Goal: Task Accomplishment & Management: Manage account settings

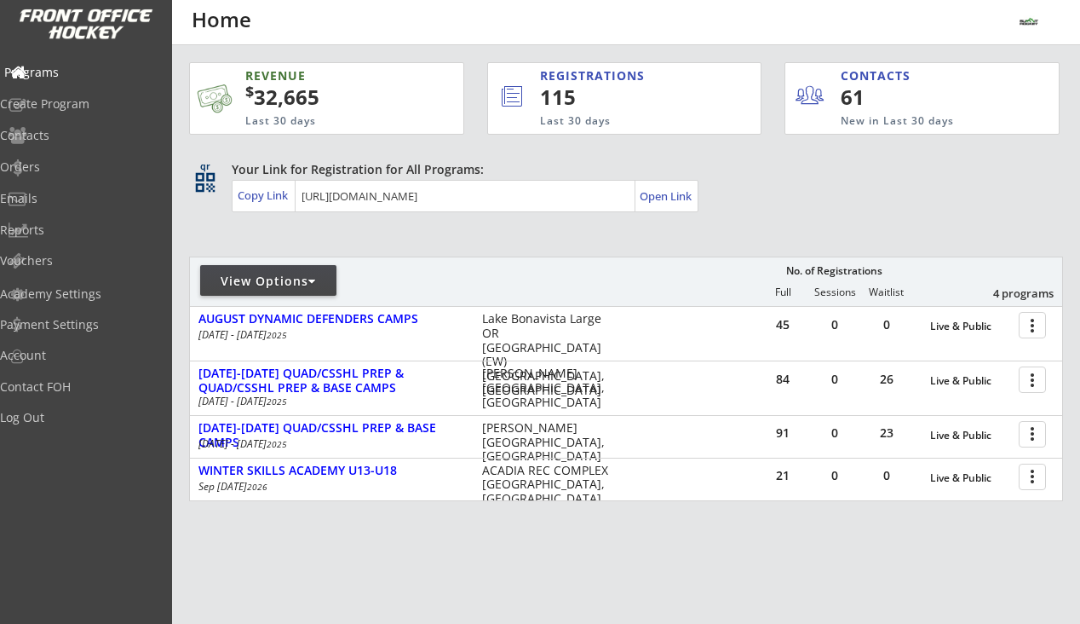
click at [66, 66] on div "Programs" at bounding box center [80, 72] width 153 height 12
click at [77, 74] on div "Programs" at bounding box center [80, 72] width 153 height 12
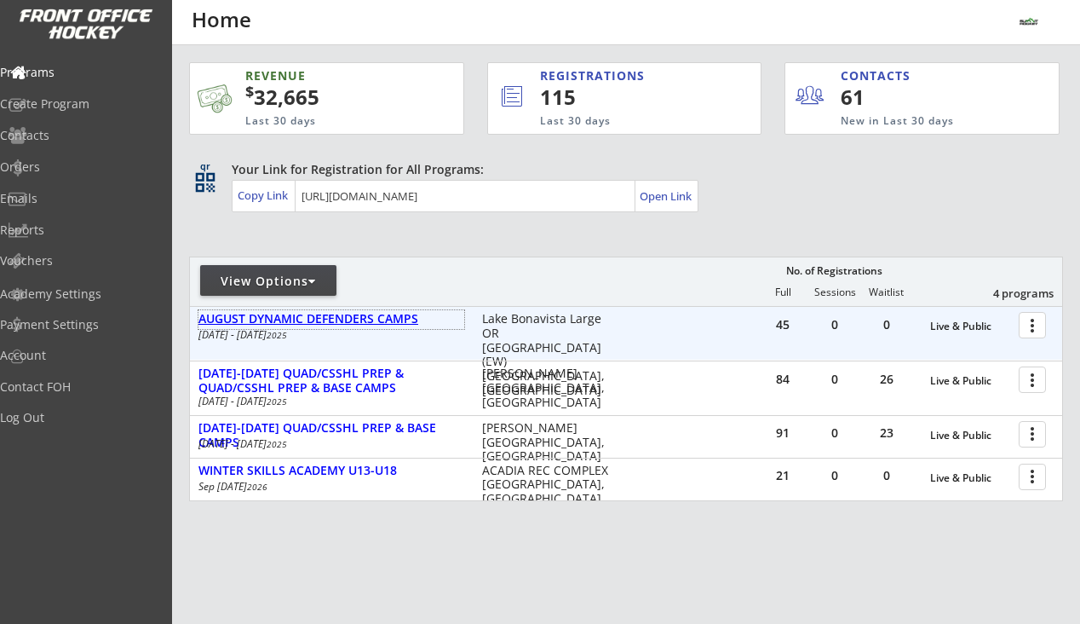
click at [357, 316] on div "AUGUST DYNAMIC DEFENDERS CAMPS" at bounding box center [331, 319] width 266 height 14
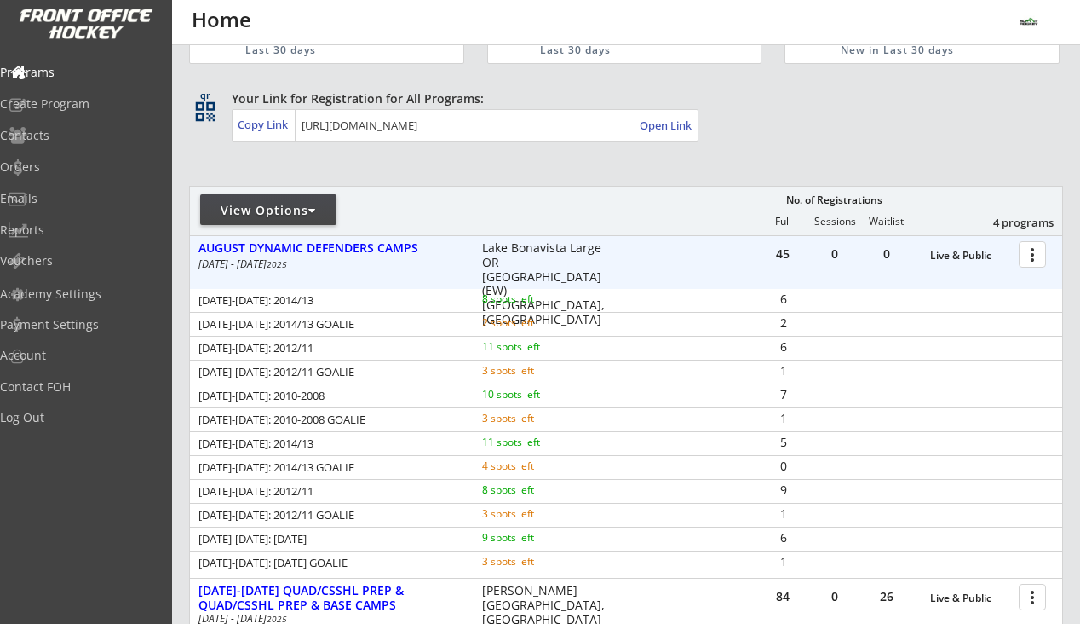
scroll to position [120, 0]
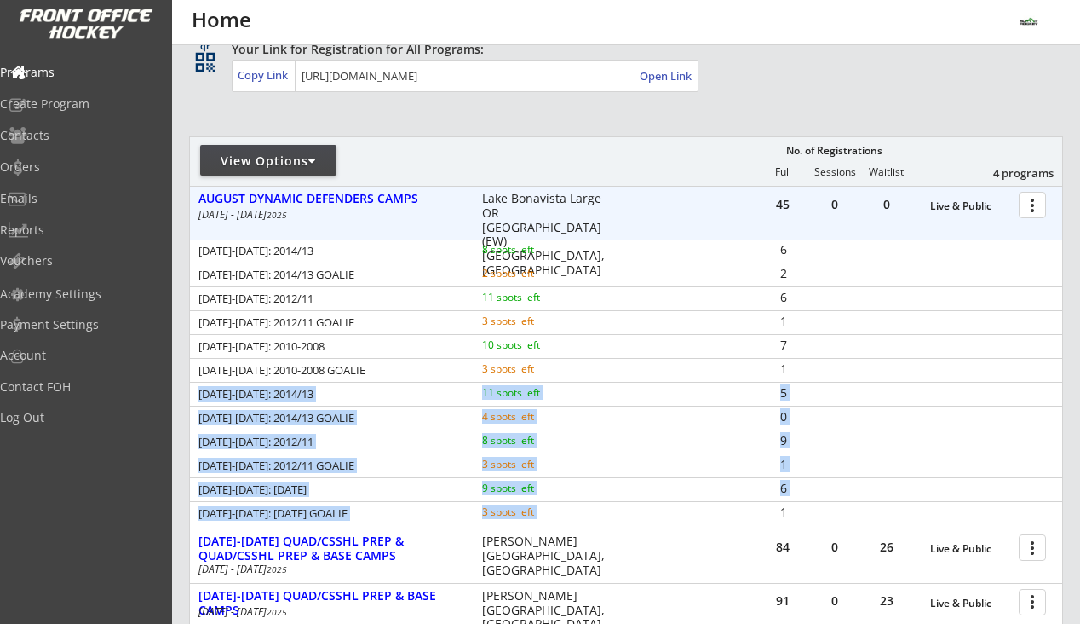
drag, startPoint x: 199, startPoint y: 392, endPoint x: 782, endPoint y: 519, distance: 596.4
click at [782, 519] on div "AUG 5-8: 2014/13 8 spots left 6 AUG 5-8: 2014/13 GOALIE 2 spots left 2 AUG 5-8:…" at bounding box center [626, 381] width 872 height 285
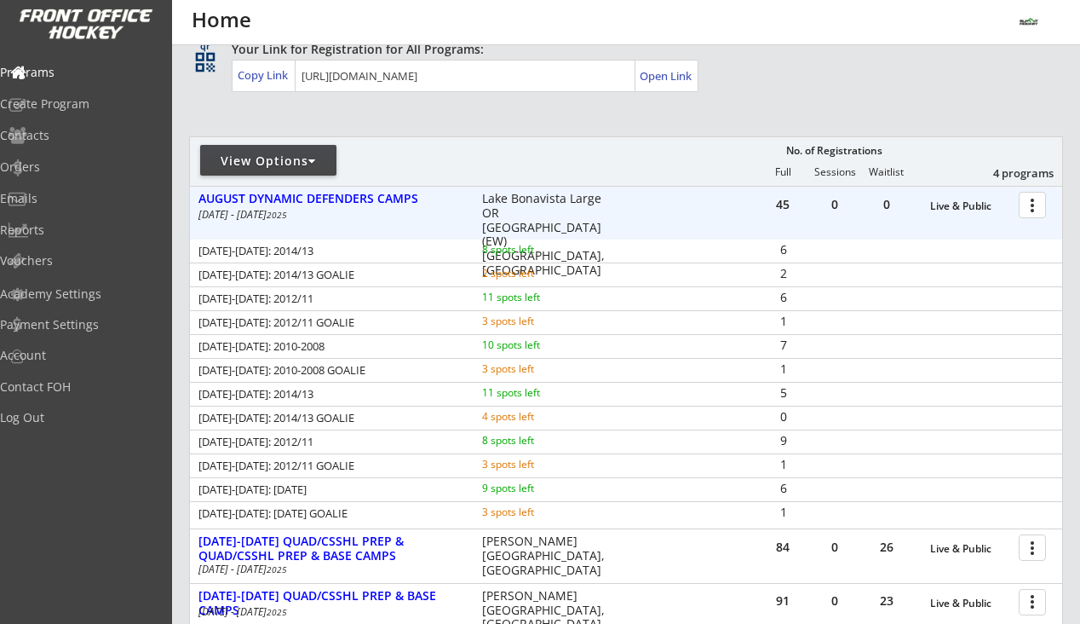
click at [1032, 203] on div at bounding box center [1036, 204] width 30 height 30
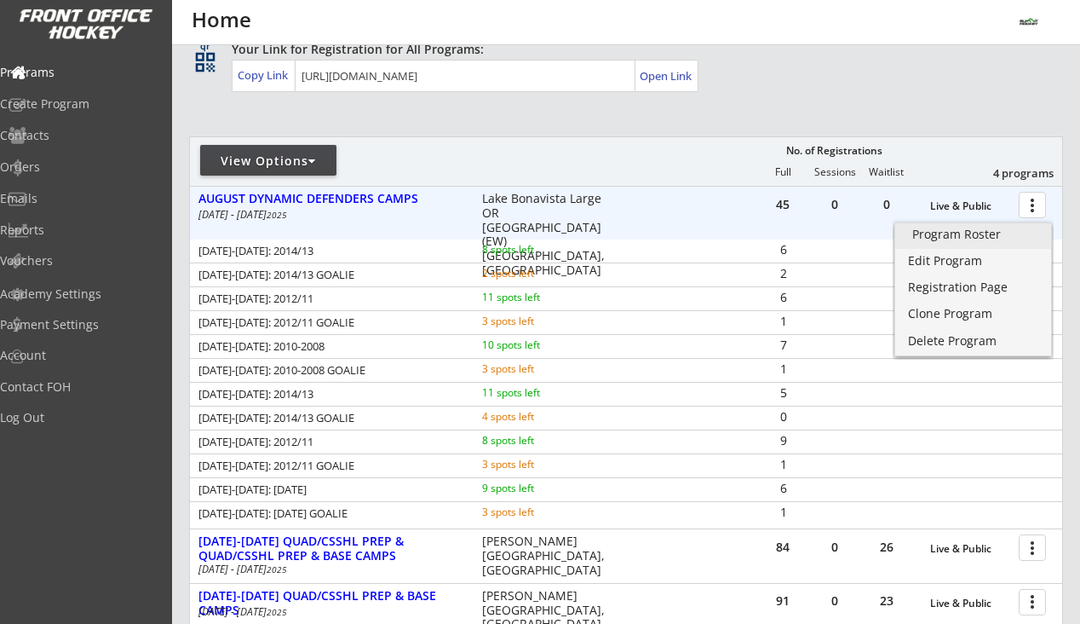
click at [958, 231] on div "Program Roster" at bounding box center [973, 234] width 122 height 12
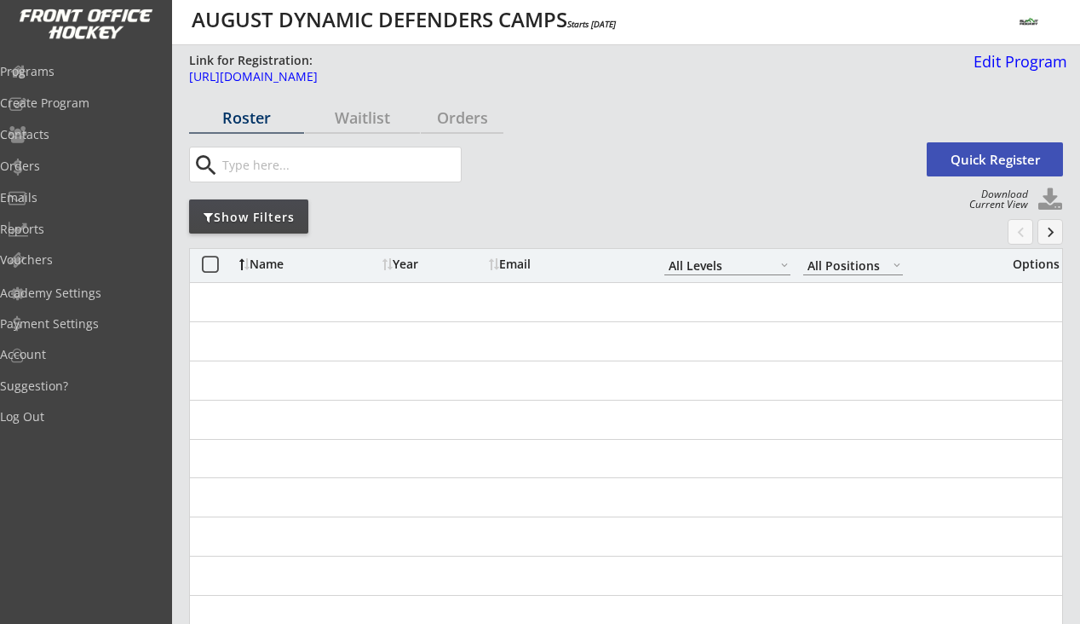
select select ""All Levels""
select select ""All Positions""
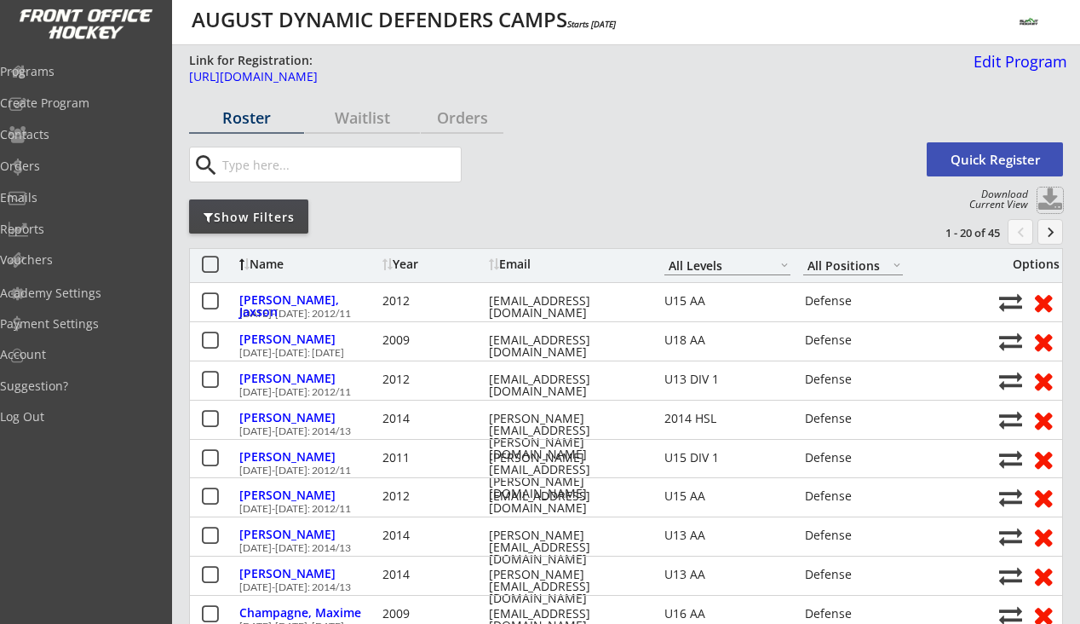
click at [1046, 196] on button at bounding box center [1051, 200] width 26 height 26
select select ""Player Info""
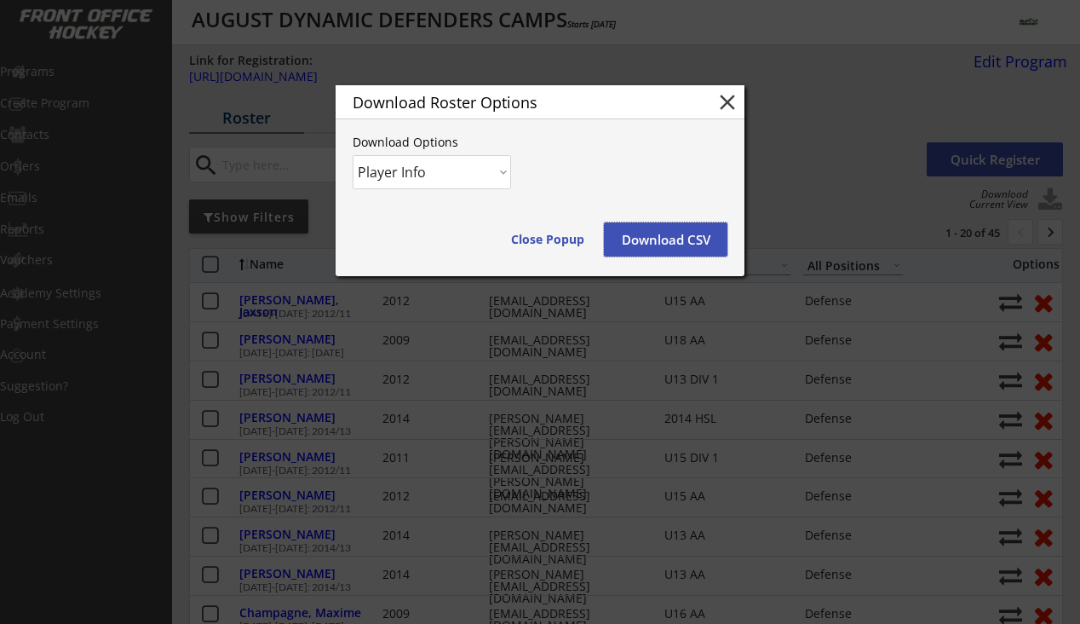
click at [642, 253] on button "Download CSV" at bounding box center [666, 239] width 124 height 34
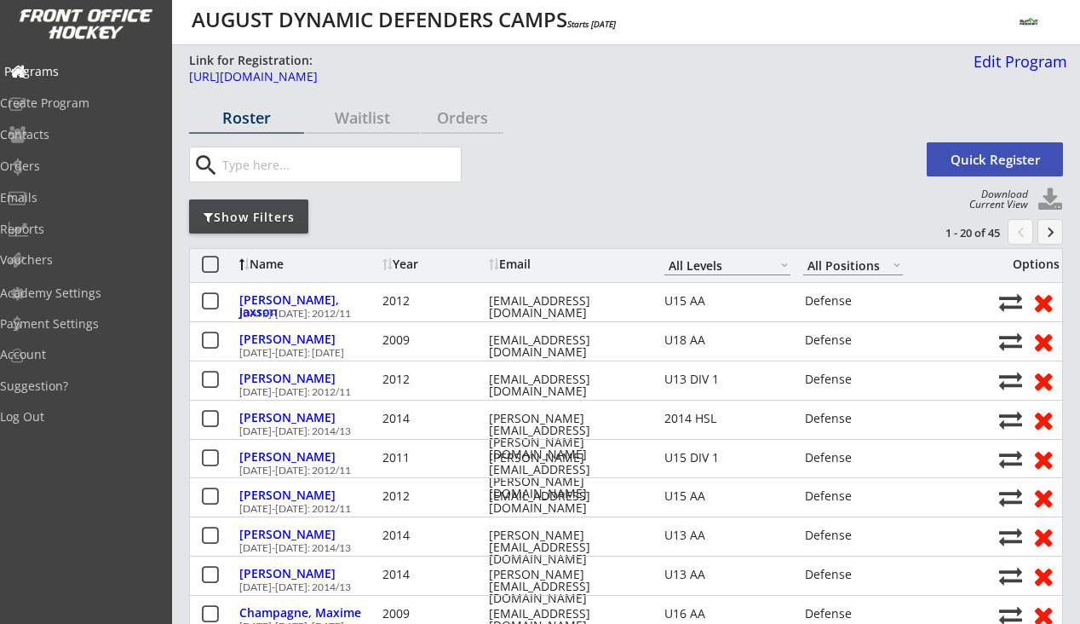
click at [71, 67] on div "Programs" at bounding box center [80, 72] width 153 height 12
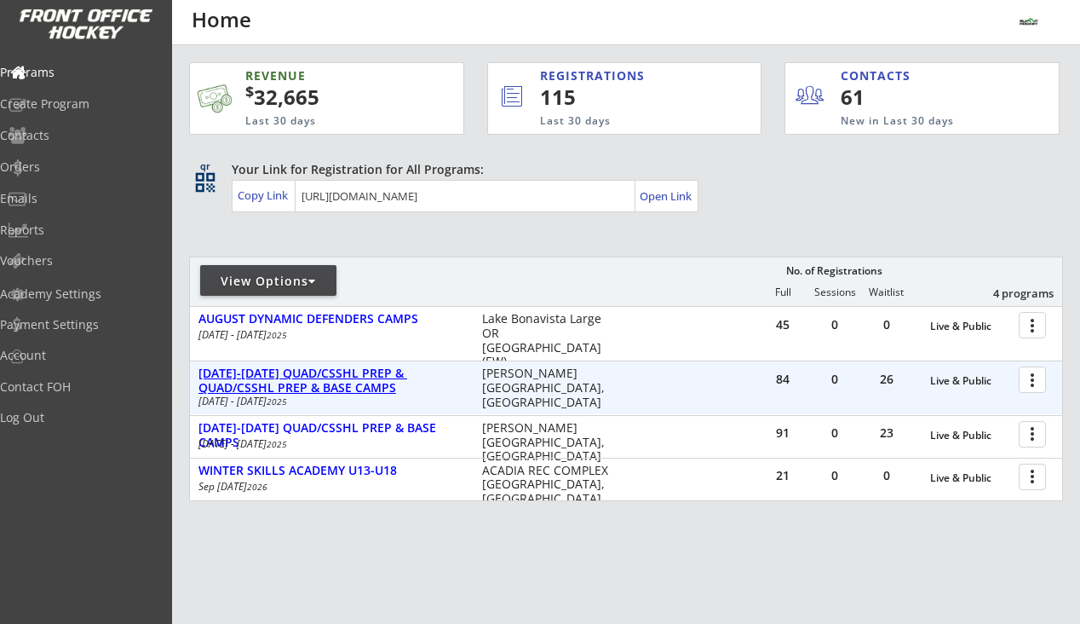
click at [398, 371] on div "[DATE]-[DATE] QUAD/CSSHL PREP & QUAD/CSSHL PREP & BASE CAMPS" at bounding box center [331, 380] width 266 height 29
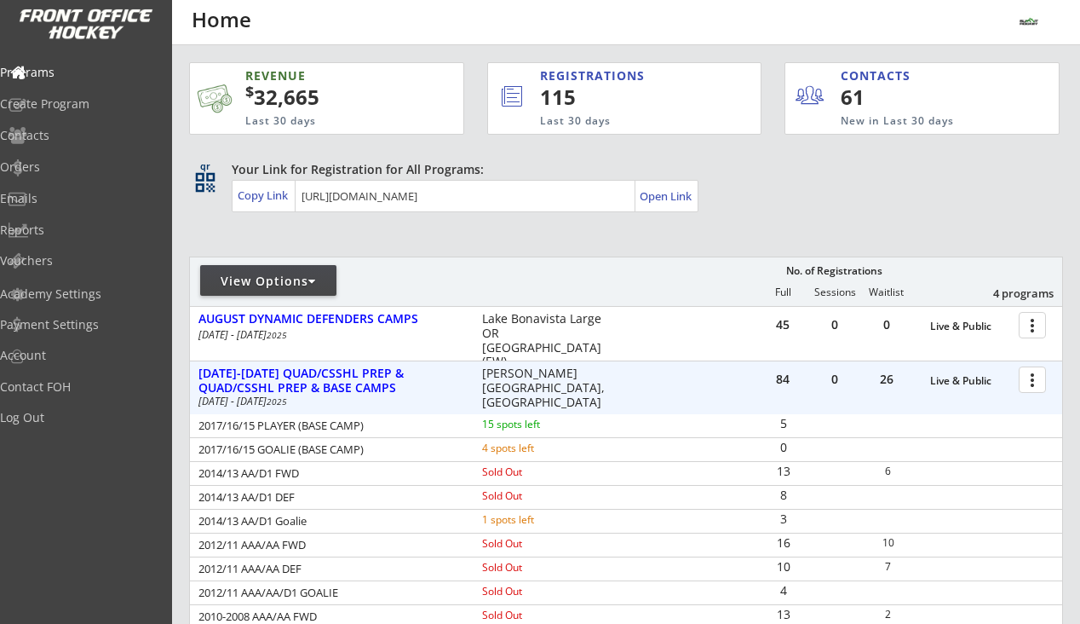
click at [1036, 383] on div at bounding box center [1036, 379] width 30 height 30
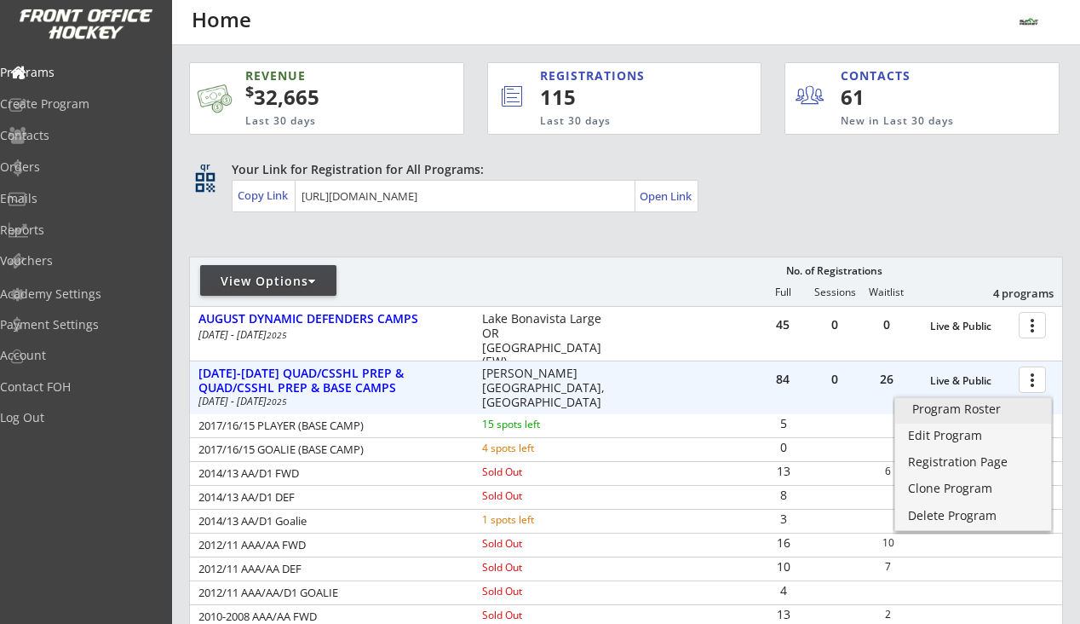
click at [989, 407] on div "Program Roster" at bounding box center [973, 409] width 122 height 12
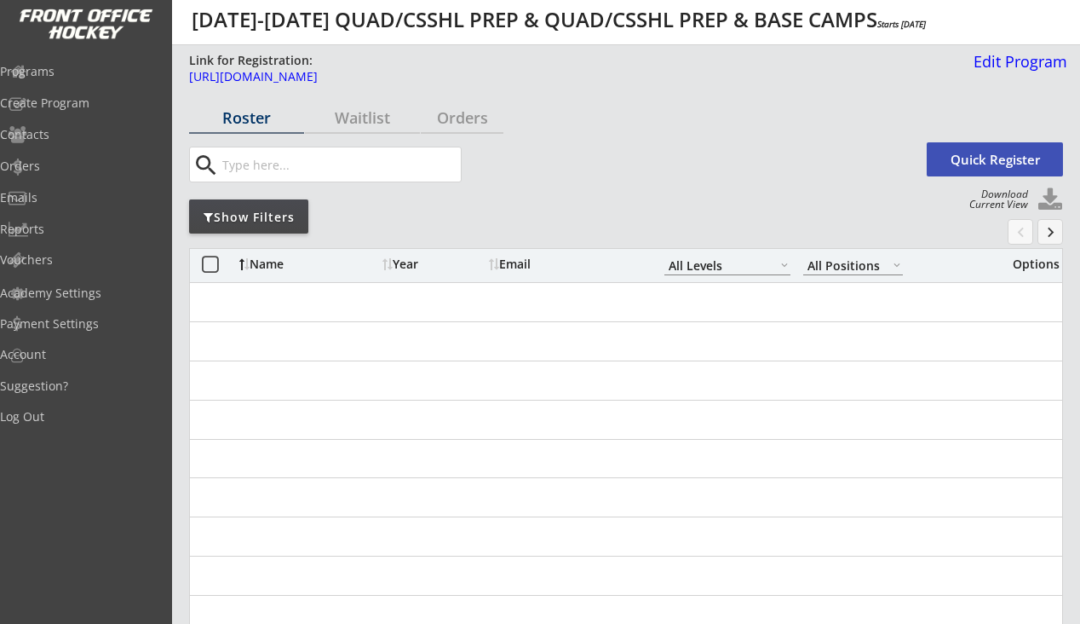
select select ""All Levels""
select select ""All Positions""
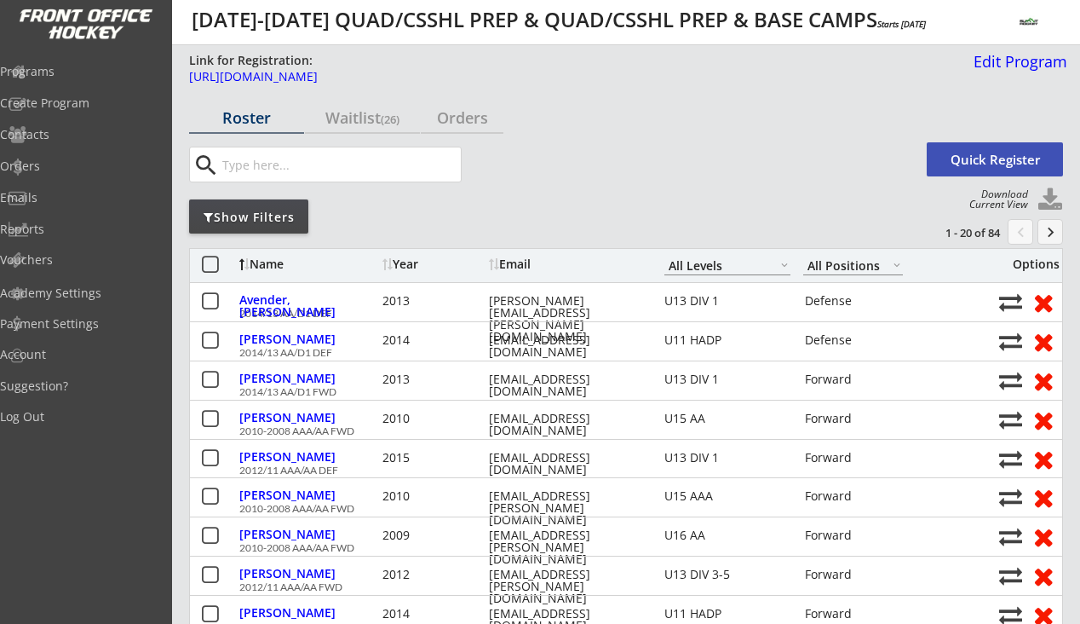
click at [1044, 201] on button at bounding box center [1051, 200] width 26 height 26
select select ""Player Info""
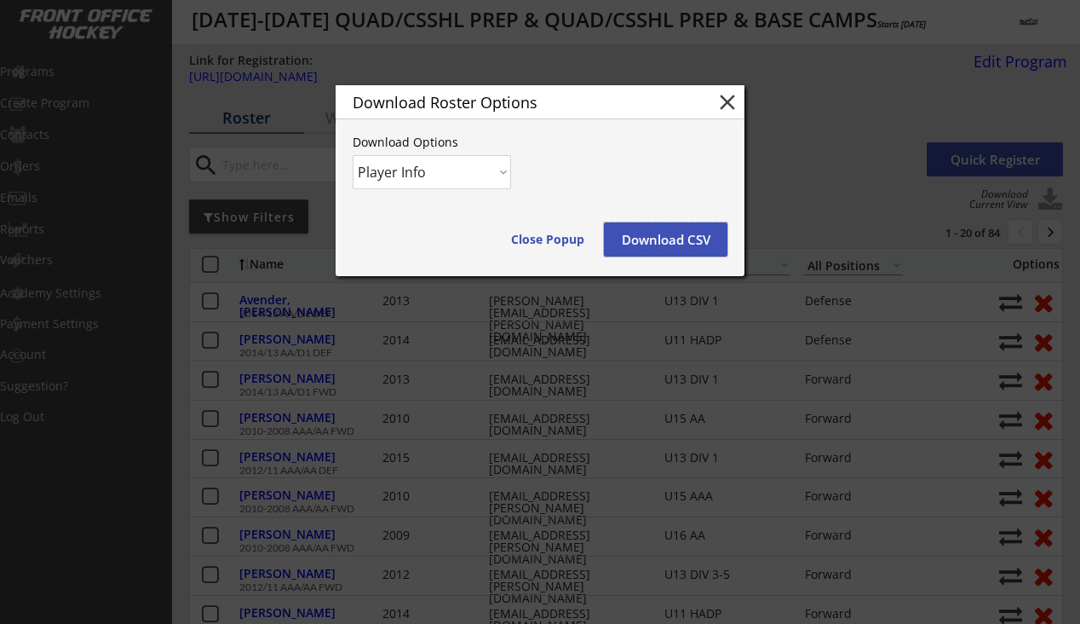
click at [636, 234] on button "Download CSV" at bounding box center [666, 239] width 124 height 34
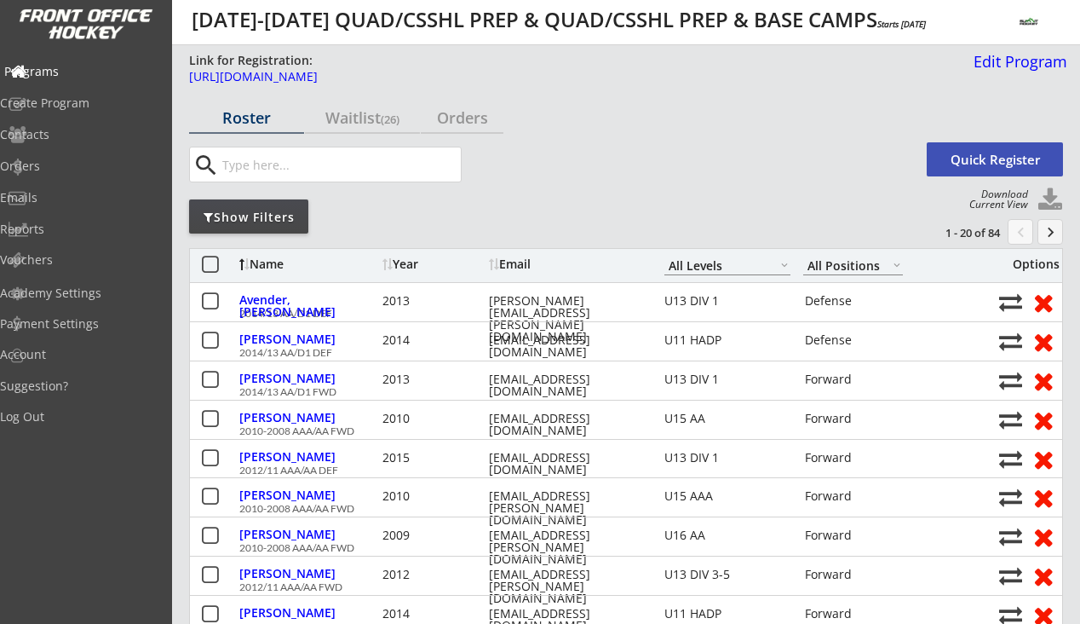
click at [88, 70] on div "Programs" at bounding box center [80, 72] width 153 height 12
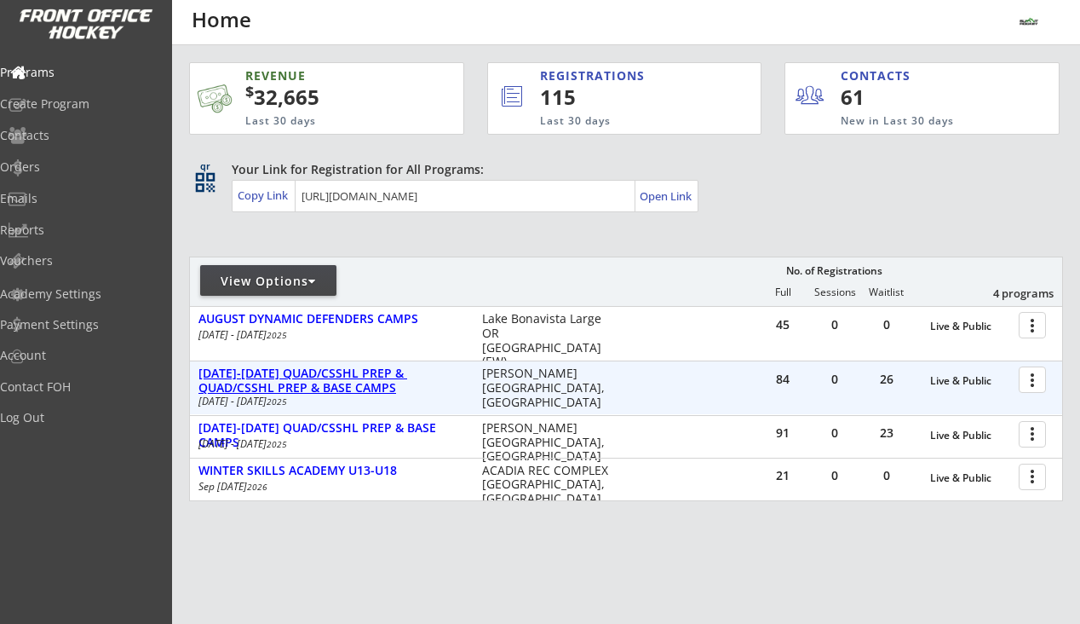
click at [403, 370] on div "[DATE]-[DATE] QUAD/CSSHL PREP & QUAD/CSSHL PREP & BASE CAMPS" at bounding box center [331, 380] width 266 height 29
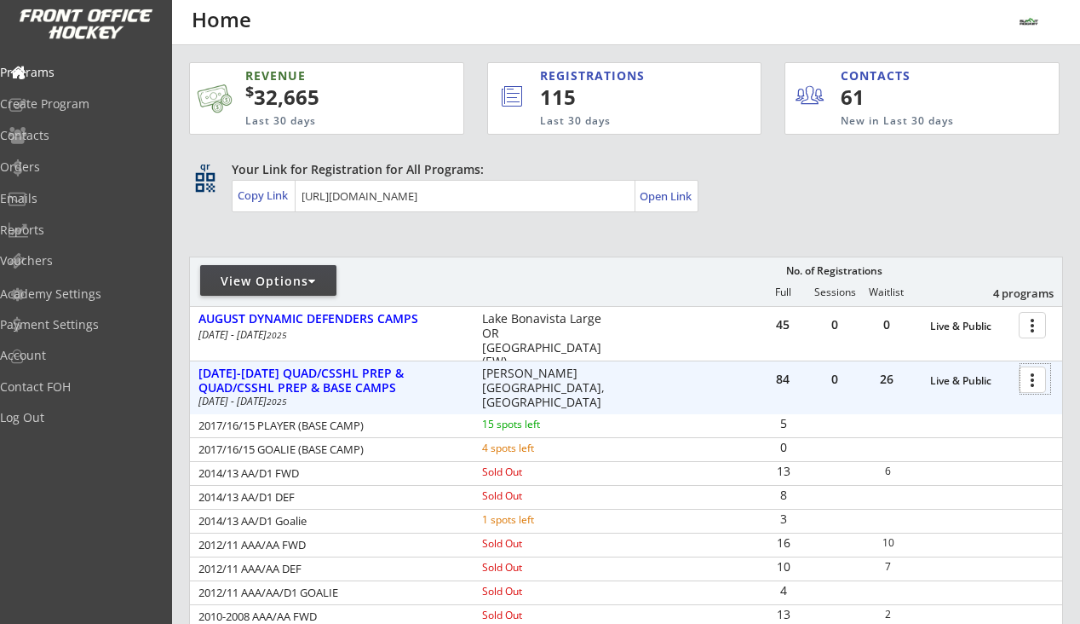
click at [1032, 388] on div at bounding box center [1036, 379] width 30 height 30
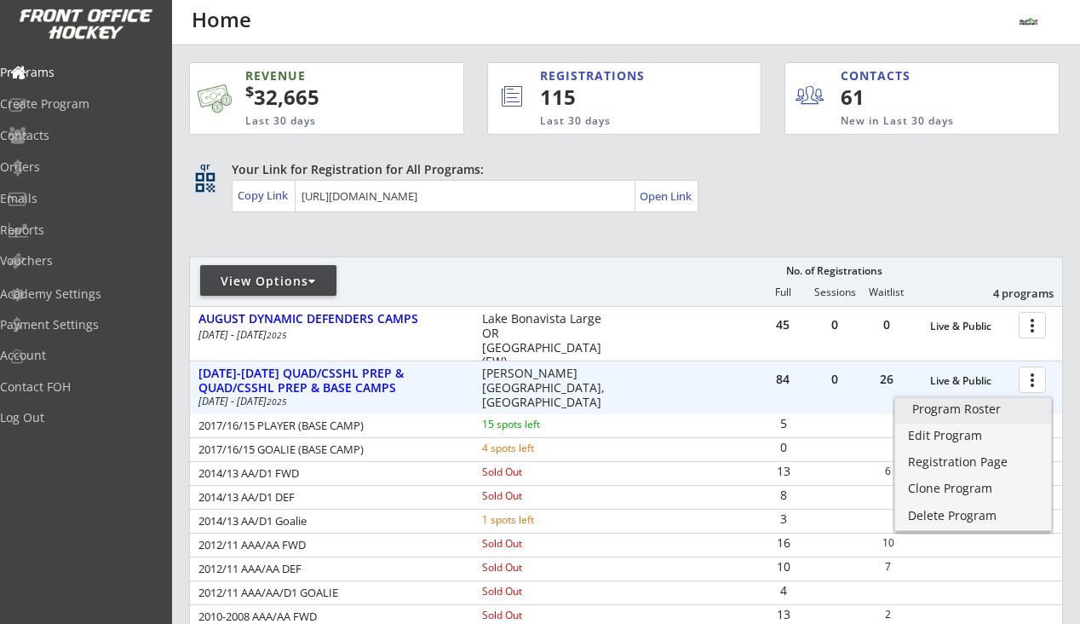
click at [964, 407] on div "Program Roster" at bounding box center [973, 409] width 122 height 12
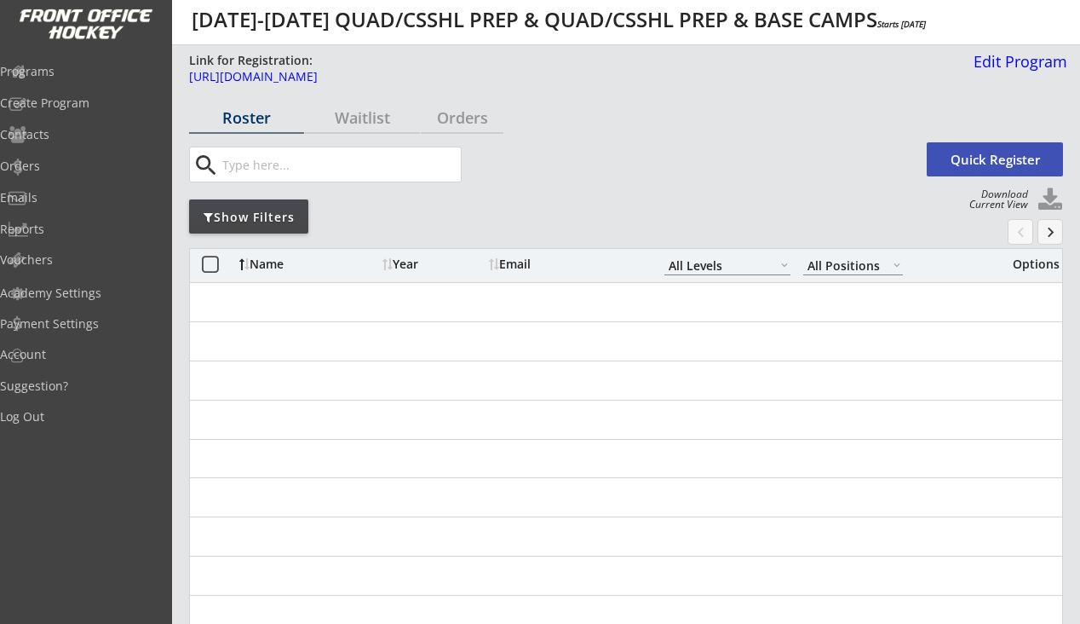
select select ""All Levels""
select select ""All Positions""
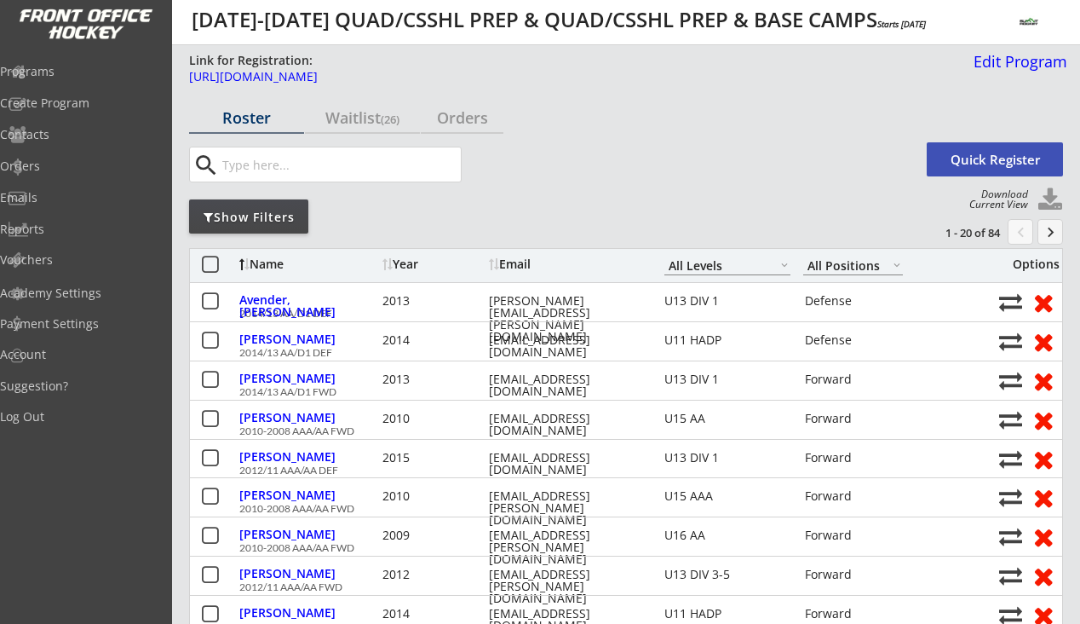
click at [283, 216] on div "Show Filters" at bounding box center [248, 217] width 119 height 17
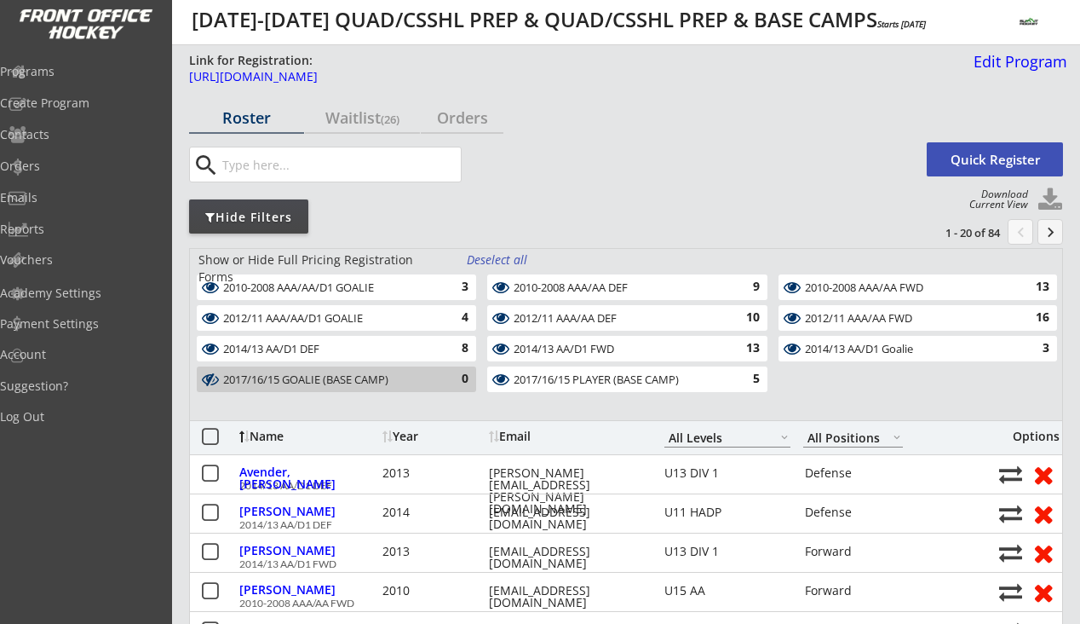
click at [528, 256] on div "Deselect all" at bounding box center [498, 259] width 63 height 17
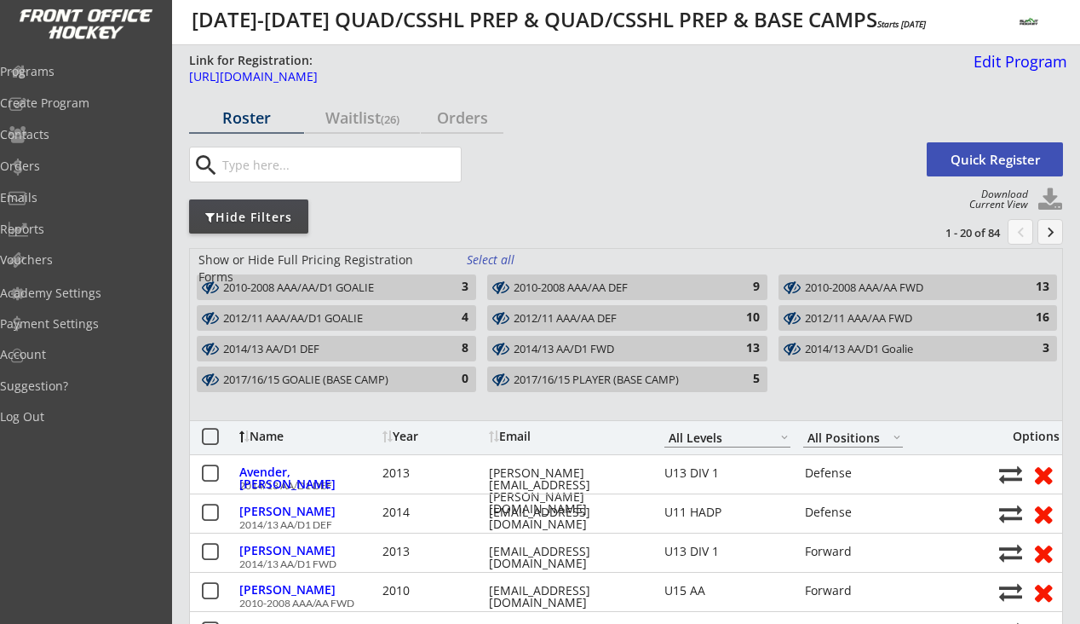
click at [684, 387] on div "2017/16/15 PLAYER (BASE CAMP)" at bounding box center [617, 380] width 207 height 16
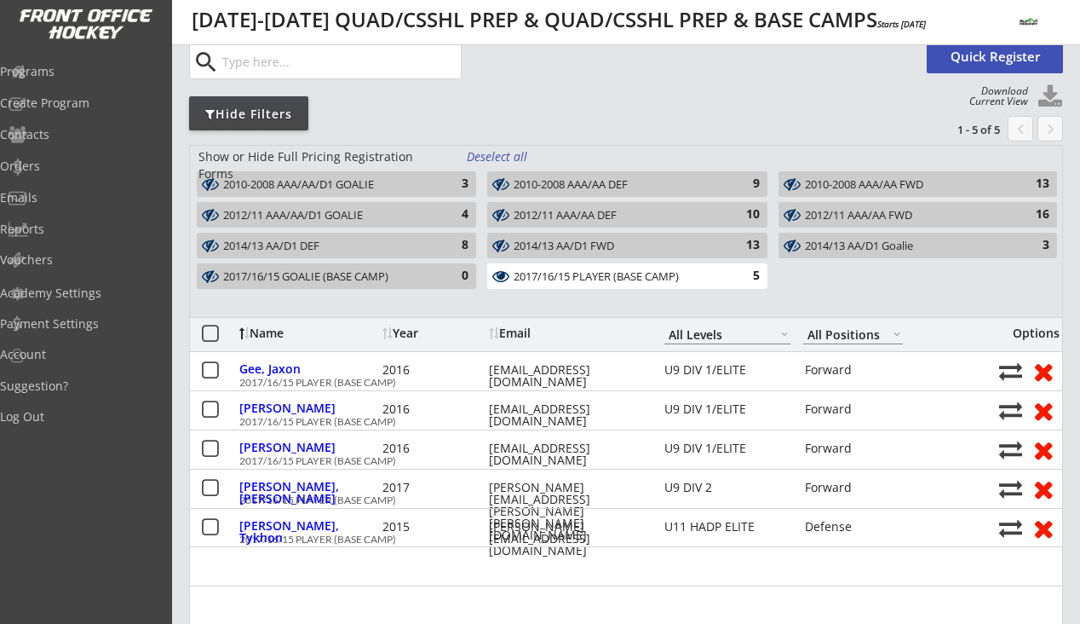
scroll to position [106, 0]
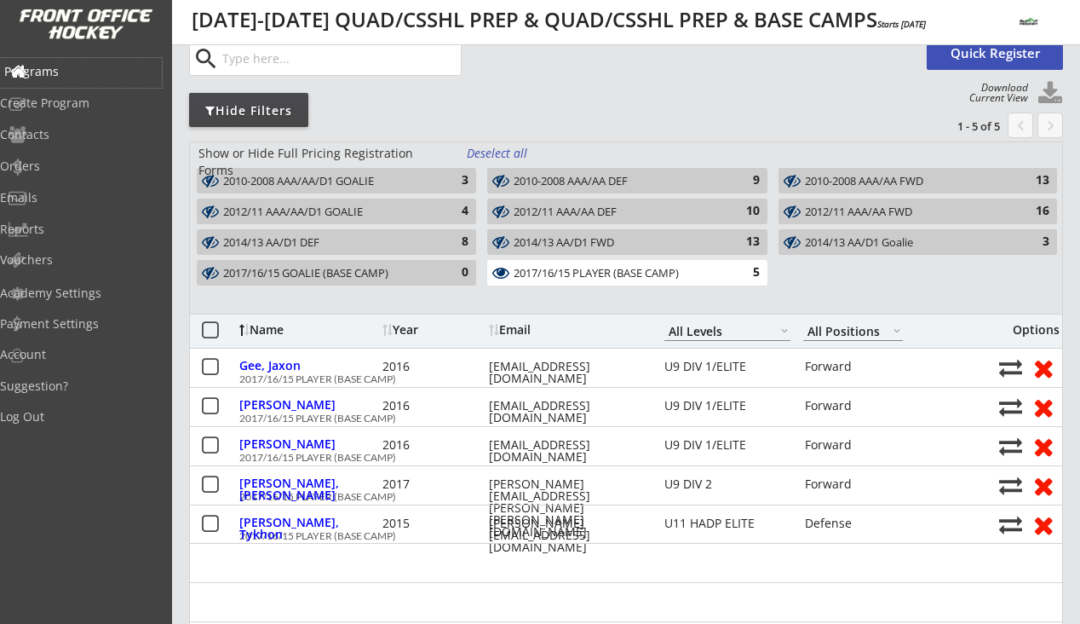
click at [78, 71] on div "Programs" at bounding box center [80, 72] width 153 height 12
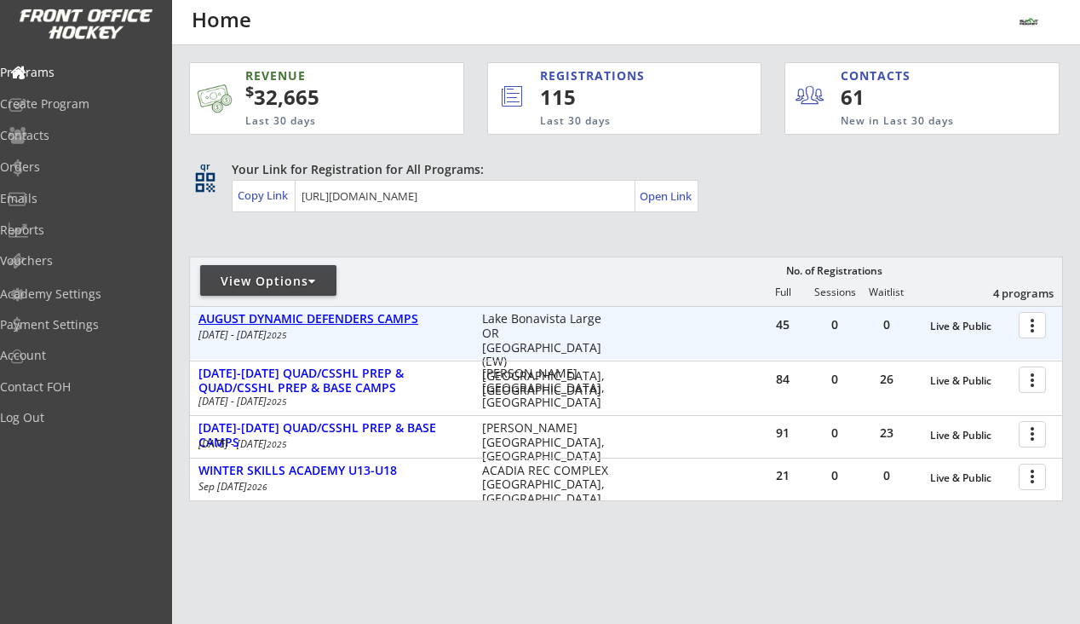
click at [324, 319] on div "AUGUST DYNAMIC DEFENDERS CAMPS" at bounding box center [331, 319] width 266 height 14
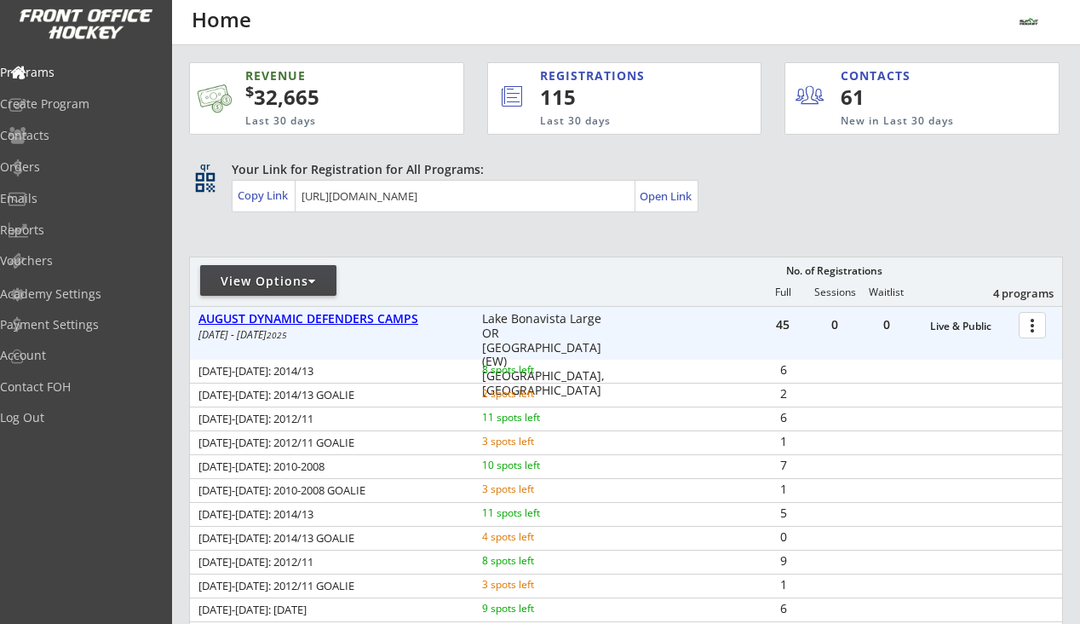
click at [324, 319] on div "AUGUST DYNAMIC DEFENDERS CAMPS" at bounding box center [331, 319] width 266 height 14
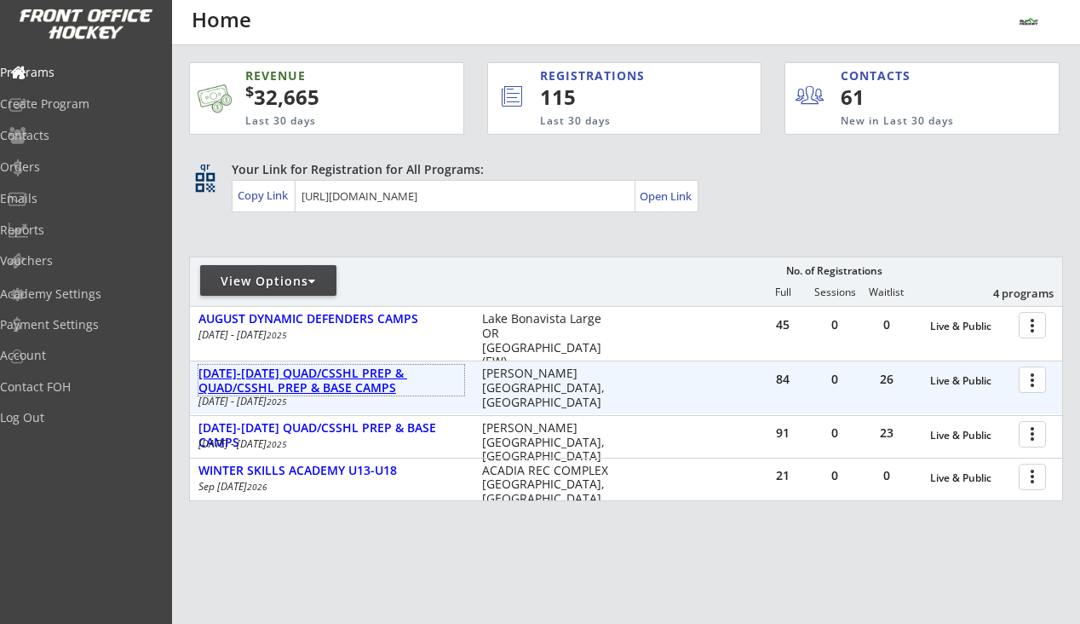
click at [306, 372] on div "[DATE]-[DATE] QUAD/CSSHL PREP & QUAD/CSSHL PREP & BASE CAMPS" at bounding box center [331, 380] width 266 height 29
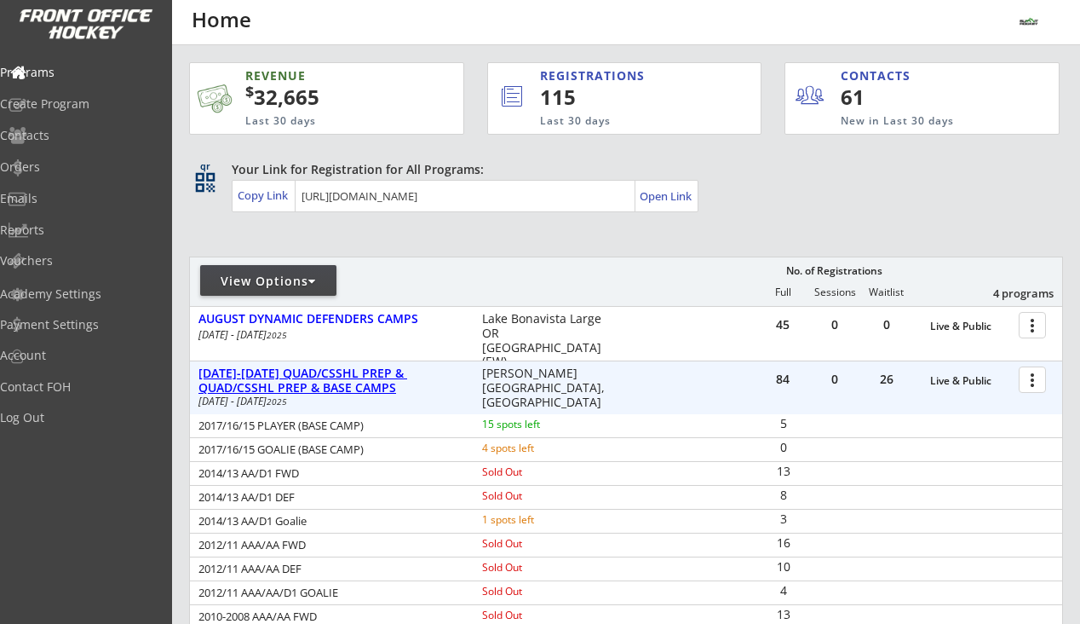
click at [306, 372] on div "[DATE]-[DATE] QUAD/CSSHL PREP & QUAD/CSSHL PREP & BASE CAMPS" at bounding box center [331, 380] width 266 height 29
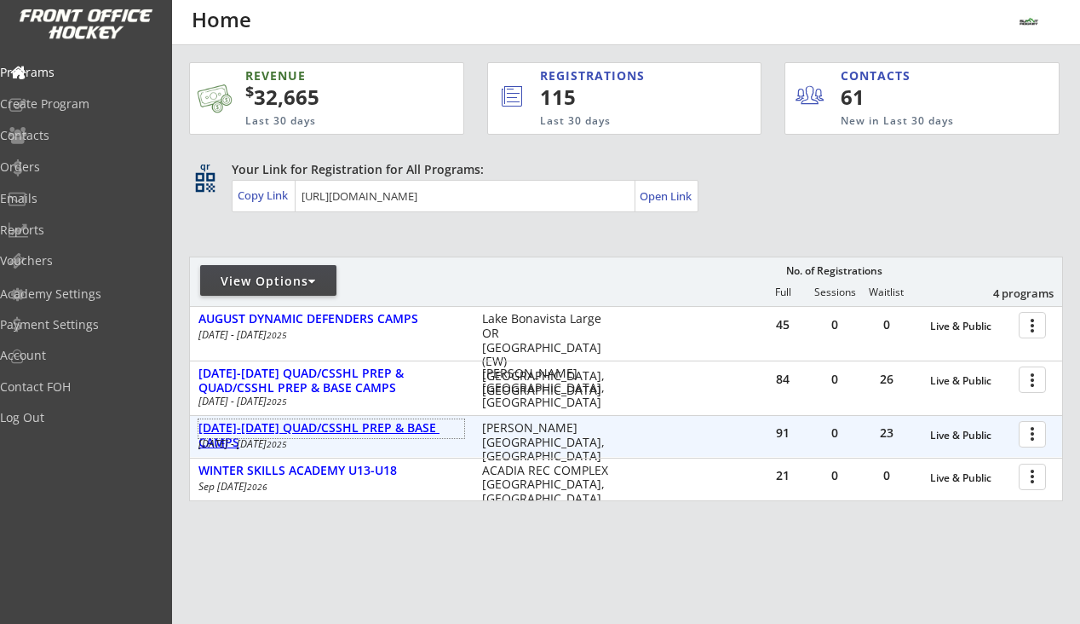
click at [324, 428] on div "AUG 18-21 QUAD/CSSHL PREP & BASE CAMPS" at bounding box center [331, 435] width 266 height 29
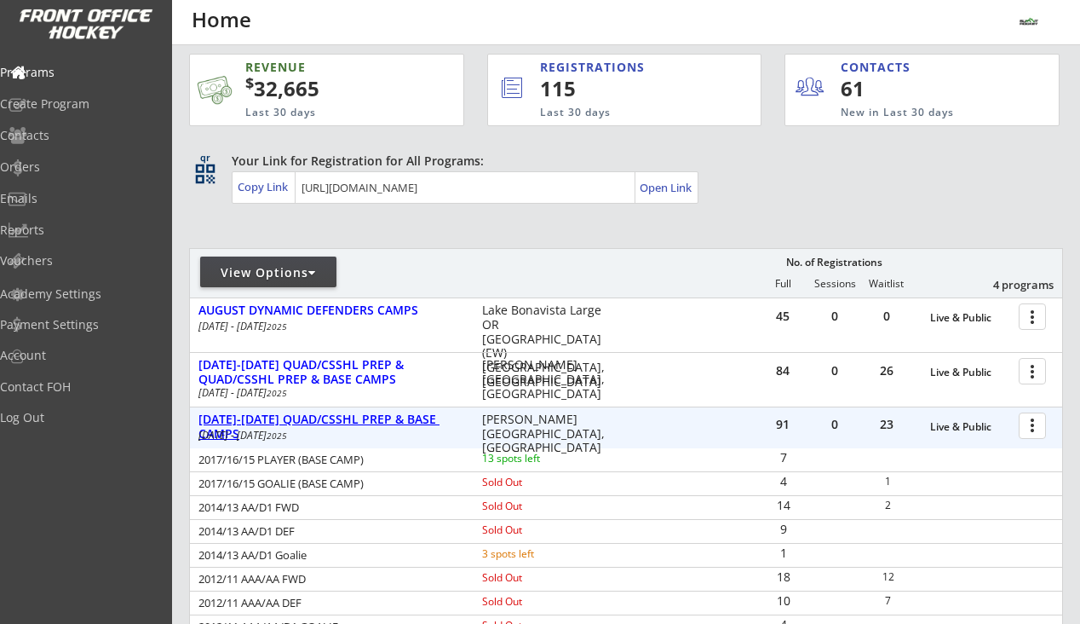
scroll to position [14, 0]
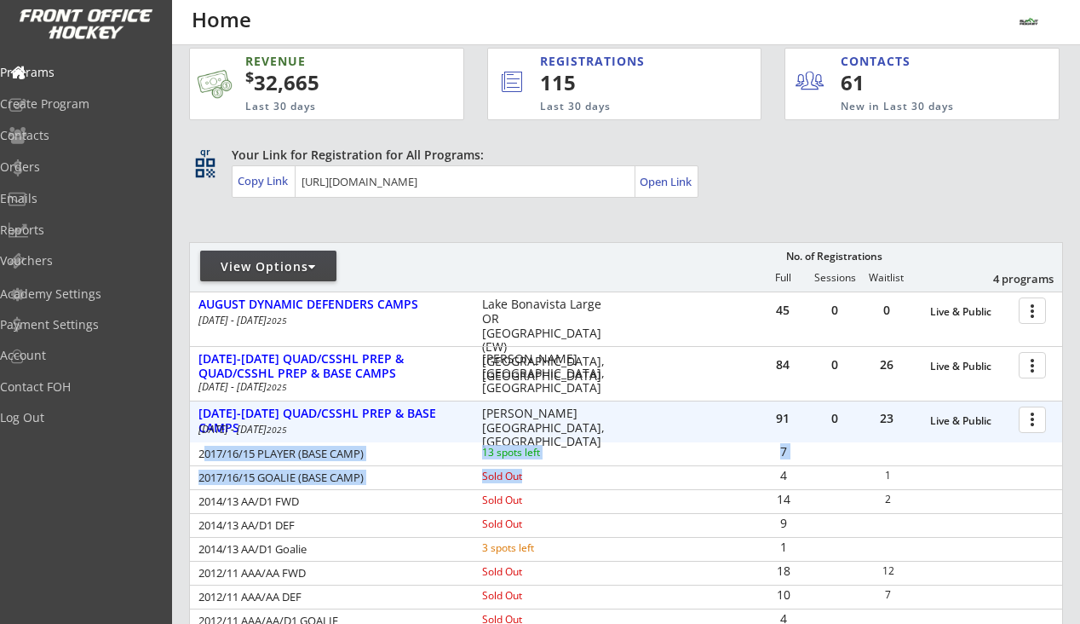
drag, startPoint x: 204, startPoint y: 452, endPoint x: 538, endPoint y: 474, distance: 334.6
click at [538, 474] on div "2017/16/15 PLAYER (BASE CAMP) 13 spots left 7 2017/16/15 GOALIE (BASE CAMP) Sol…" at bounding box center [626, 573] width 872 height 262
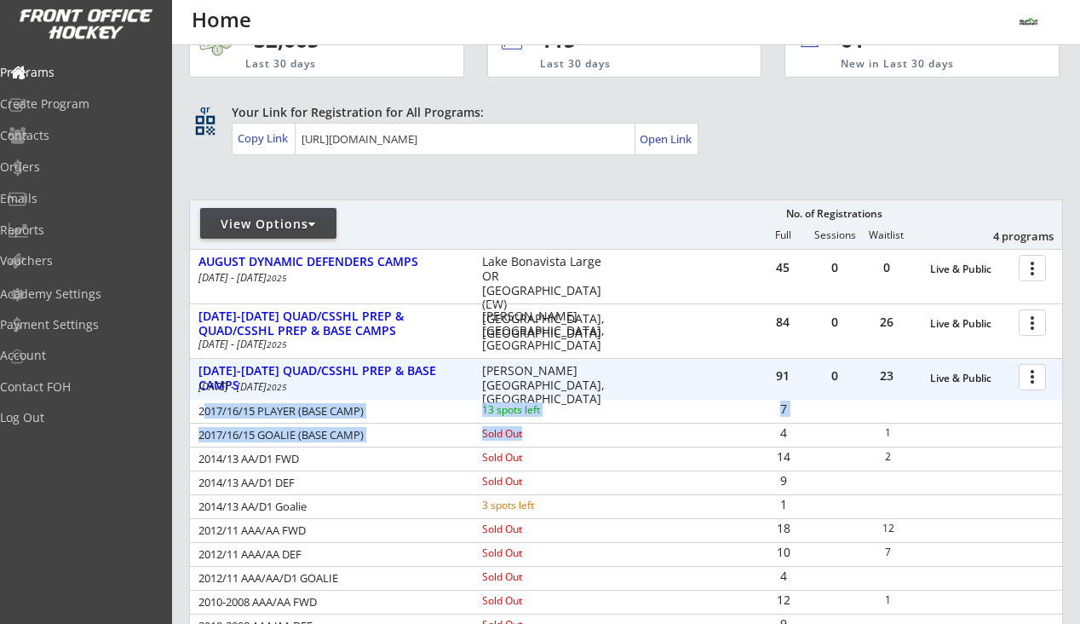
scroll to position [59, 0]
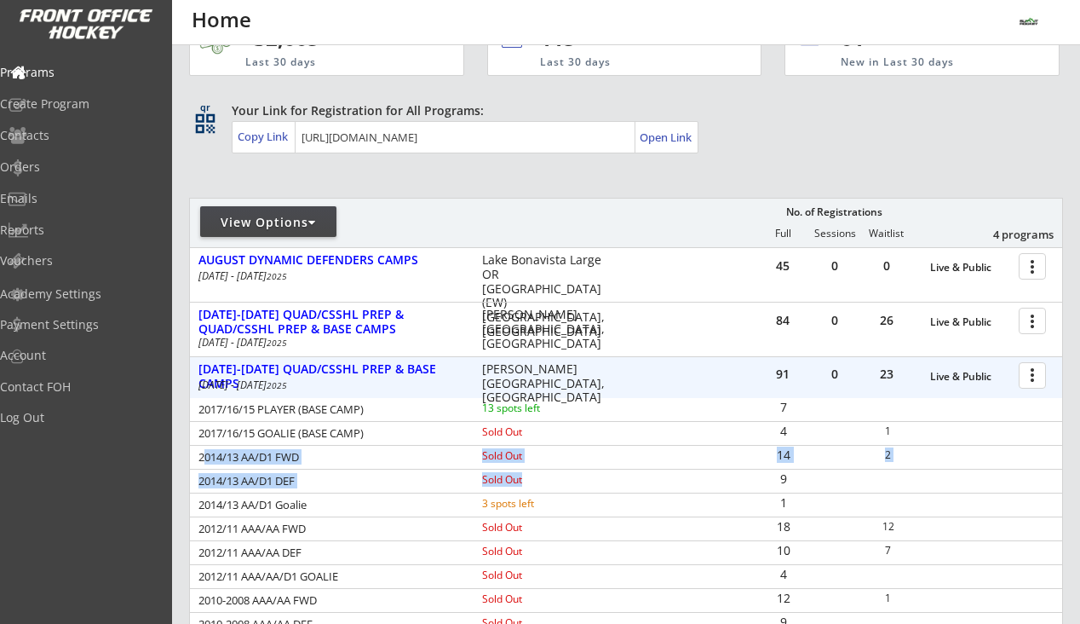
drag, startPoint x: 201, startPoint y: 458, endPoint x: 558, endPoint y: 480, distance: 357.6
click at [558, 480] on div "2017/16/15 PLAYER (BASE CAMP) 13 spots left 7 2017/16/15 GOALIE (BASE CAMP) Sol…" at bounding box center [626, 529] width 872 height 262
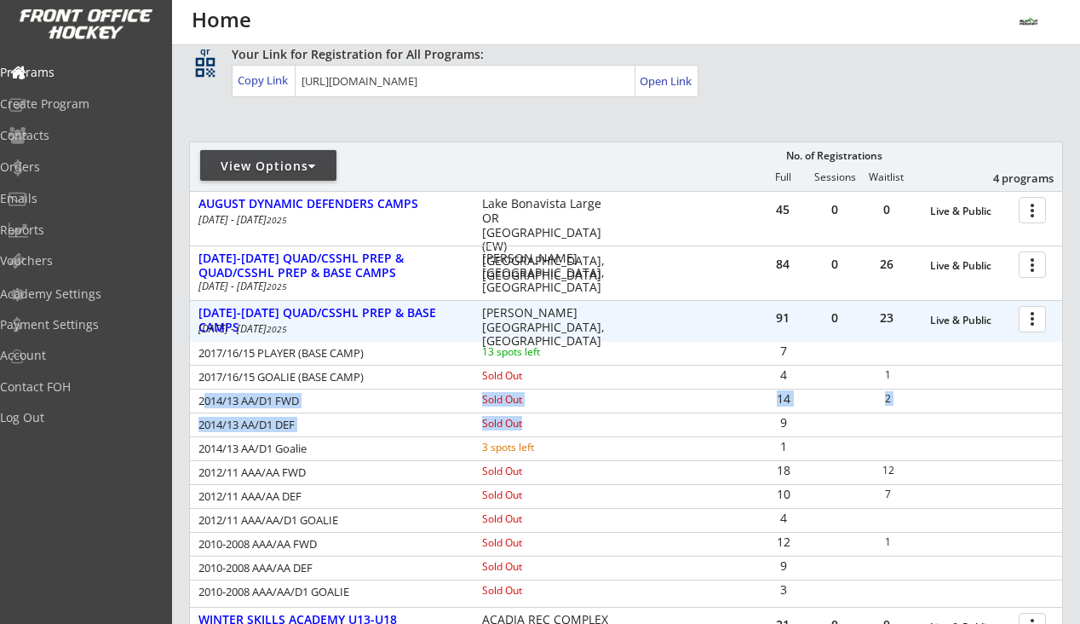
scroll to position [123, 0]
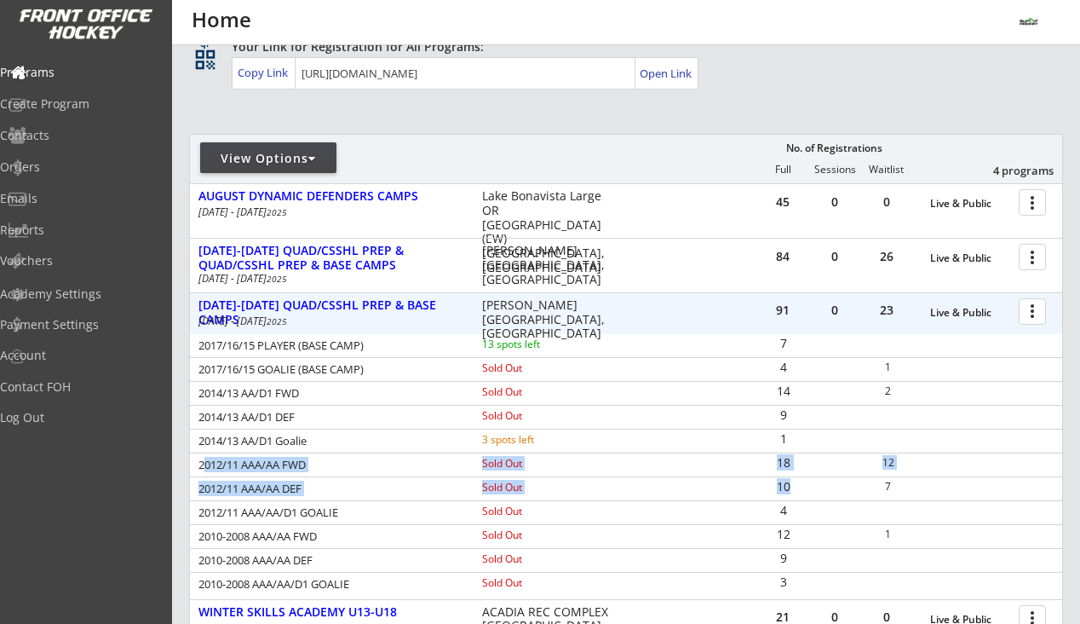
drag, startPoint x: 203, startPoint y: 464, endPoint x: 791, endPoint y: 492, distance: 588.5
click at [791, 492] on div "2017/16/15 PLAYER (BASE CAMP) 13 spots left 7 2017/16/15 GOALIE (BASE CAMP) Sol…" at bounding box center [626, 465] width 872 height 262
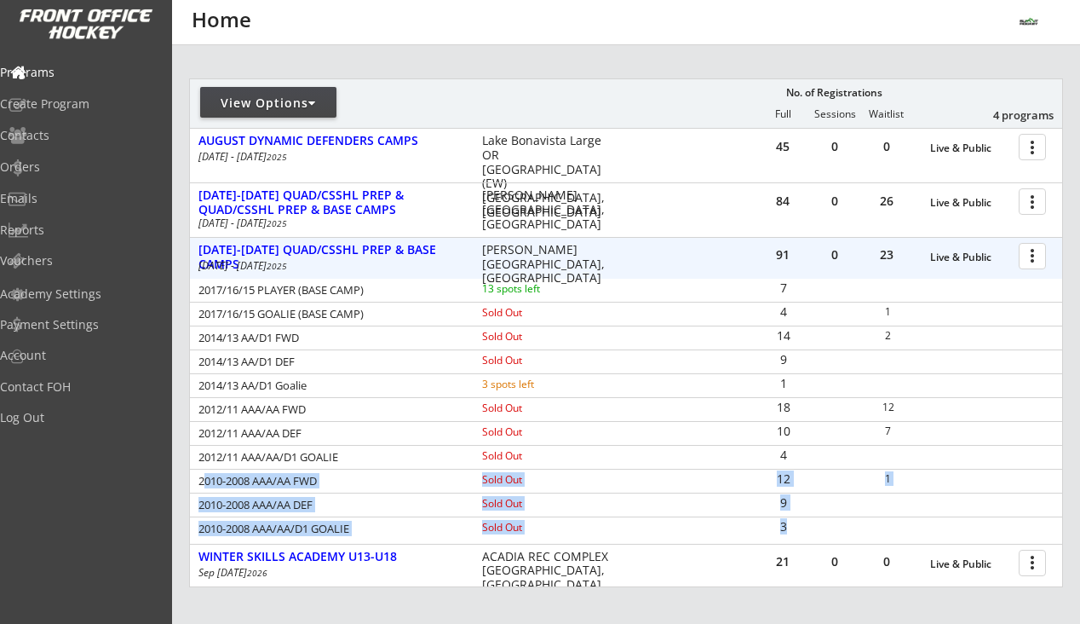
drag, startPoint x: 202, startPoint y: 482, endPoint x: 795, endPoint y: 522, distance: 594.3
click at [797, 525] on div "2017/16/15 PLAYER (BASE CAMP) 13 spots left 7 2017/16/15 GOALIE (BASE CAMP) Sol…" at bounding box center [626, 410] width 872 height 262
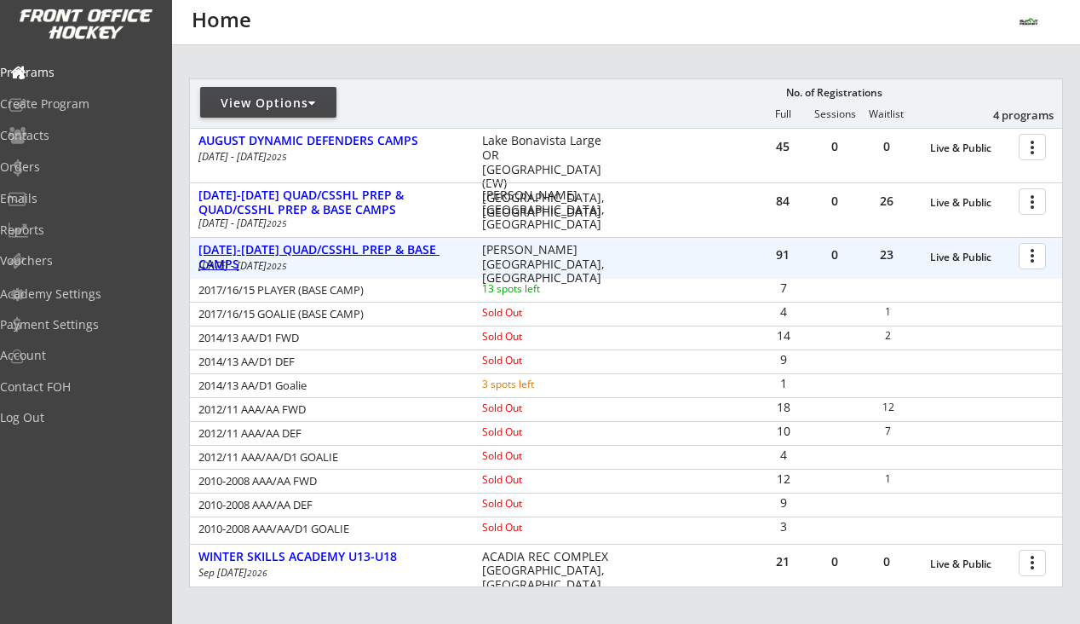
click at [390, 245] on div "AUG 18-21 QUAD/CSSHL PREP & BASE CAMPS" at bounding box center [331, 257] width 266 height 29
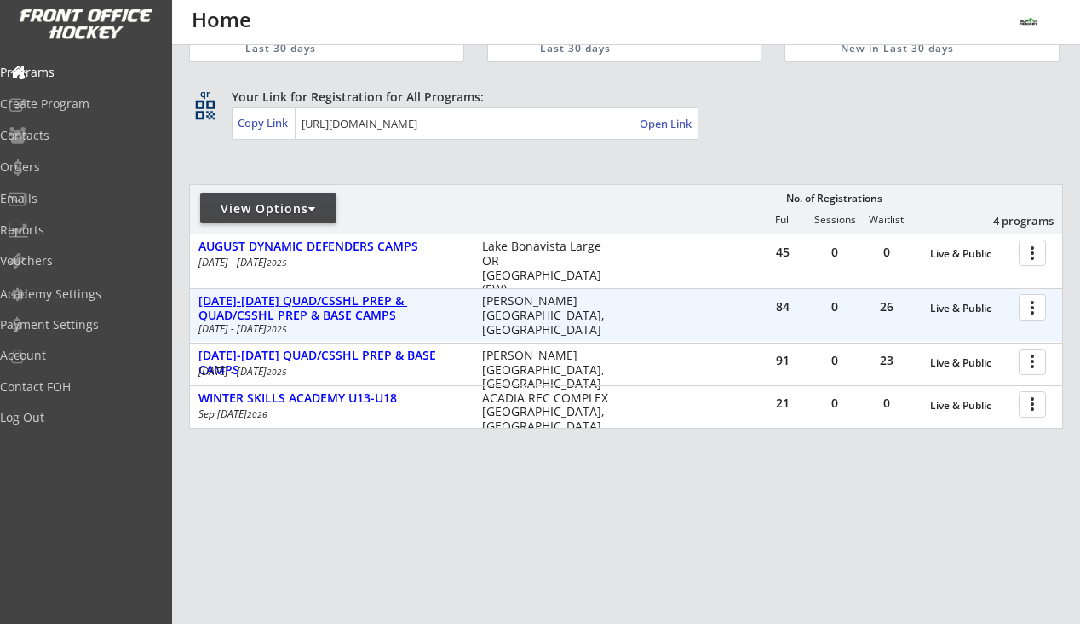
click at [351, 290] on div "84 0 26 Live & Public more_vert AUG 11-14 QUAD/CSSHL PREP & QUAD/CSSHL PREP & B…" at bounding box center [626, 315] width 872 height 53
click at [348, 303] on div "[DATE]-[DATE] QUAD/CSSHL PREP & QUAD/CSSHL PREP & BASE CAMPS" at bounding box center [331, 308] width 266 height 29
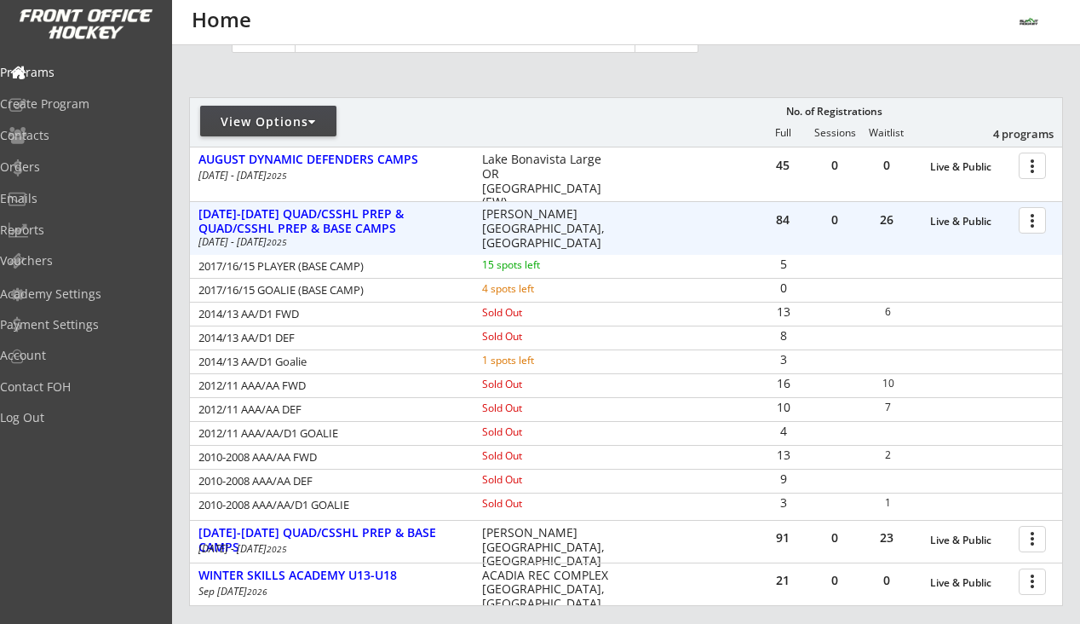
scroll to position [170, 0]
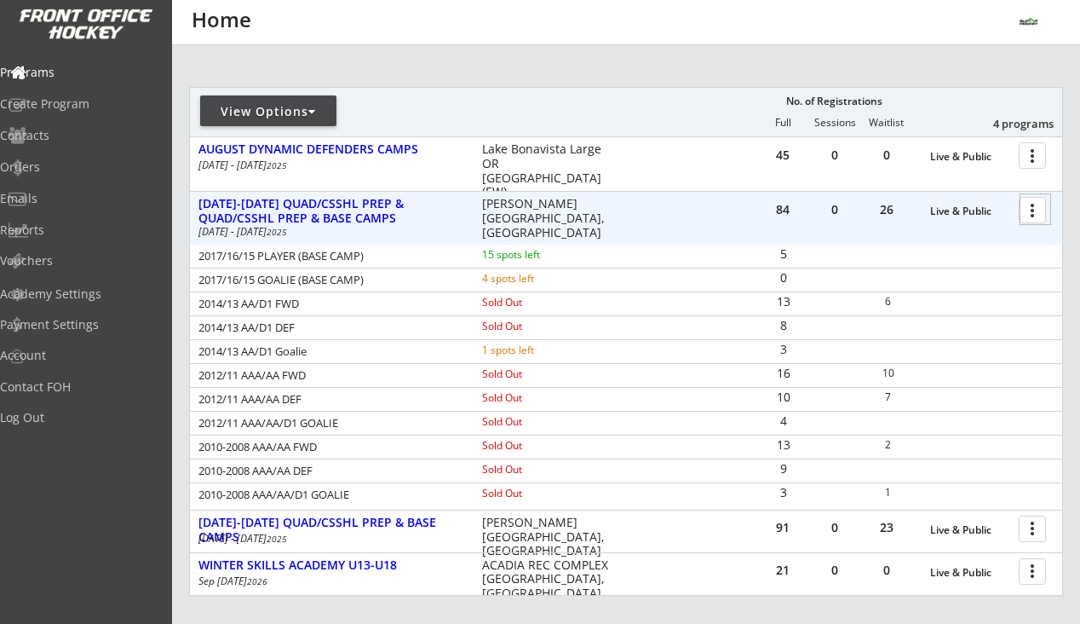
click at [1038, 214] on div at bounding box center [1036, 209] width 30 height 30
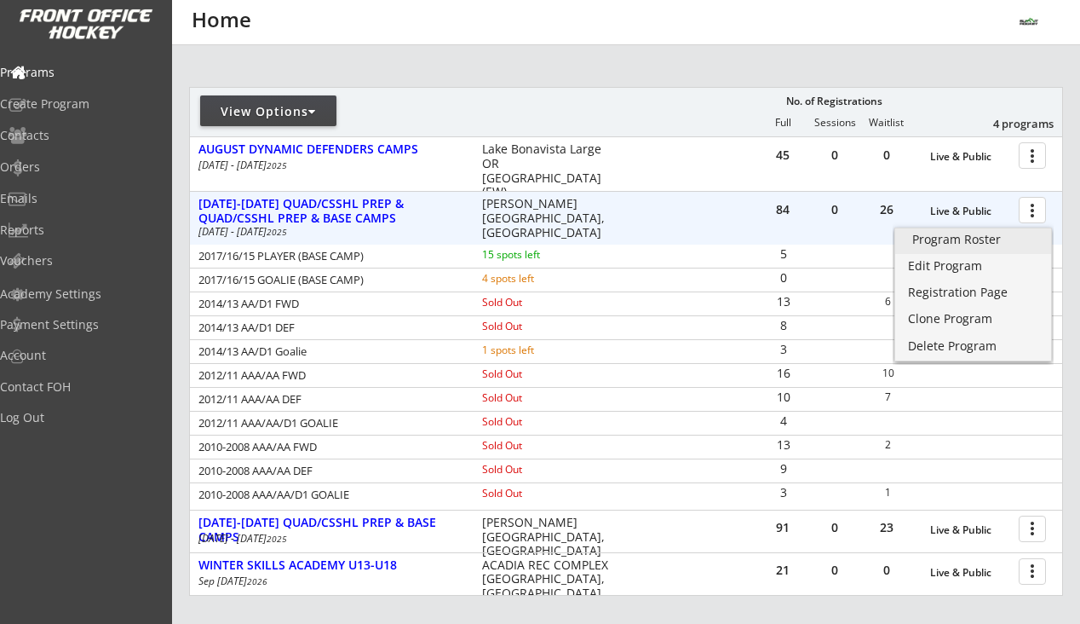
click at [986, 239] on div "Program Roster" at bounding box center [973, 239] width 122 height 12
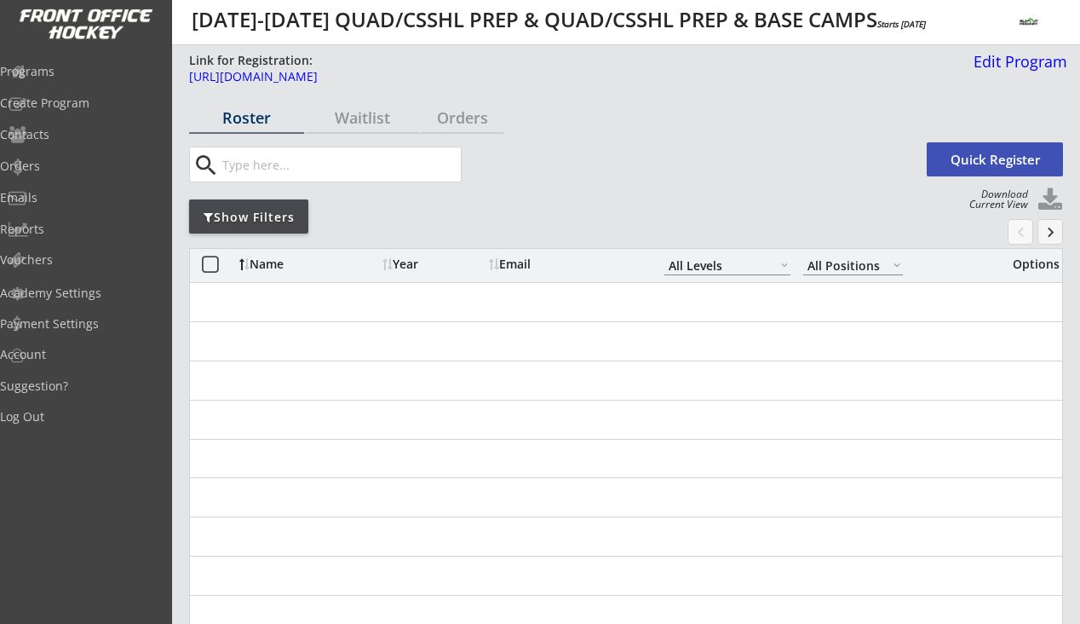
select select ""All Levels""
select select ""All Positions""
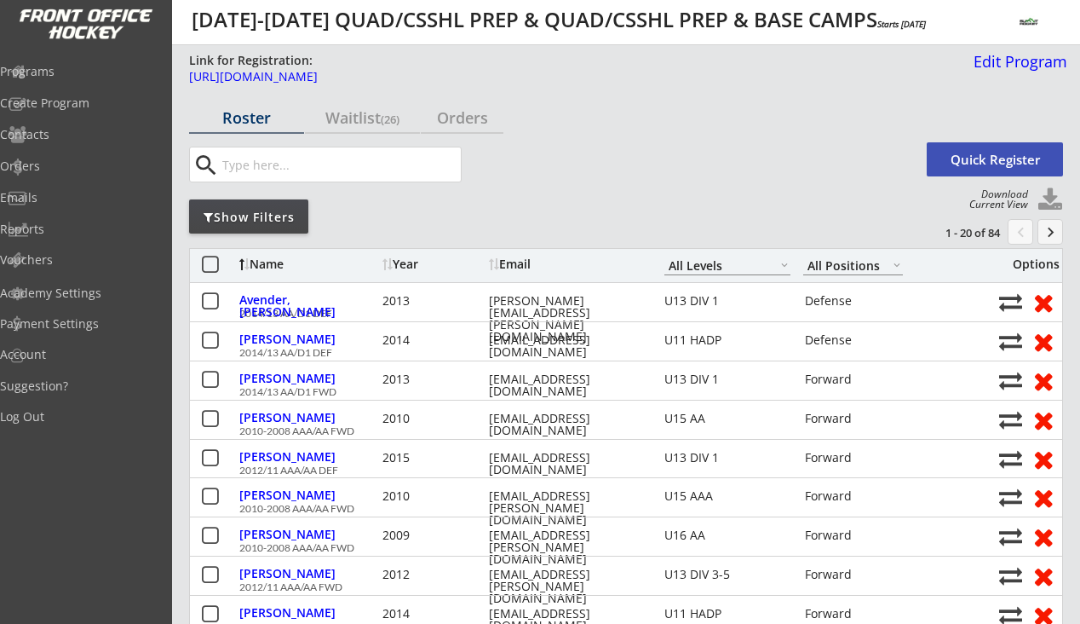
click at [292, 214] on div "Show Filters" at bounding box center [248, 217] width 119 height 17
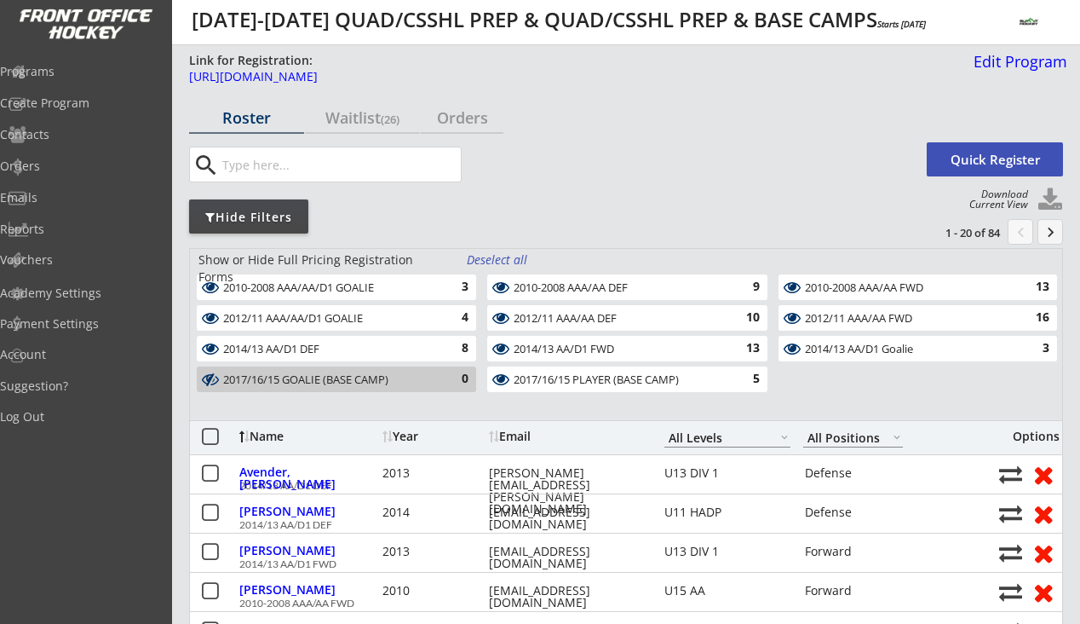
click at [512, 260] on div "Deselect all" at bounding box center [498, 259] width 63 height 17
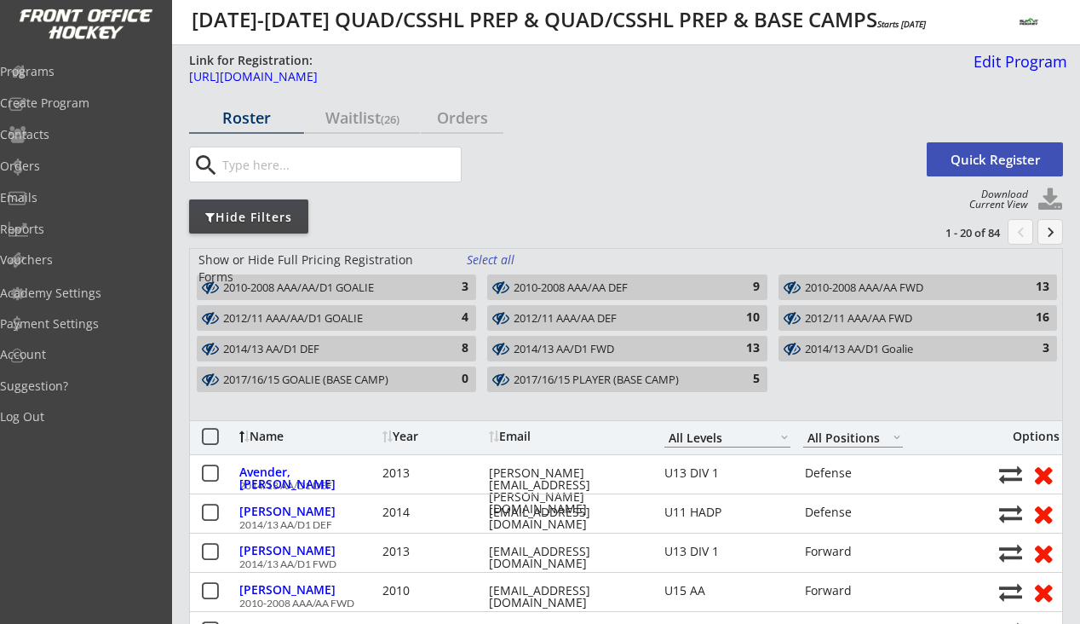
click at [420, 288] on div "2010-2008 AAA/AA/D1 GOALIE" at bounding box center [326, 288] width 207 height 14
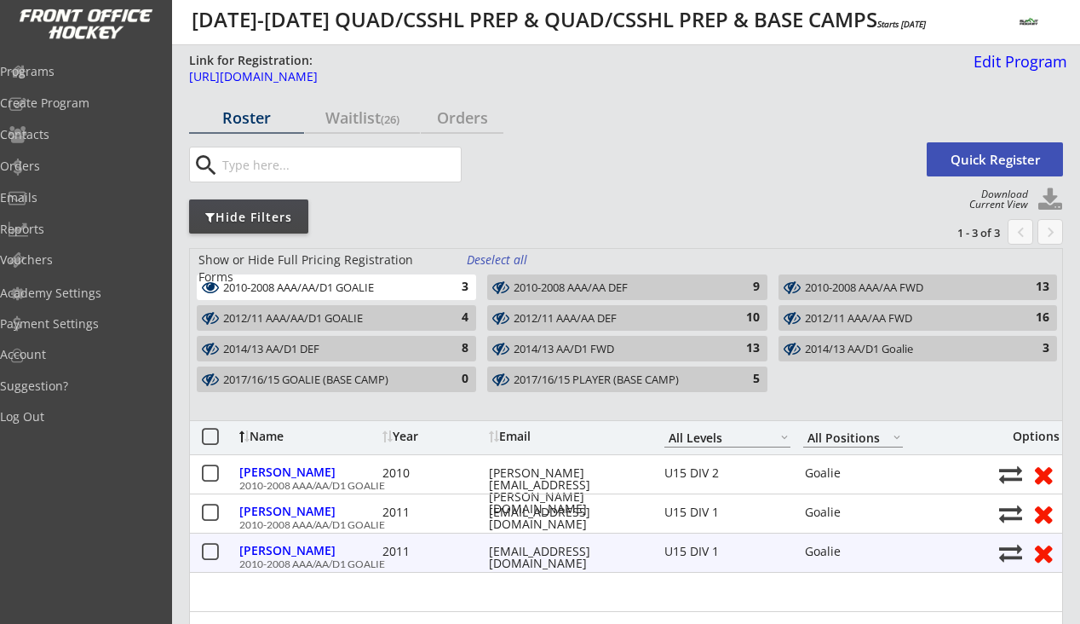
click at [1044, 555] on button at bounding box center [1043, 552] width 32 height 26
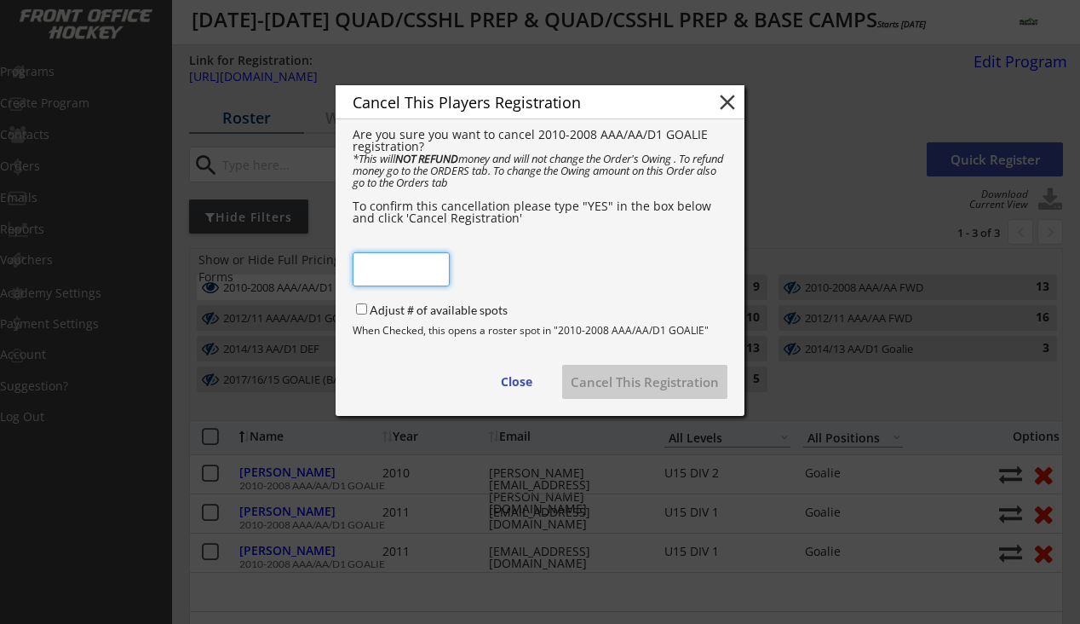
click at [398, 264] on input "input" at bounding box center [401, 269] width 97 height 34
type input "YES"
click at [451, 370] on div "Cancel This Players Registration close Are you sure you want to cancel 2010-200…" at bounding box center [540, 250] width 409 height 331
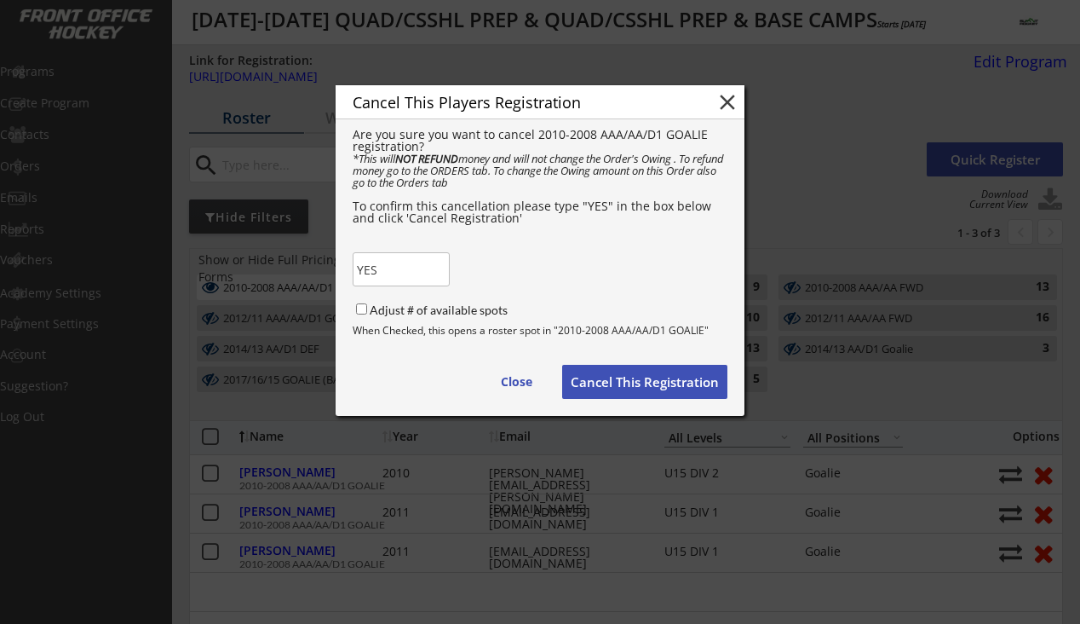
click at [596, 377] on button "Cancel This Registration" at bounding box center [644, 382] width 165 height 34
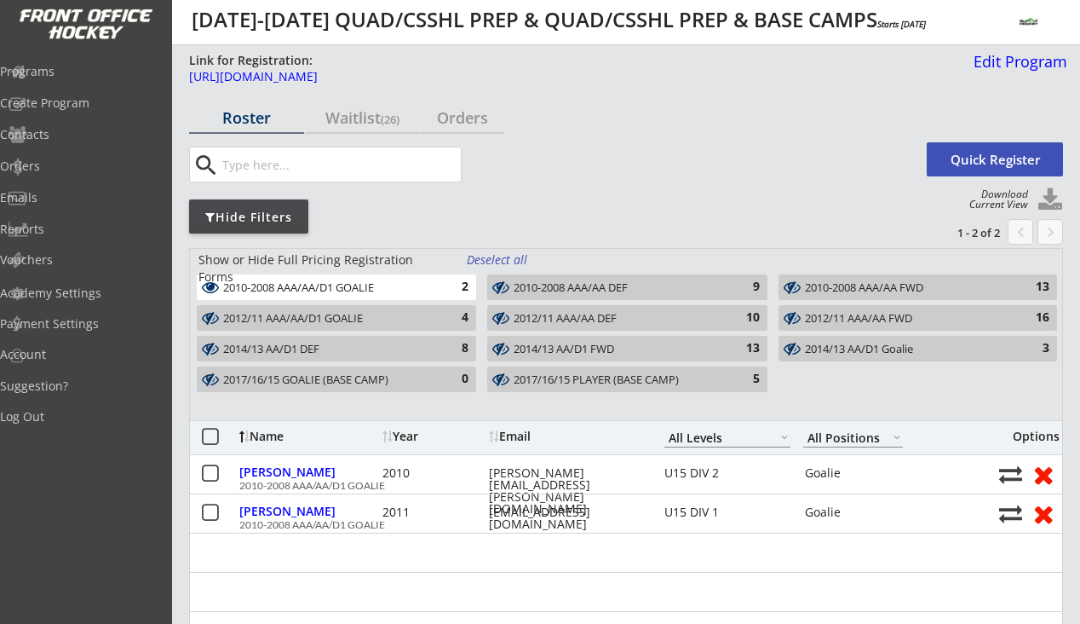
click at [447, 288] on div "2" at bounding box center [451, 287] width 34 height 17
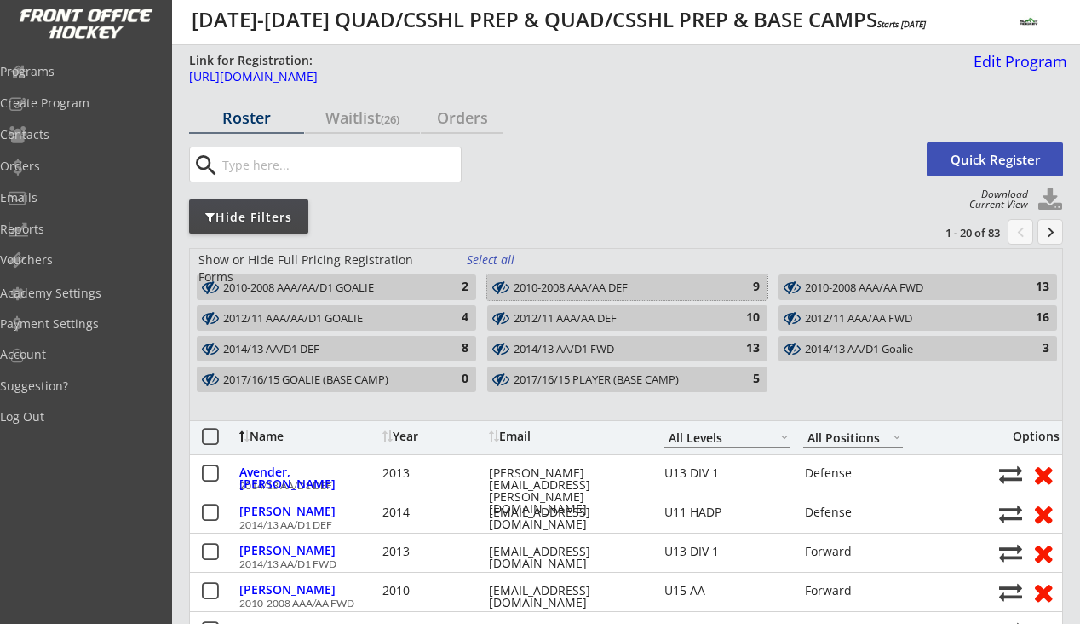
click at [645, 287] on div "2010-2008 AAA/AA DEF" at bounding box center [617, 288] width 207 height 14
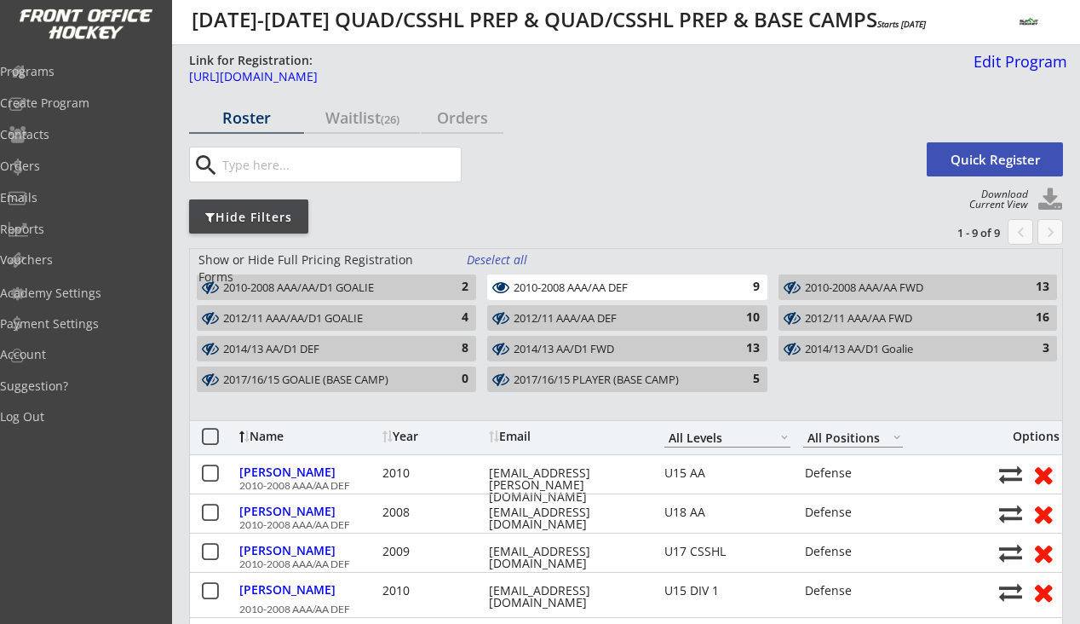
click at [895, 285] on div "2010-2008 AAA/AA FWD" at bounding box center [908, 288] width 206 height 14
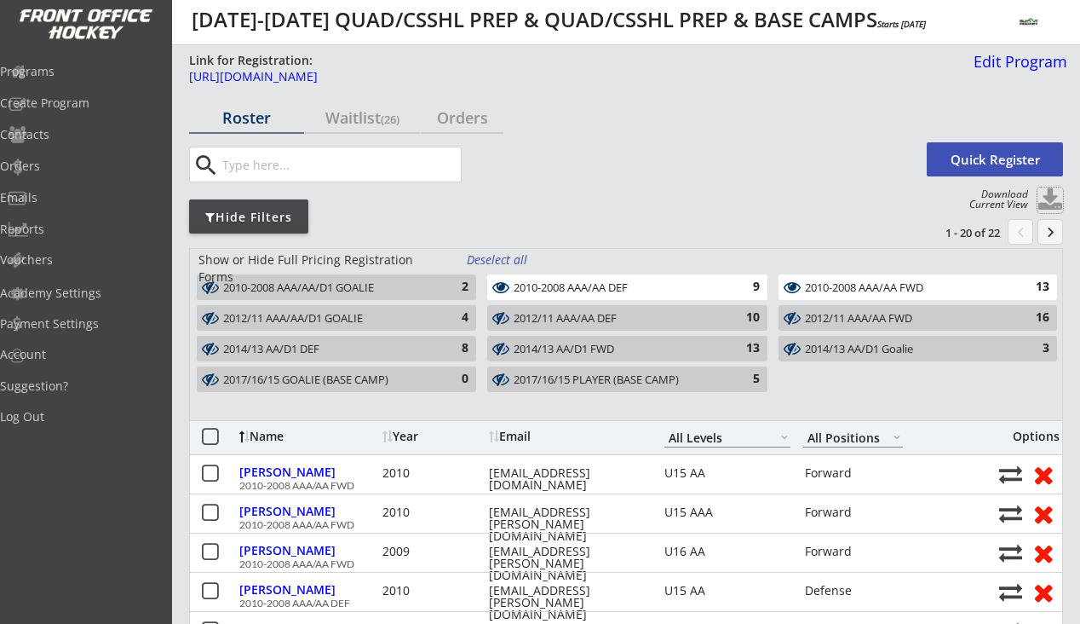
click at [1056, 202] on button at bounding box center [1051, 200] width 26 height 26
select select ""Player Info""
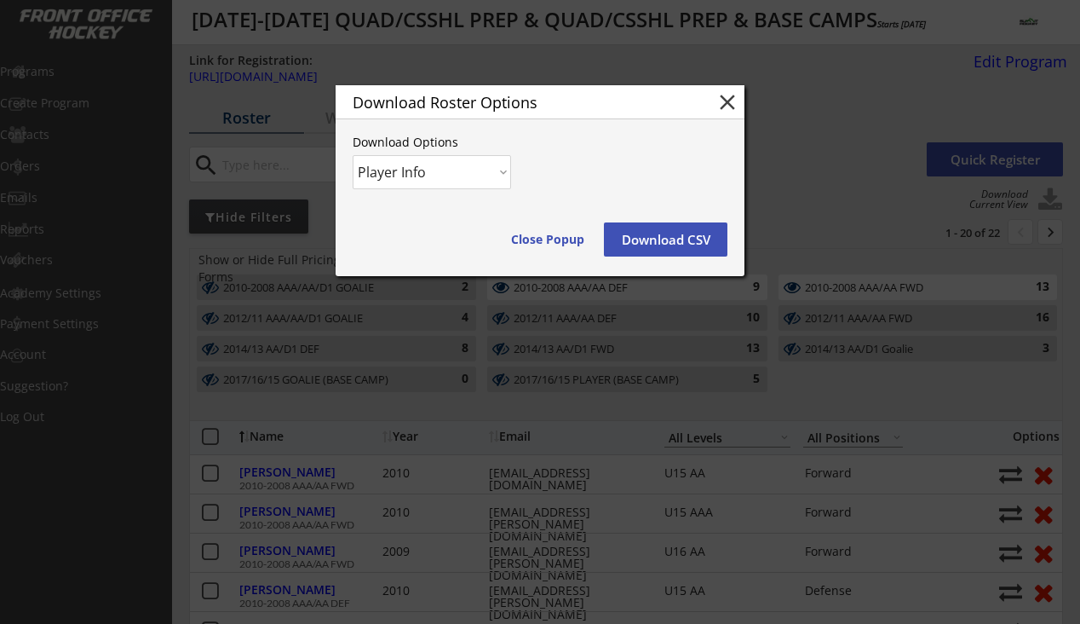
click at [685, 242] on button "Download CSV" at bounding box center [666, 239] width 124 height 34
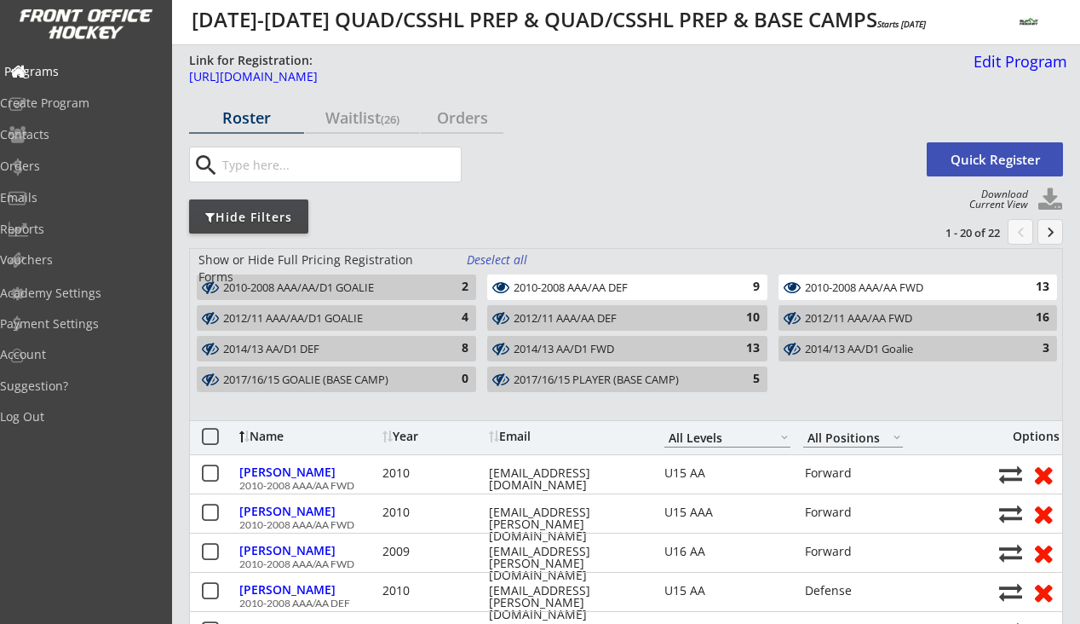
click at [86, 71] on div "Programs" at bounding box center [80, 72] width 153 height 12
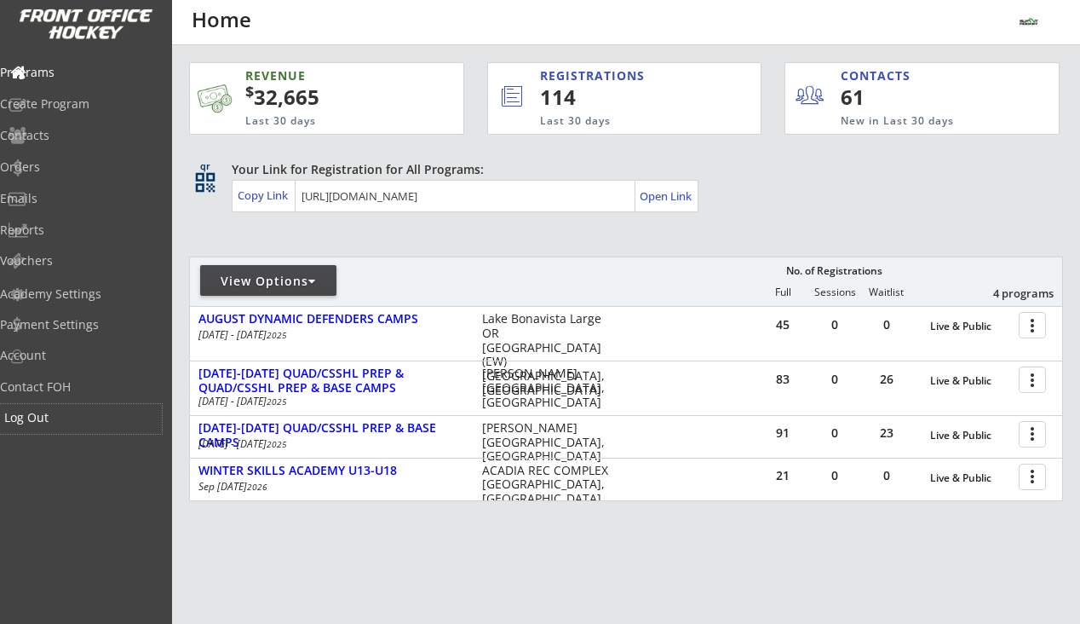
click at [76, 413] on div "Log Out" at bounding box center [80, 417] width 153 height 12
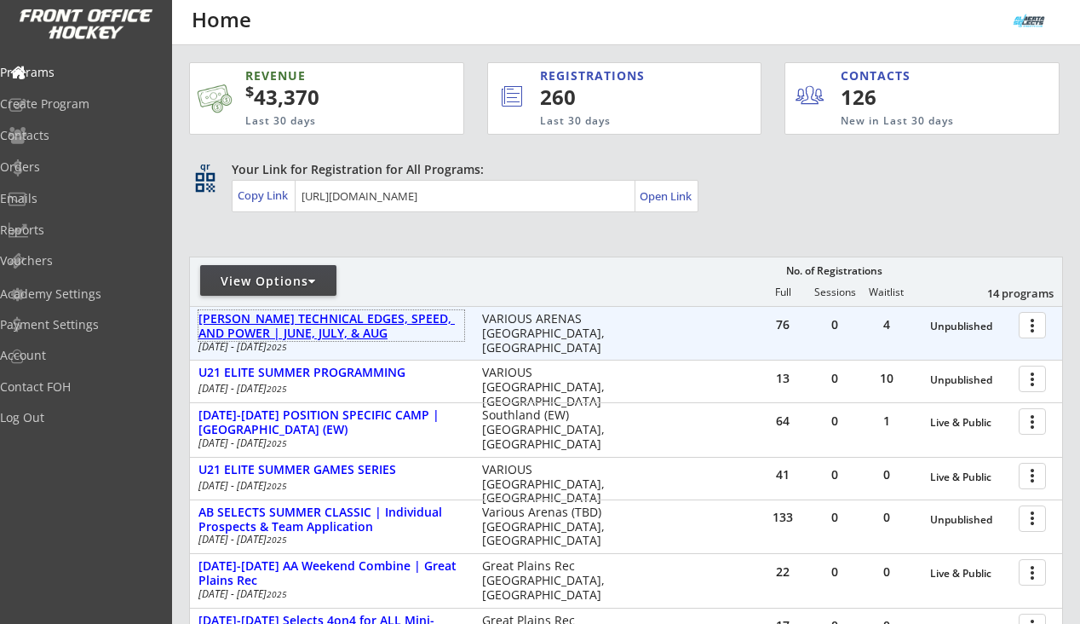
click at [382, 324] on div "DALLAS ROBBINS TECHNICAL EDGES, SPEED, AND POWER | JUNE, JULY, & AUG" at bounding box center [331, 326] width 266 height 29
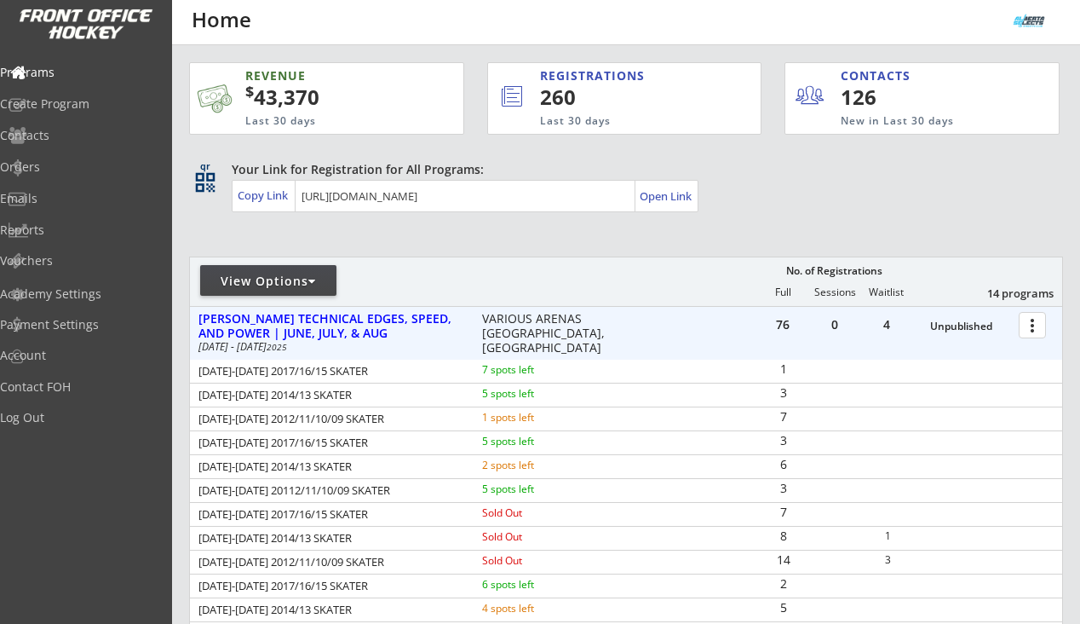
click at [1038, 327] on div at bounding box center [1036, 324] width 30 height 30
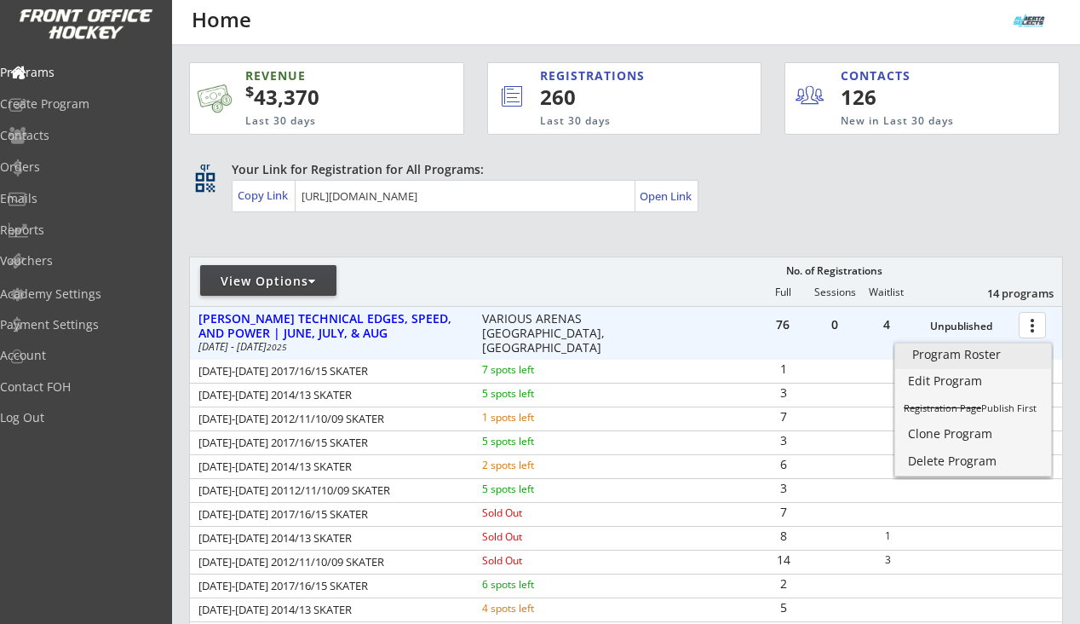
click at [981, 353] on div "Program Roster" at bounding box center [973, 354] width 122 height 12
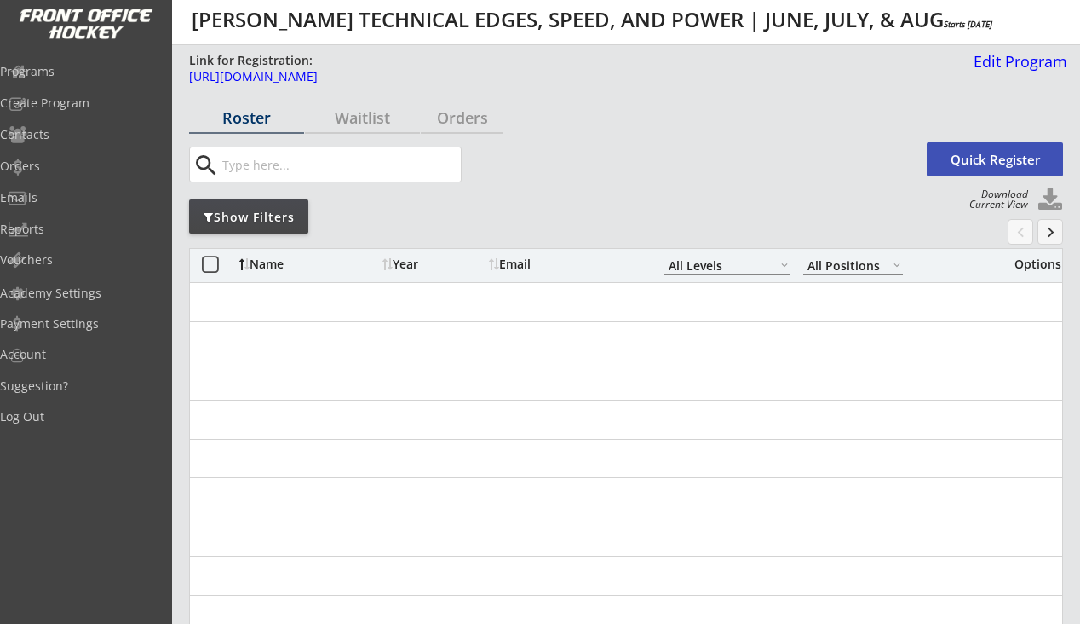
select select ""All Levels""
select select ""All Positions""
select select ""All Levels""
select select ""All Positions""
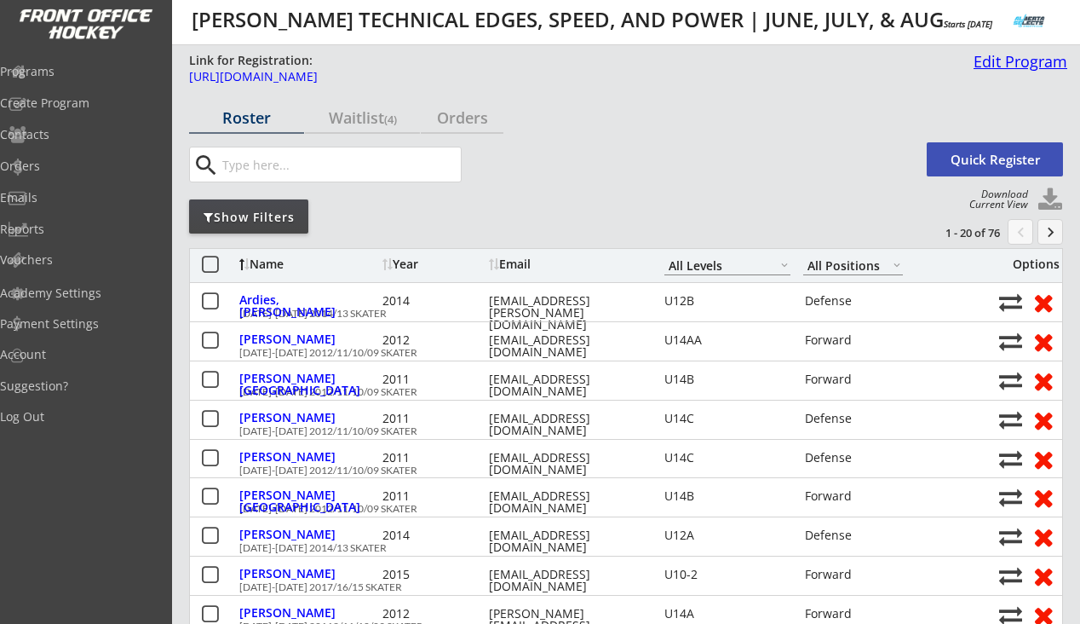
click at [987, 62] on div "Edit Program" at bounding box center [1017, 61] width 101 height 15
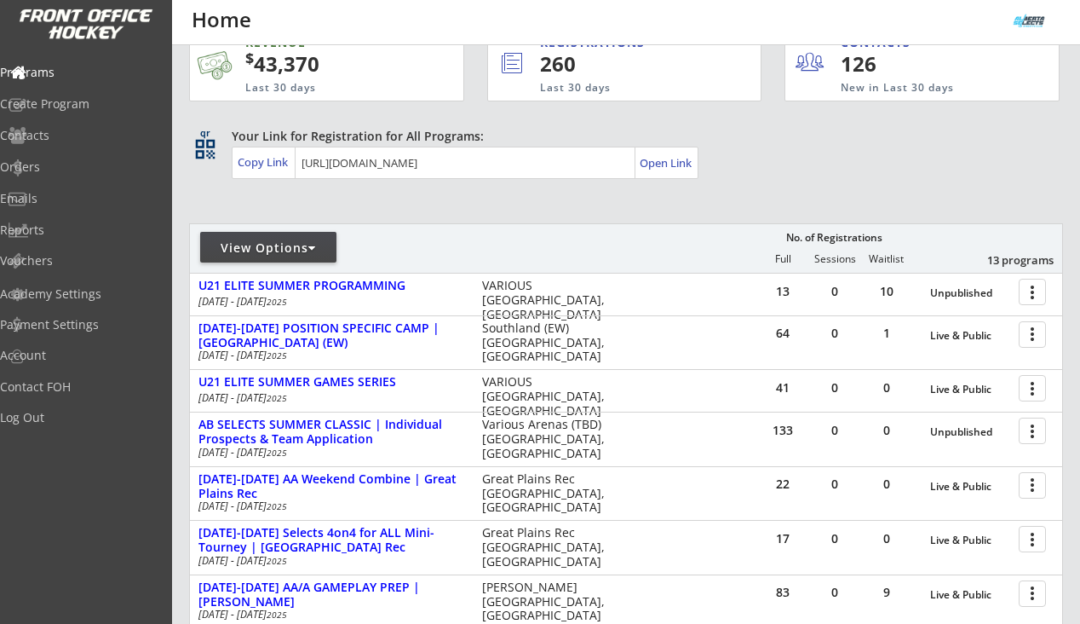
scroll to position [35, 0]
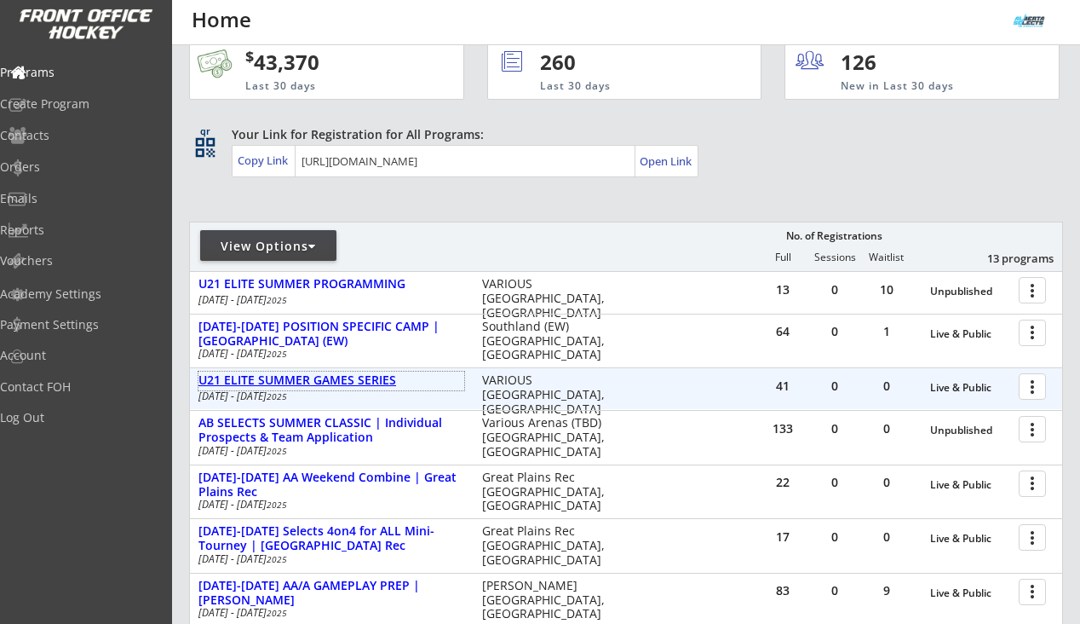
click at [354, 377] on div "U21 ELITE SUMMER GAMES SERIES" at bounding box center [331, 380] width 266 height 14
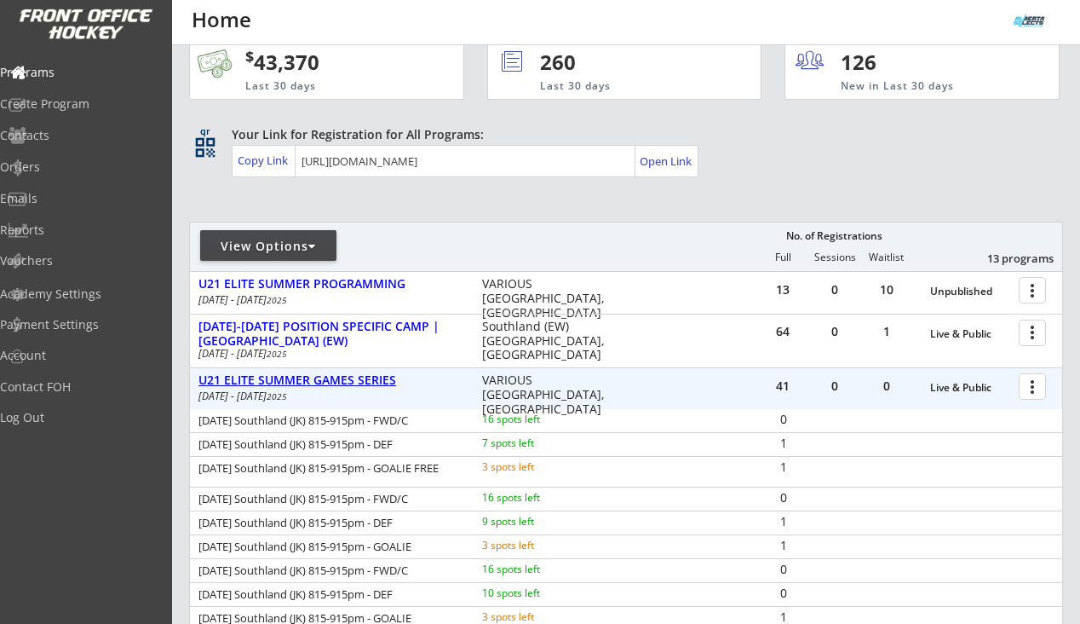
scroll to position [72, 0]
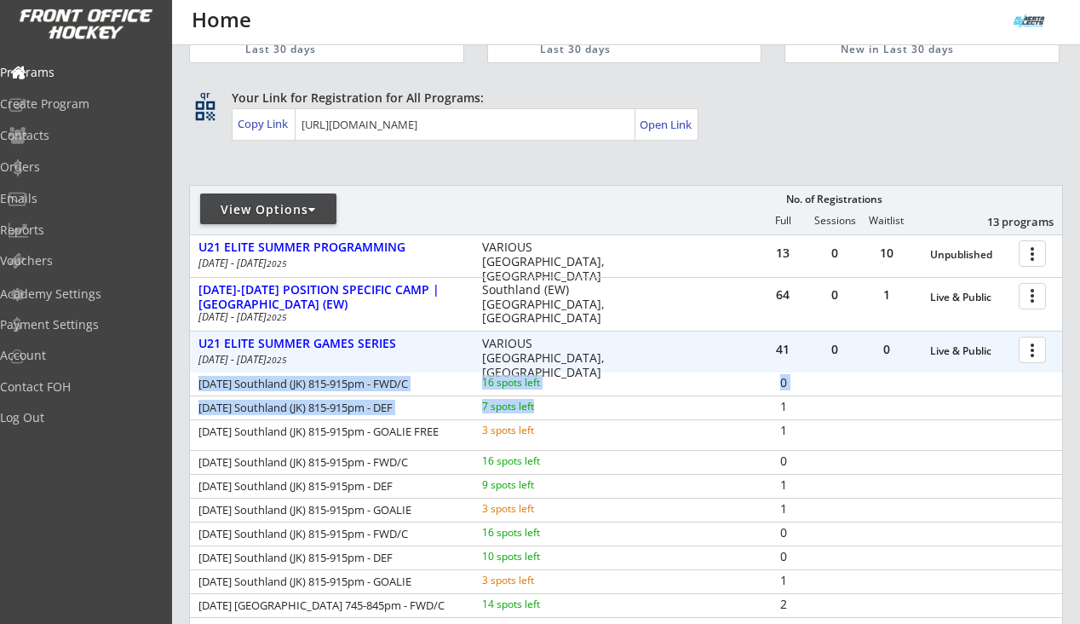
drag, startPoint x: 198, startPoint y: 383, endPoint x: 467, endPoint y: 400, distance: 268.8
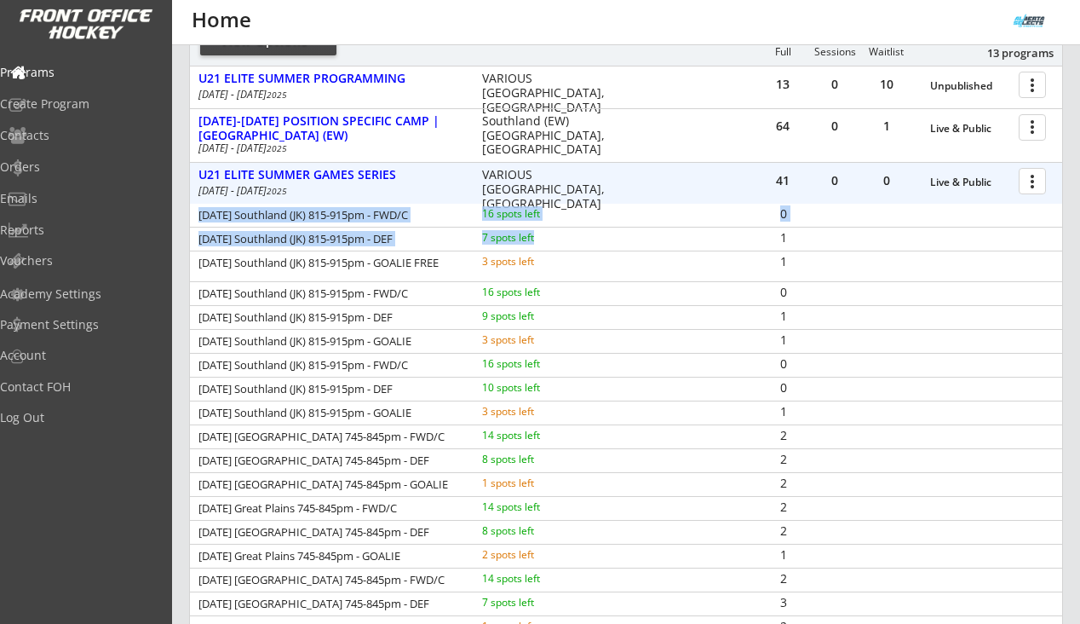
scroll to position [250, 0]
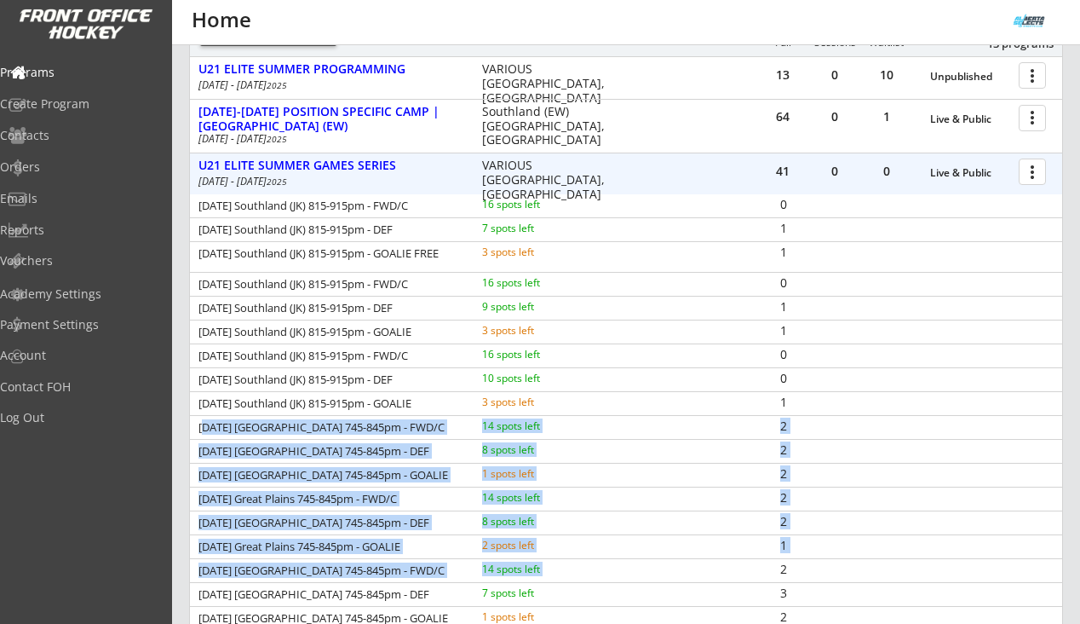
drag, startPoint x: 202, startPoint y: 428, endPoint x: 770, endPoint y: 568, distance: 585.3
click at [770, 568] on div "[DATE] Southland (JK) 815-915pm - FWD/C 16 spots left 0 [DATE] Southland (JK) 8…" at bounding box center [626, 519] width 872 height 650
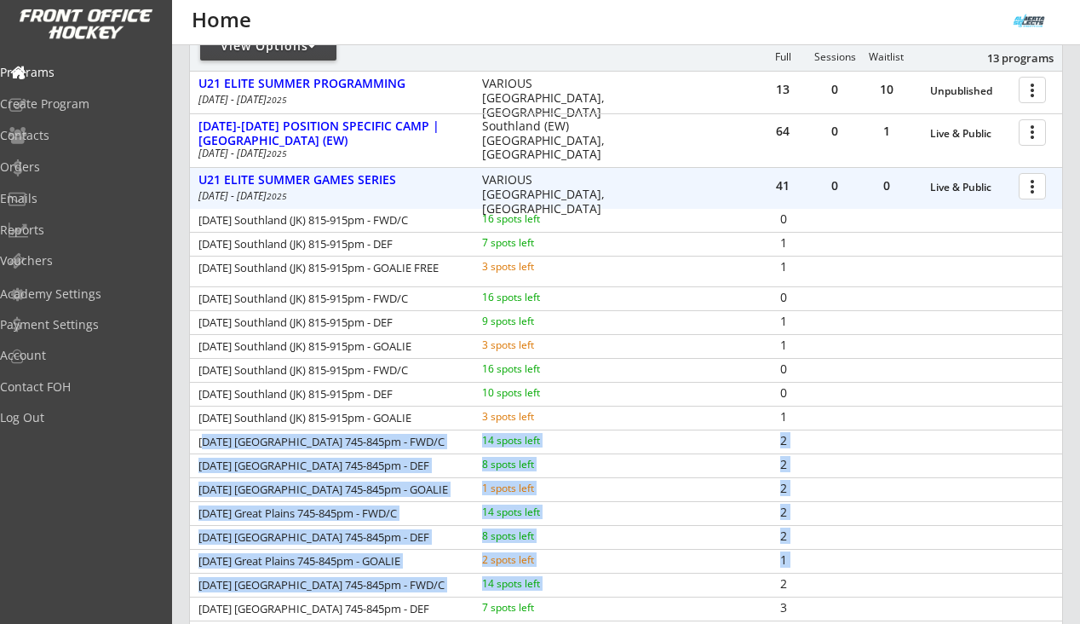
scroll to position [0, 0]
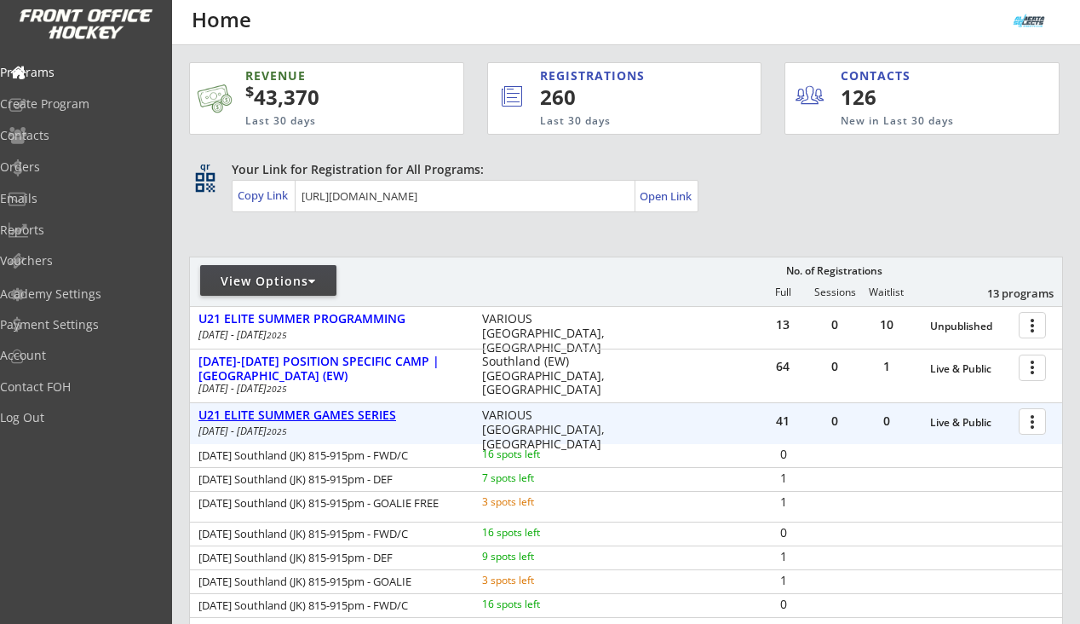
click at [312, 411] on div "U21 ELITE SUMMER GAMES SERIES" at bounding box center [331, 415] width 266 height 14
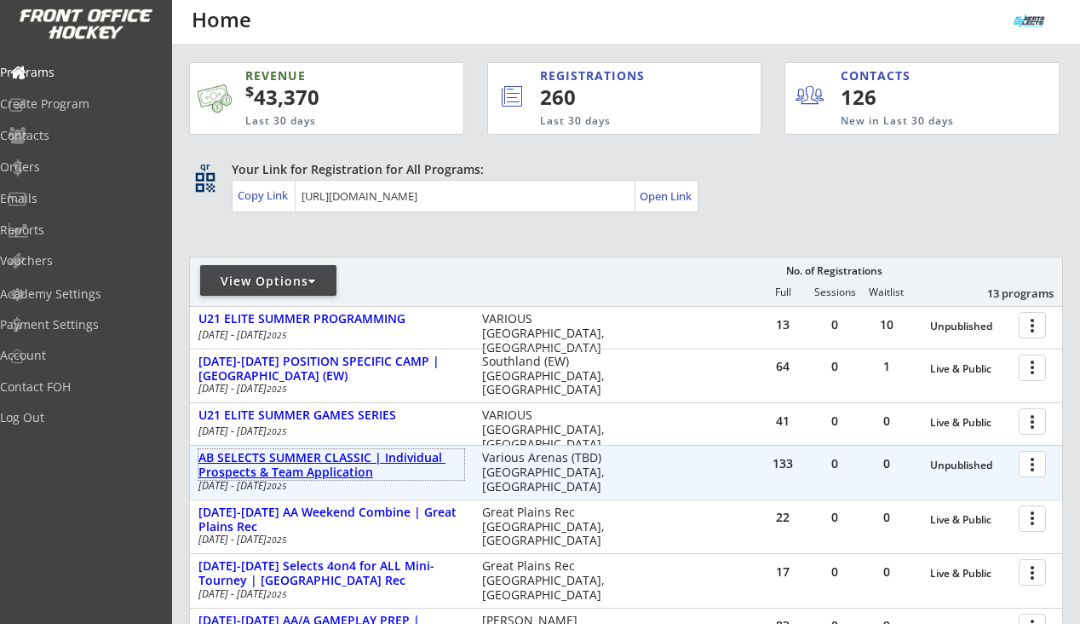
click at [422, 464] on div "AB SELECTS SUMMER CLASSIC | Individual Prospects & Team Application" at bounding box center [331, 465] width 266 height 29
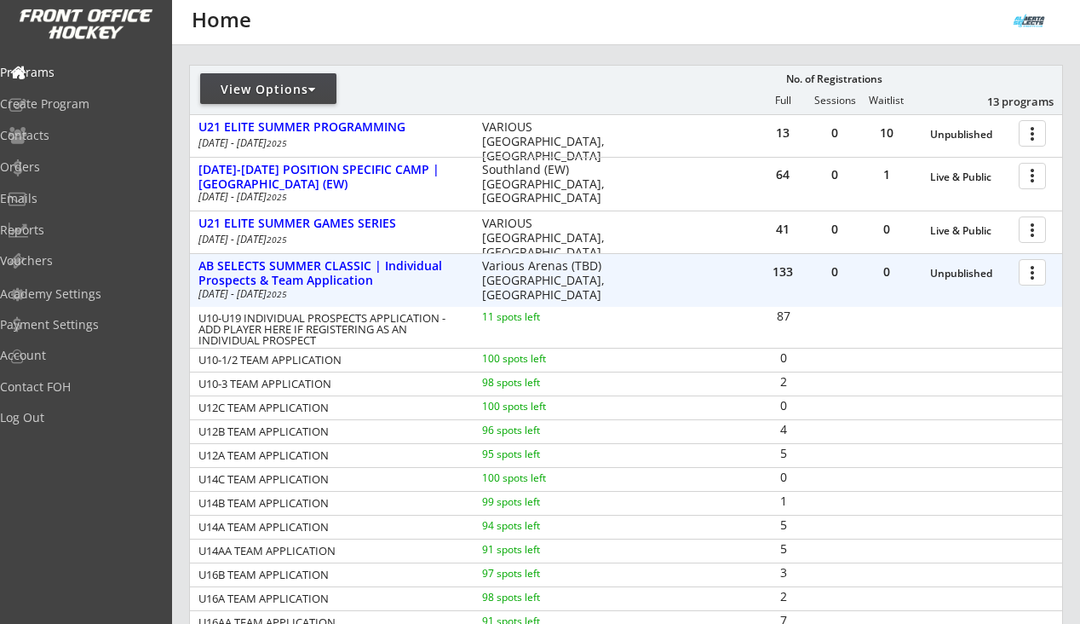
scroll to position [209, 0]
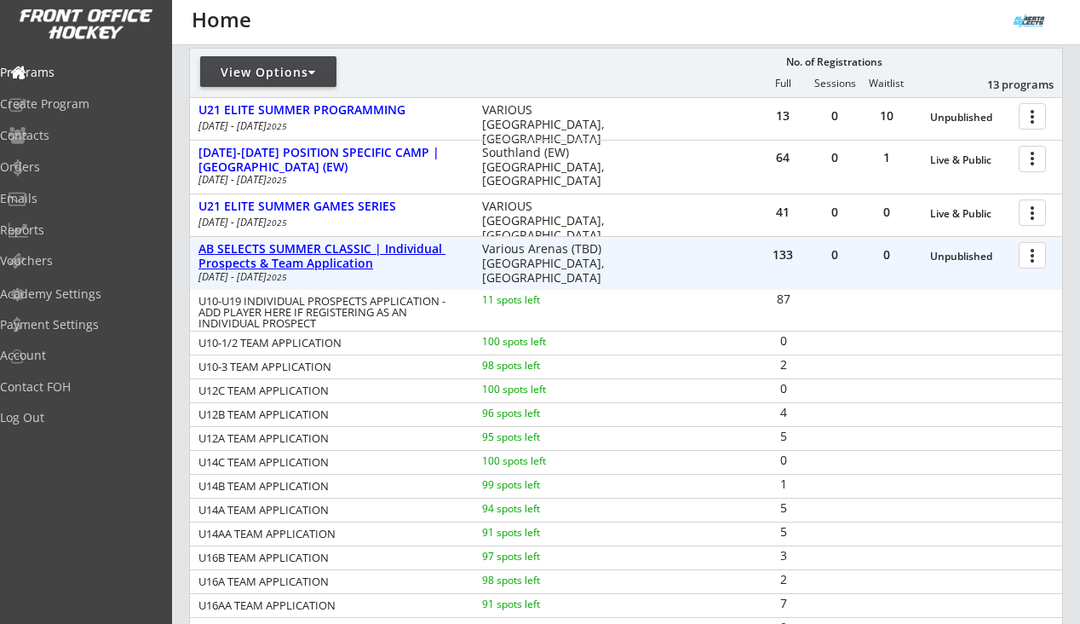
click at [361, 256] on div "AB SELECTS SUMMER CLASSIC | Individual Prospects & Team Application" at bounding box center [331, 256] width 266 height 29
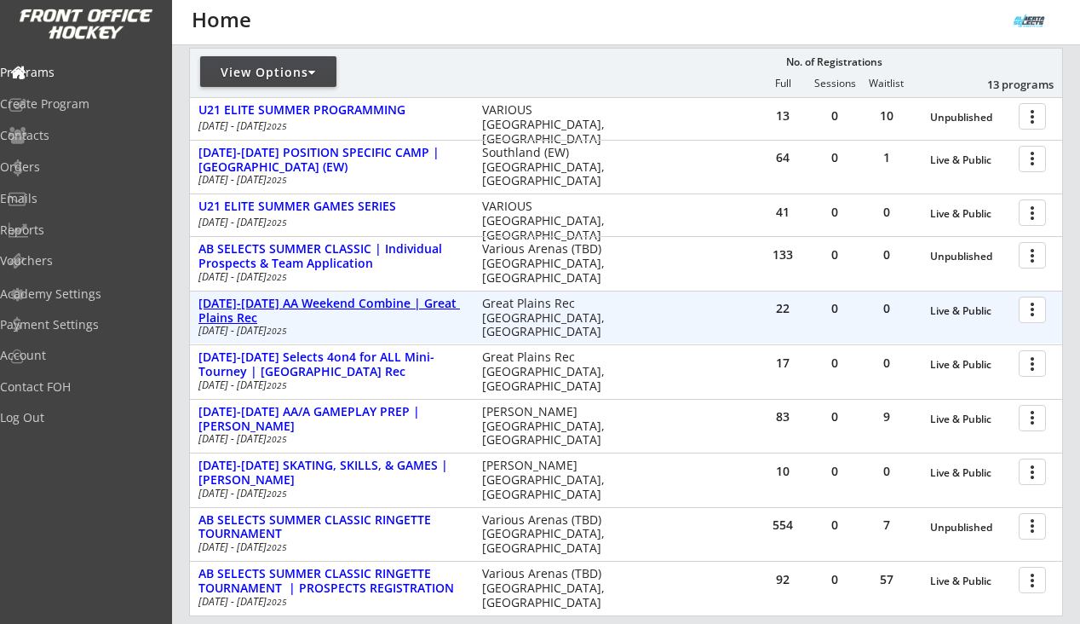
click at [359, 303] on div "[DATE]-[DATE] AA Weekend Combine | Great Plains Rec" at bounding box center [331, 310] width 266 height 29
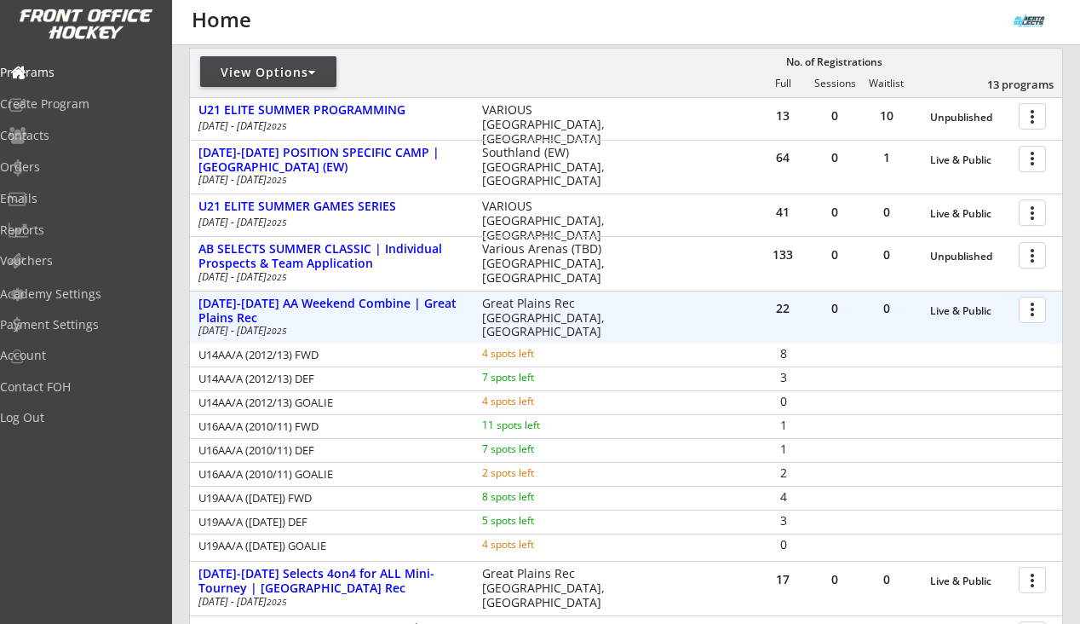
scroll to position [230, 0]
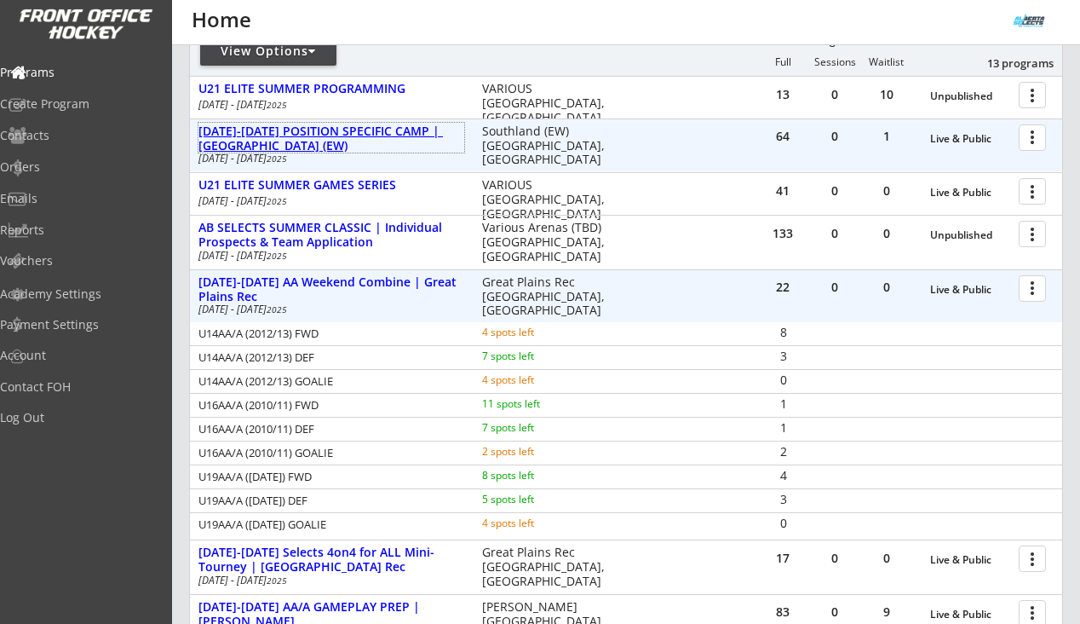
click at [377, 141] on div "[DATE]-[DATE] POSITION SPECIFIC CAMP | [GEOGRAPHIC_DATA] (EW)" at bounding box center [331, 138] width 266 height 29
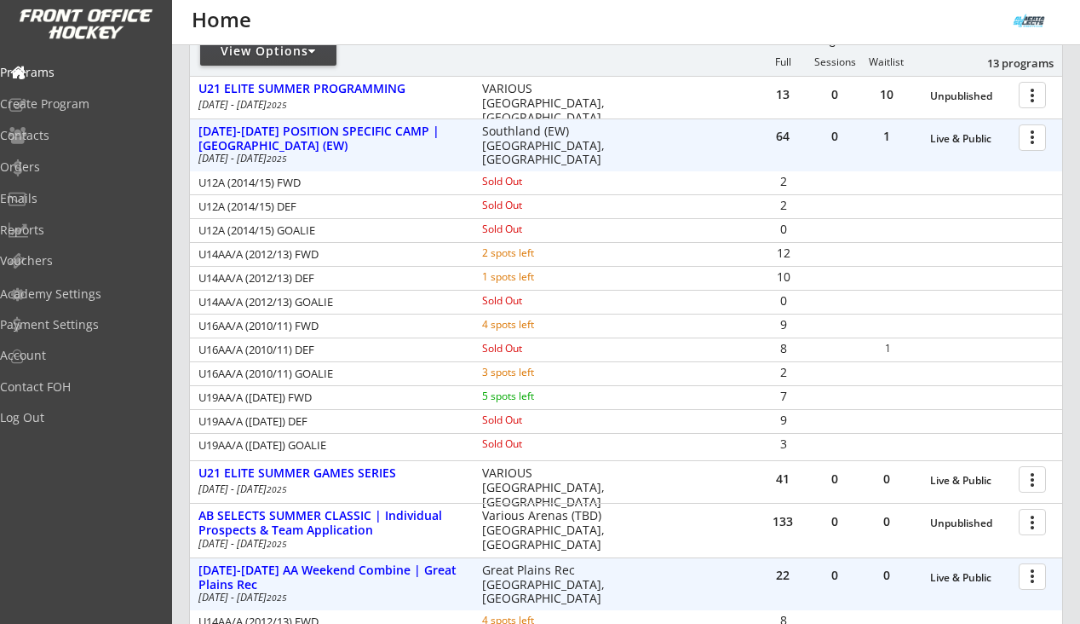
click at [1035, 144] on div at bounding box center [1036, 137] width 30 height 30
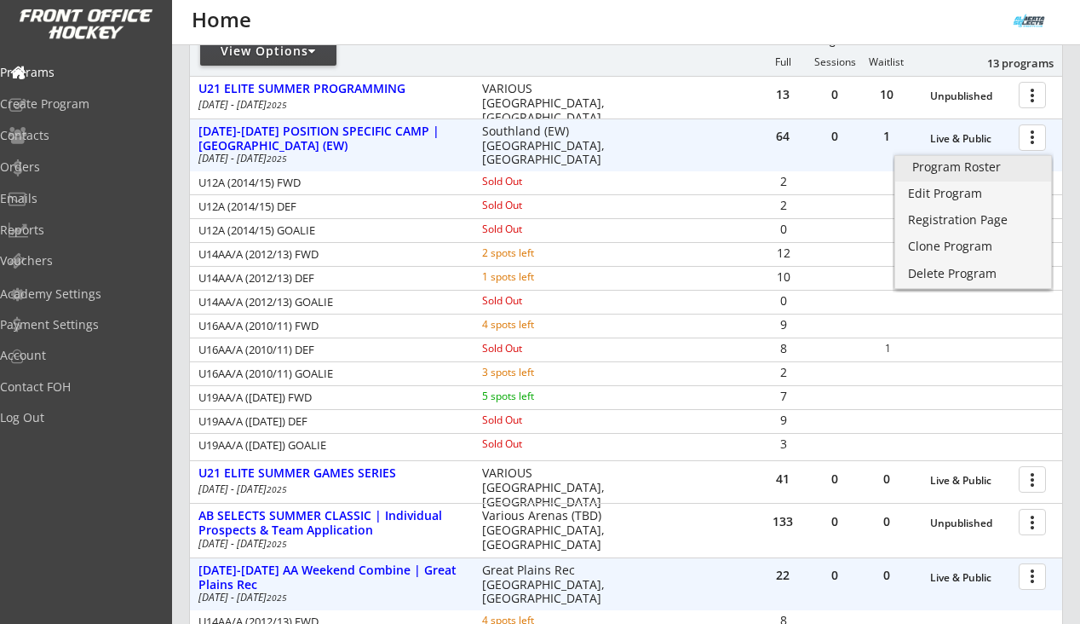
click at [992, 166] on div "Program Roster" at bounding box center [973, 167] width 122 height 12
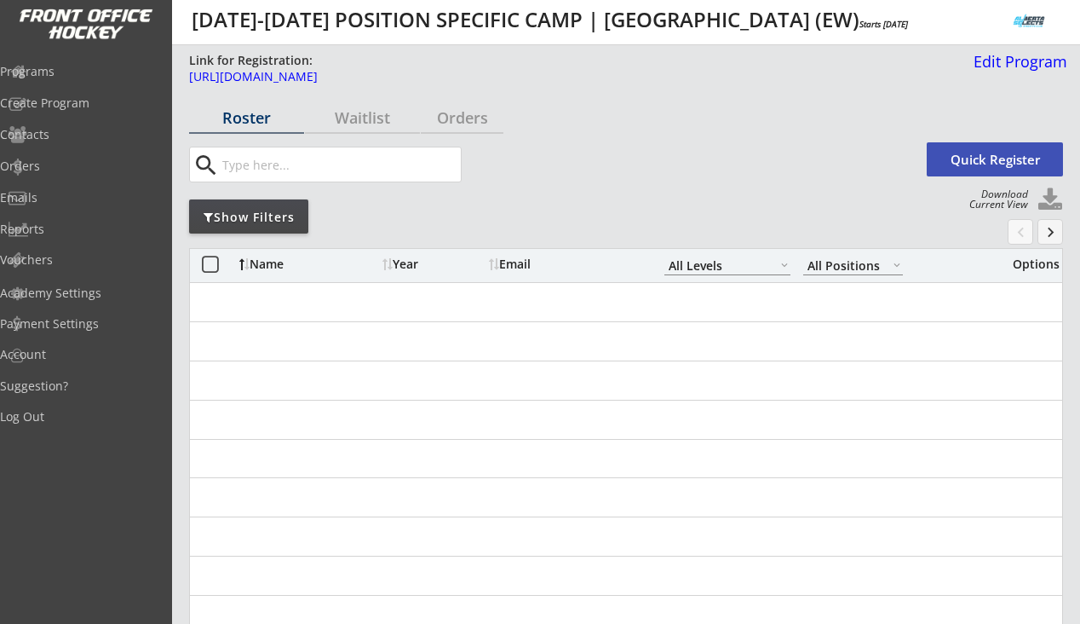
select select ""All Levels""
select select ""All Positions""
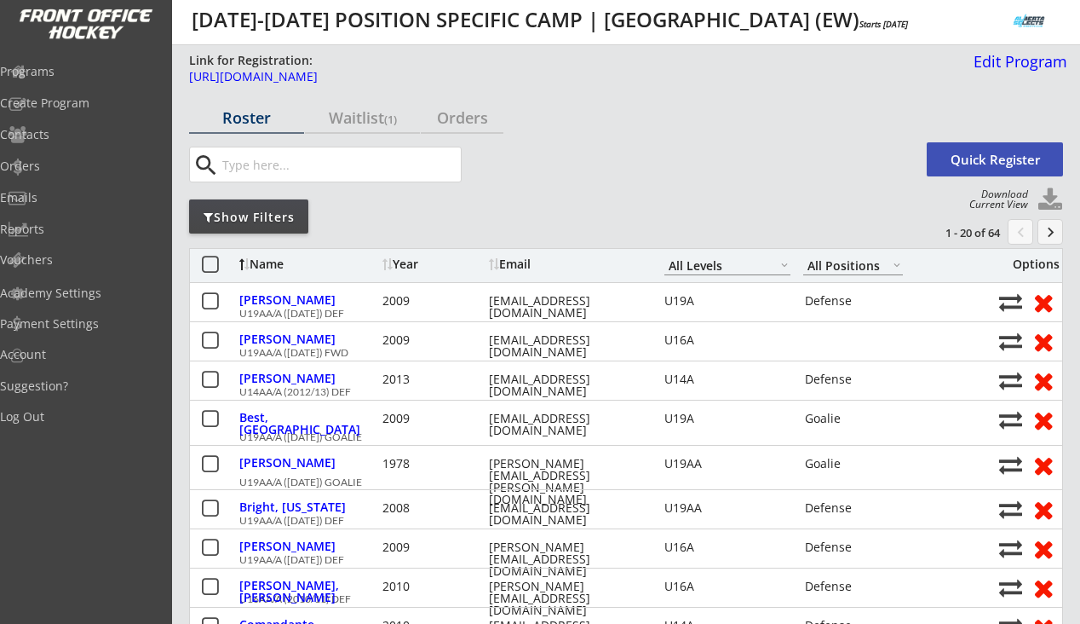
select select ""All Levels""
select select ""All Positions""
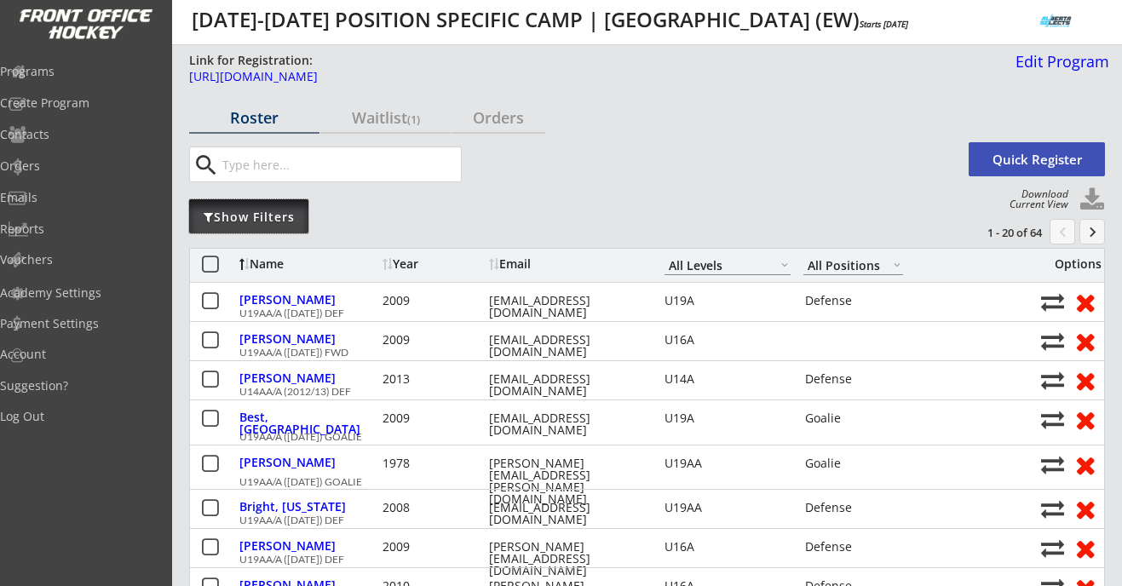
click at [279, 213] on div "Show Filters" at bounding box center [248, 217] width 119 height 17
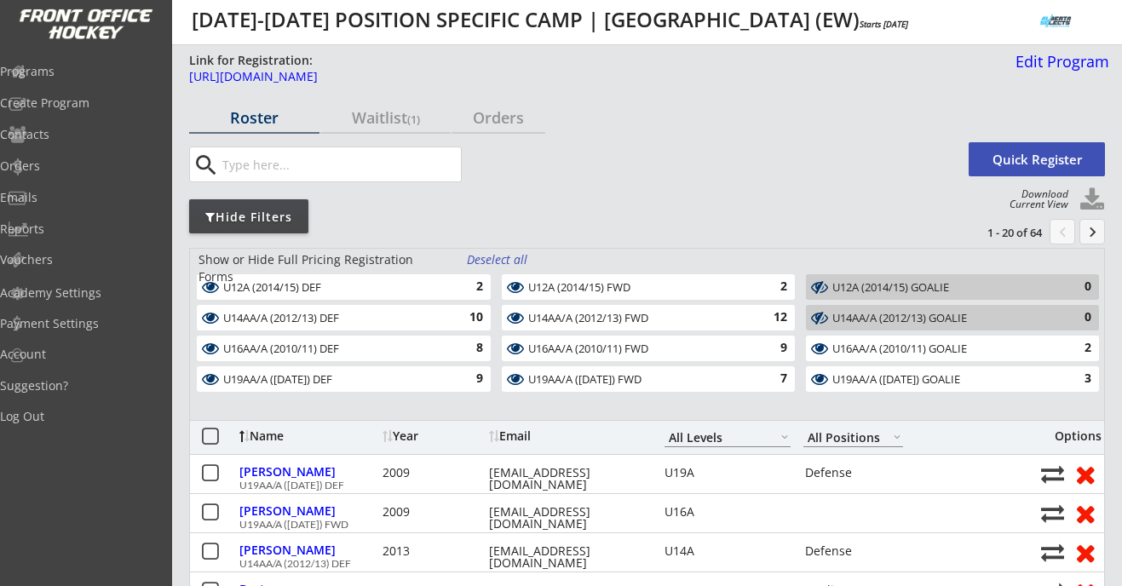
click at [487, 257] on div "Deselect all" at bounding box center [498, 259] width 63 height 17
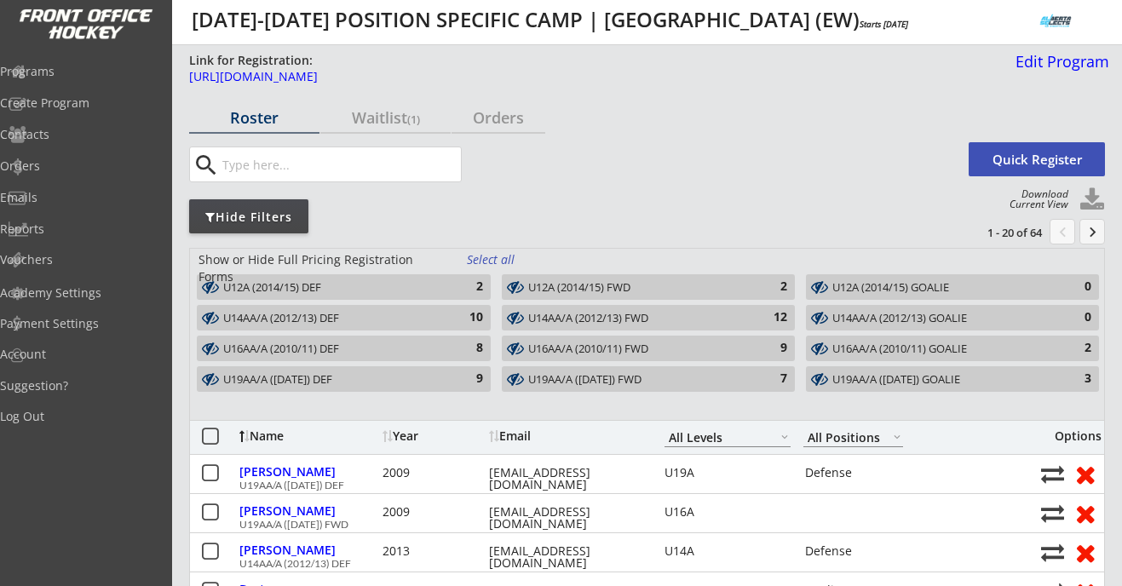
click at [463, 290] on div "2" at bounding box center [466, 287] width 34 height 17
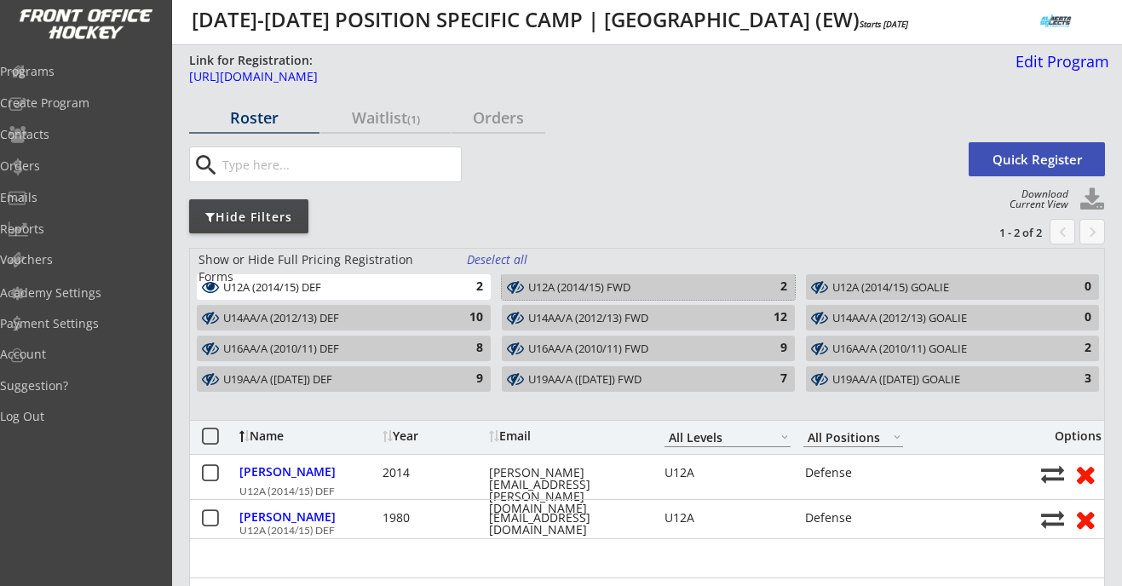
click at [534, 294] on div "U12A (2014/15) FWD" at bounding box center [638, 288] width 221 height 14
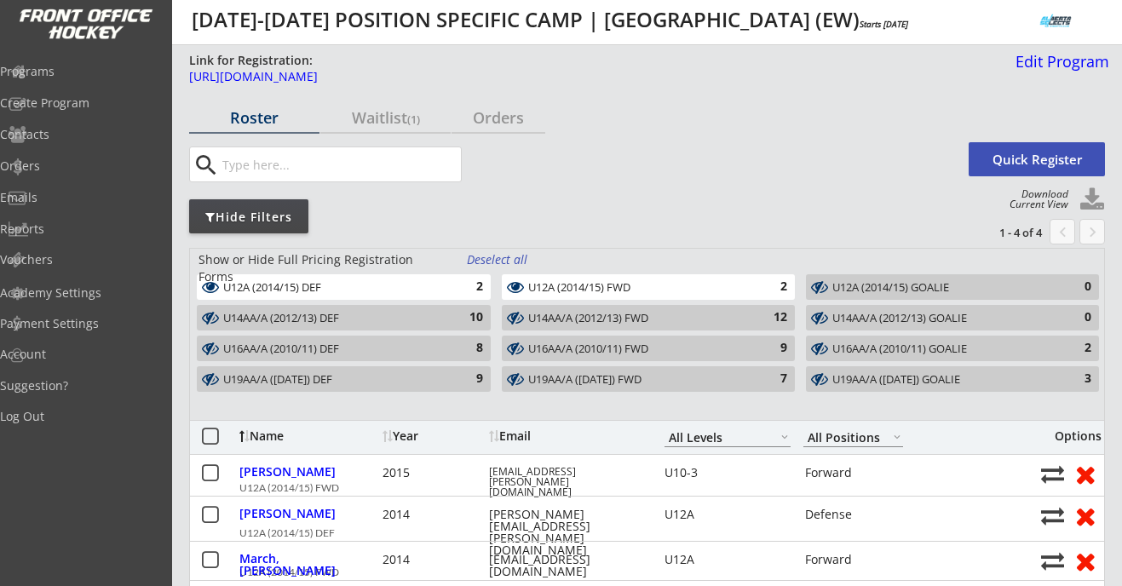
scroll to position [72, 0]
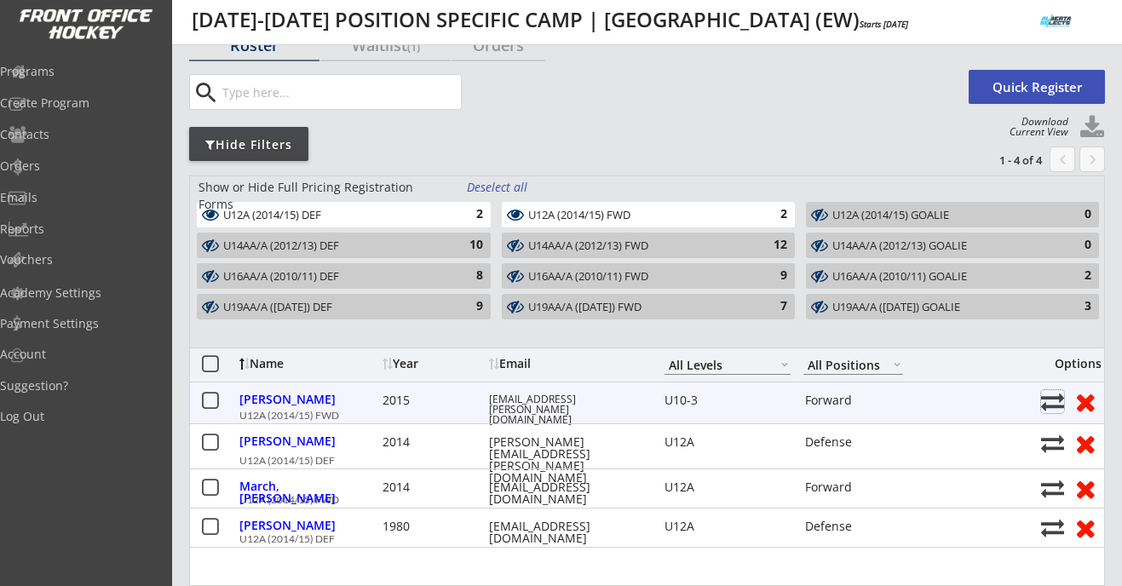
click at [1052, 402] on button at bounding box center [1052, 401] width 23 height 23
select select ""1348695171700984260__LOOKUP__1736482936954x777899554846801900""
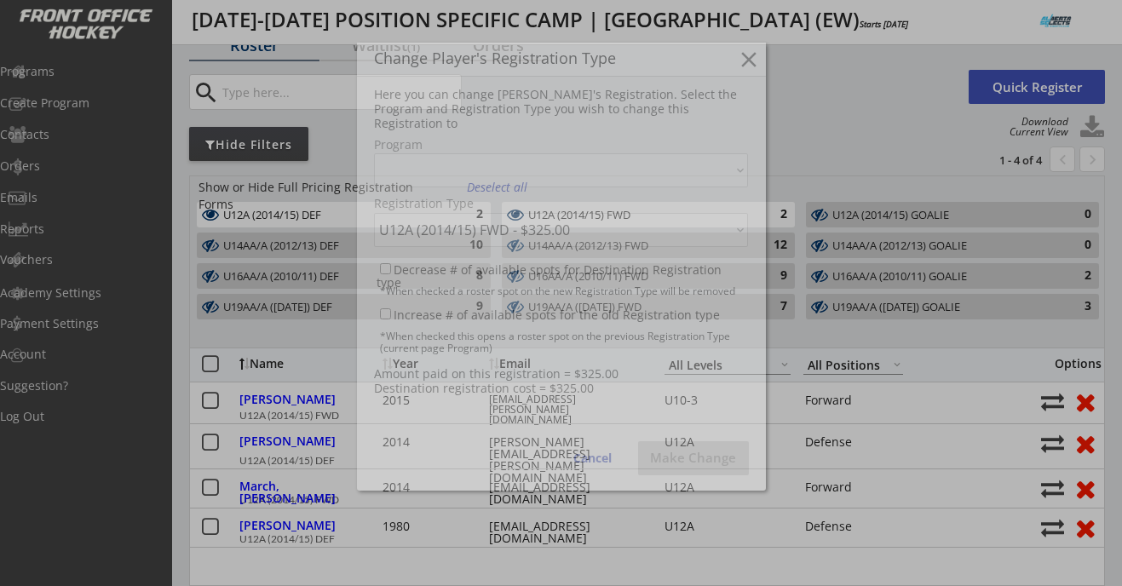
select select ""1348695171700984260__LOOKUP__1736482936954x135652981478522880""
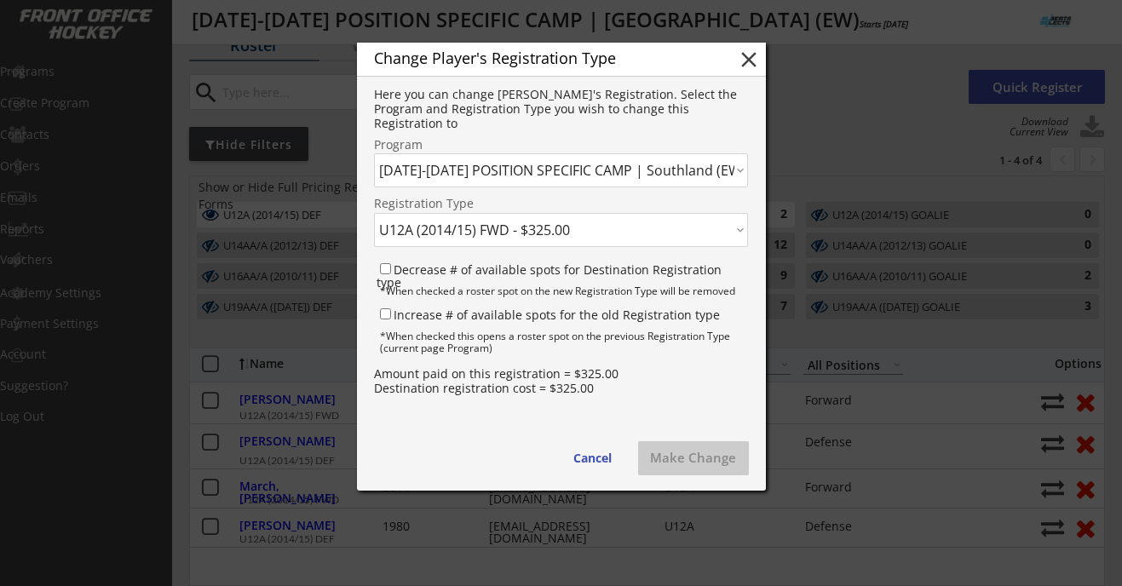
click at [595, 232] on select "Click here... U12A (2014/15) FWD - $325.00 U12A (2014/15) DEF - $325.00 U12A (2…" at bounding box center [561, 230] width 374 height 34
click at [670, 457] on button "Make Change" at bounding box center [693, 458] width 111 height 34
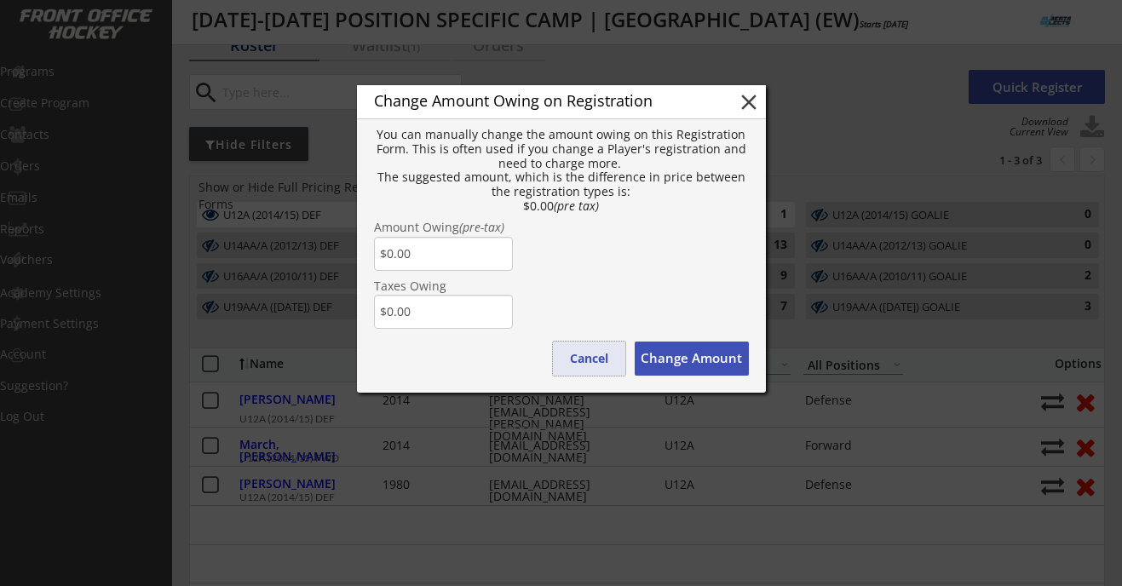
click at [603, 364] on button "Cancel" at bounding box center [589, 359] width 72 height 34
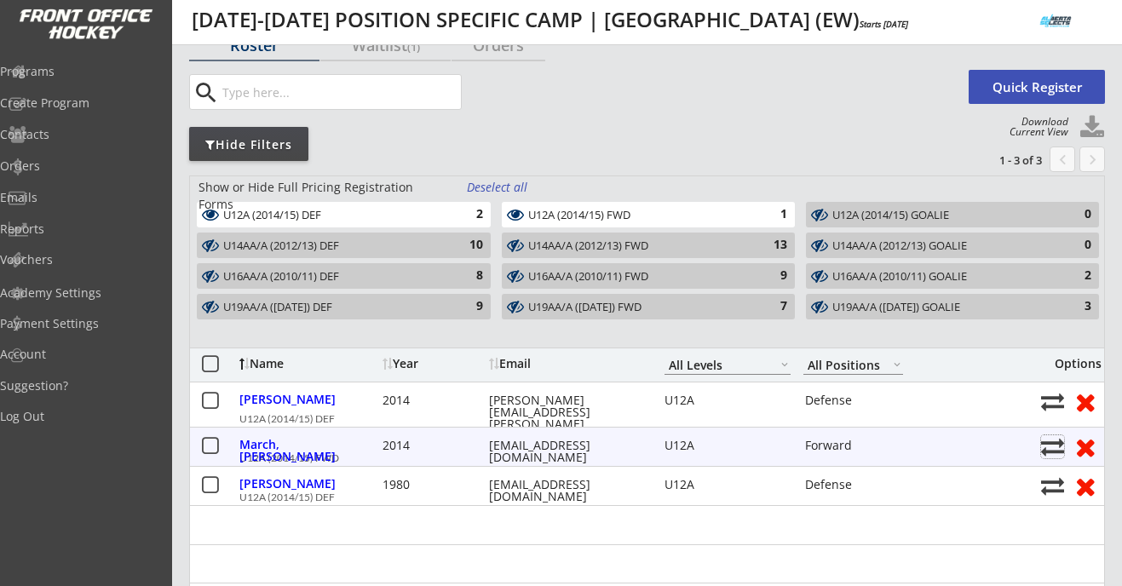
click at [1044, 444] on button at bounding box center [1052, 446] width 23 height 23
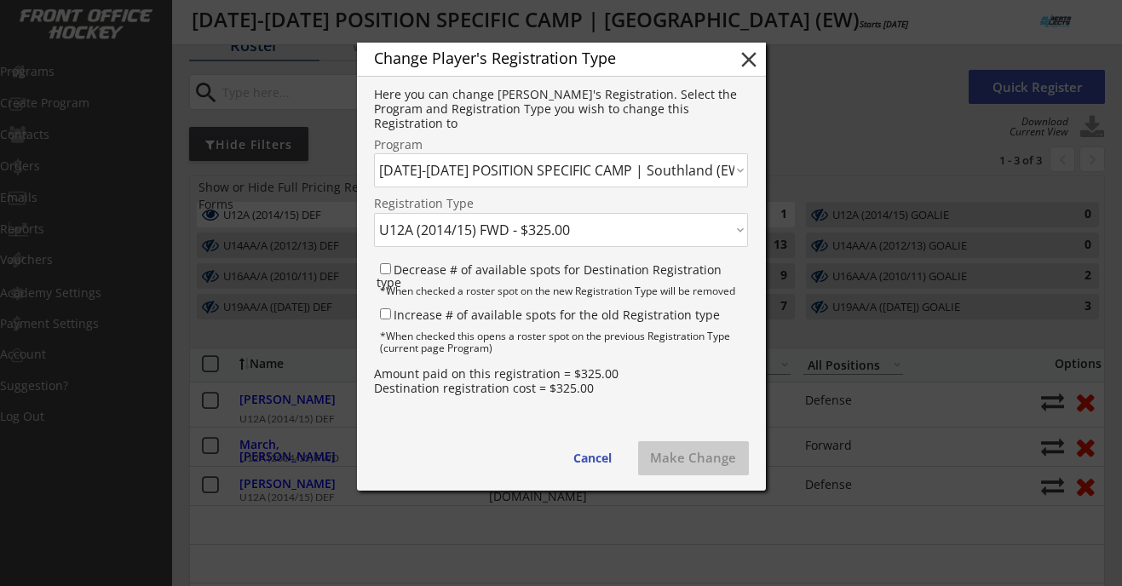
click at [507, 228] on select "Click here... U12A (2014/15) FWD - $325.00 U12A (2014/15) DEF - $325.00 U12A (2…" at bounding box center [561, 230] width 374 height 34
click at [682, 460] on button "Make Change" at bounding box center [693, 458] width 111 height 34
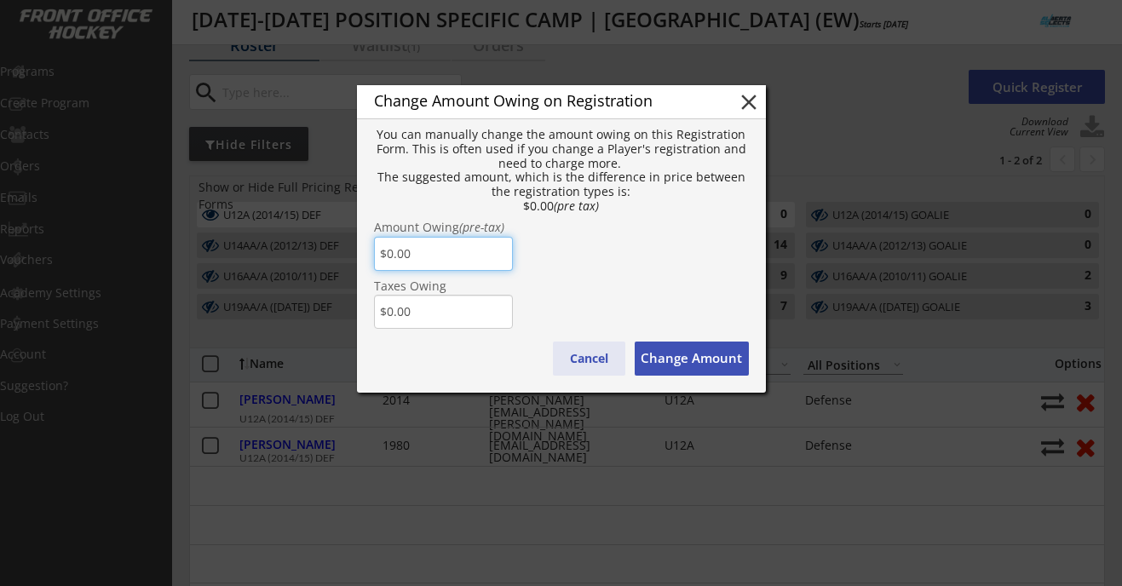
click at [591, 358] on button "Cancel" at bounding box center [589, 359] width 72 height 34
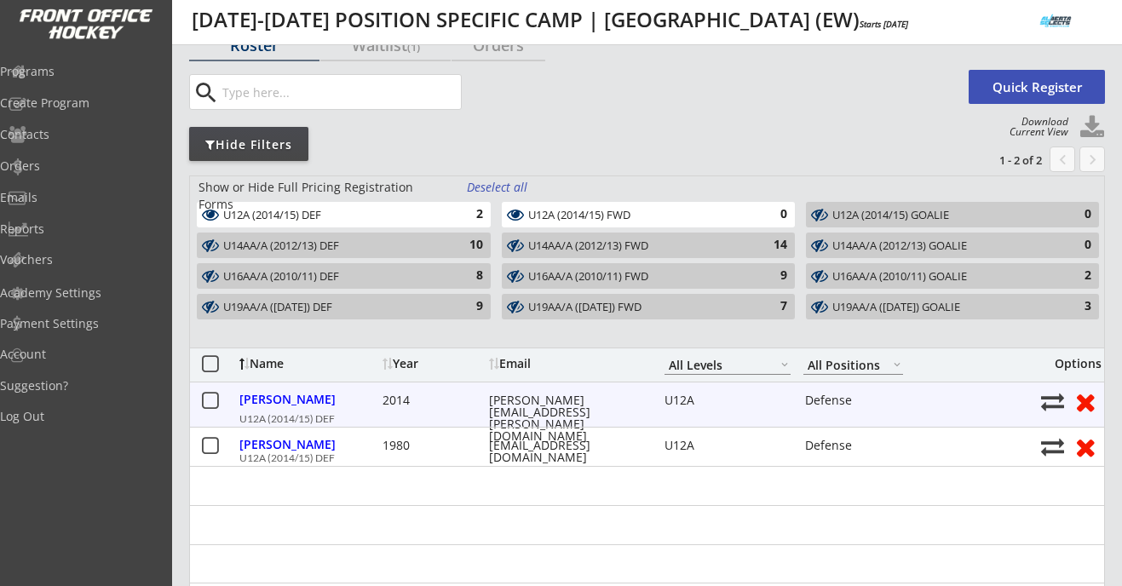
click at [544, 406] on div "[PERSON_NAME][EMAIL_ADDRESS][PERSON_NAME][DOMAIN_NAME]" at bounding box center [565, 418] width 153 height 48
copy div "[PERSON_NAME][EMAIL_ADDRESS][PERSON_NAME][DOMAIN_NAME]"
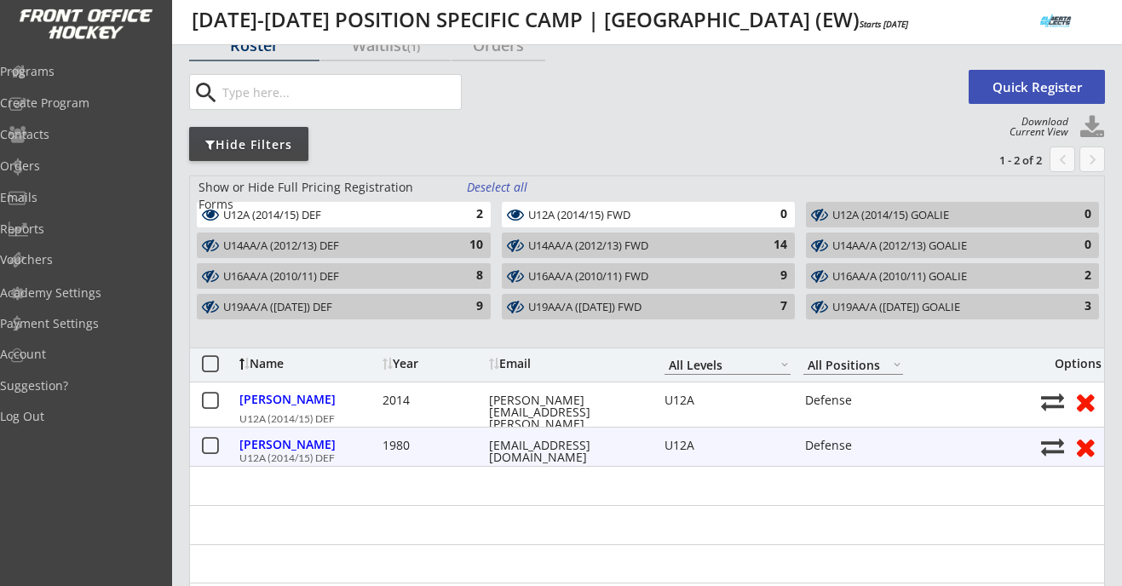
click at [536, 446] on div "jrzagorsky@hotmail.com" at bounding box center [565, 452] width 153 height 24
copy div "jrzagorsky@hotmail.com"
click at [559, 441] on div "jrzagorsky@hotmail.com" at bounding box center [565, 452] width 153 height 24
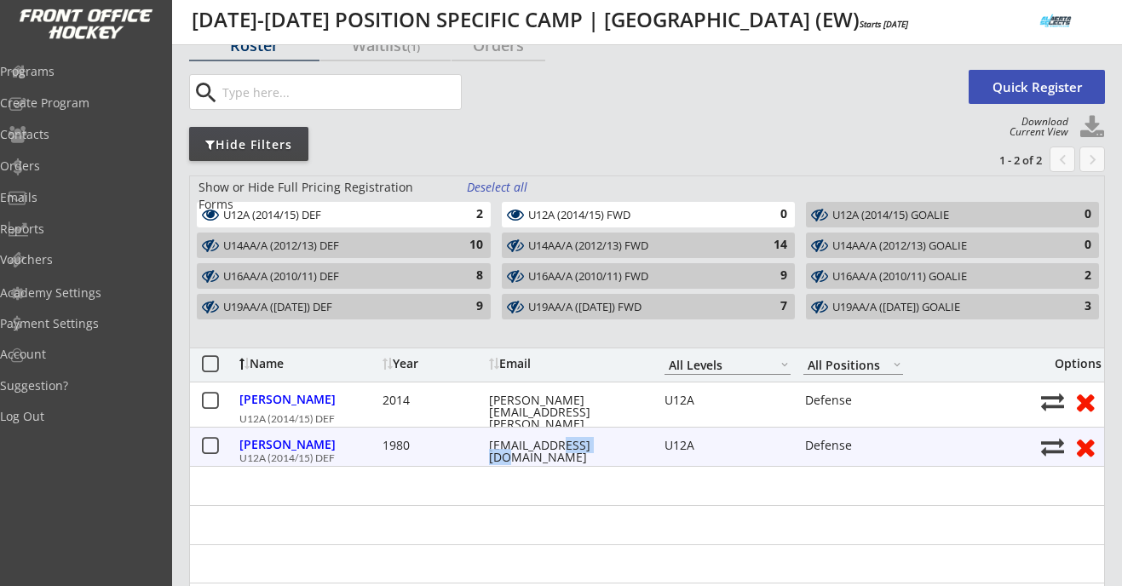
click at [559, 441] on div "jrzagorsky@hotmail.com" at bounding box center [565, 452] width 153 height 24
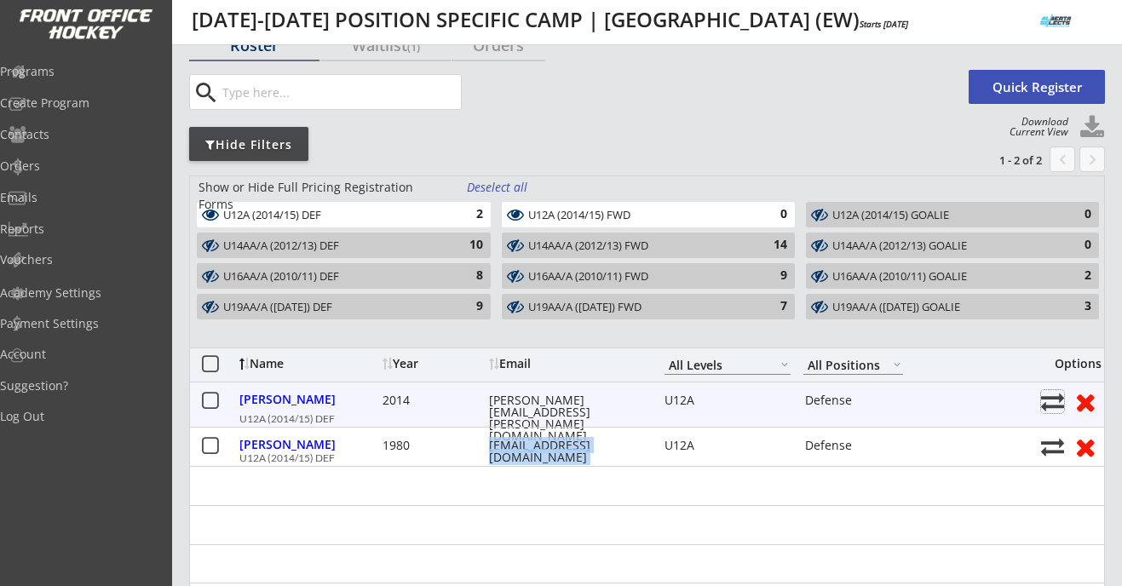
click at [1049, 395] on button at bounding box center [1052, 401] width 23 height 23
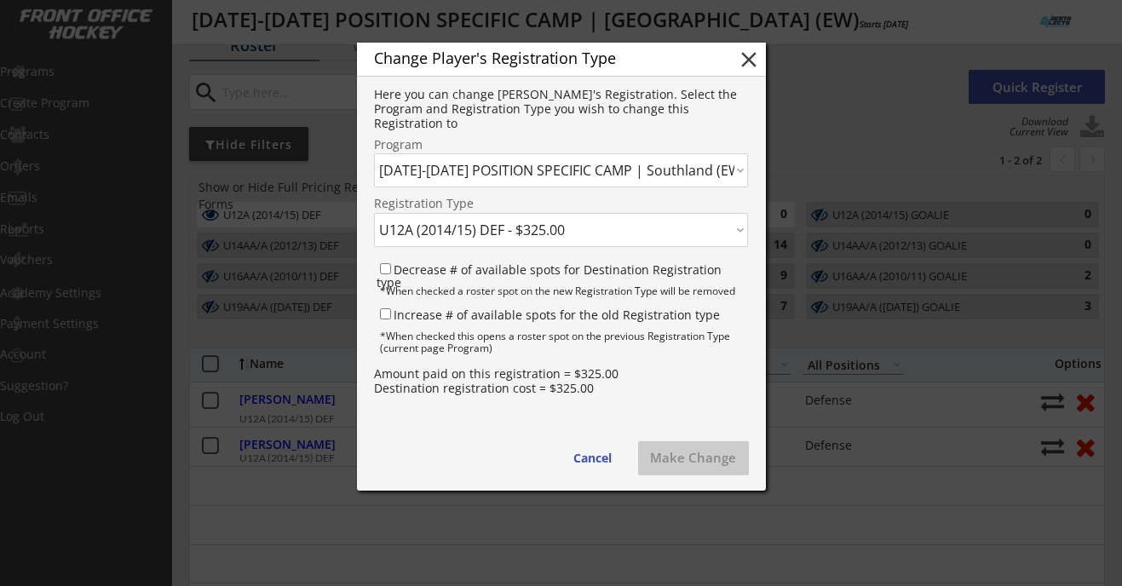
click at [560, 239] on select "Click here... U12A (2014/15) FWD - $325.00 U12A (2014/15) DEF - $325.00 U12A (2…" at bounding box center [561, 230] width 374 height 34
click at [574, 226] on select "Click here... U12A (2014/15) FWD - $325.00 U12A (2014/15) DEF - $325.00 U12A (2…" at bounding box center [561, 230] width 374 height 34
select select ""1348695171700984260__LOOKUP__1736482936954x856074271954305000""
click at [674, 461] on button "Make Change" at bounding box center [693, 458] width 111 height 34
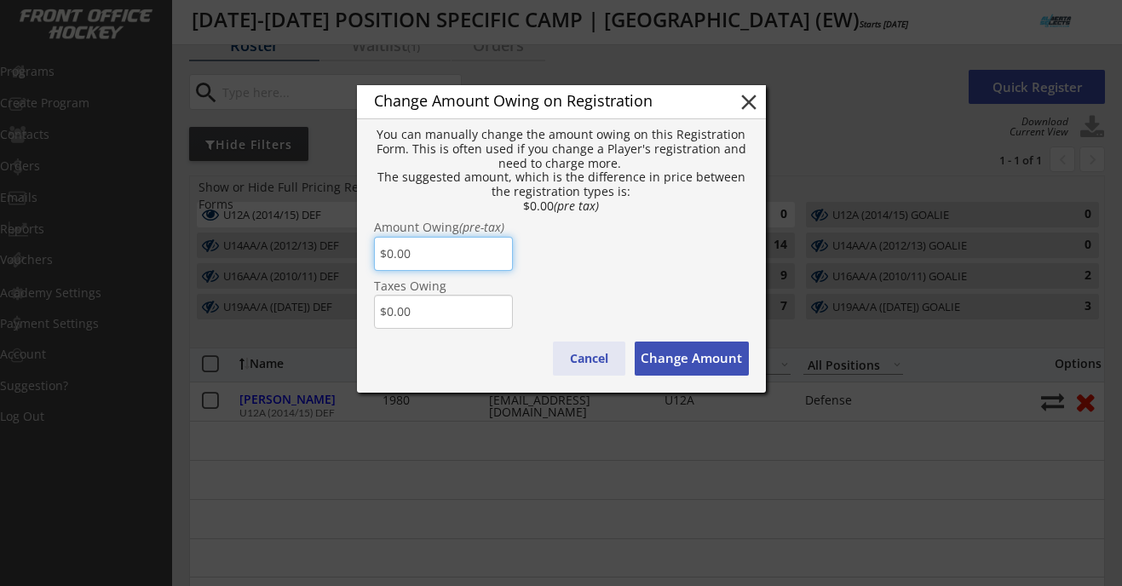
click at [595, 348] on button "Cancel" at bounding box center [589, 359] width 72 height 34
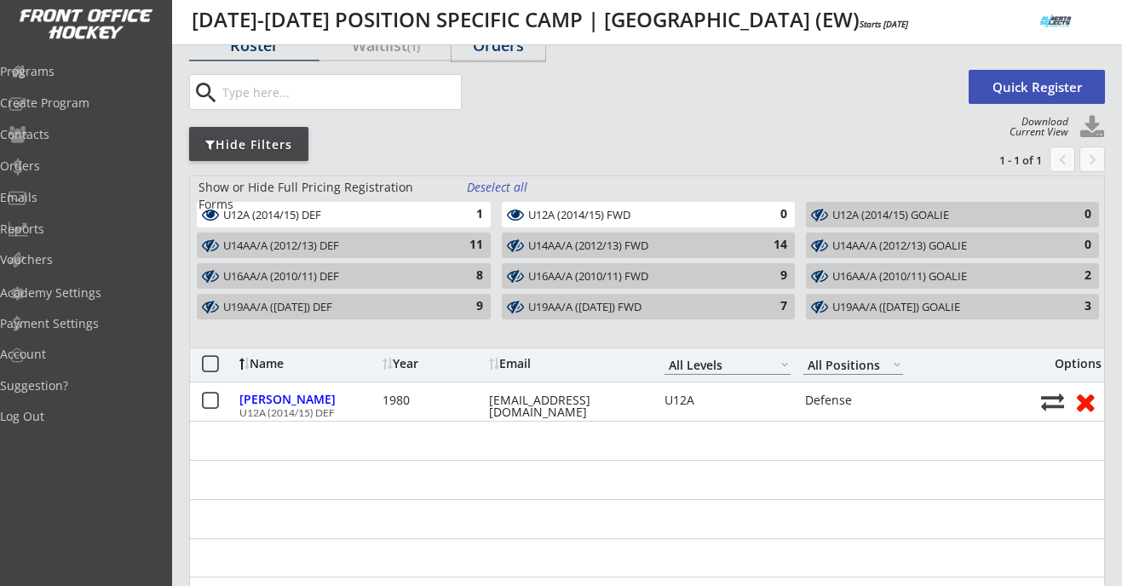
click at [487, 53] on div "Orders" at bounding box center [499, 44] width 94 height 15
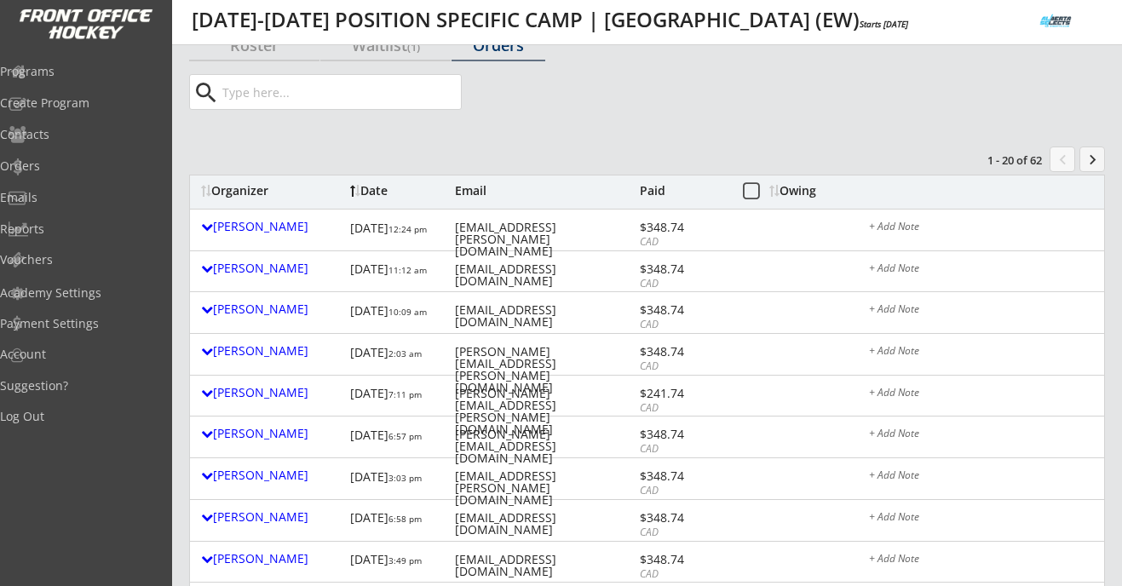
click at [366, 91] on input "input" at bounding box center [340, 92] width 242 height 34
paste input "jrzagorsky@hotmail.com"
type input "jrzagorsky@hotmail.com"
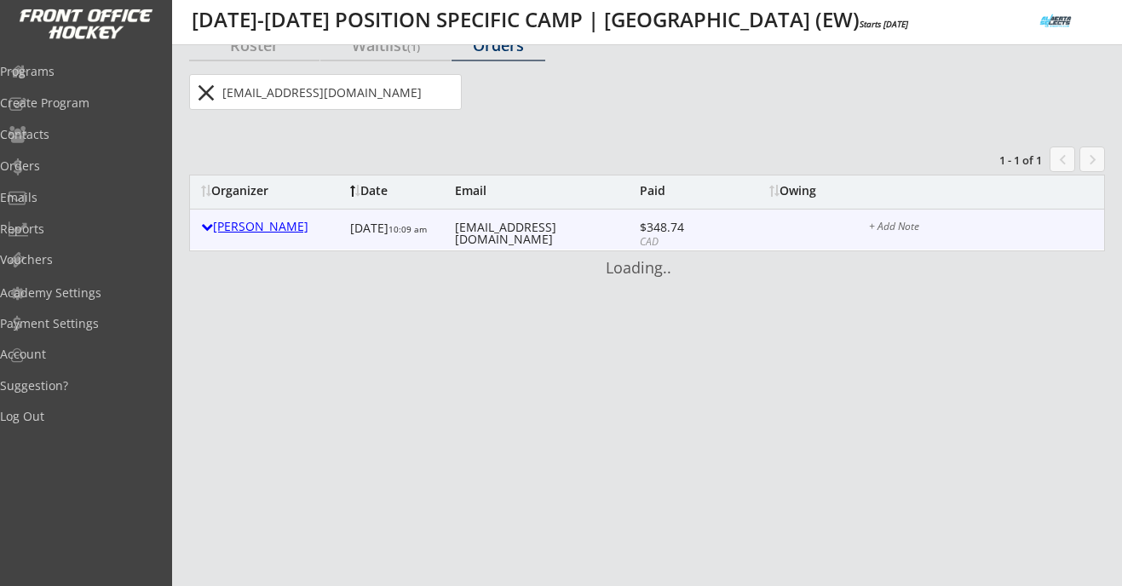
click at [236, 221] on div "Julia Zagorsky" at bounding box center [271, 227] width 141 height 12
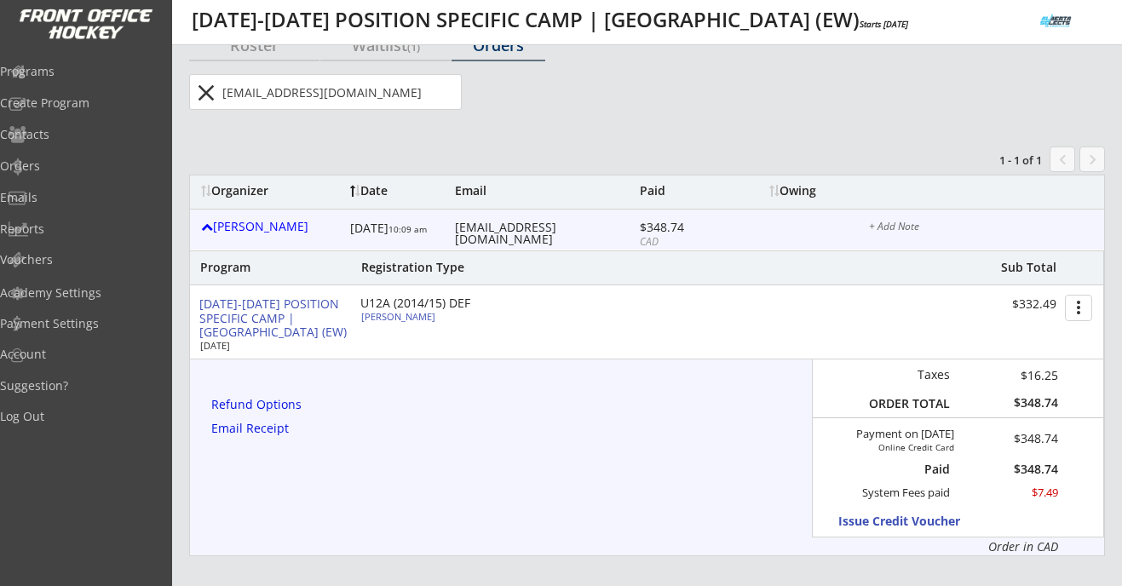
click at [1036, 442] on div "$348.74" at bounding box center [1017, 439] width 82 height 12
copy div "348.74"
click at [246, 400] on div "Refund Options" at bounding box center [259, 405] width 96 height 12
select select ""No""
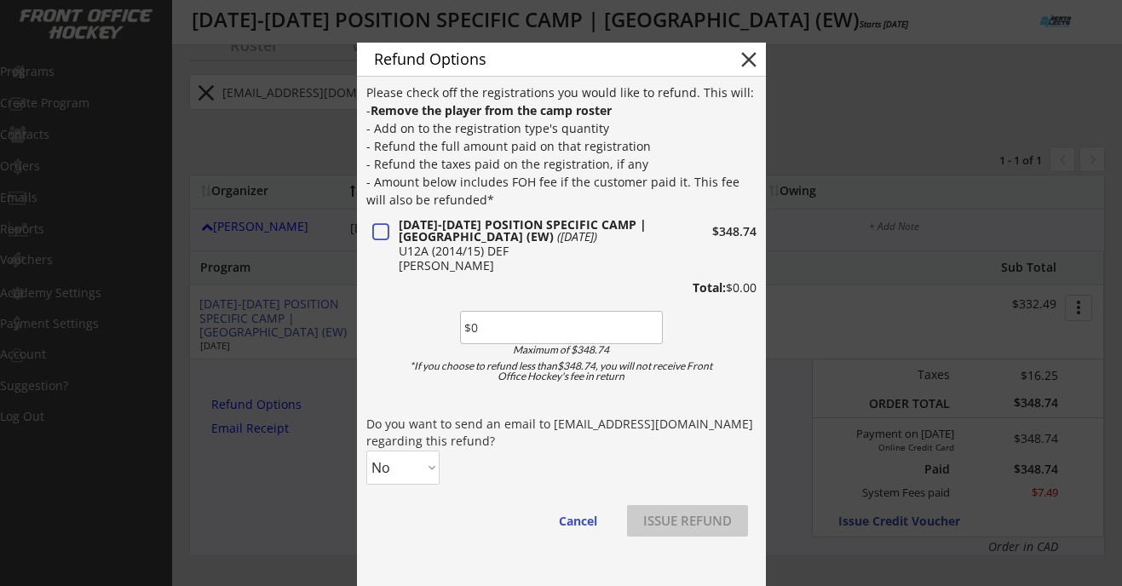
click at [492, 325] on input "input" at bounding box center [561, 327] width 203 height 33
paste input "$348.74"
type input "$348.74"
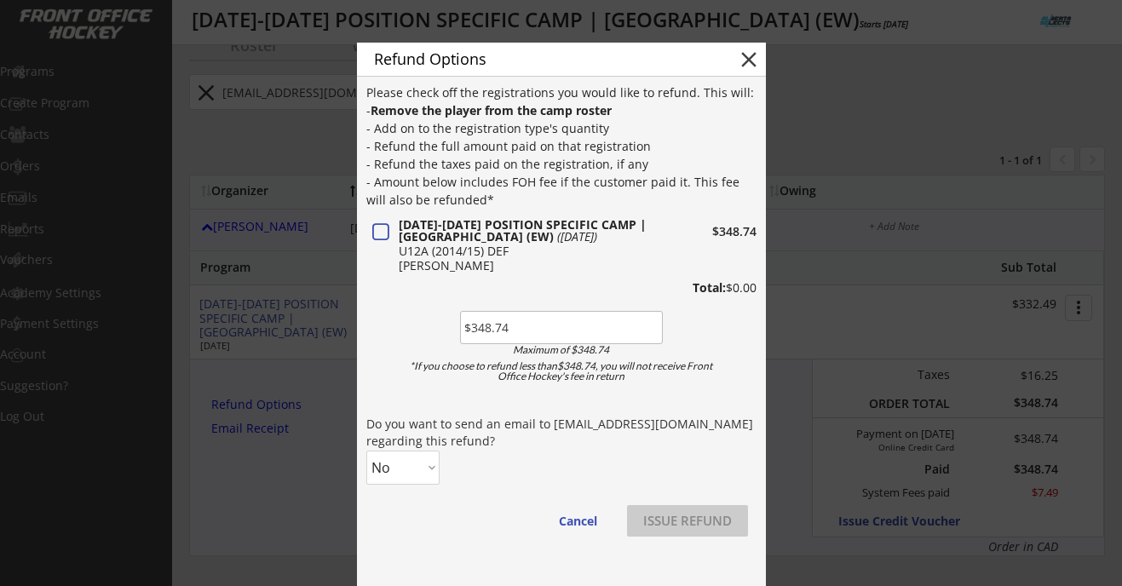
click at [397, 469] on select "No Yes" at bounding box center [402, 468] width 73 height 34
select select ""Yes""
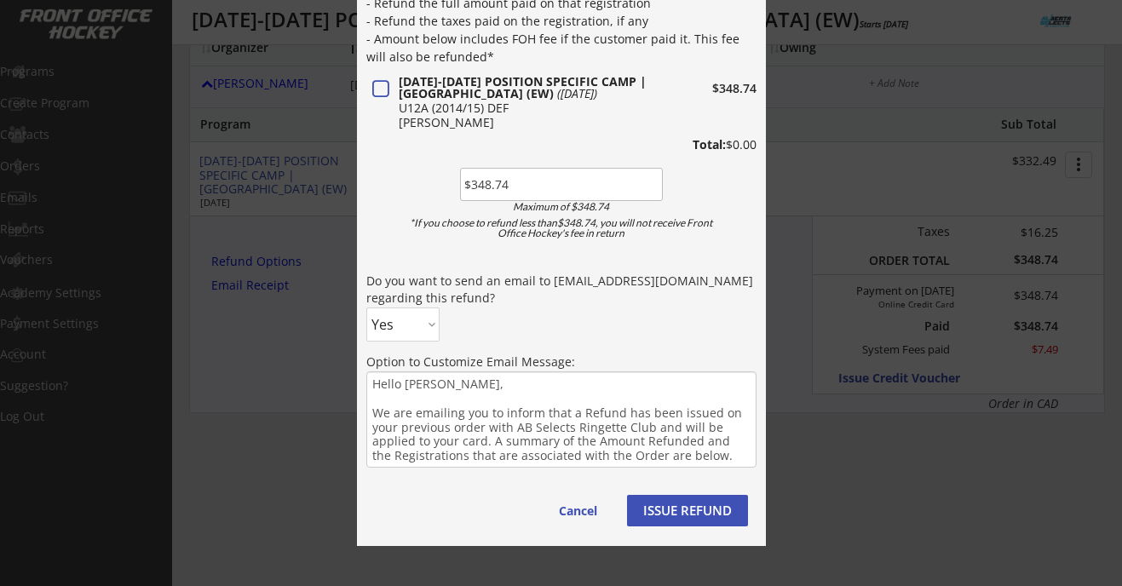
scroll to position [280, 0]
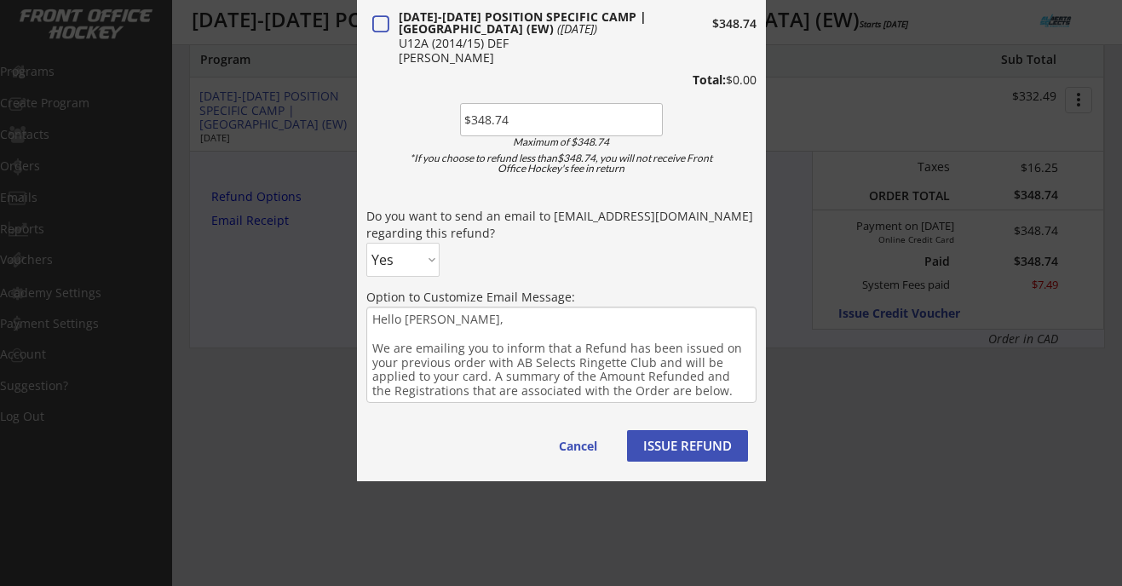
click at [704, 441] on button "ISSUE REFUND" at bounding box center [687, 446] width 121 height 32
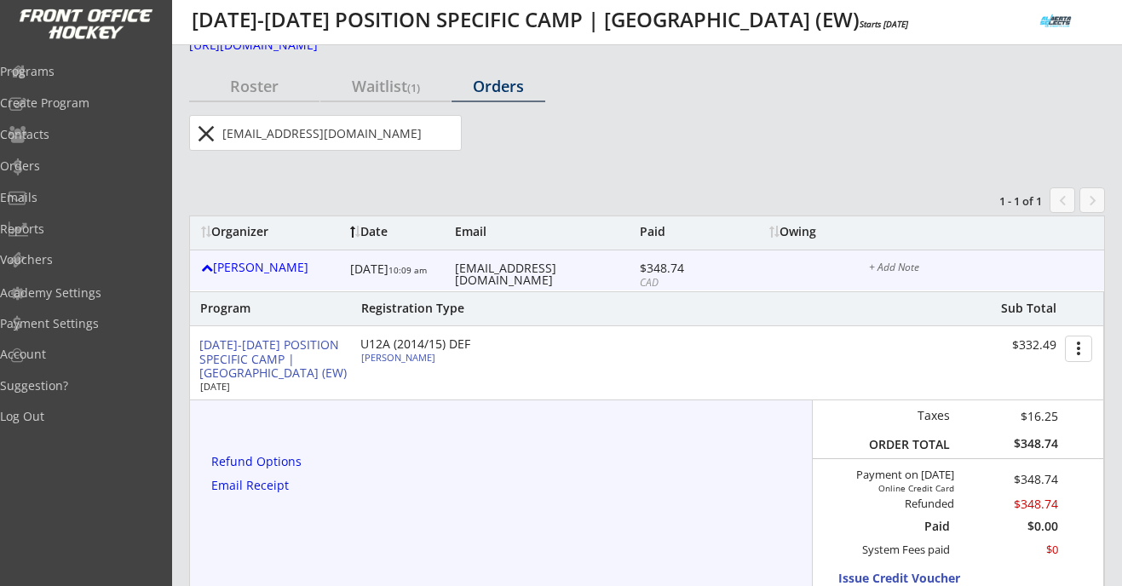
scroll to position [0, 0]
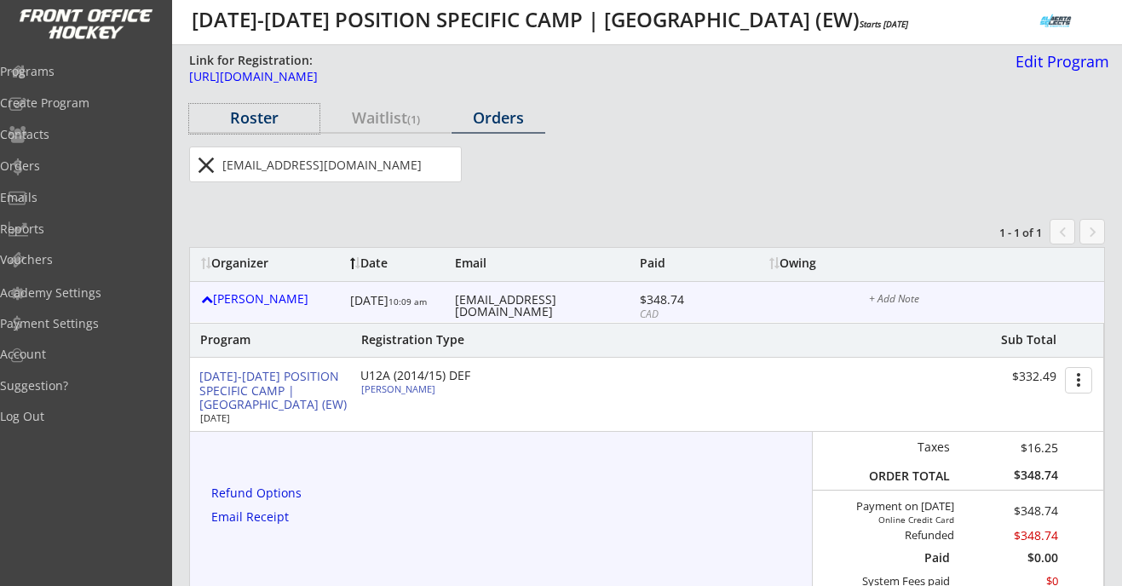
click at [271, 116] on div "Roster" at bounding box center [254, 117] width 130 height 15
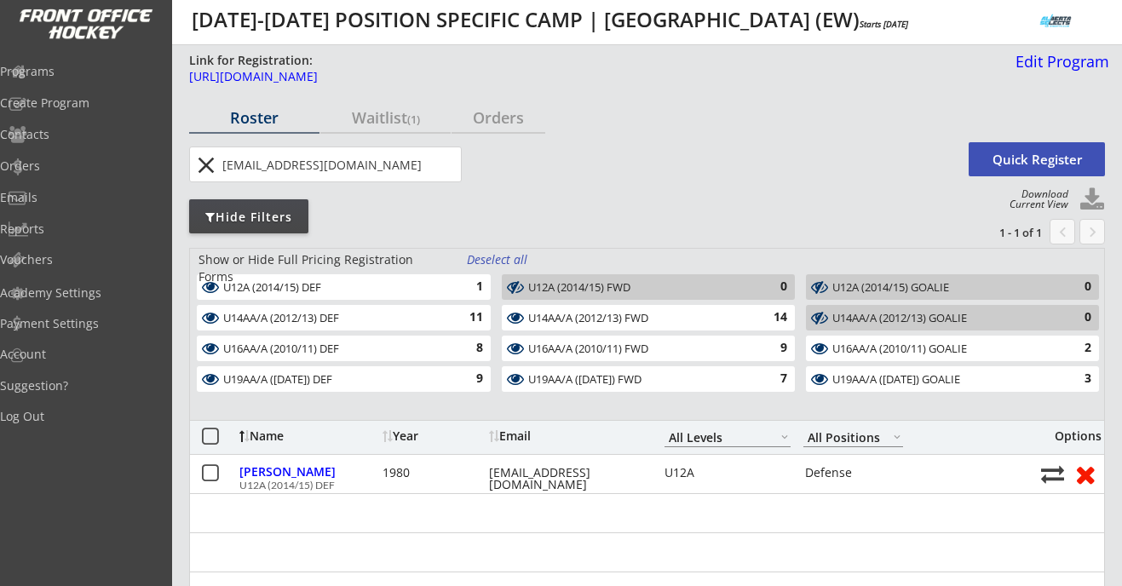
click at [211, 170] on button "close" at bounding box center [206, 165] width 28 height 27
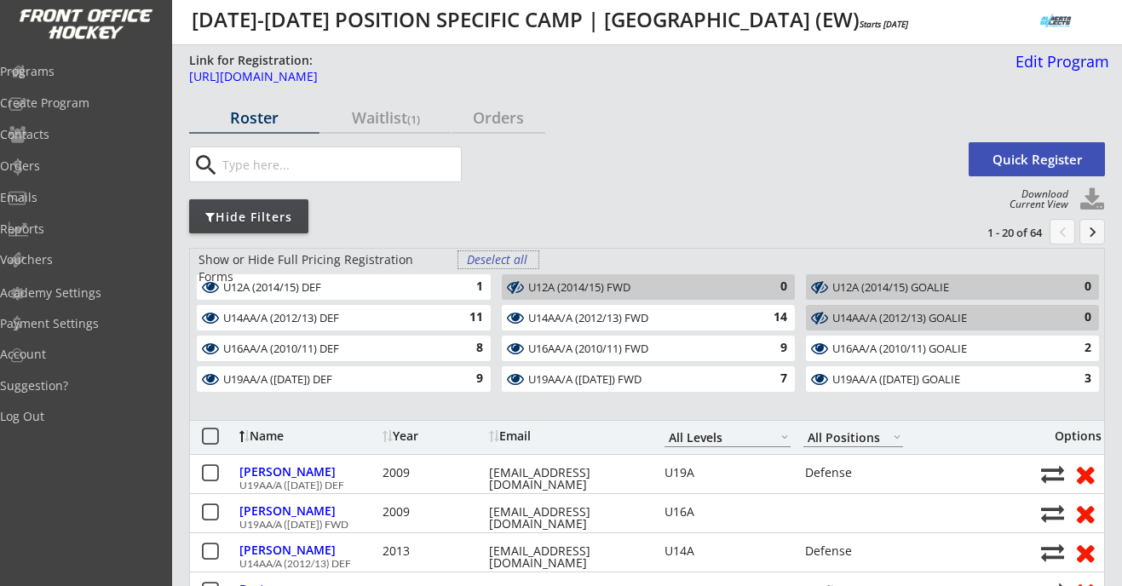
click at [523, 260] on div "Deselect all" at bounding box center [498, 259] width 63 height 17
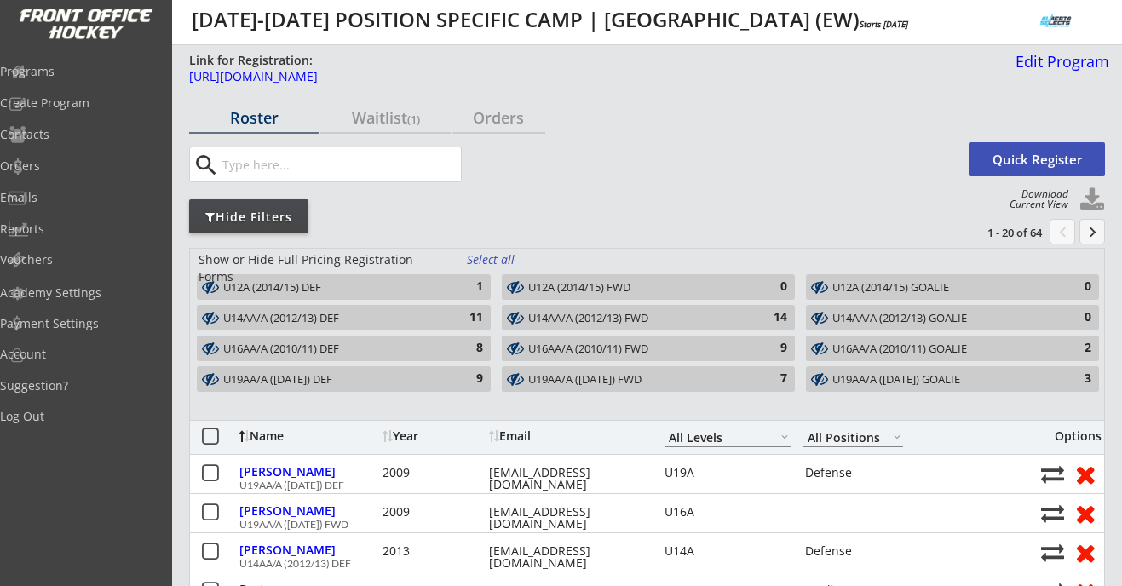
click at [461, 286] on div "1" at bounding box center [466, 287] width 34 height 17
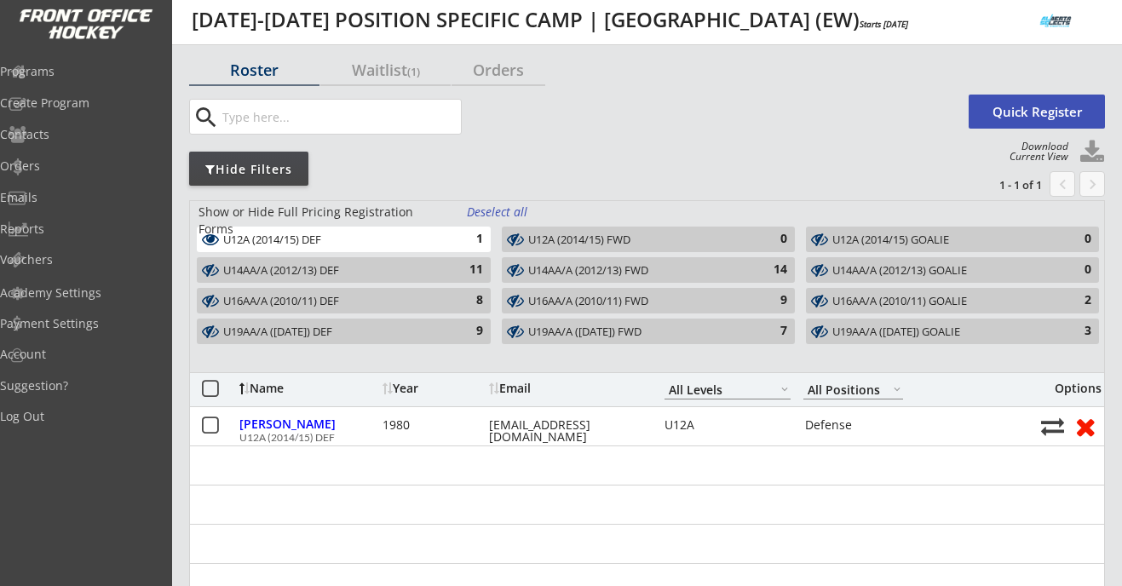
scroll to position [50, 0]
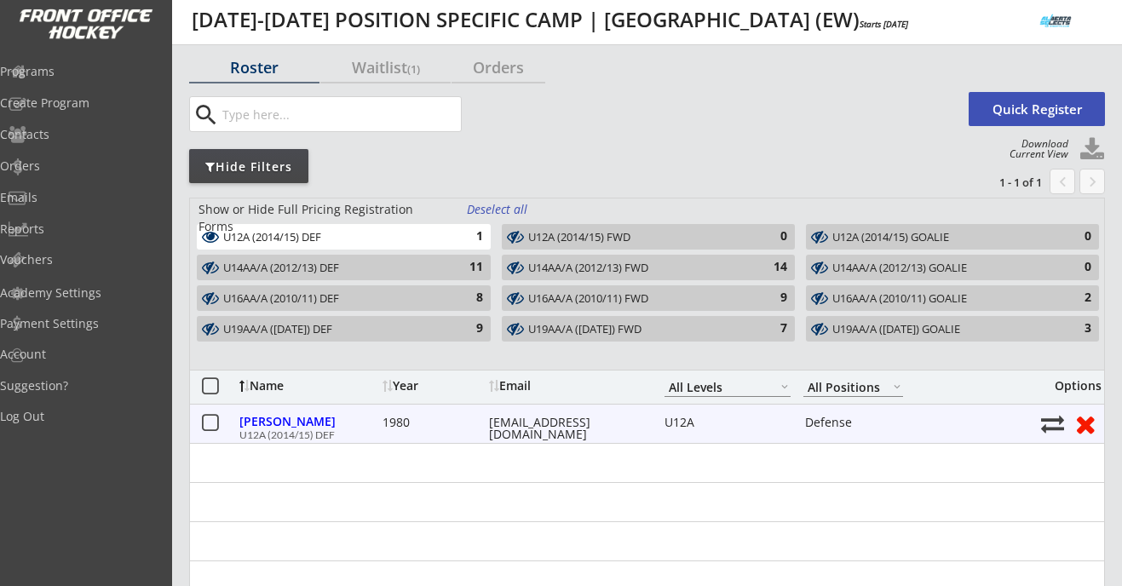
click at [1079, 419] on button at bounding box center [1085, 424] width 32 height 26
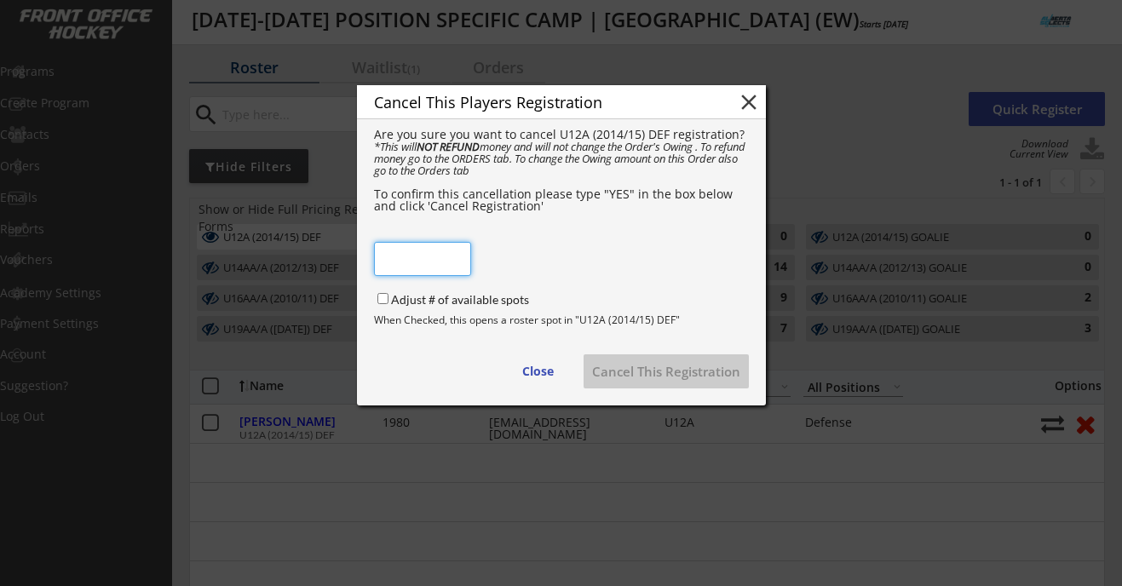
click at [423, 253] on input "input" at bounding box center [422, 259] width 97 height 34
type input "YES"
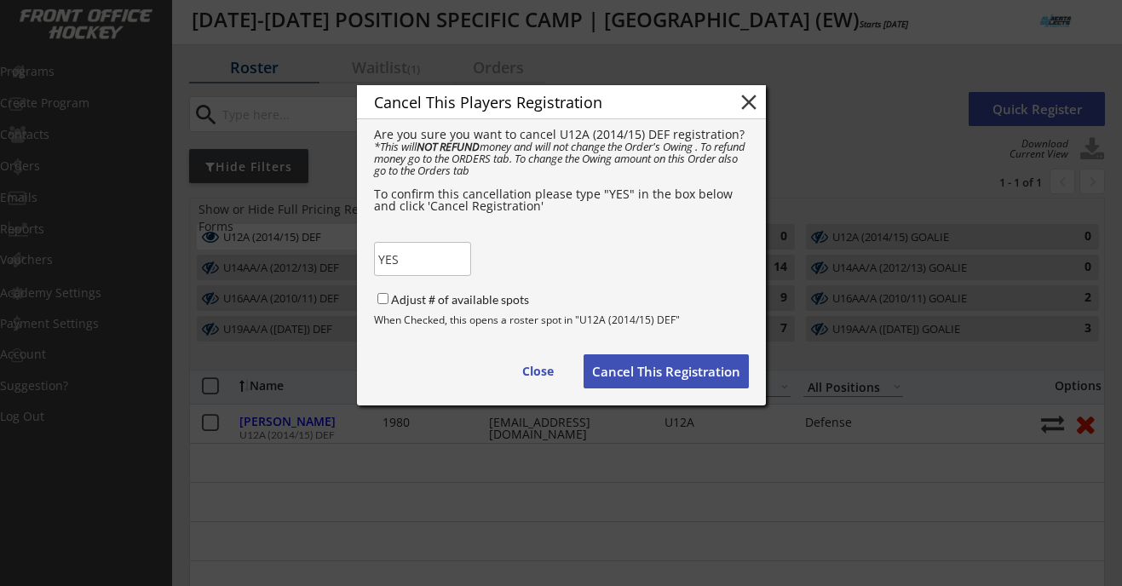
click at [573, 278] on div "Cancel This Players Registration close Are you sure you want to cancel U12A (20…" at bounding box center [561, 245] width 409 height 320
click at [649, 374] on button "Cancel This Registration" at bounding box center [666, 371] width 165 height 34
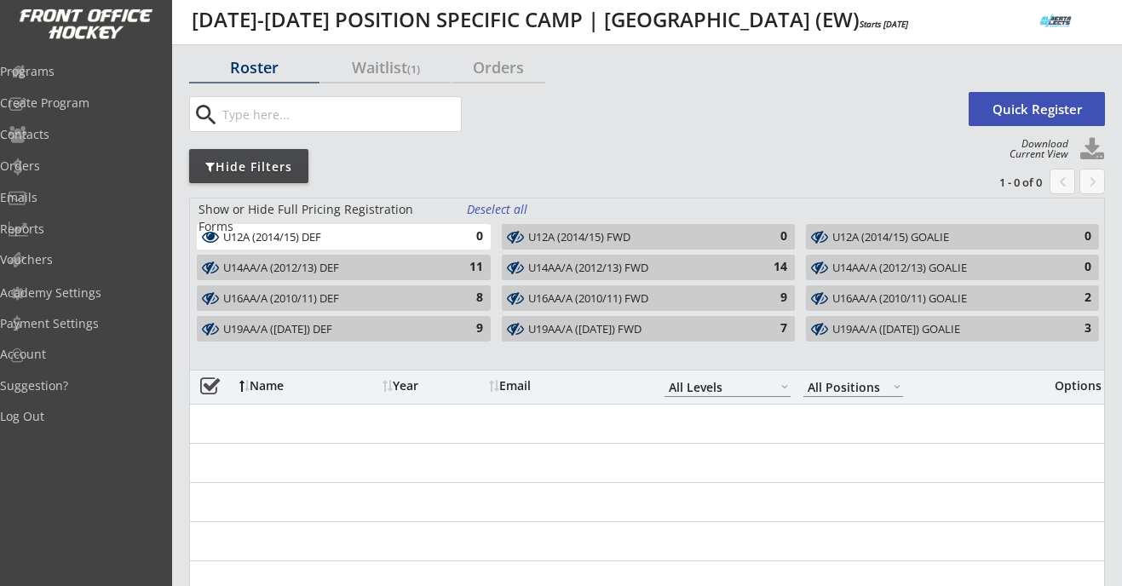
click at [263, 70] on div "Roster" at bounding box center [254, 67] width 130 height 15
click at [503, 209] on div "Deselect all" at bounding box center [498, 209] width 63 height 17
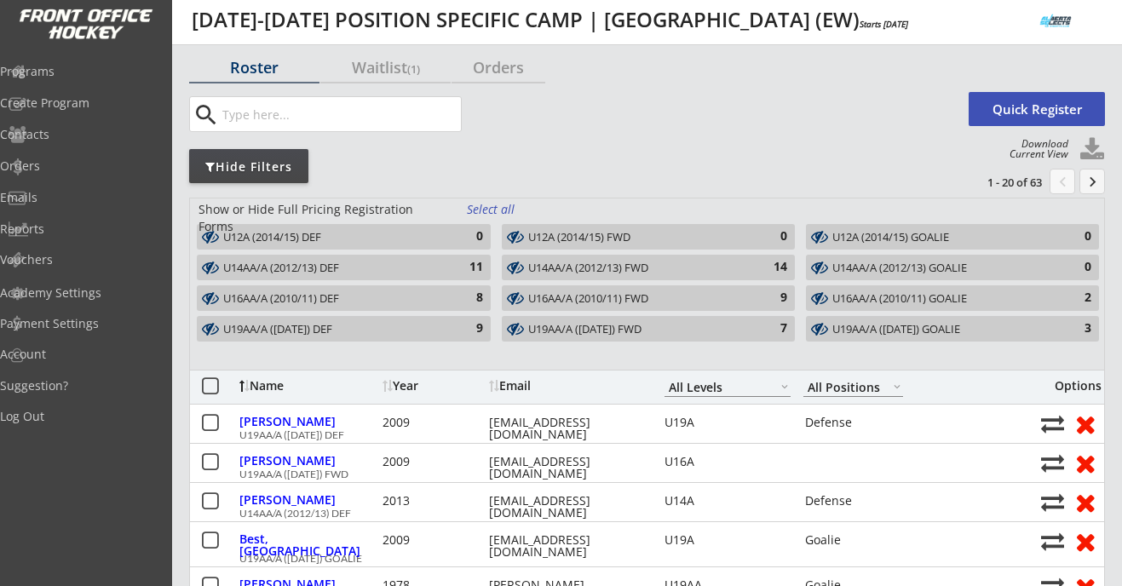
click at [503, 209] on div "Select all" at bounding box center [498, 209] width 63 height 17
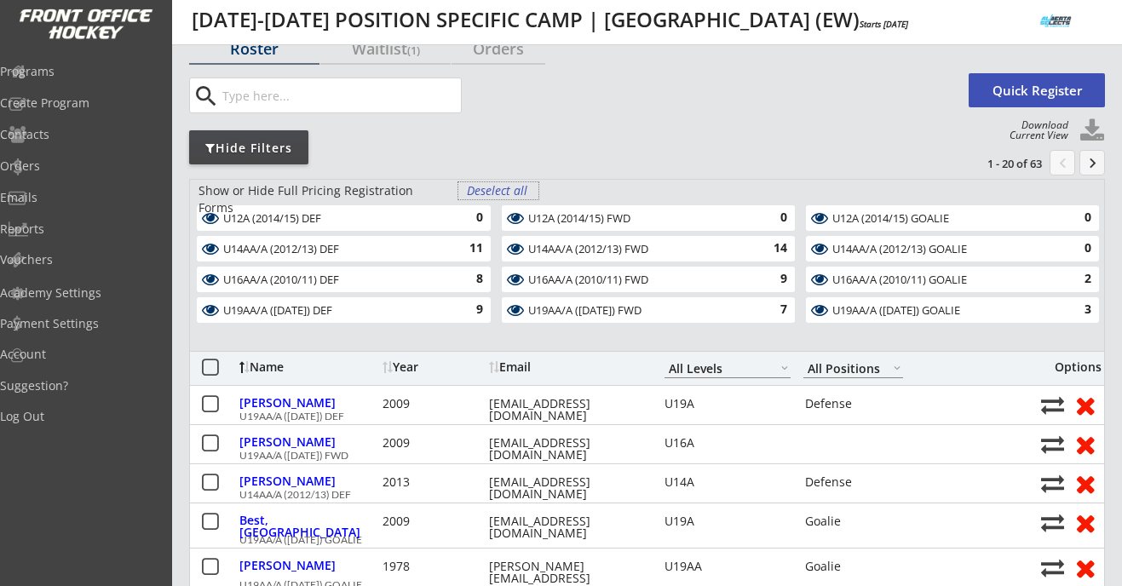
scroll to position [70, 0]
click at [463, 244] on div "11" at bounding box center [466, 247] width 34 height 17
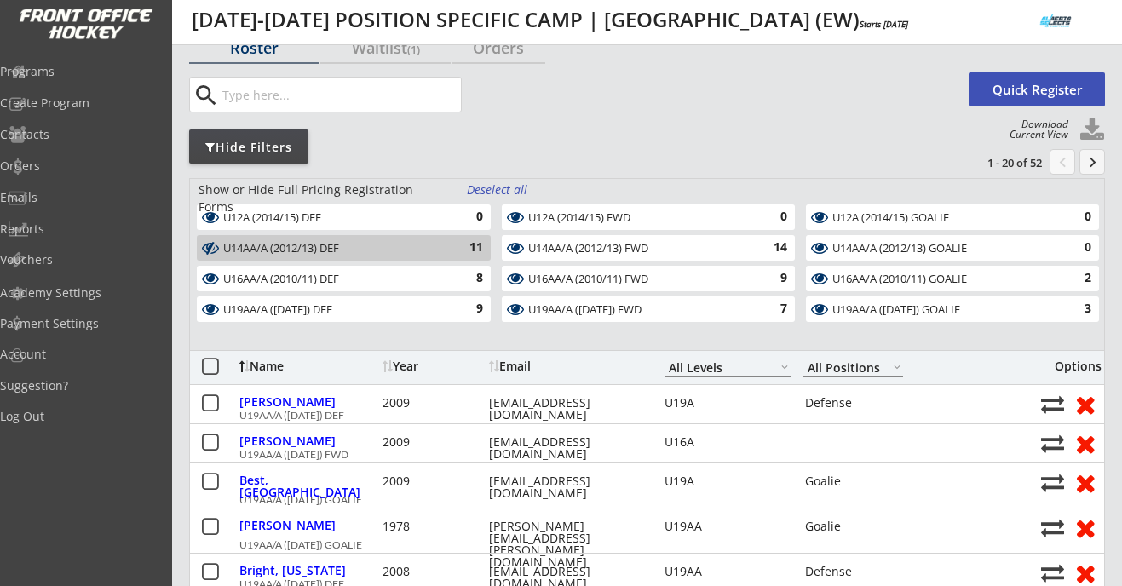
click at [463, 244] on div "11" at bounding box center [466, 247] width 34 height 17
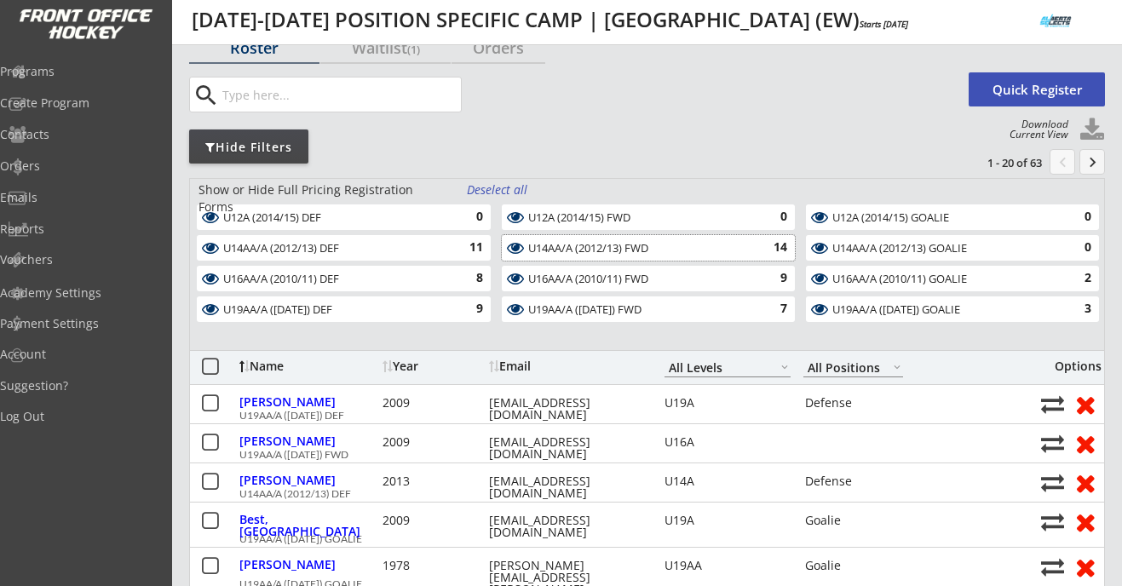
click at [618, 244] on div "U14AA/A (2012/13) FWD" at bounding box center [638, 249] width 221 height 14
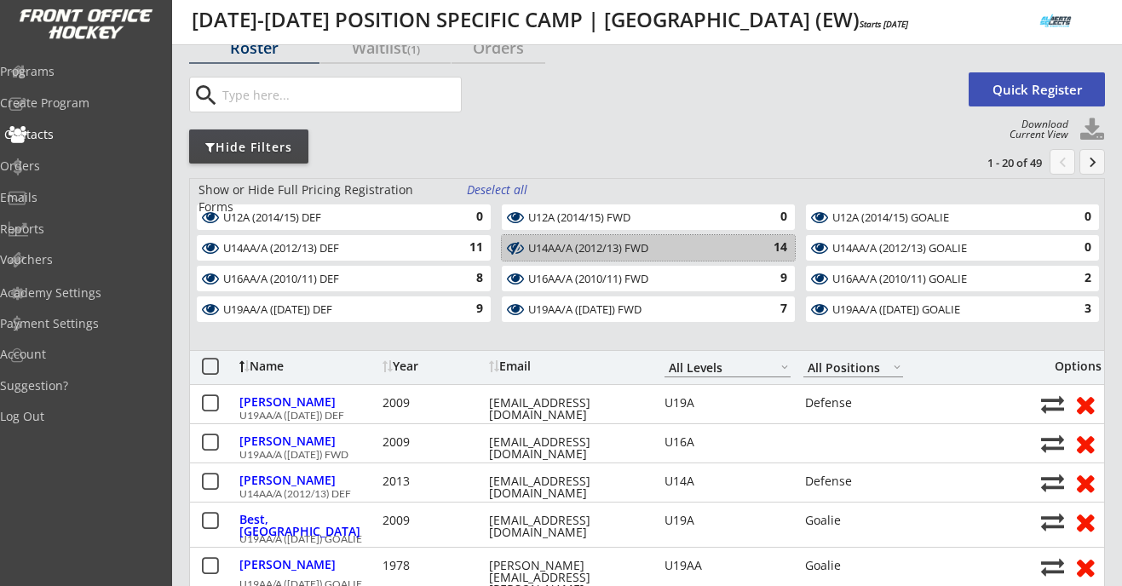
click at [74, 134] on div "Contacts" at bounding box center [80, 135] width 153 height 12
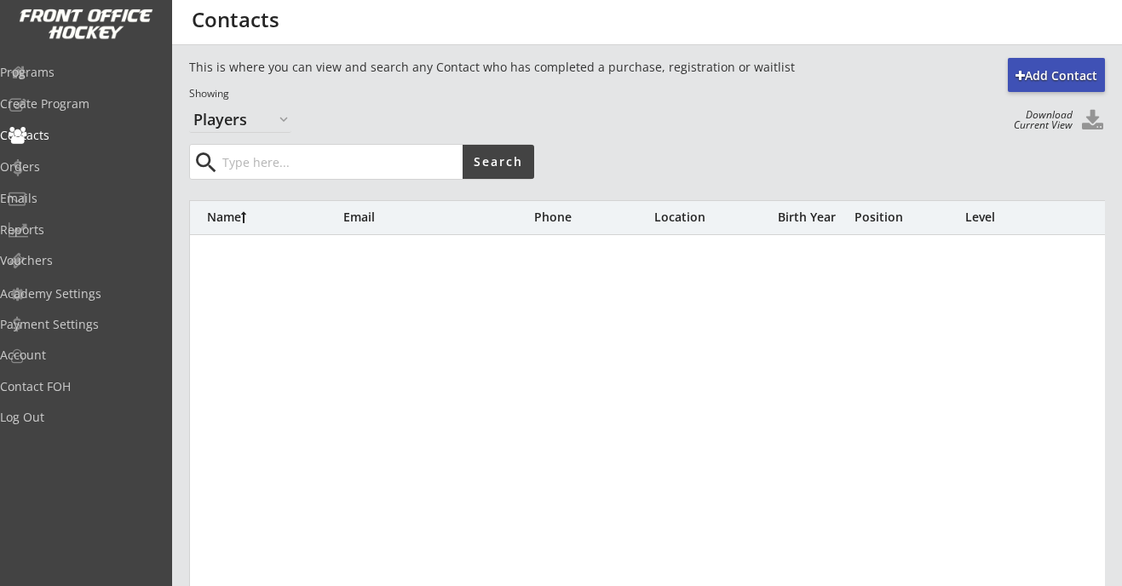
select select ""Players""
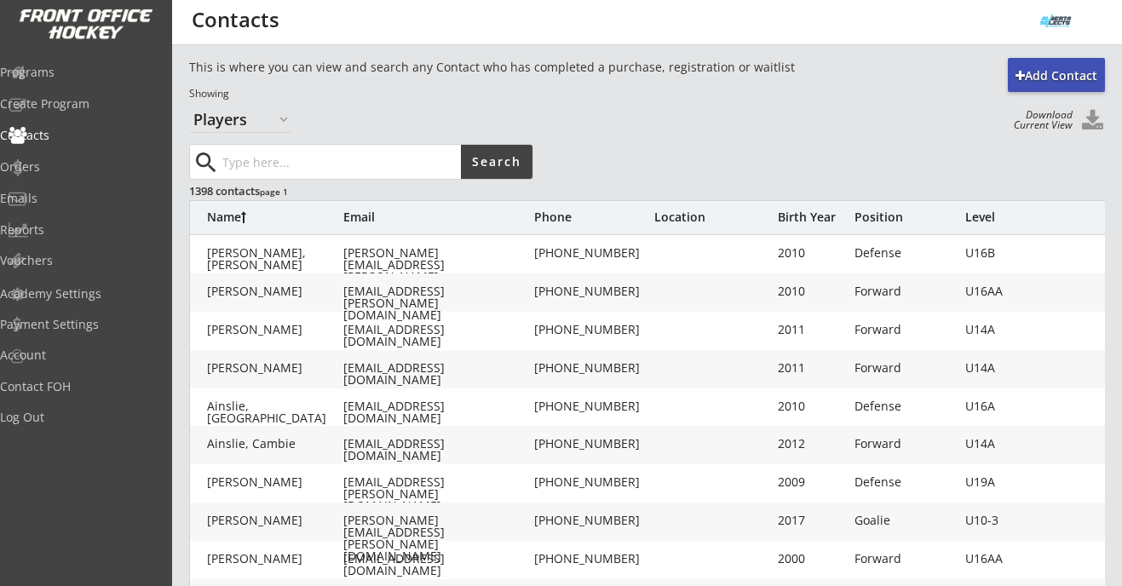
click at [1090, 119] on button at bounding box center [1092, 121] width 26 height 23
click at [87, 68] on div "Programs" at bounding box center [80, 72] width 153 height 12
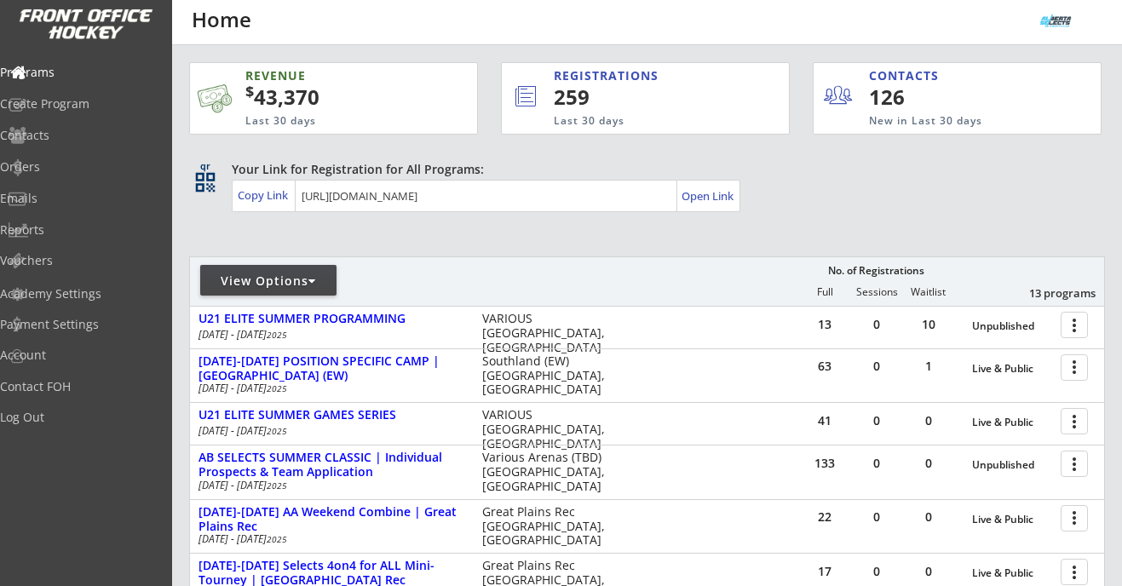
click at [319, 278] on div "View Options" at bounding box center [268, 281] width 136 height 17
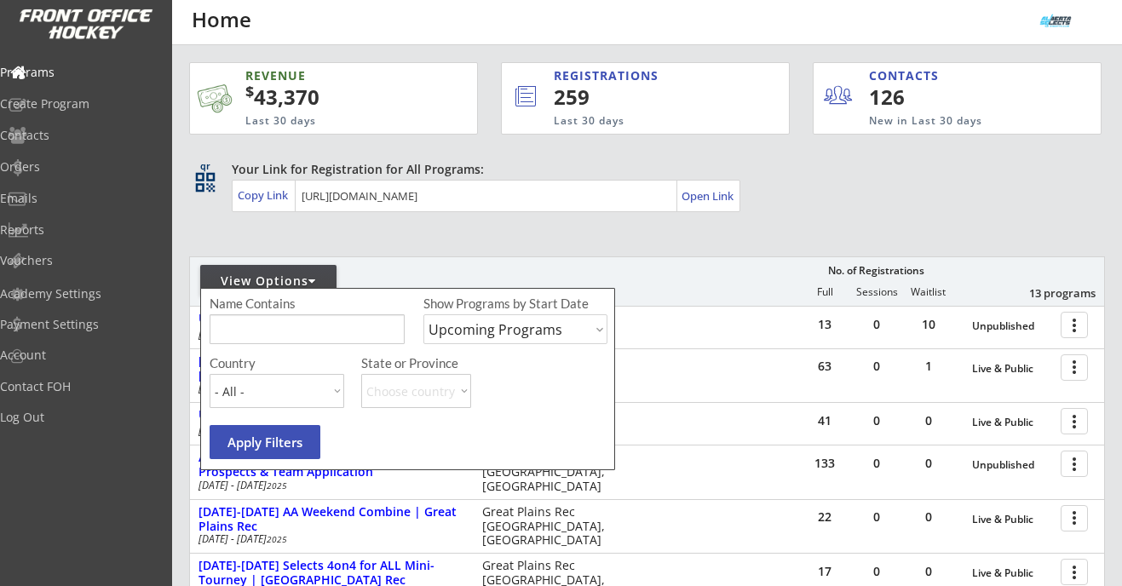
click at [492, 326] on select "Upcoming Programs Past Programs Specific Date Range" at bounding box center [515, 329] width 184 height 30
select select ""Specific Date Range""
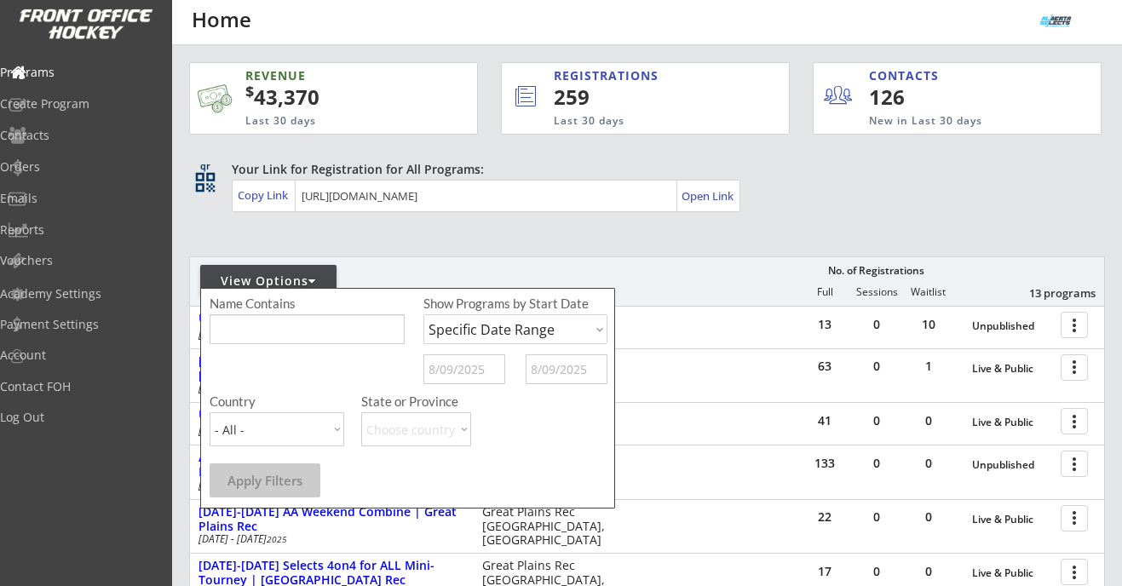
click at [475, 363] on input "text" at bounding box center [464, 369] width 82 height 30
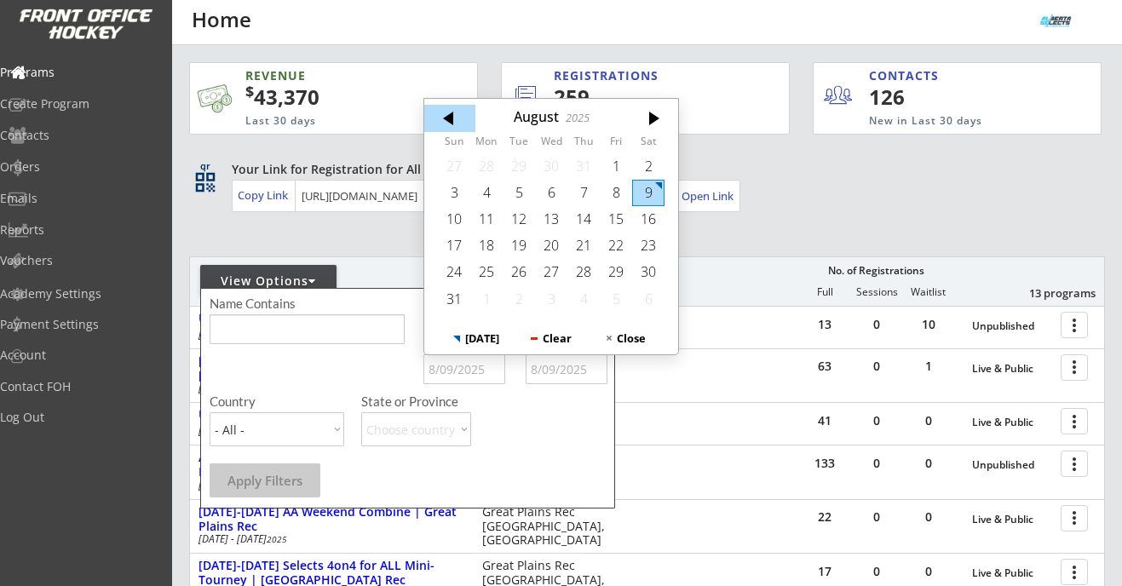
click at [446, 116] on div at bounding box center [449, 118] width 51 height 27
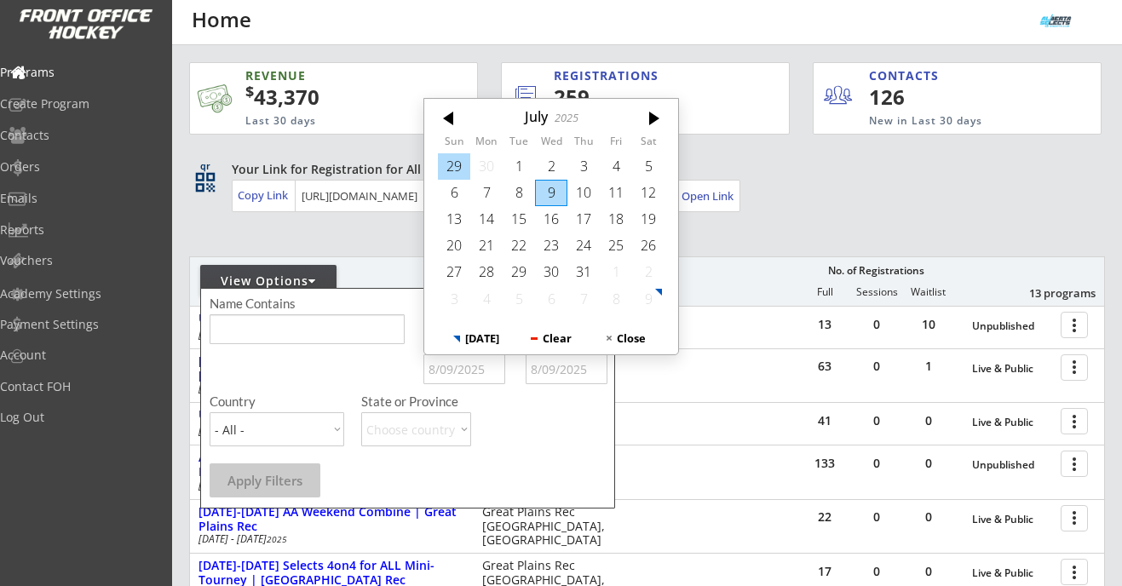
click at [452, 162] on div "29" at bounding box center [454, 165] width 32 height 26
type input "6/29/2025"
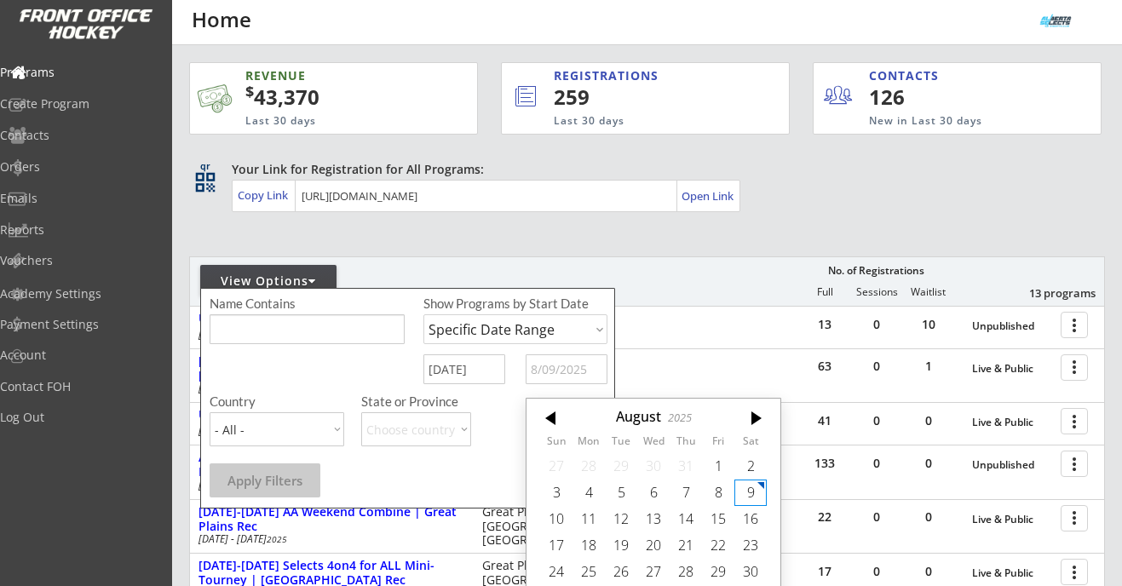
click at [578, 359] on input "text" at bounding box center [567, 369] width 82 height 30
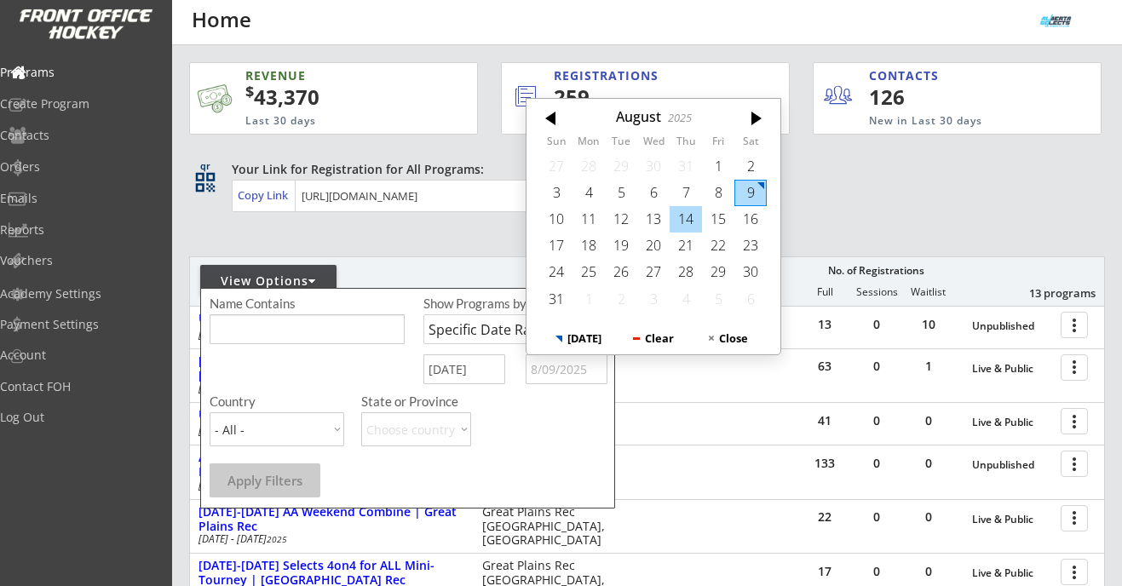
click at [698, 215] on div "14" at bounding box center [686, 219] width 32 height 26
type input "8/14/2025"
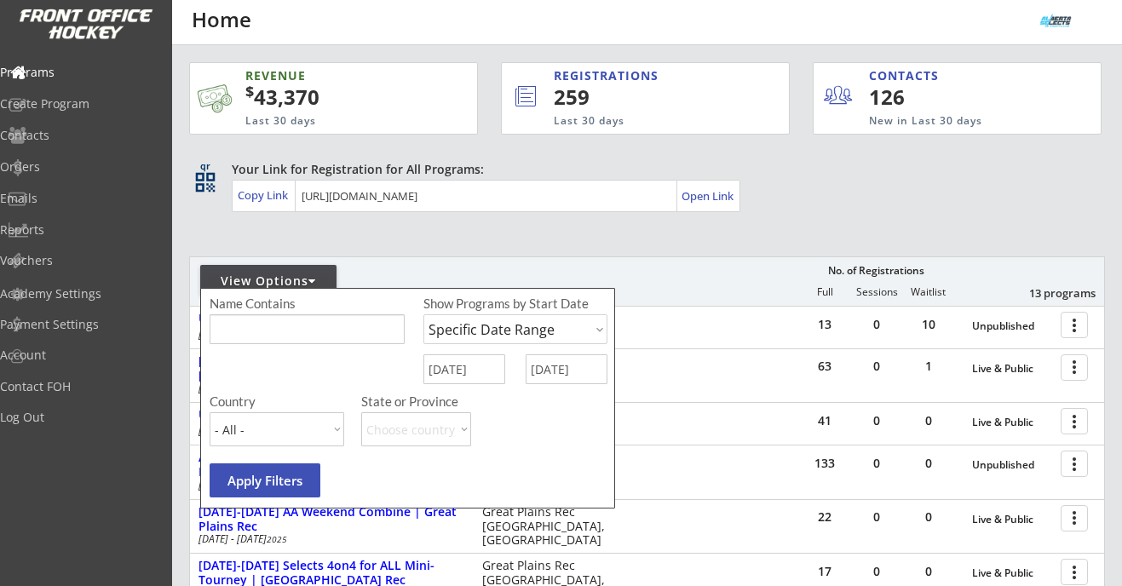
click at [287, 475] on button "Apply Filters" at bounding box center [265, 480] width 111 height 34
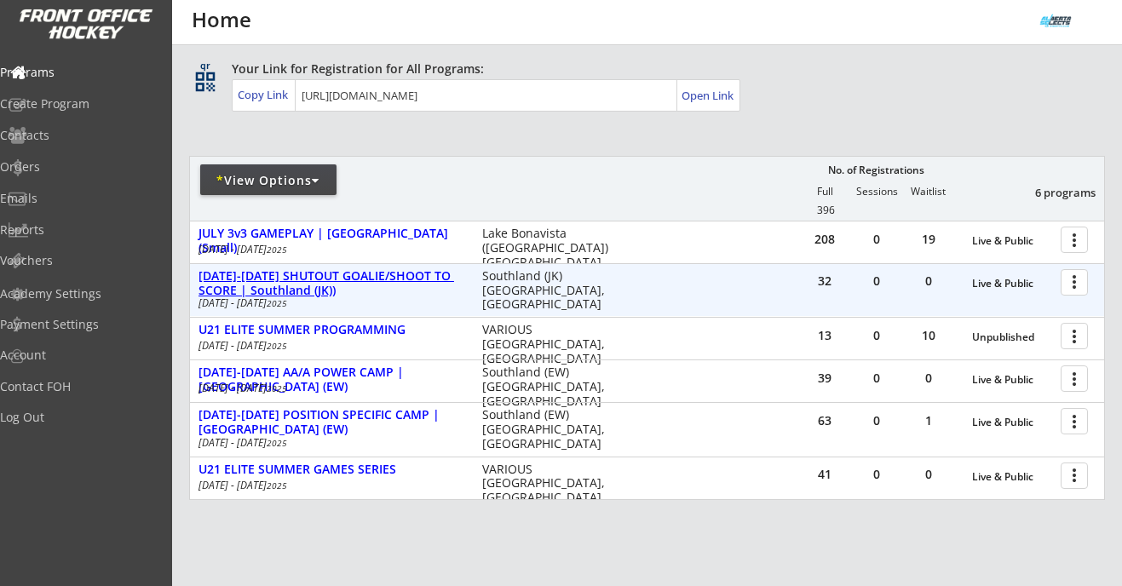
scroll to position [106, 0]
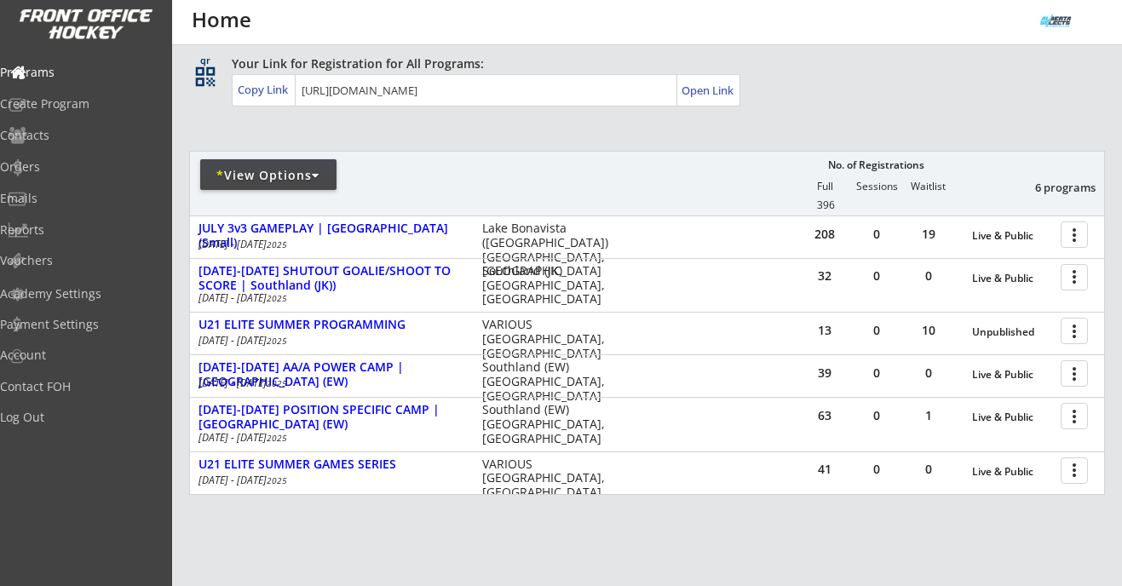
click at [319, 174] on div at bounding box center [316, 176] width 8 height 12
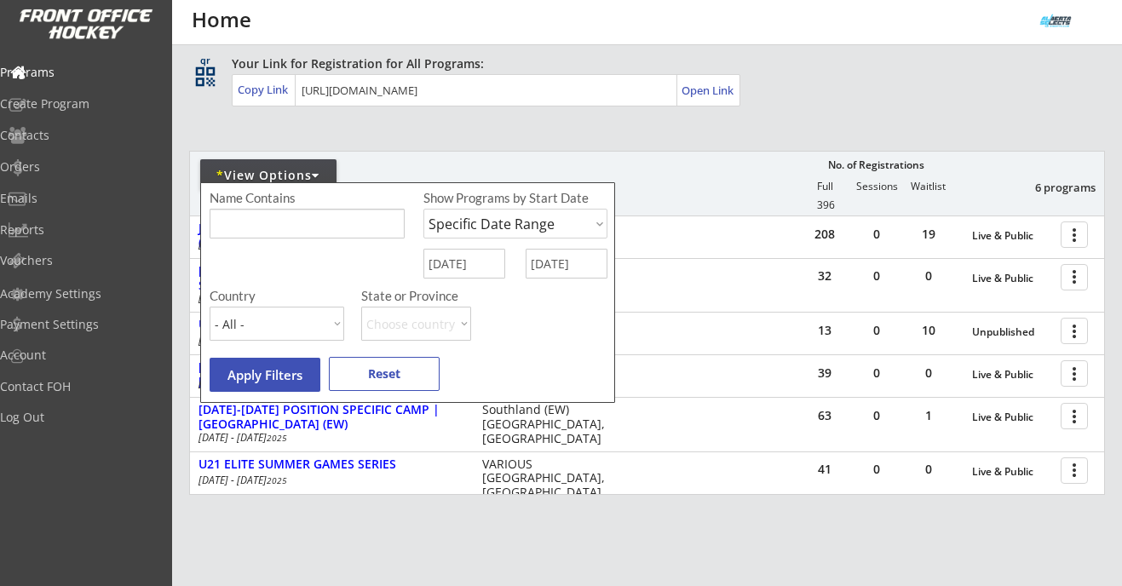
click at [469, 257] on input "6/29/2025" at bounding box center [464, 264] width 82 height 30
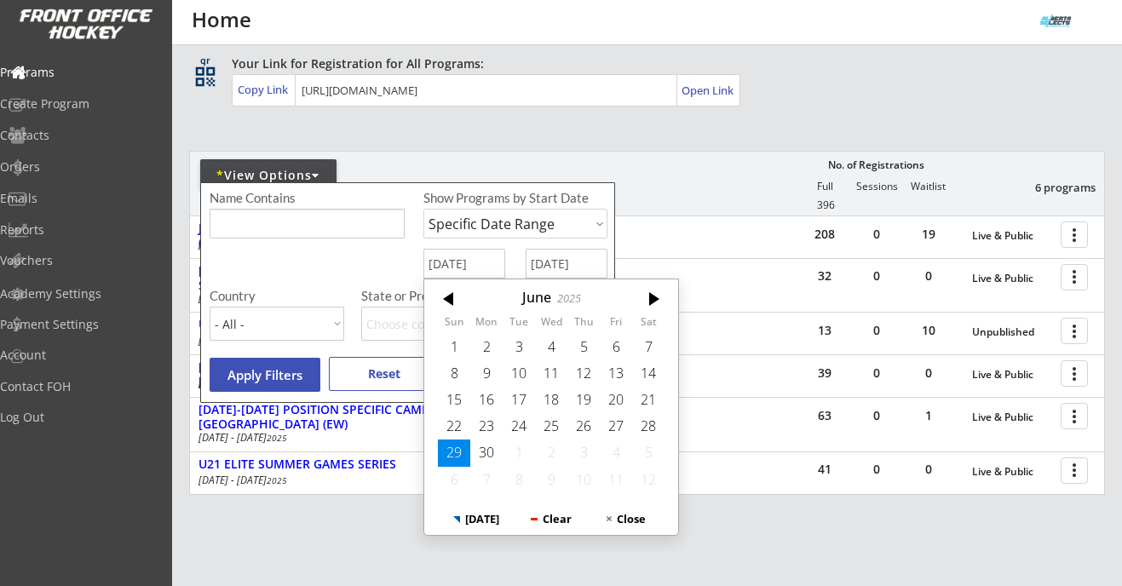
click at [497, 221] on select "Upcoming Programs Past Programs Specific Date Range" at bounding box center [515, 224] width 184 height 30
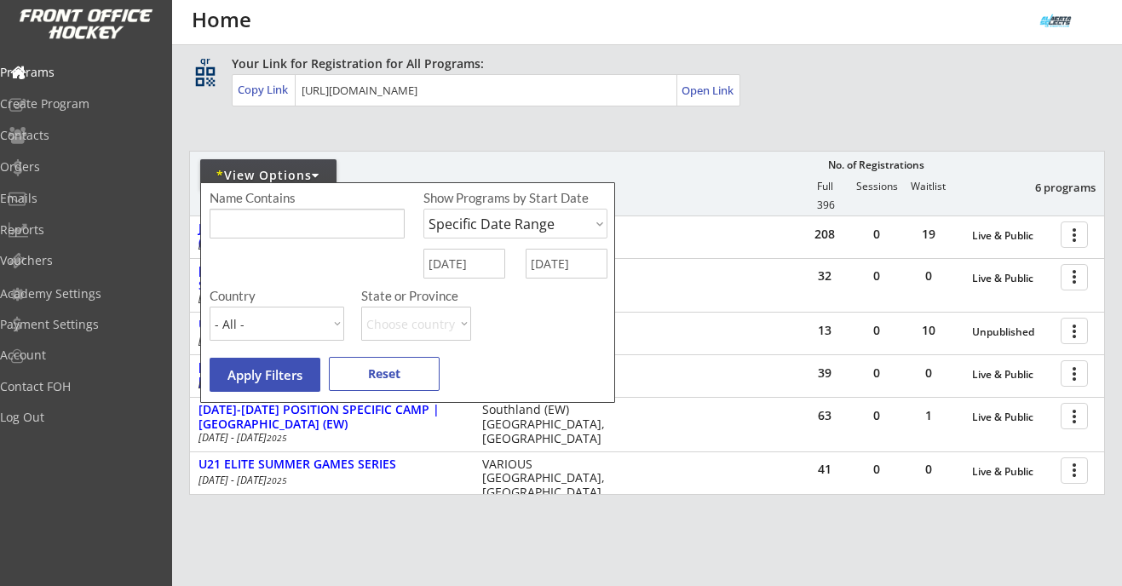
select select ""Past Programs""
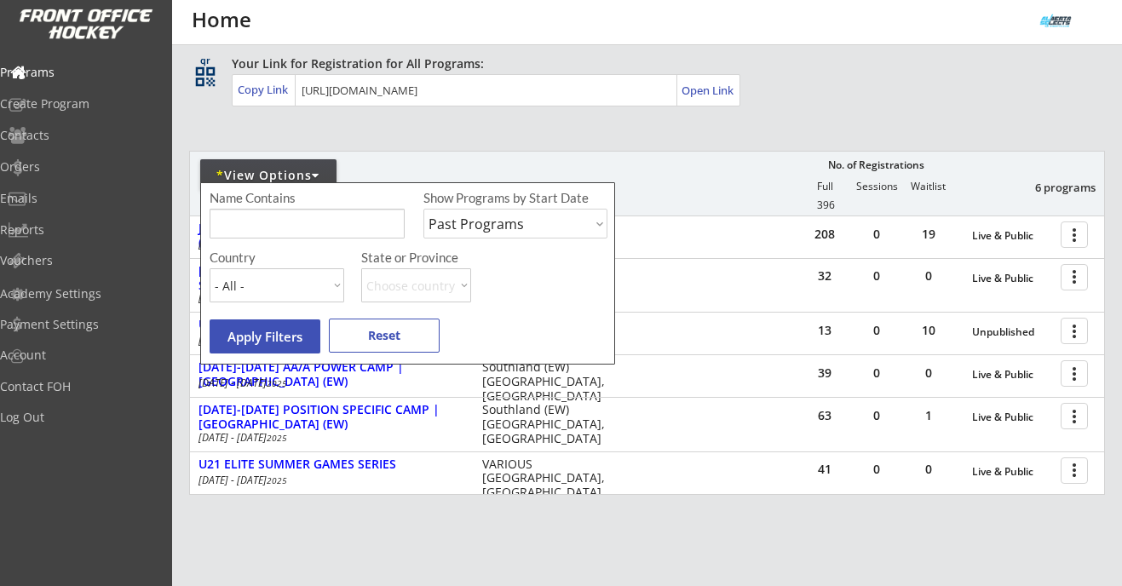
click at [339, 244] on div "Name Contains Show Programs by Start Date Upcoming Programs Past Programs Speci…" at bounding box center [411, 219] width 402 height 60
click at [339, 228] on input "input" at bounding box center [307, 224] width 195 height 30
type input "dallas"
click at [276, 301] on select "- All - Canada USA" at bounding box center [277, 285] width 135 height 34
click at [275, 337] on button "Apply Filters" at bounding box center [265, 336] width 111 height 34
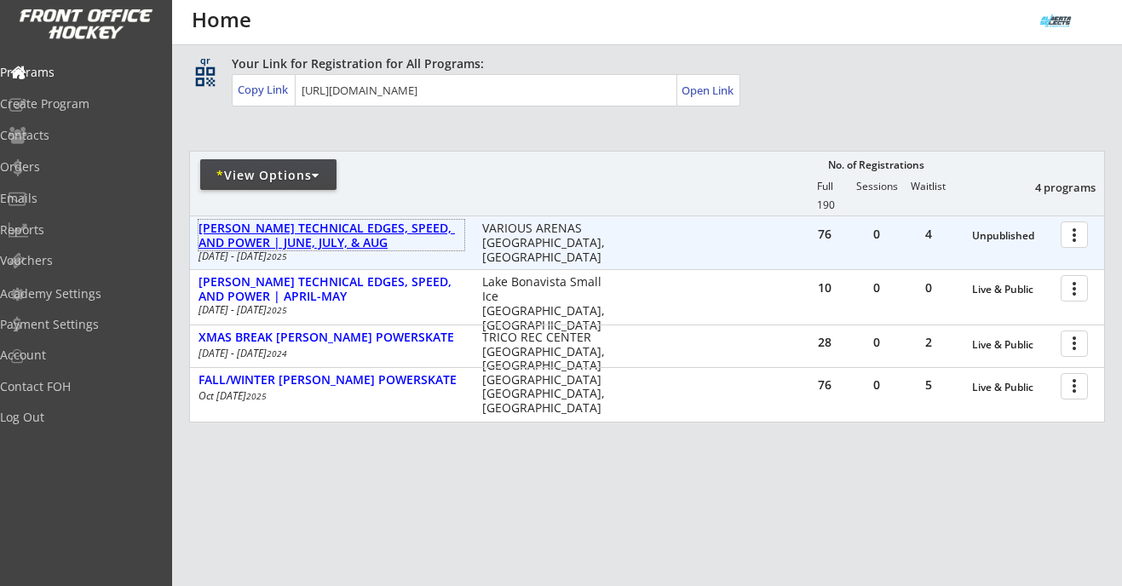
click at [410, 228] on div "[PERSON_NAME] TECHNICAL EDGES, SPEED, AND POWER | JUNE, JULY, & AUG" at bounding box center [331, 235] width 266 height 29
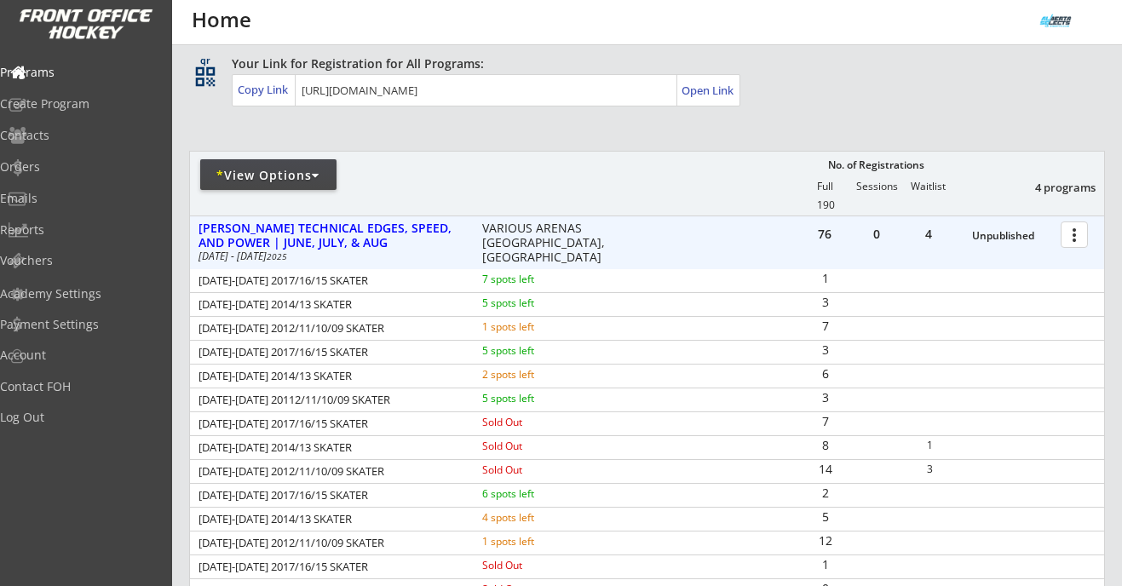
click at [1067, 228] on div at bounding box center [1077, 234] width 30 height 30
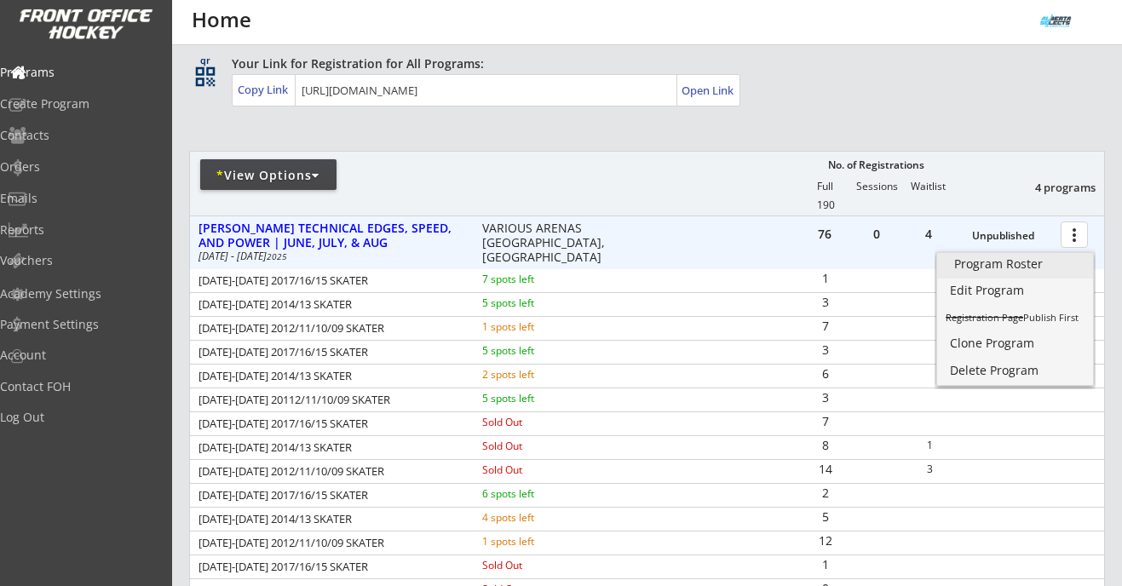
click at [952, 262] on link "Program Roster" at bounding box center [1015, 266] width 156 height 26
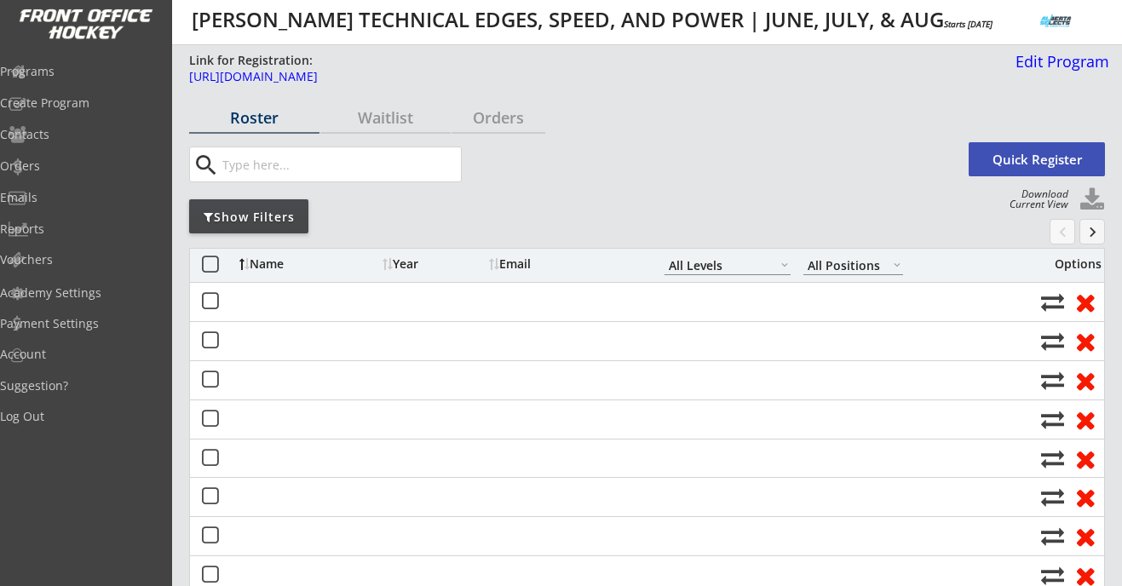
select select ""All Levels""
select select ""All Positions""
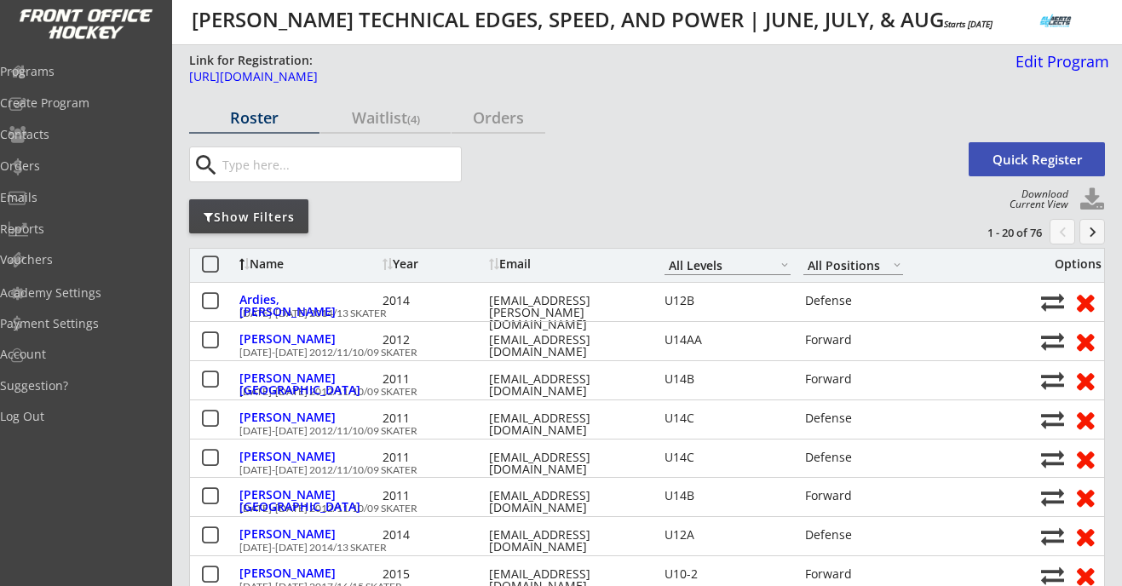
click at [259, 206] on div "Show Filters" at bounding box center [248, 216] width 119 height 34
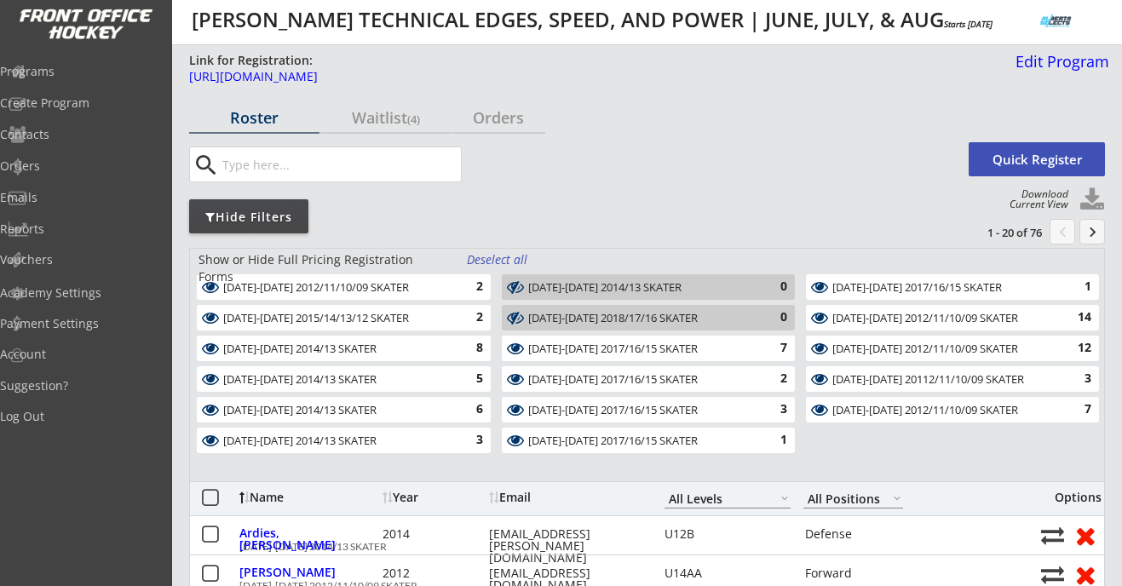
click at [483, 253] on div "Deselect all" at bounding box center [498, 259] width 63 height 17
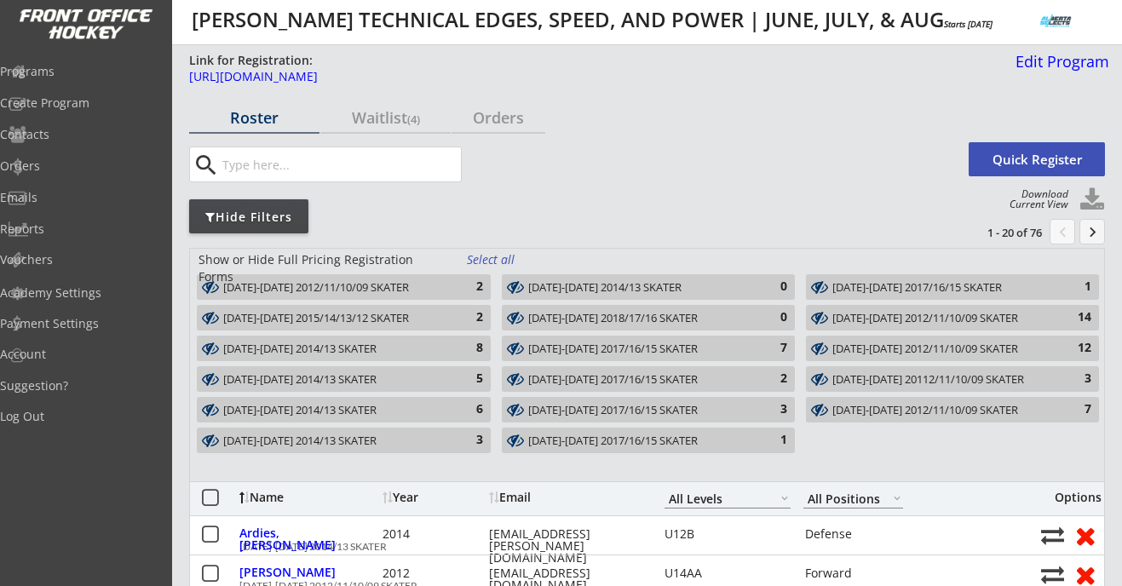
scroll to position [7, 0]
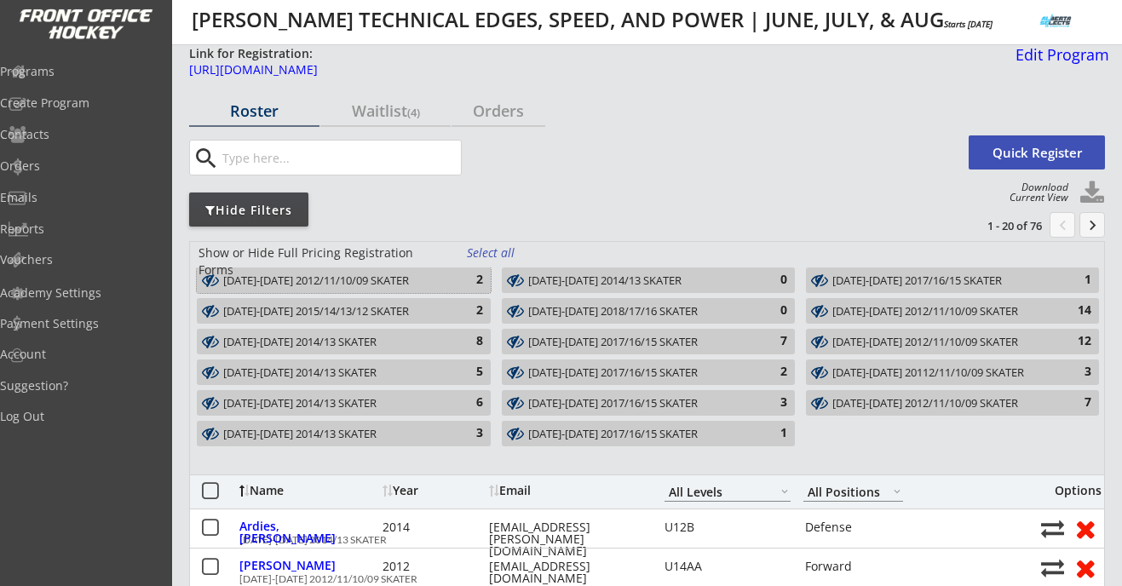
click at [440, 279] on div "AUG 11-14 2012/11/10/09 SKATER" at bounding box center [333, 281] width 221 height 14
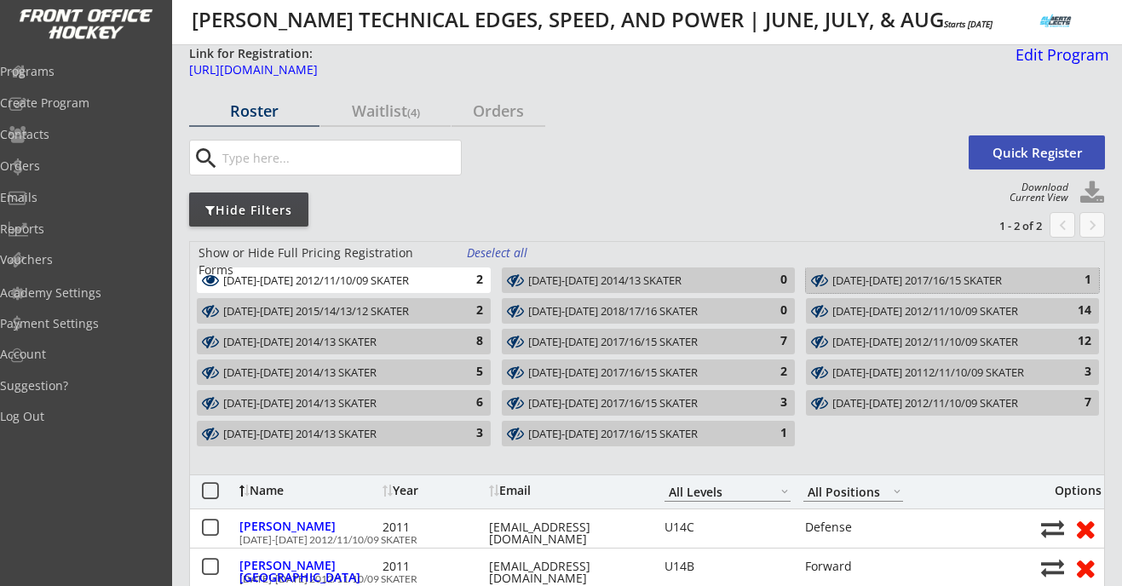
click at [912, 276] on div "AUG 11-14 2017/16/15 SKATER" at bounding box center [942, 281] width 221 height 14
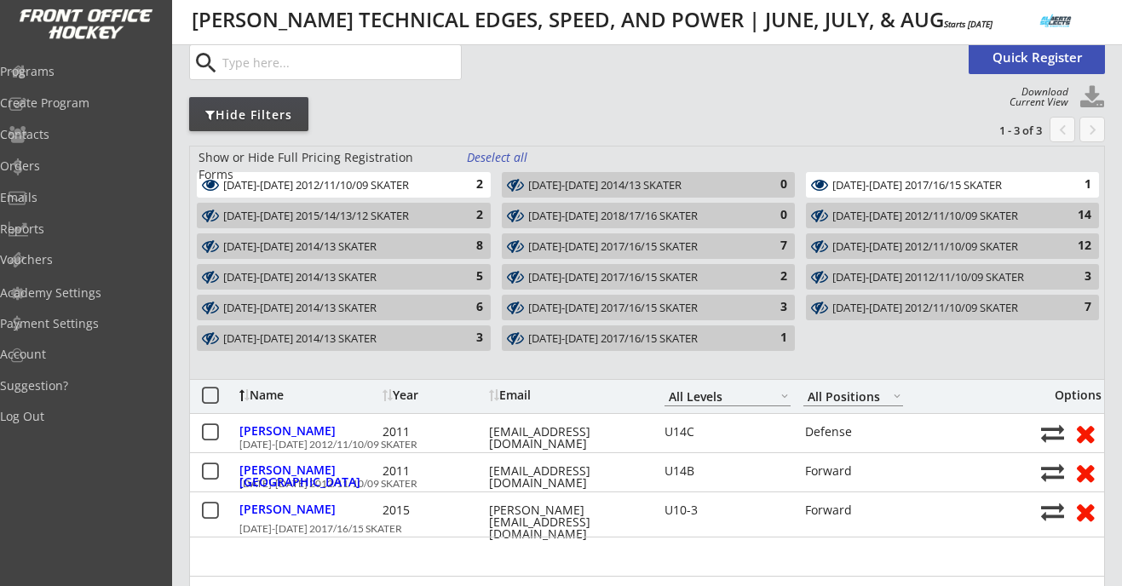
scroll to position [118, 0]
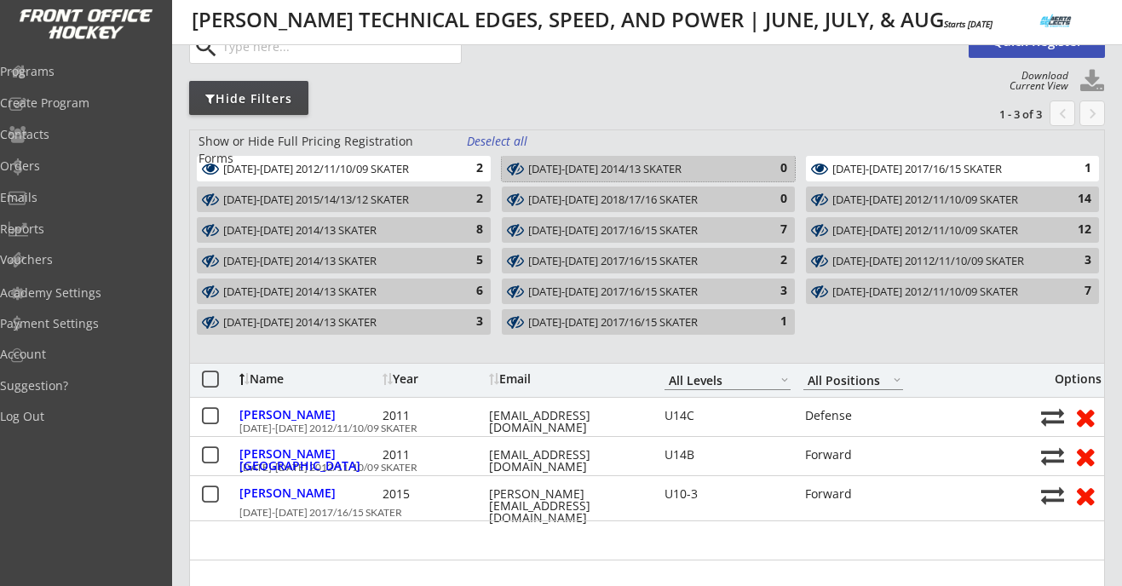
click at [639, 174] on div "AUG 11-14 2014/13 SKATER" at bounding box center [638, 170] width 221 height 14
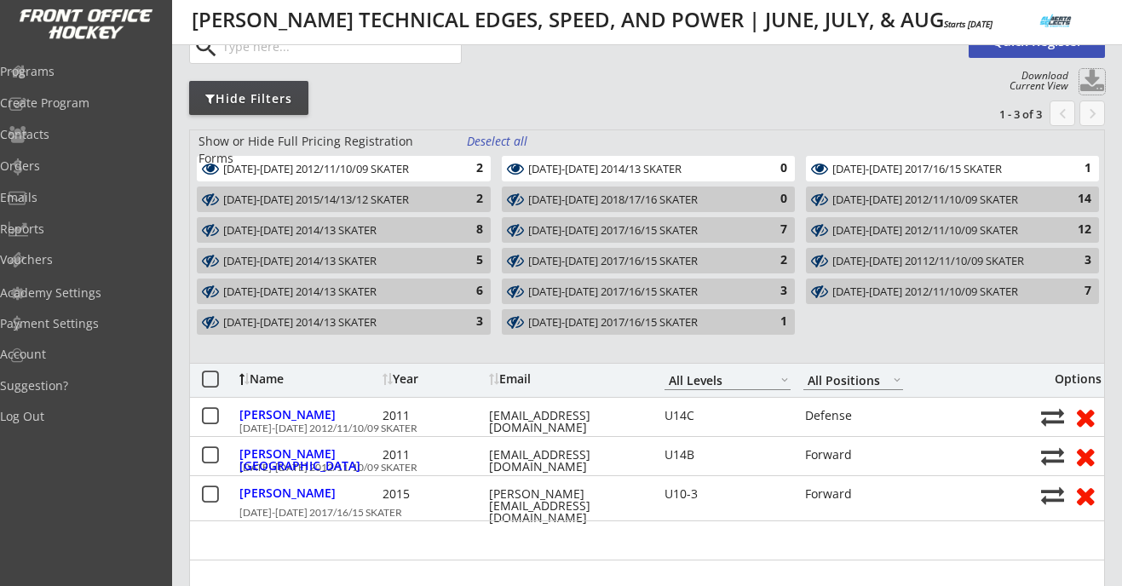
click at [1090, 75] on button at bounding box center [1092, 82] width 26 height 26
select select ""Player Info""
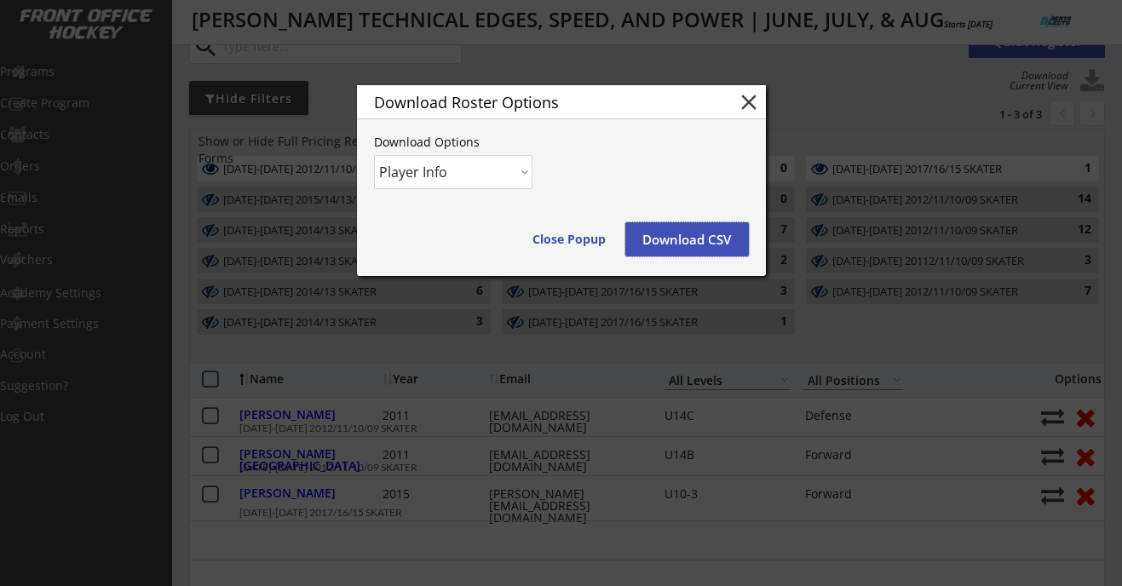
click at [712, 230] on button "Download CSV" at bounding box center [687, 239] width 124 height 34
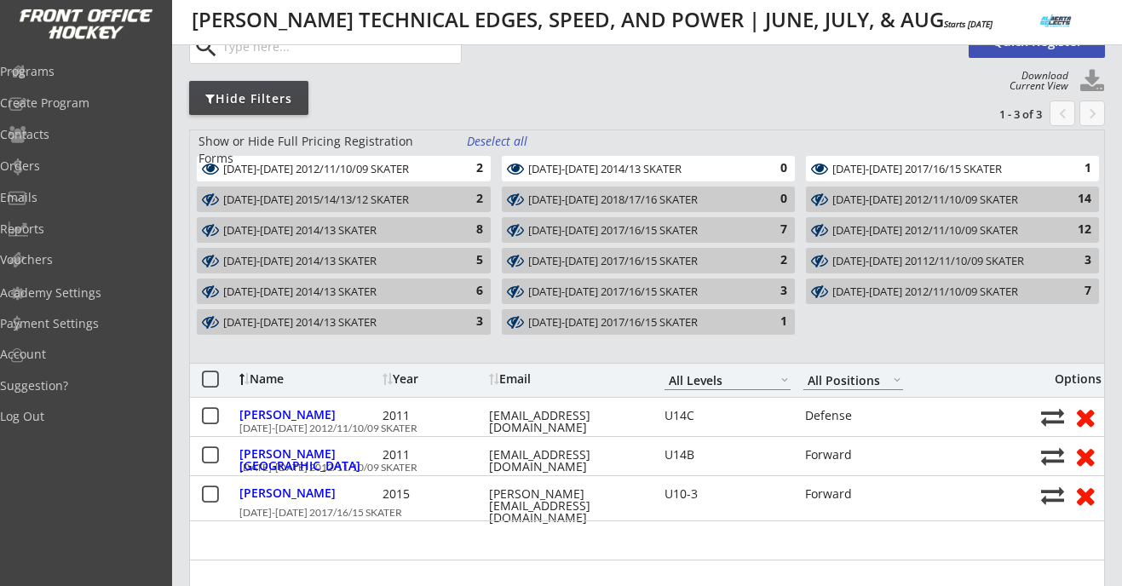
click at [508, 140] on div "Deselect all" at bounding box center [498, 141] width 63 height 17
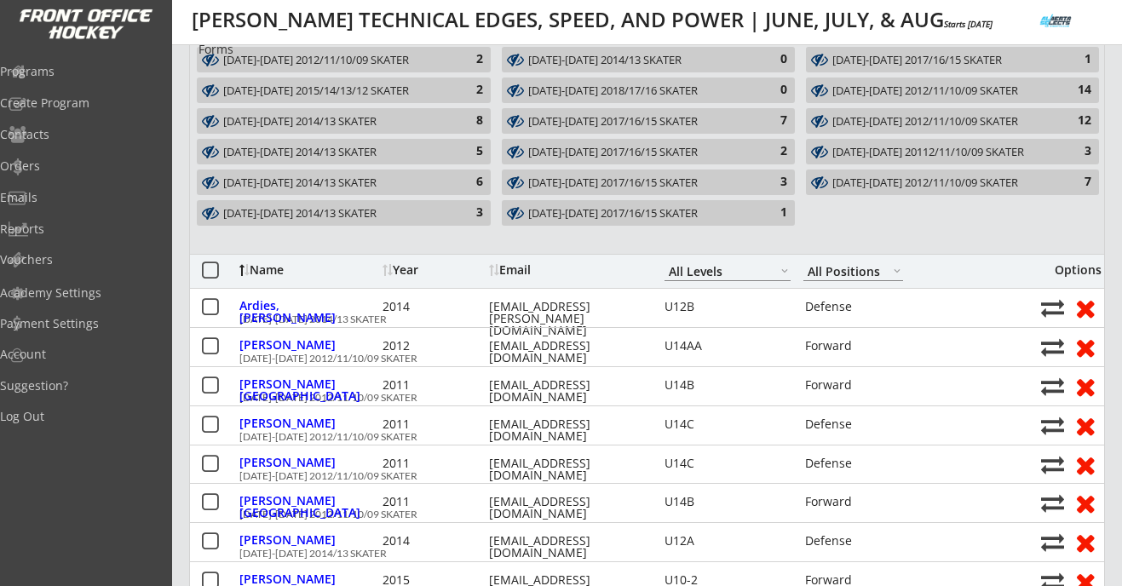
scroll to position [0, 0]
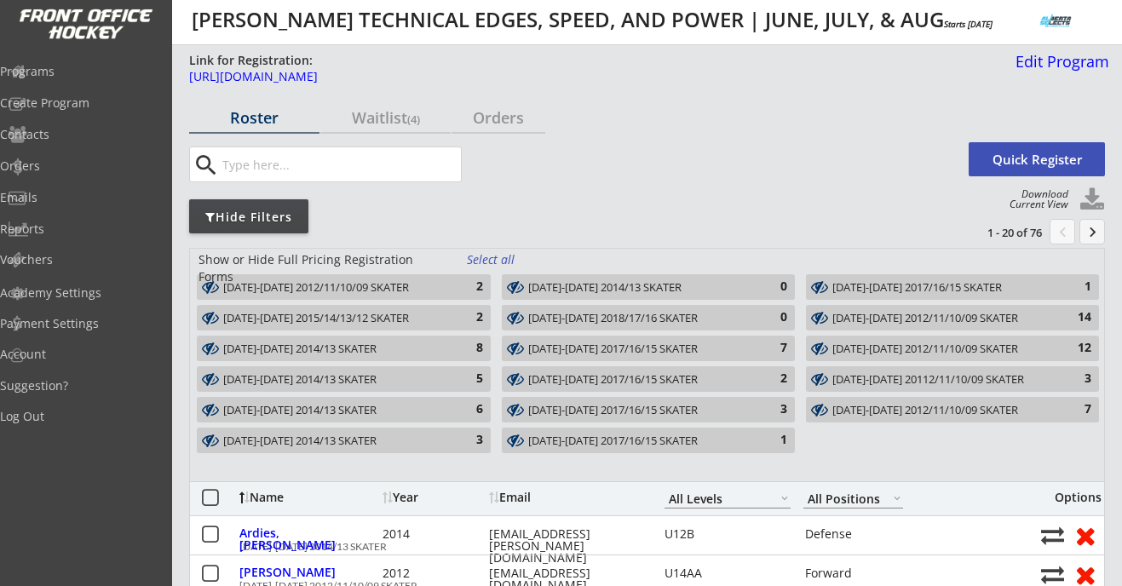
click at [1098, 227] on button "keyboard_arrow_right" at bounding box center [1092, 232] width 26 height 26
click at [1089, 232] on button "keyboard_arrow_right" at bounding box center [1092, 232] width 26 height 26
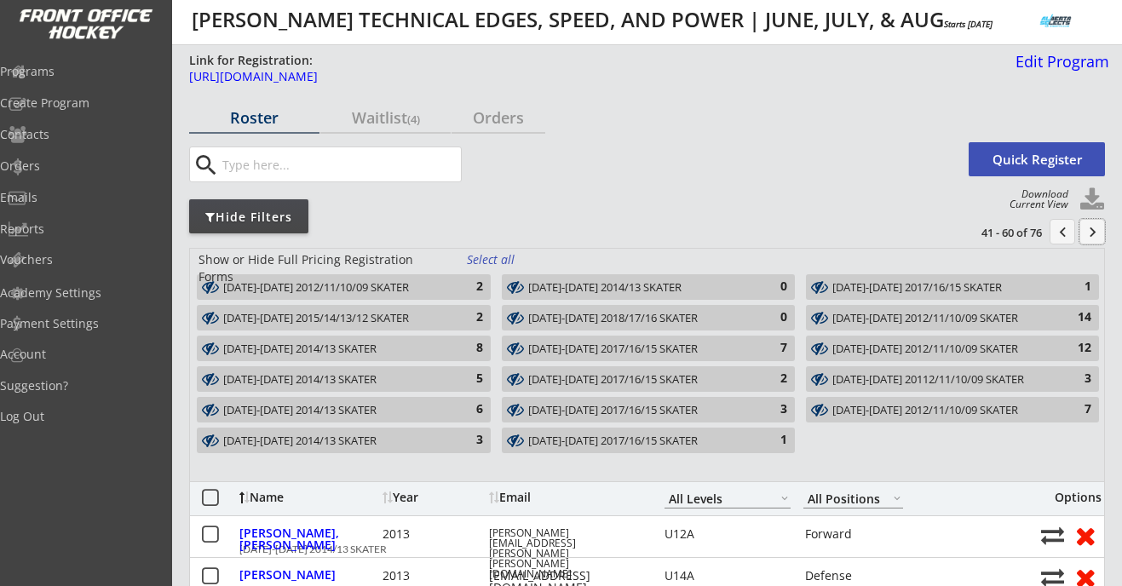
click at [284, 157] on input "input" at bounding box center [340, 164] width 242 height 34
paste input "crystalmorabito@gmail.com"
type input "crystalmorabito@gmail.com"
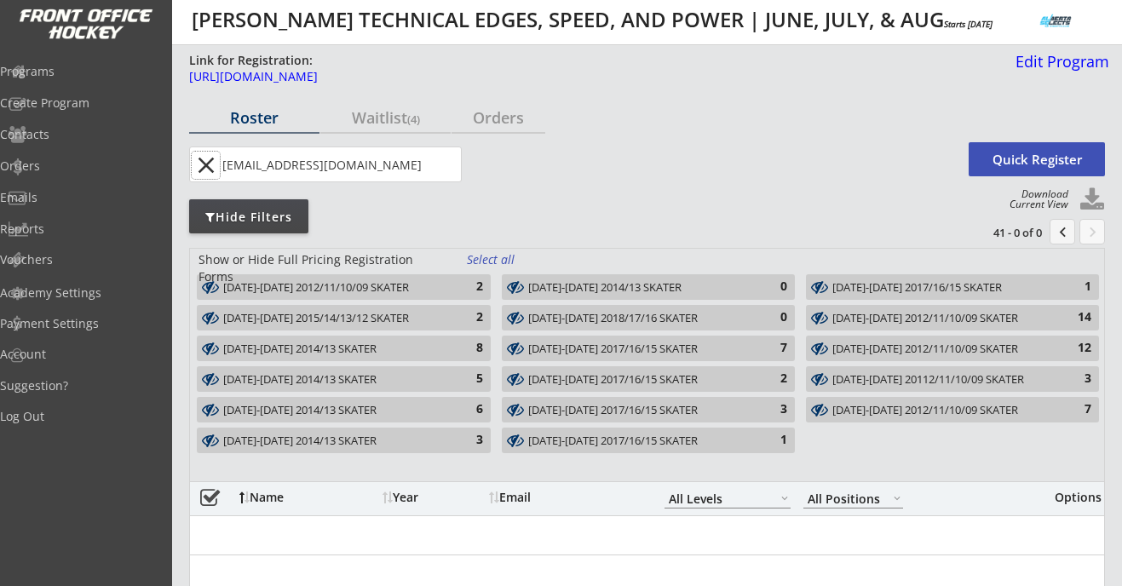
click at [205, 161] on button "close" at bounding box center [206, 165] width 28 height 27
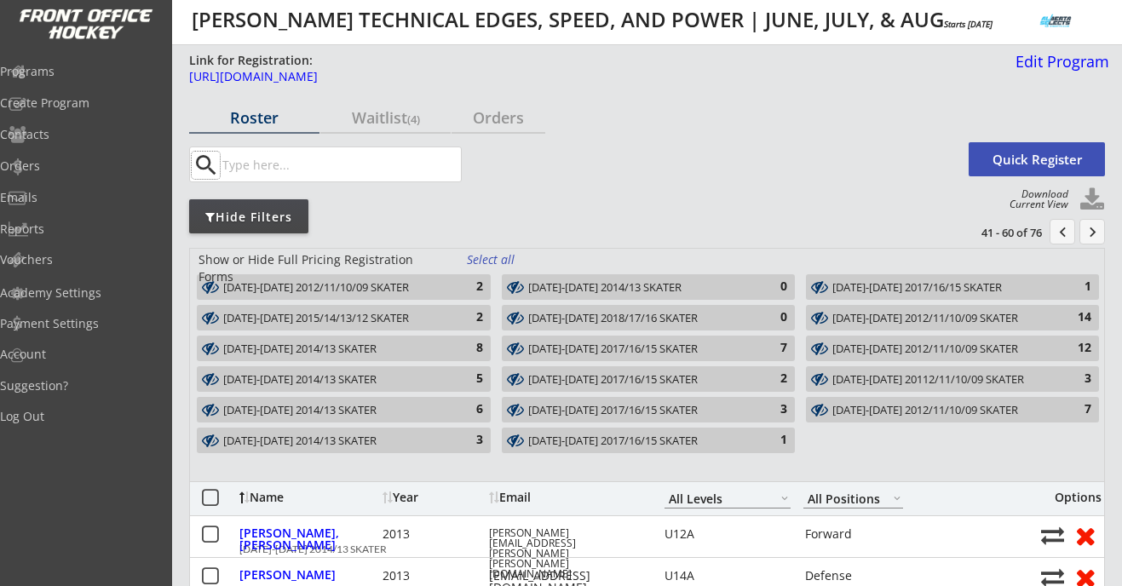
click at [259, 110] on div "Roster" at bounding box center [254, 117] width 130 height 15
click at [492, 256] on div "Select all" at bounding box center [498, 259] width 63 height 17
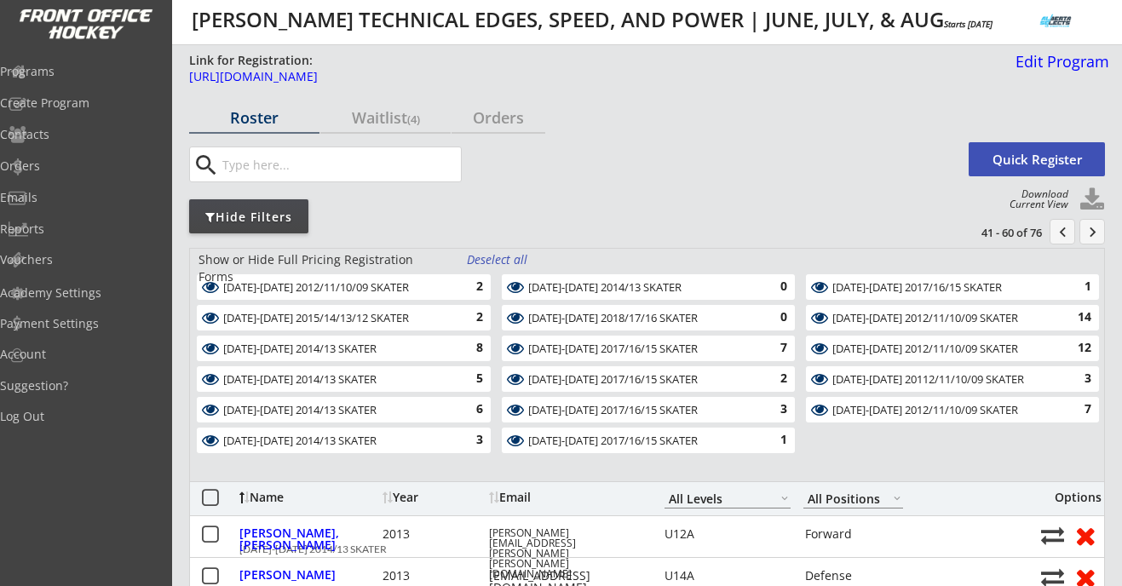
click at [330, 165] on input "input" at bounding box center [340, 164] width 242 height 34
paste input "crystalmorabito@gmail.com"
type input "crystalmorabito@gmail.com"
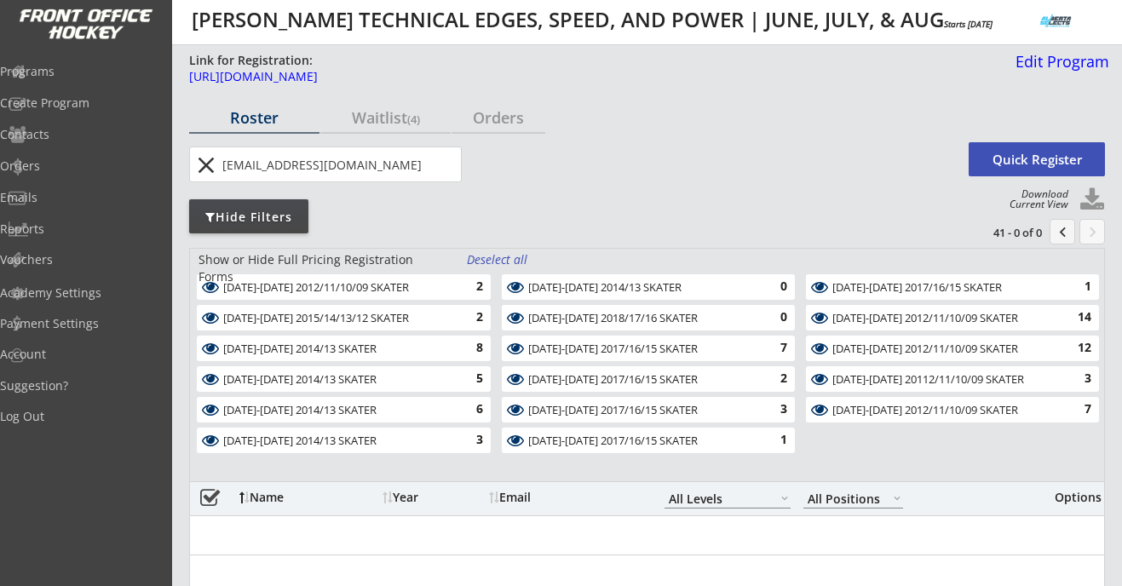
click at [73, 49] on div "Programs Create Program Contacts Orders Emails Reports Vouchers Academy Setting…" at bounding box center [86, 293] width 172 height 586
click at [68, 136] on div "Contacts" at bounding box center [80, 135] width 153 height 12
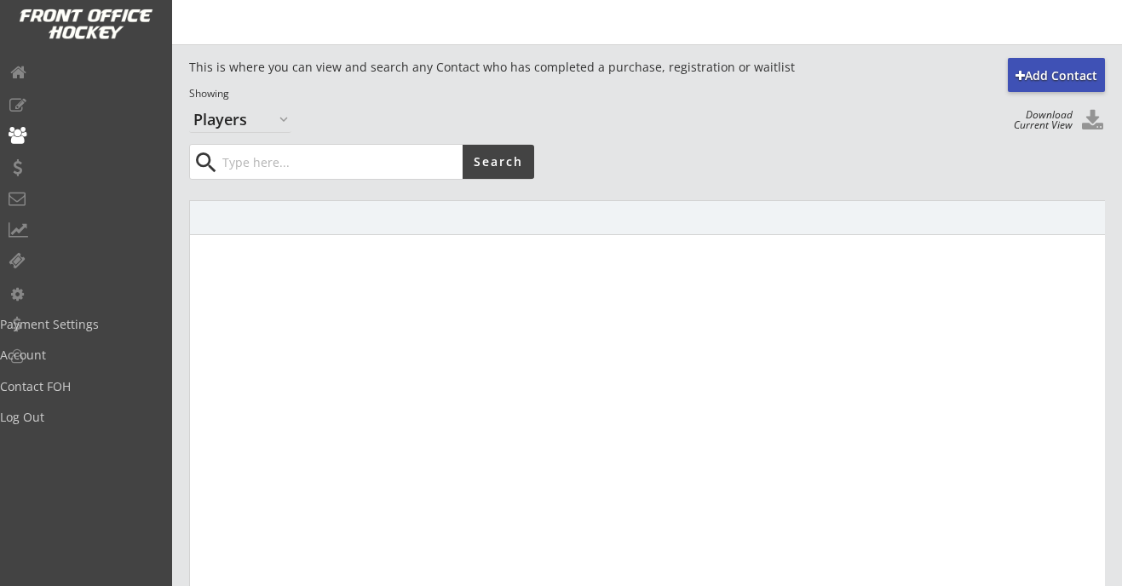
select select ""Players""
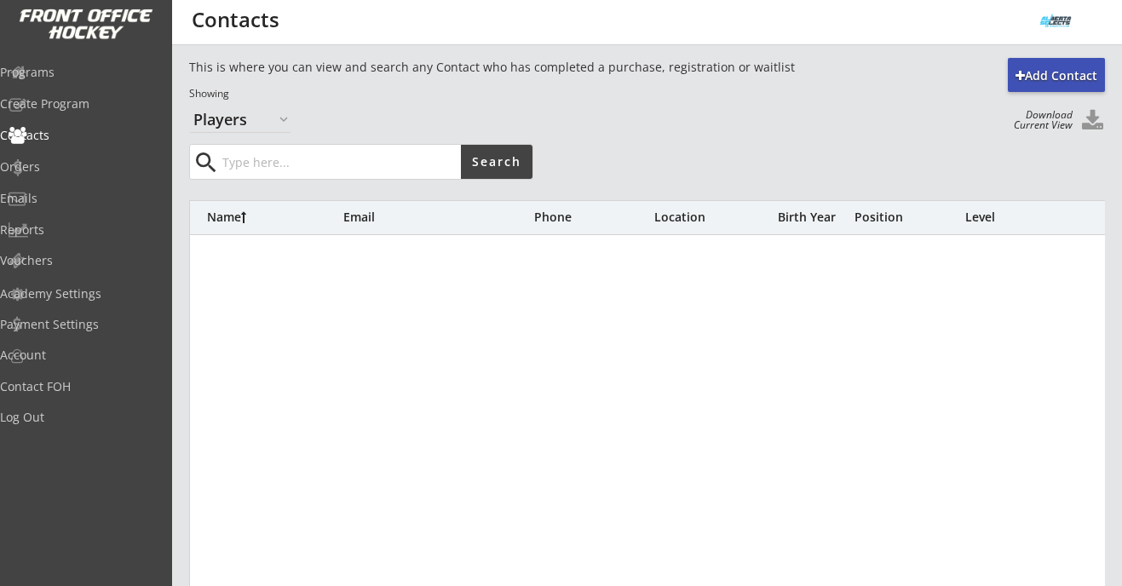
click at [267, 166] on input "input" at bounding box center [340, 162] width 242 height 34
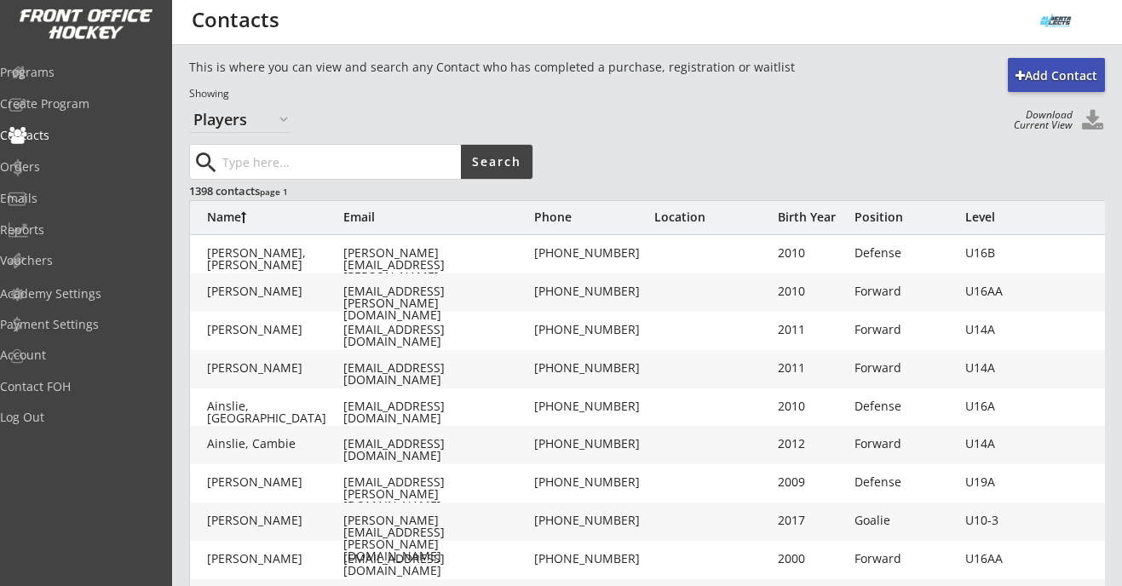
paste input "[EMAIL_ADDRESS][DOMAIN_NAME]"
type input "[EMAIL_ADDRESS][DOMAIN_NAME]"
click at [55, 170] on div "Orders" at bounding box center [80, 167] width 153 height 12
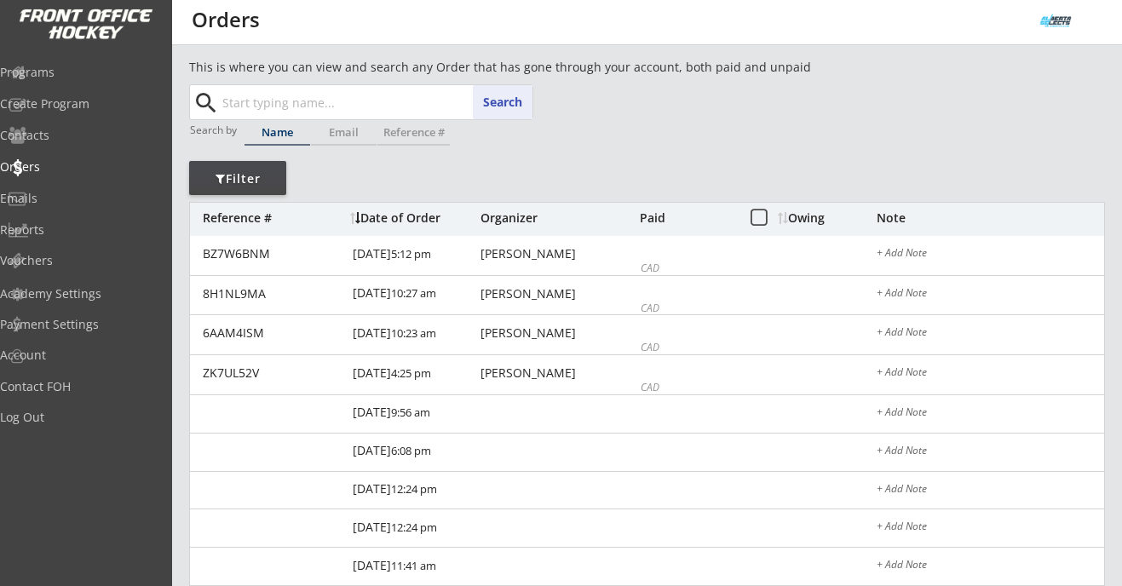
click at [274, 114] on input "text" at bounding box center [376, 102] width 314 height 34
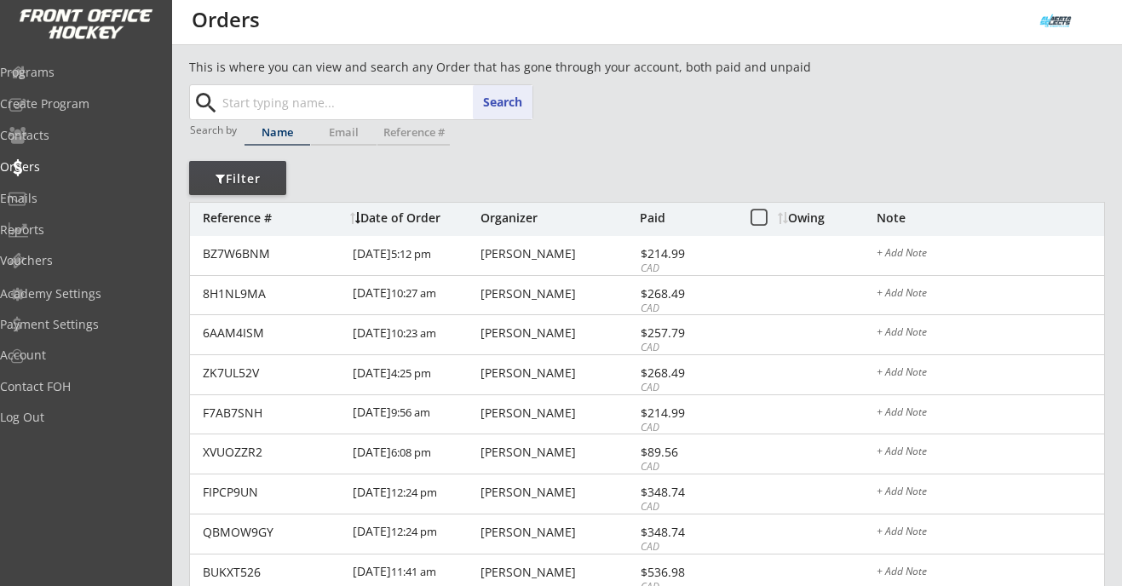
paste input "[EMAIL_ADDRESS][DOMAIN_NAME]"
type input "[EMAIL_ADDRESS][DOMAIN_NAME]"
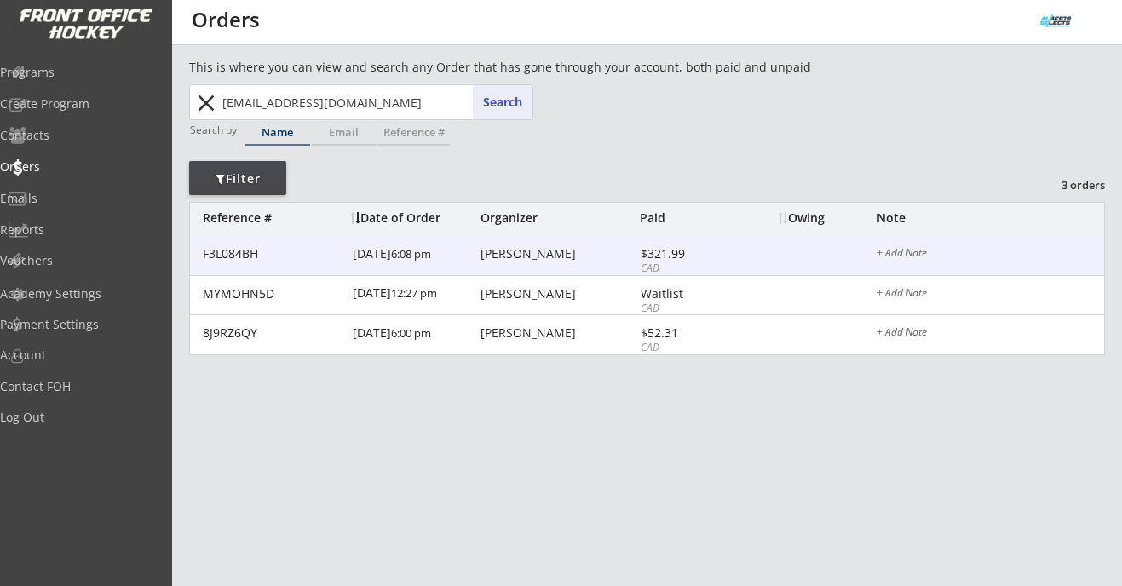
click at [518, 258] on div "[PERSON_NAME]" at bounding box center [557, 254] width 155 height 12
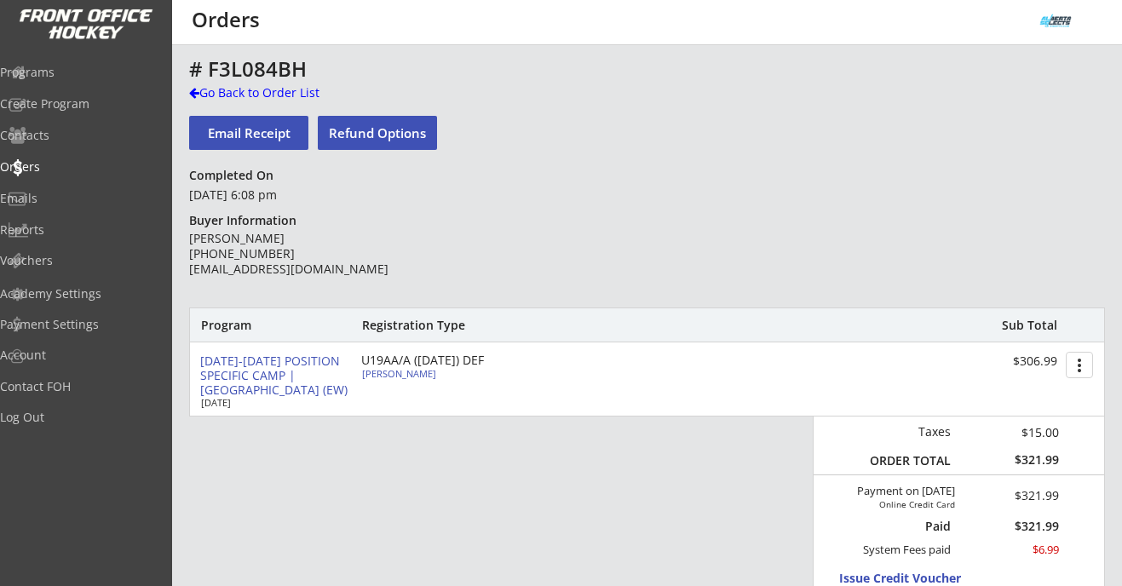
click at [291, 79] on div "# F3L084BH" at bounding box center [597, 69] width 816 height 20
click at [285, 92] on div "Go Back to Order List" at bounding box center [276, 92] width 175 height 17
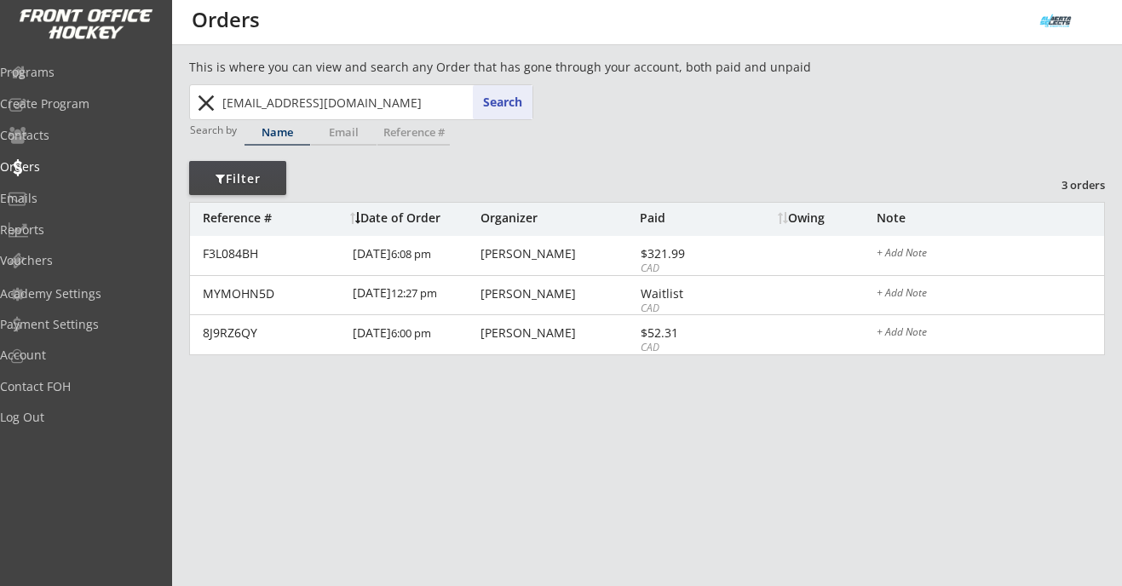
click at [201, 104] on button "close" at bounding box center [206, 102] width 28 height 27
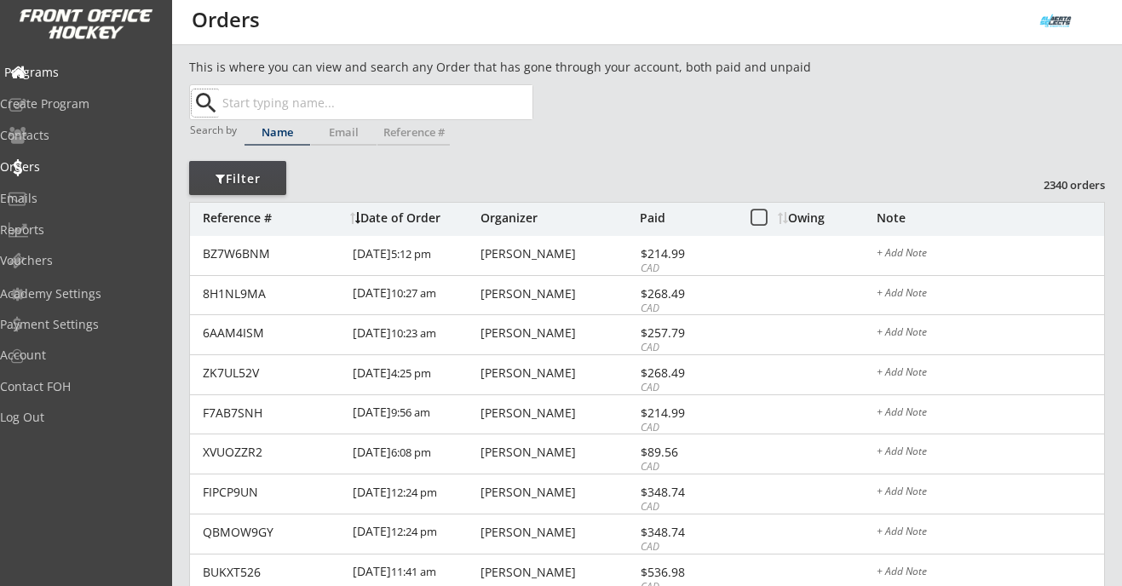
click at [71, 80] on div "Programs" at bounding box center [81, 74] width 162 height 30
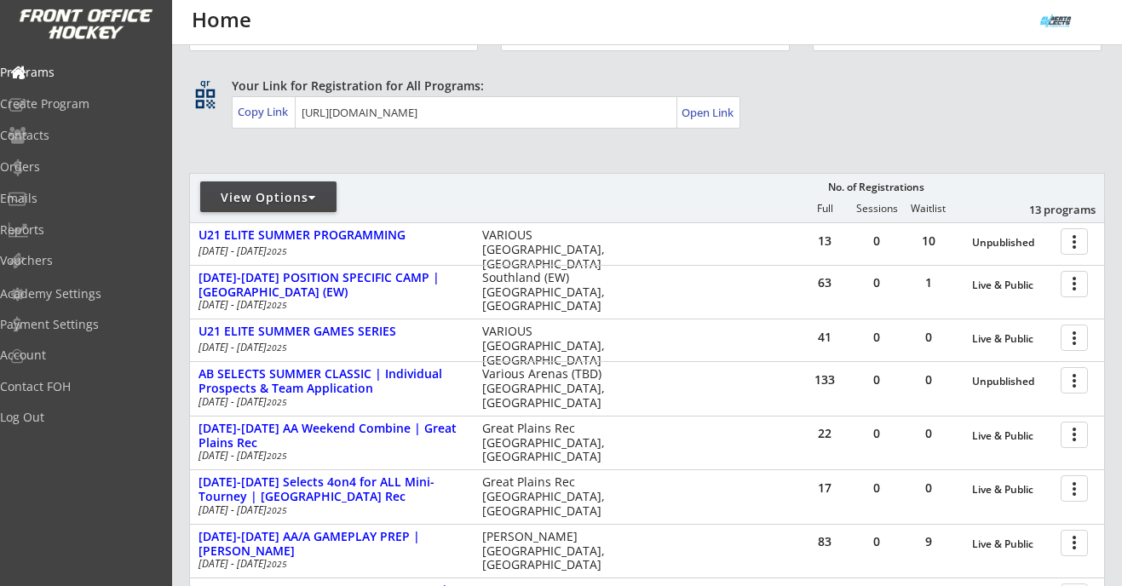
scroll to position [209, 0]
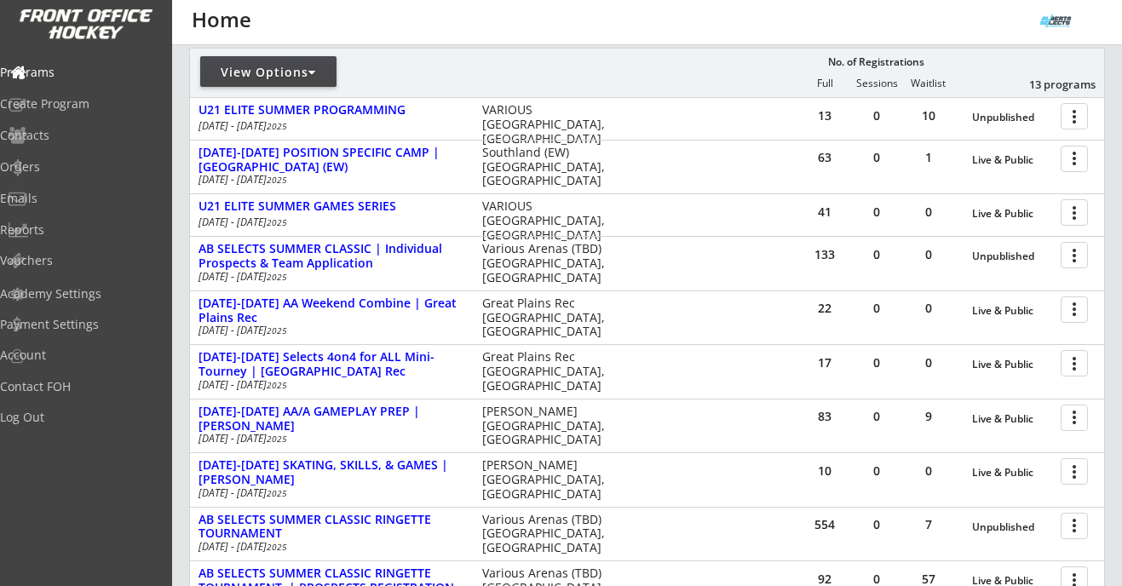
click at [304, 78] on div "View Options" at bounding box center [268, 72] width 136 height 17
select select ""Upcoming Programs""
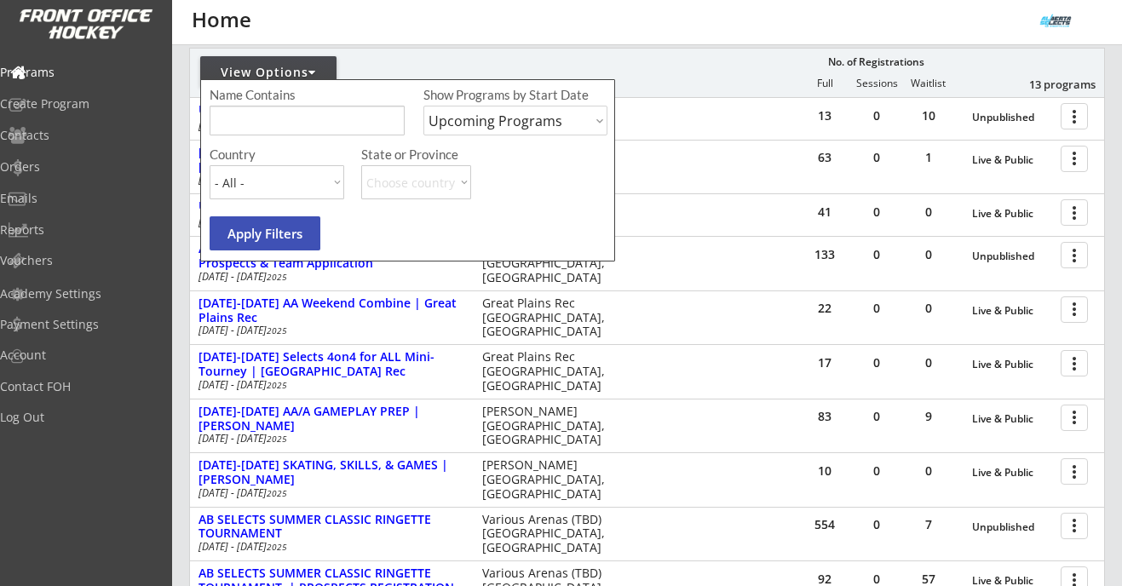
click at [286, 123] on input "input" at bounding box center [307, 121] width 195 height 30
type input "dallas"
click at [461, 128] on select "Upcoming Programs Past Programs Specific Date Range" at bounding box center [515, 121] width 184 height 30
select select ""Past Programs""
click at [280, 236] on button "Apply Filters" at bounding box center [265, 233] width 111 height 34
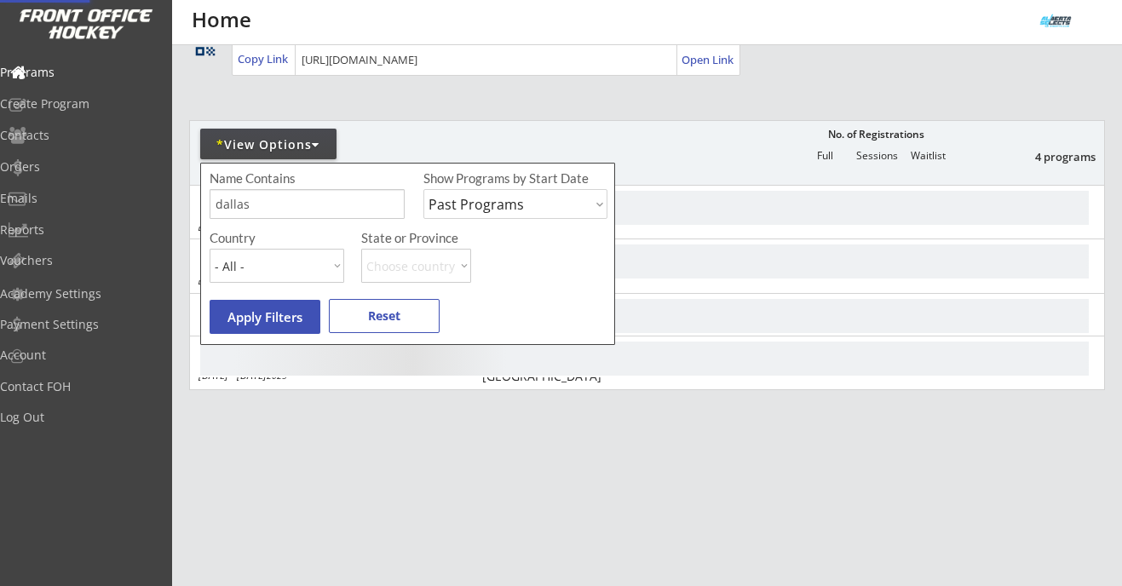
scroll to position [125, 0]
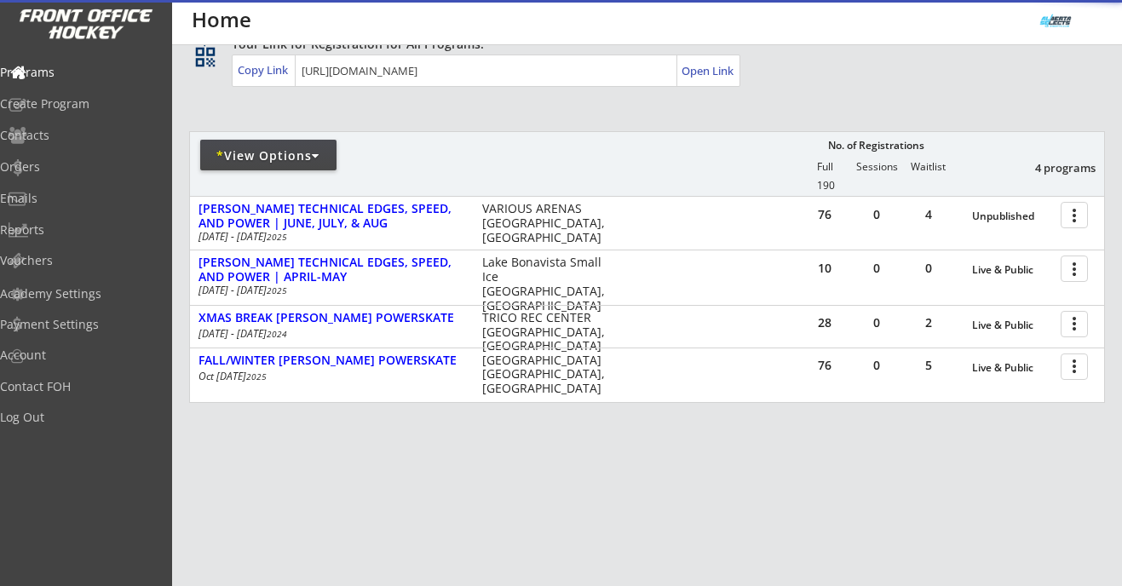
click at [767, 102] on div "REVENUE $ 43,370 Last 30 days REGISTRATIONS 250 Last 30 days CONTACTS 126 New i…" at bounding box center [647, 250] width 916 height 661
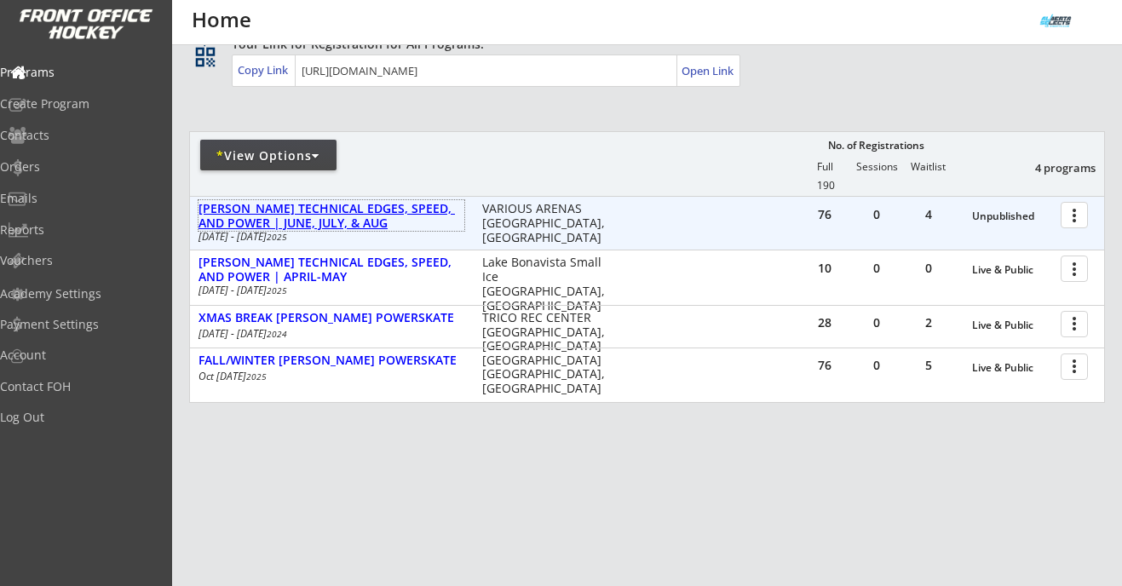
click at [423, 207] on div "[PERSON_NAME] TECHNICAL EDGES, SPEED, AND POWER | JUNE, JULY, & AUG" at bounding box center [331, 216] width 266 height 29
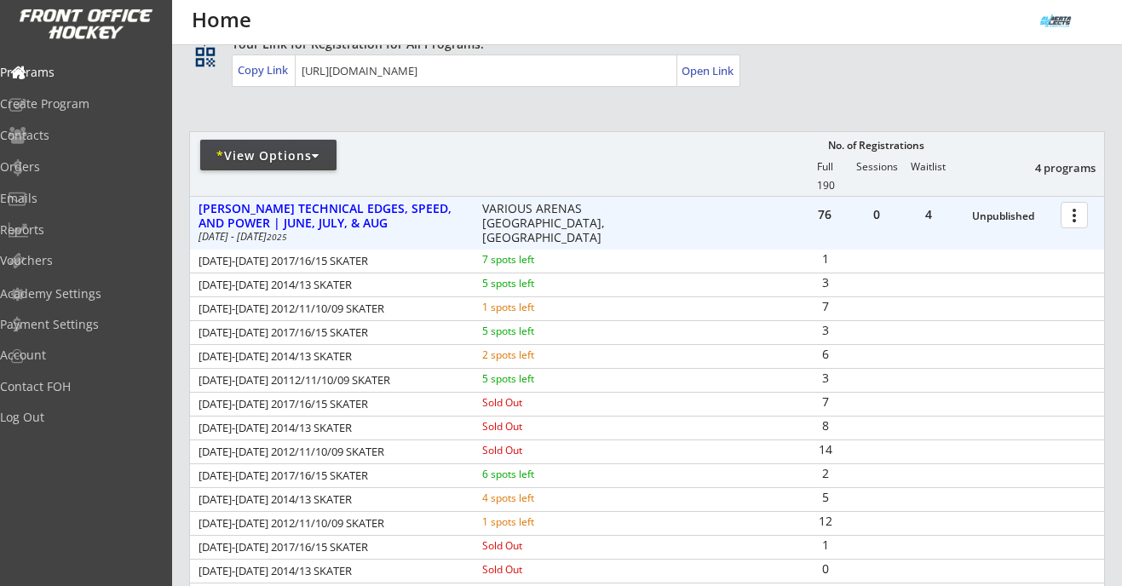
click at [1072, 216] on div at bounding box center [1077, 214] width 30 height 30
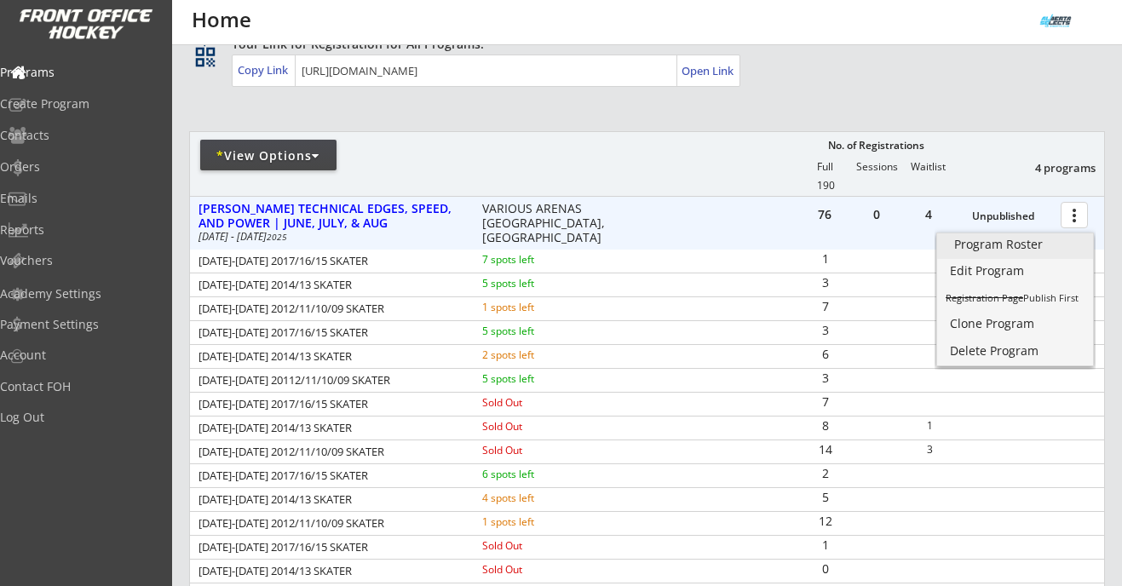
click at [1044, 239] on div "Program Roster" at bounding box center [1015, 245] width 122 height 12
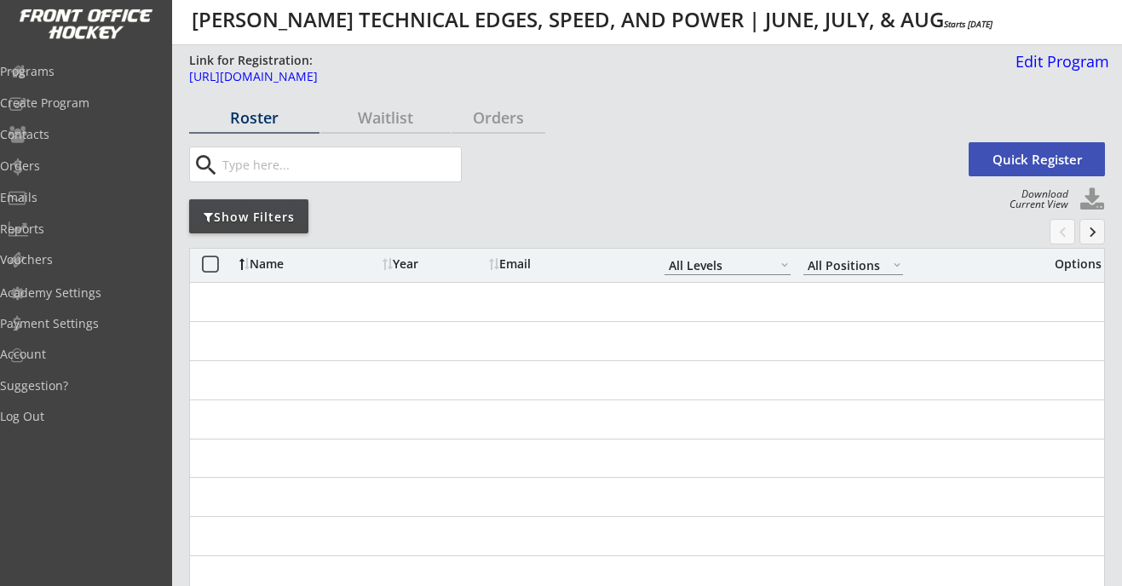
select select ""All Levels""
select select ""All Positions""
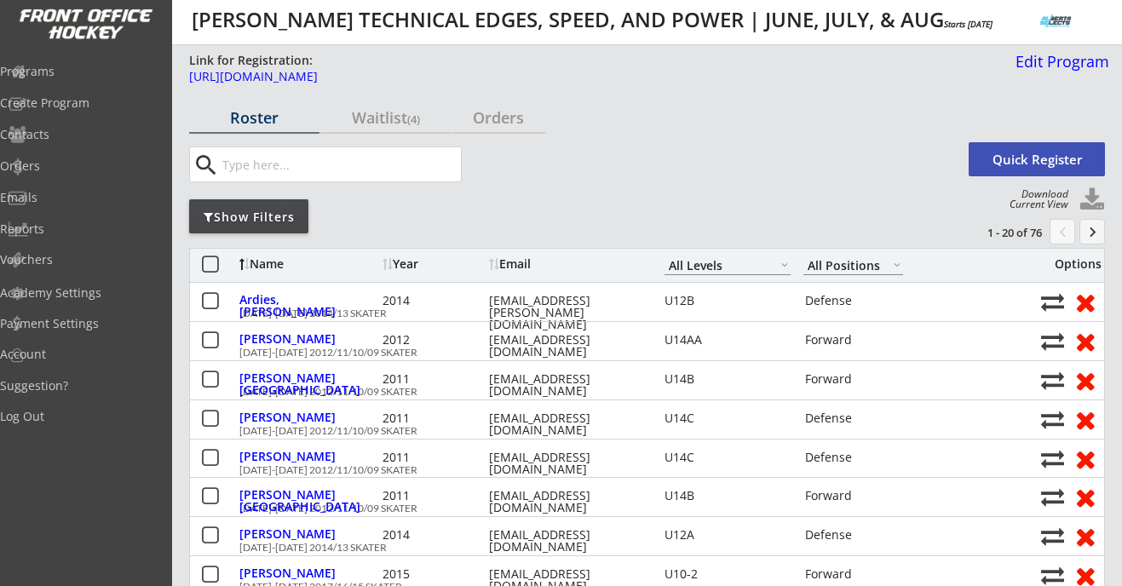
click at [289, 221] on div "Show Filters" at bounding box center [248, 217] width 119 height 17
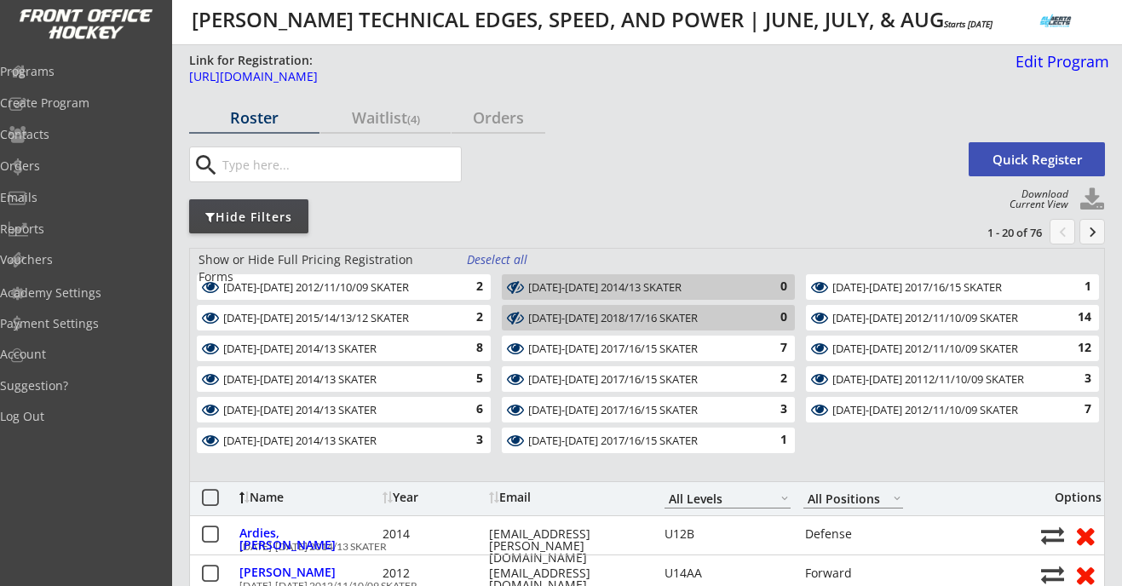
click at [471, 260] on div "Deselect all" at bounding box center [498, 259] width 63 height 17
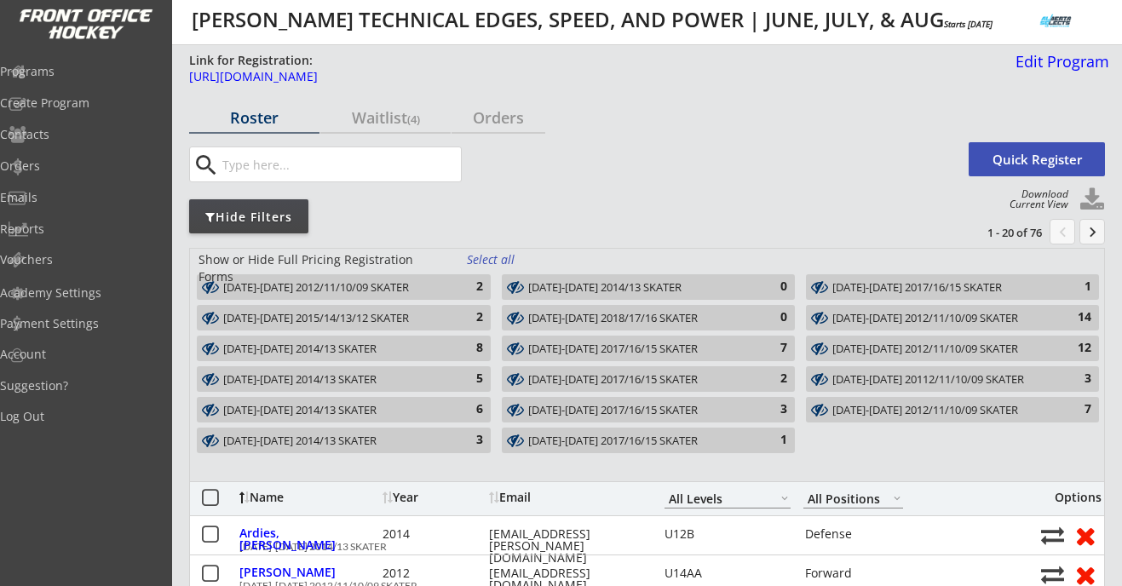
click at [470, 283] on div "2" at bounding box center [466, 287] width 34 height 17
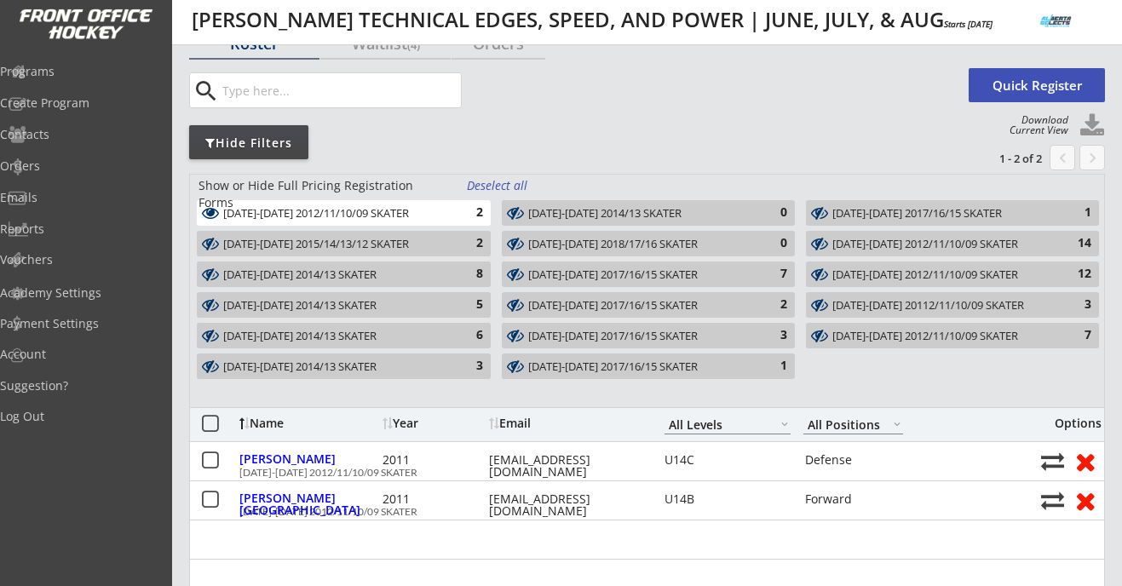
scroll to position [112, 0]
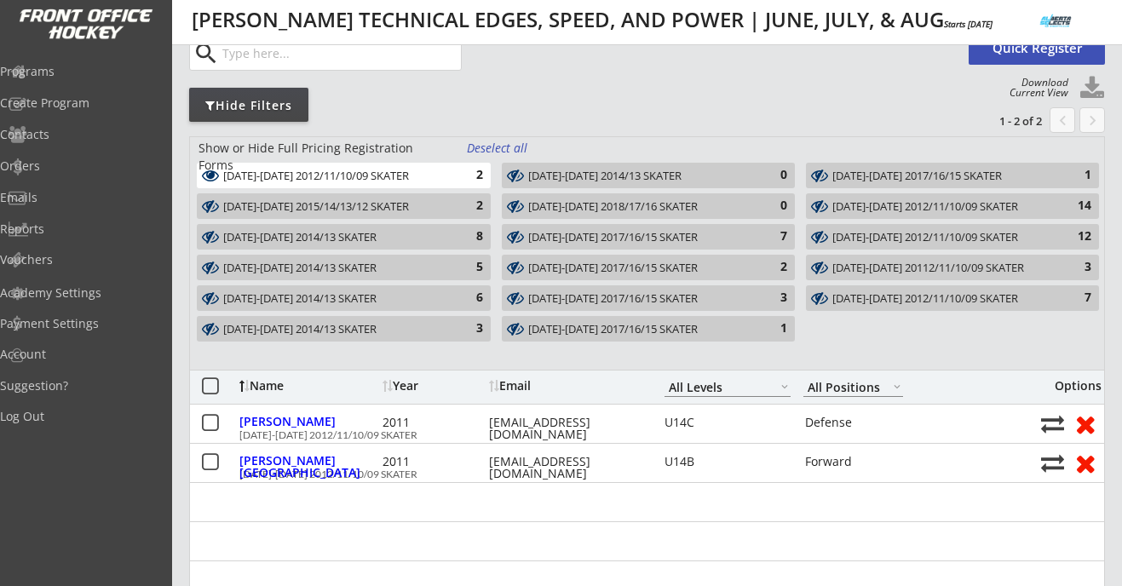
click at [475, 170] on div "2" at bounding box center [466, 175] width 34 height 17
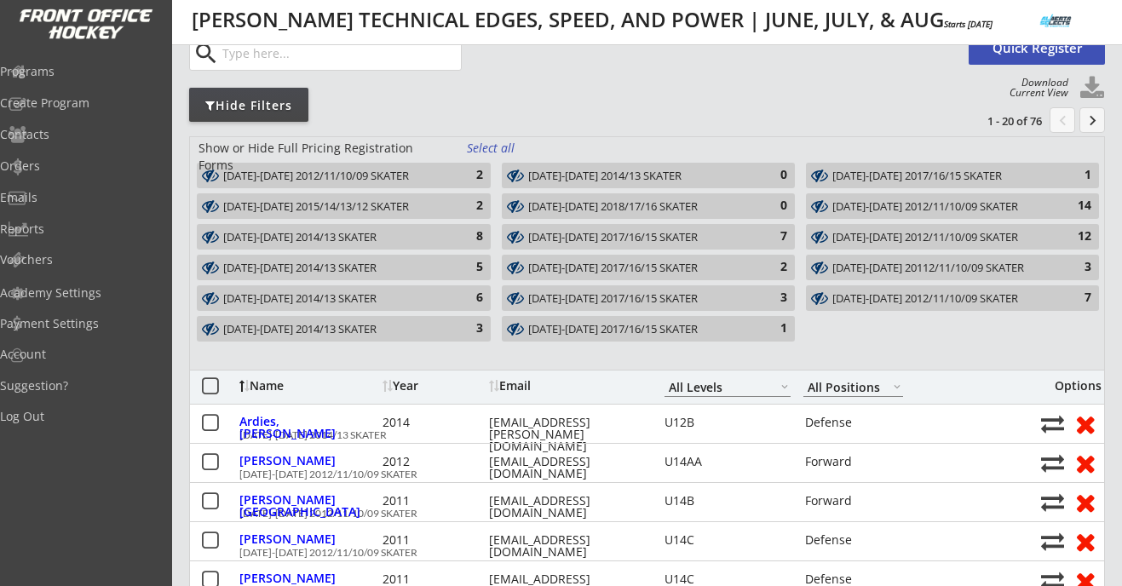
click at [893, 174] on div "[DATE]-[DATE] 2017/16/15 SKATER" at bounding box center [942, 177] width 221 height 14
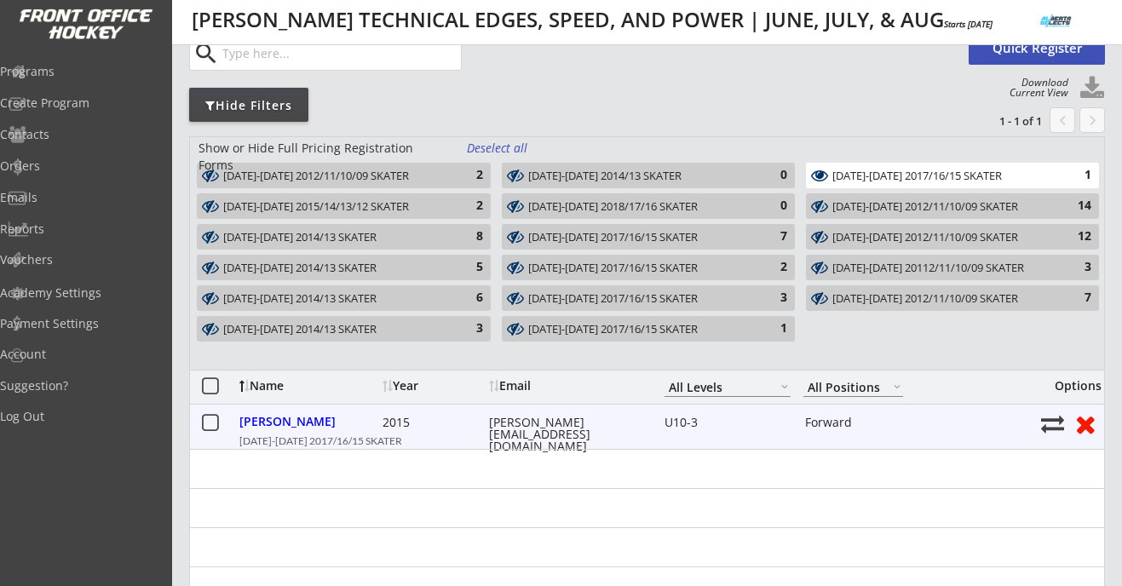
click at [552, 425] on div "[PERSON_NAME][EMAIL_ADDRESS][DOMAIN_NAME]" at bounding box center [565, 435] width 153 height 36
copy div "[PERSON_NAME][EMAIL_ADDRESS][DOMAIN_NAME]"
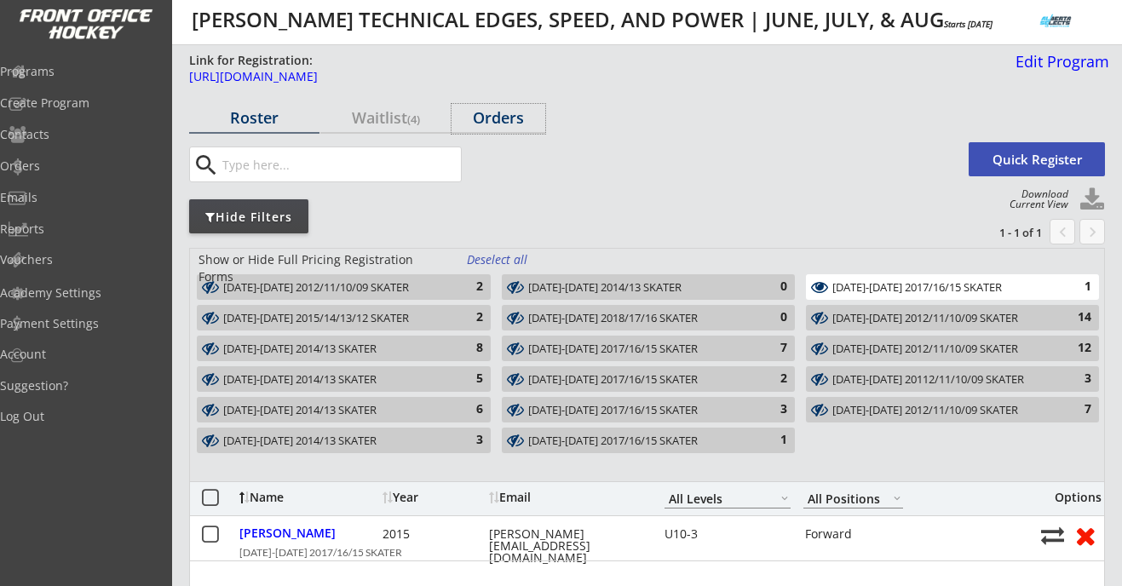
click at [485, 117] on div "Orders" at bounding box center [499, 117] width 94 height 15
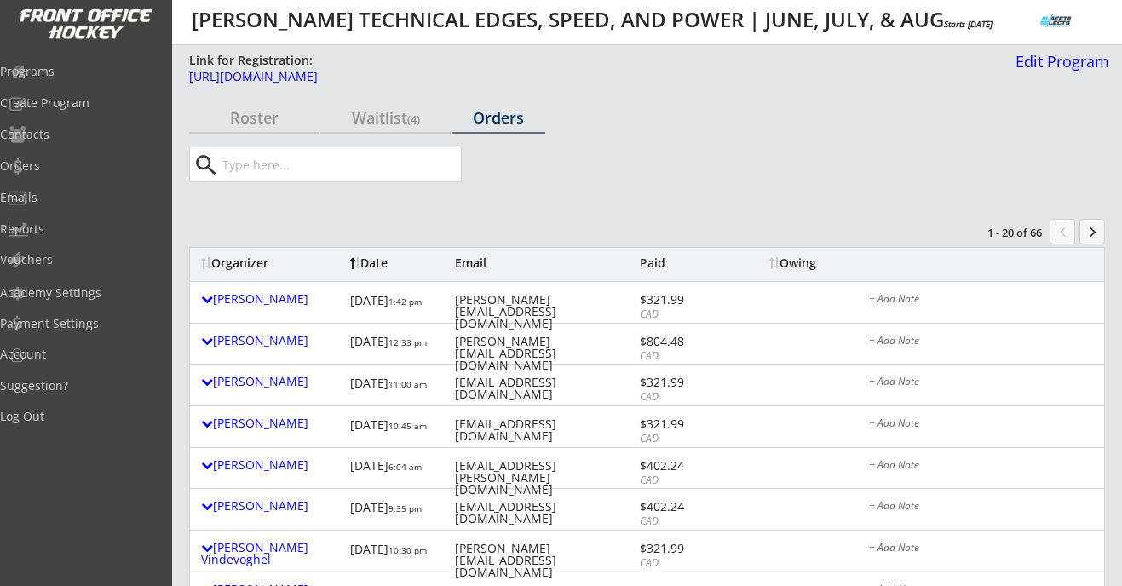
click at [418, 169] on input "input" at bounding box center [340, 164] width 242 height 34
paste input "[PERSON_NAME][EMAIL_ADDRESS][DOMAIN_NAME]"
type input "[PERSON_NAME][EMAIL_ADDRESS][DOMAIN_NAME]"
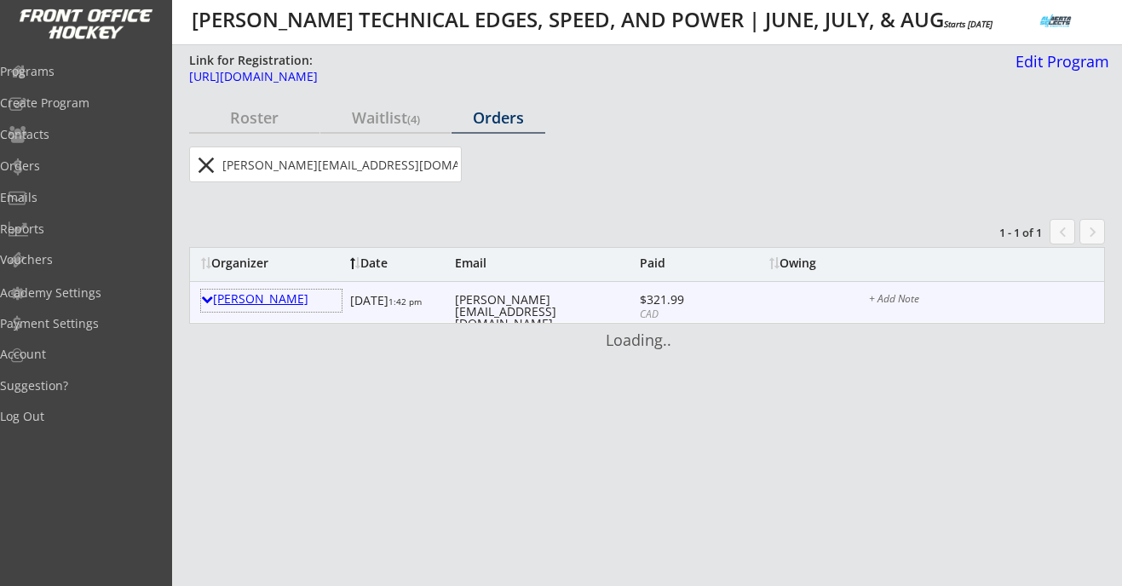
click at [271, 296] on div "[PERSON_NAME]" at bounding box center [271, 299] width 141 height 12
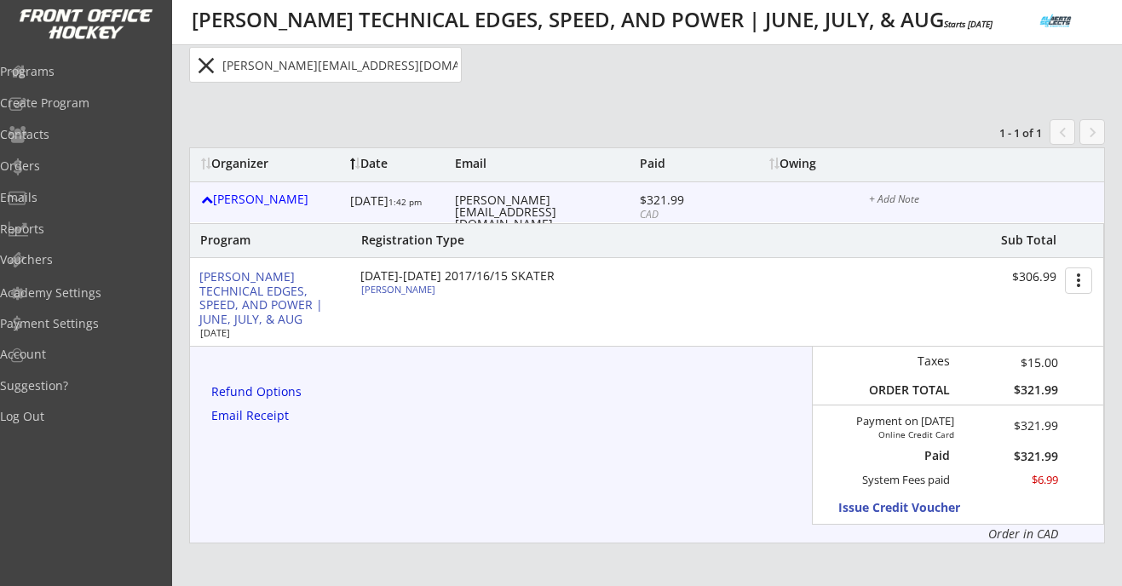
scroll to position [101, 0]
click at [285, 394] on div "Refund Options" at bounding box center [259, 391] width 96 height 12
select select ""No""
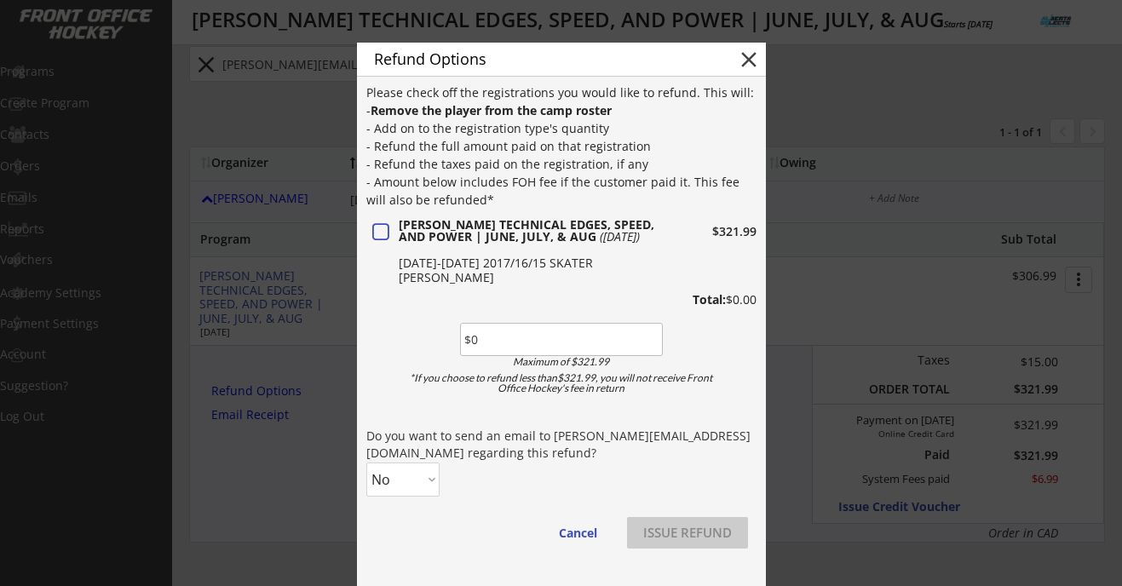
click at [501, 338] on input "input" at bounding box center [561, 339] width 203 height 33
type input "$321.99"
click at [411, 474] on select "No Yes" at bounding box center [402, 480] width 73 height 34
select select ""Yes""
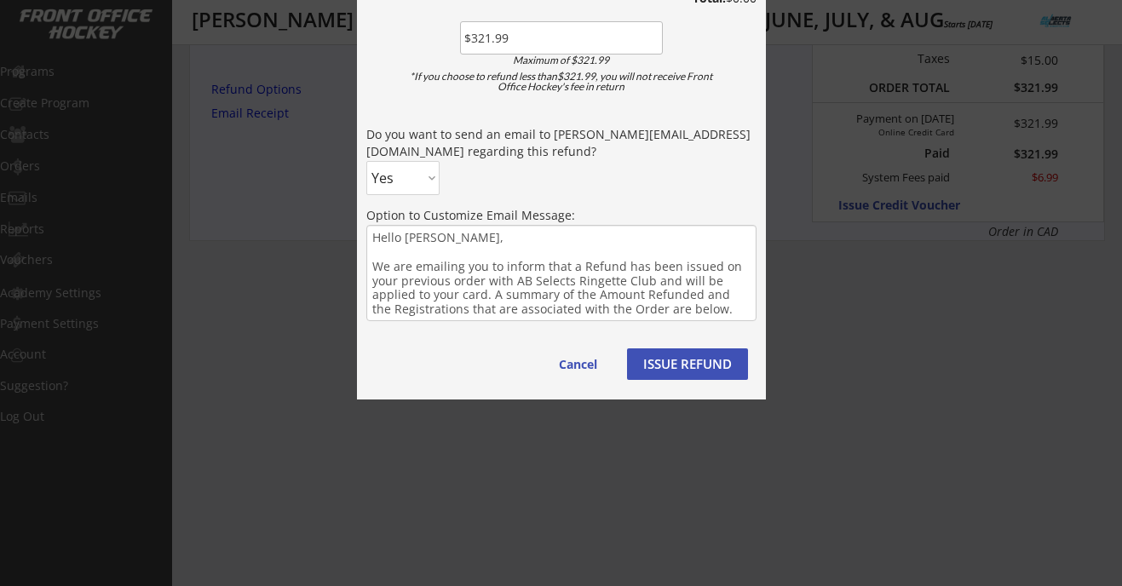
scroll to position [458, 0]
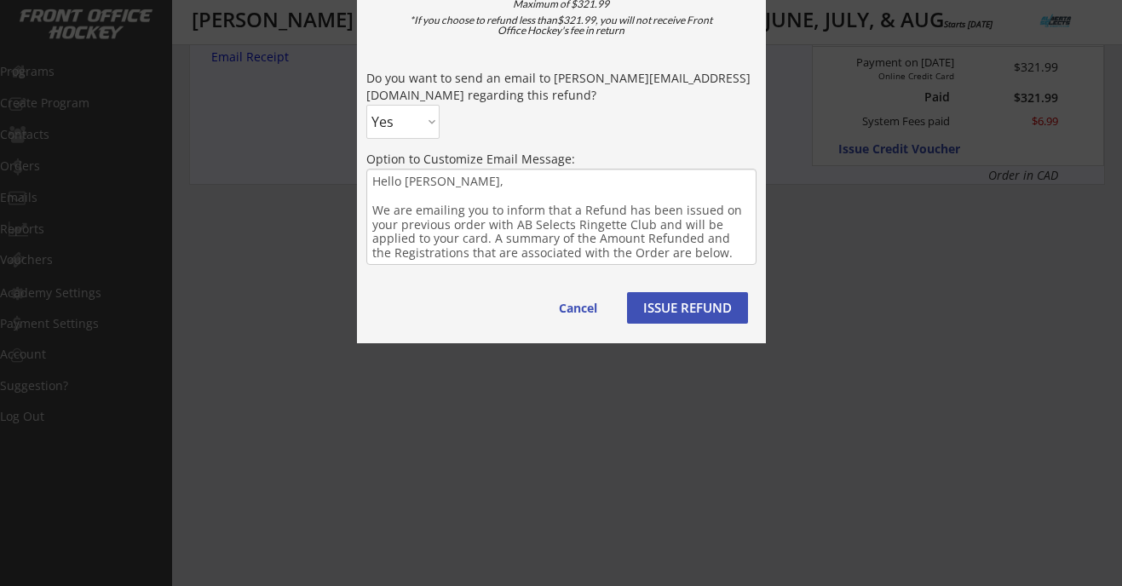
click at [664, 312] on button "ISSUE REFUND" at bounding box center [687, 308] width 121 height 32
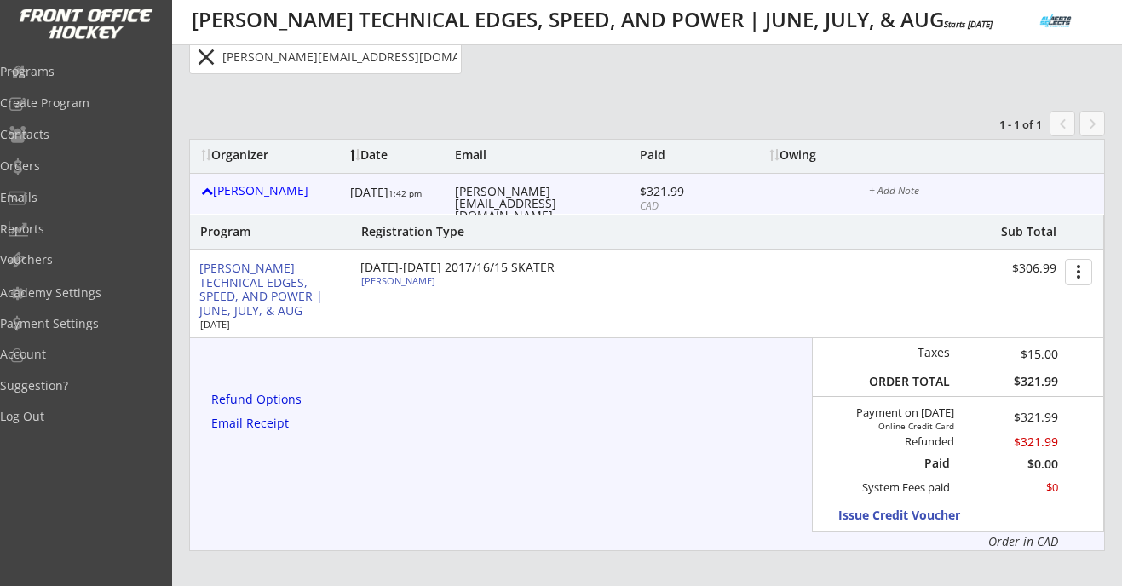
scroll to position [0, 0]
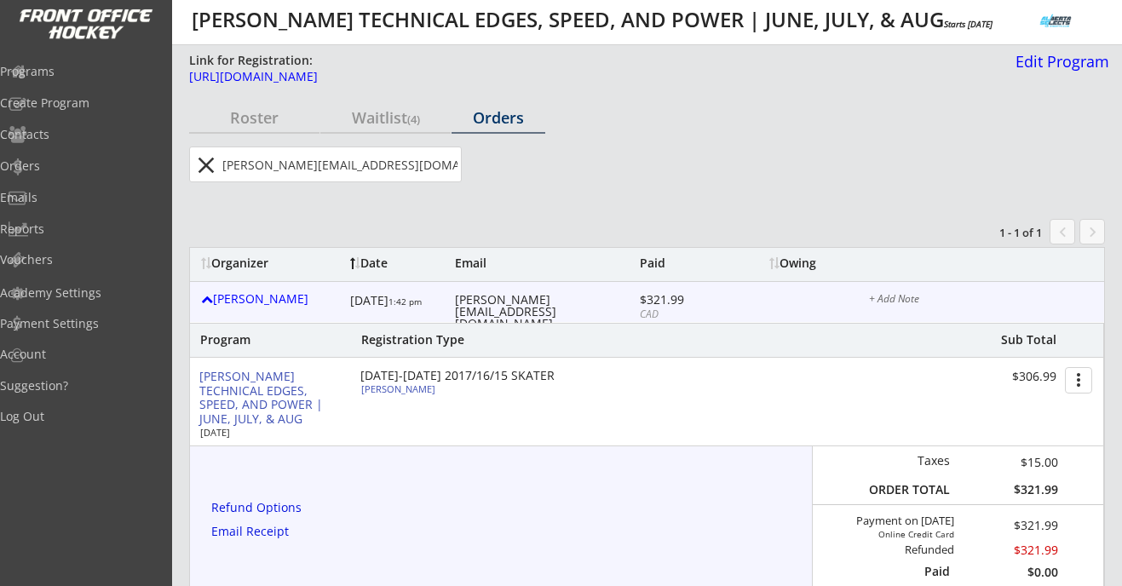
click at [215, 153] on button "close" at bounding box center [206, 165] width 28 height 27
click at [269, 119] on div "Roster" at bounding box center [254, 117] width 130 height 15
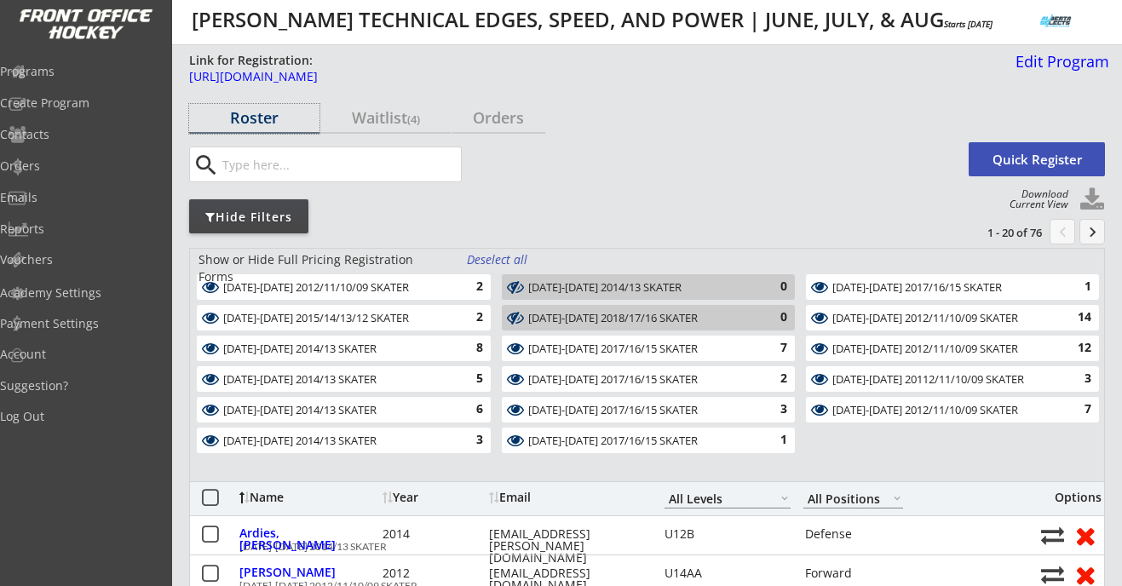
click at [511, 260] on div "Deselect all" at bounding box center [498, 259] width 63 height 17
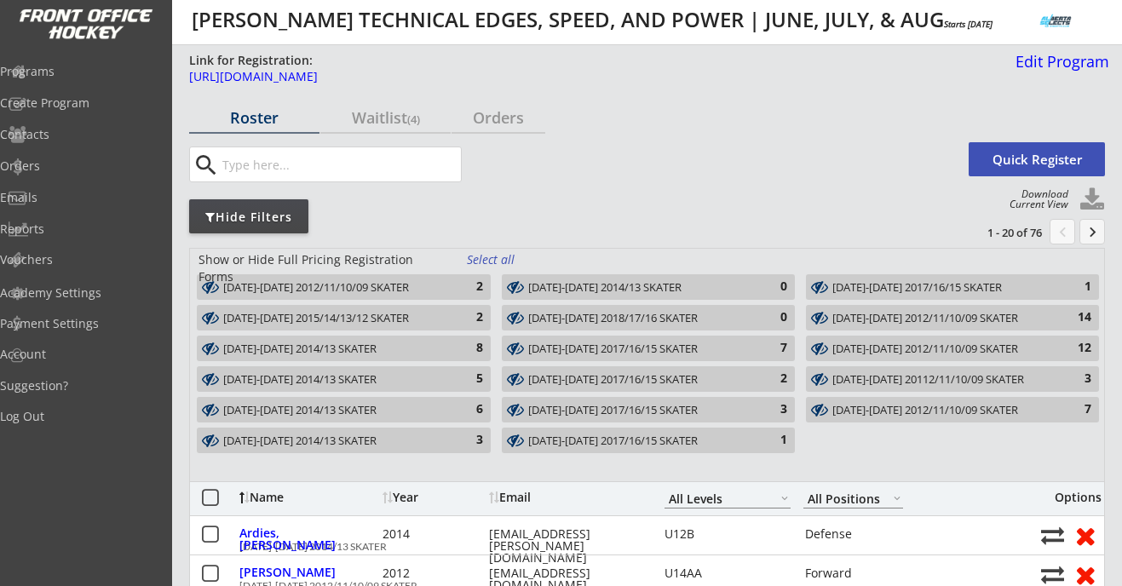
click at [930, 286] on div "AUG 11-14 2017/16/15 SKATER" at bounding box center [942, 288] width 221 height 14
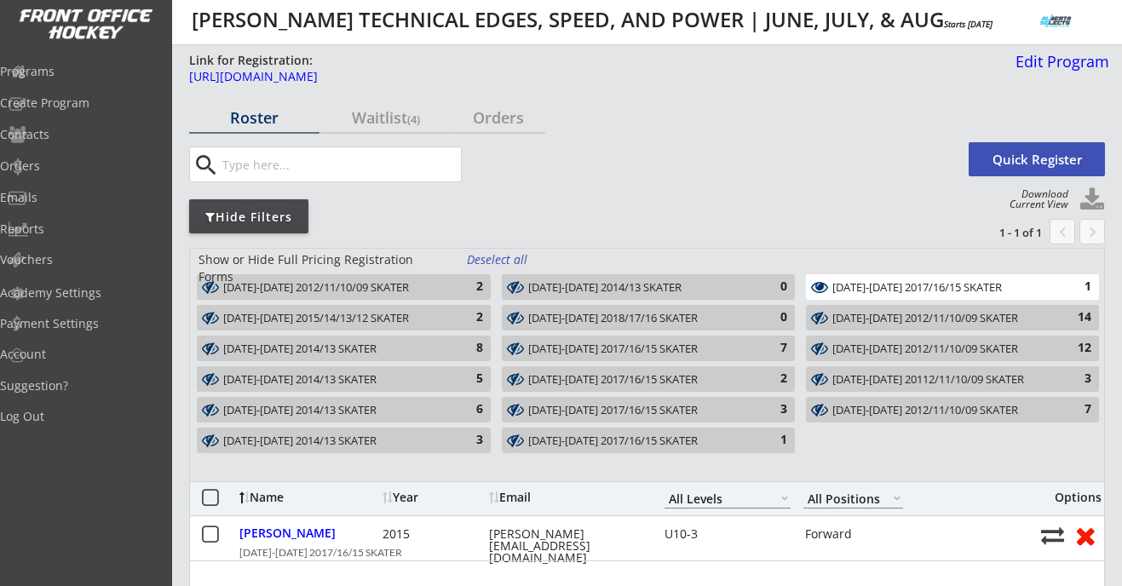
click at [930, 286] on div "AUG 11-14 2017/16/15 SKATER" at bounding box center [942, 288] width 221 height 14
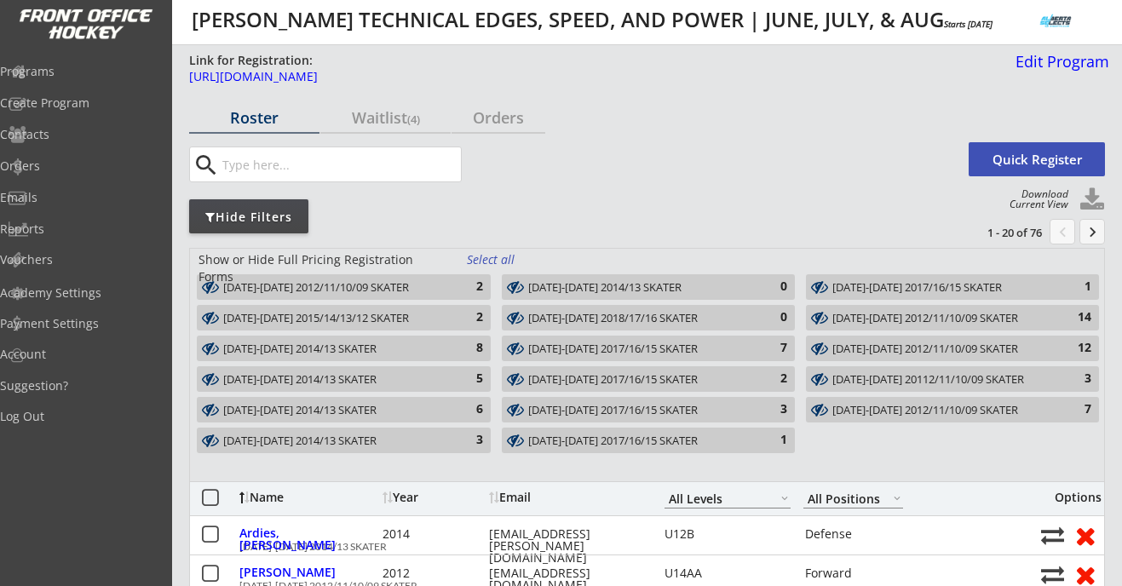
click at [475, 283] on div "2" at bounding box center [466, 287] width 34 height 17
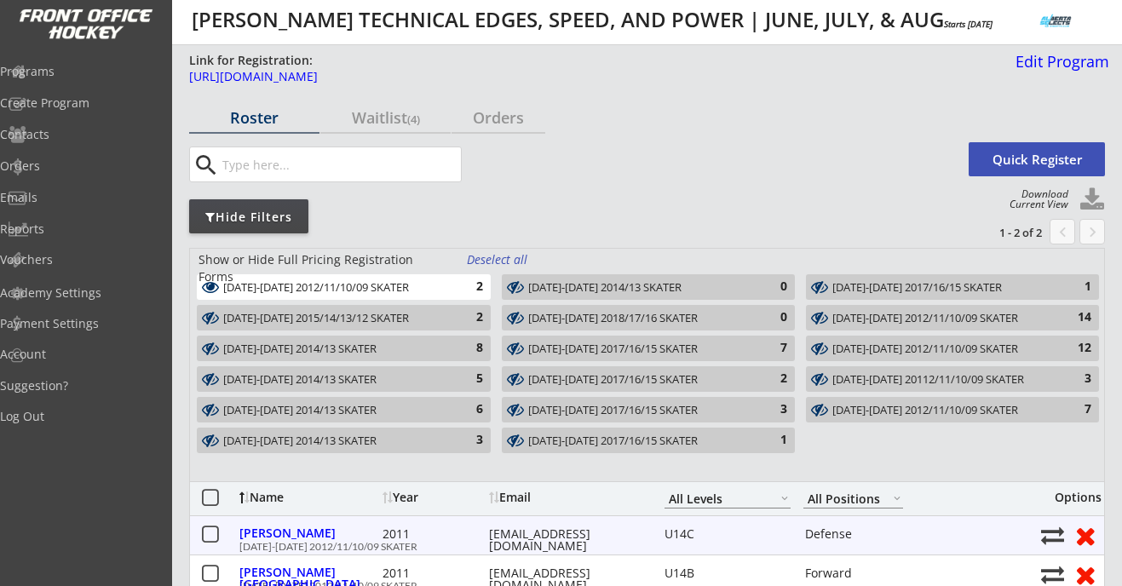
click at [537, 532] on div "[EMAIL_ADDRESS][DOMAIN_NAME]" at bounding box center [565, 540] width 153 height 24
copy div "[EMAIL_ADDRESS][DOMAIN_NAME]"
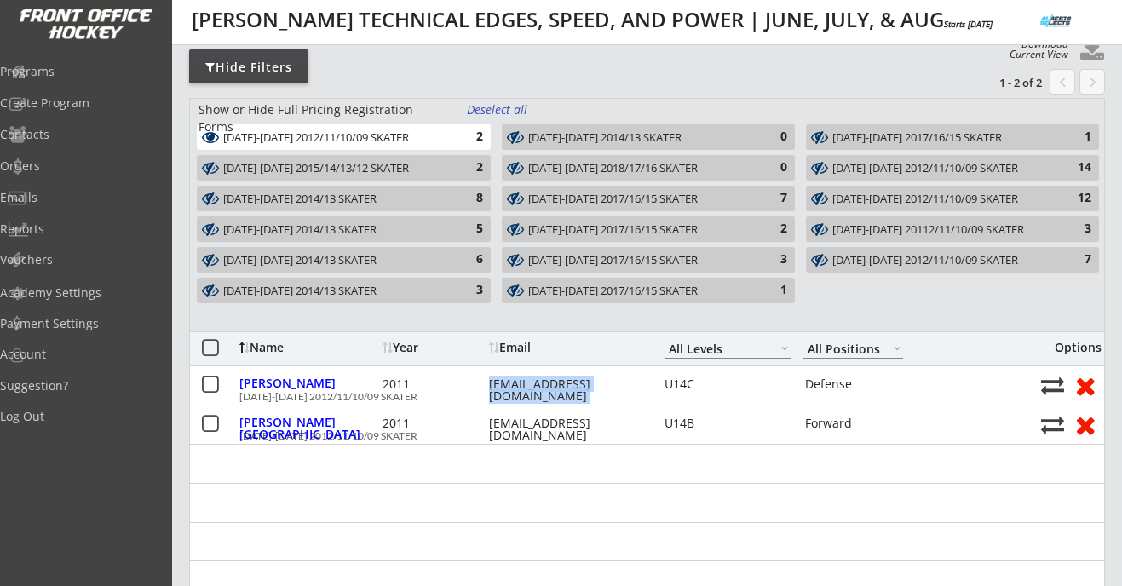
scroll to position [154, 0]
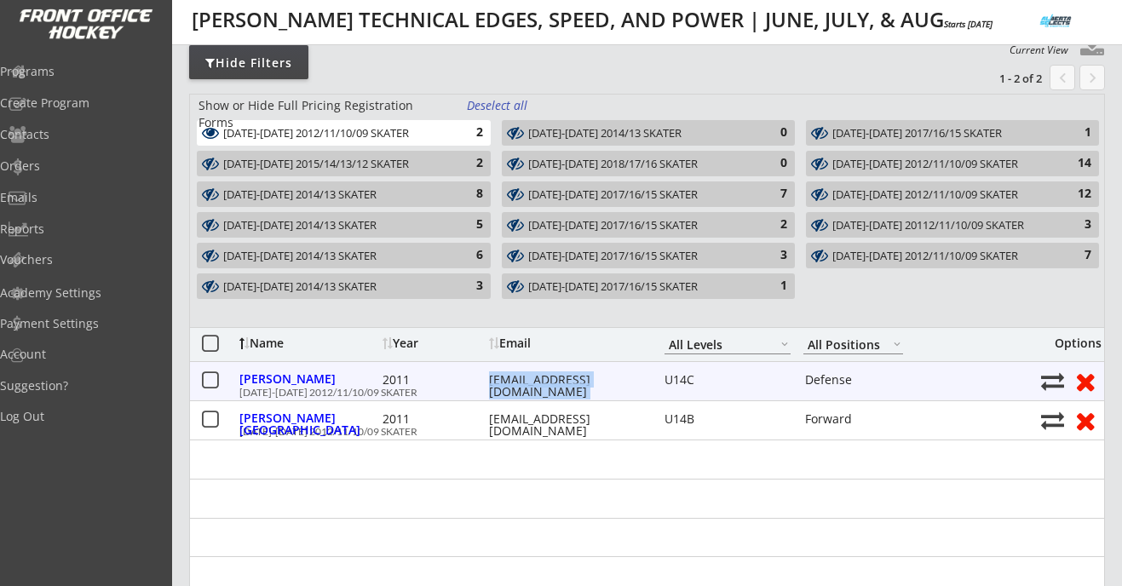
click at [1055, 377] on button at bounding box center [1052, 381] width 23 height 23
select select ""1348695171700984260__LOOKUP__1746391284195x113248522441064450""
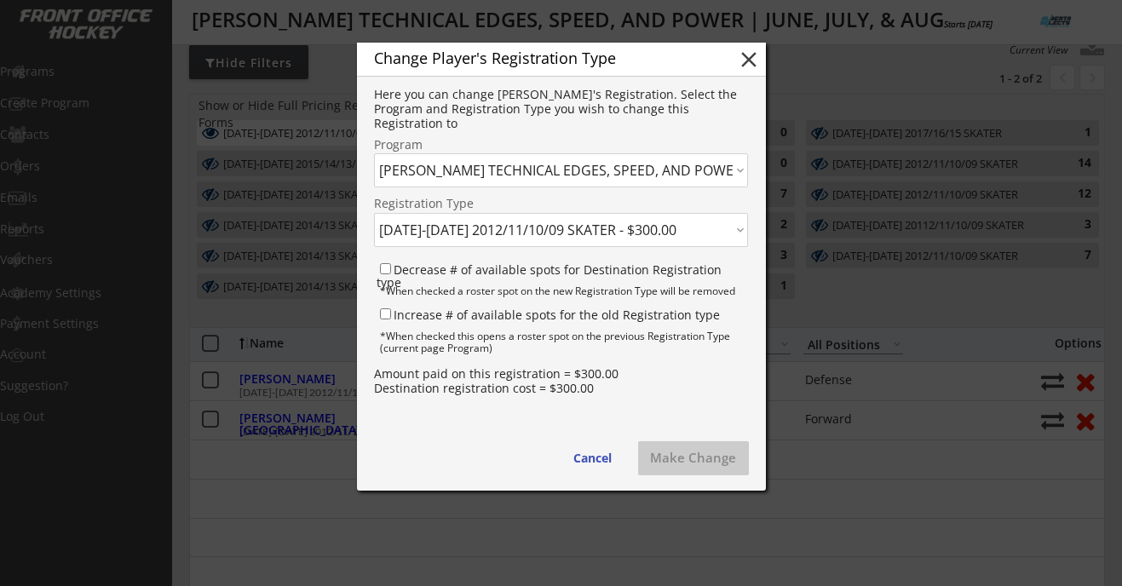
click at [544, 171] on select "Click here... DALLAS ROBBINS TECHNICAL EDGES, SPEED, AND POWER | JUNE, JULY, & …" at bounding box center [561, 170] width 374 height 34
select select ""1348695171700984260__LOOKUP__1736482936954x135652981478522880""
select select ""PLACEHOLDER_1427118222253""
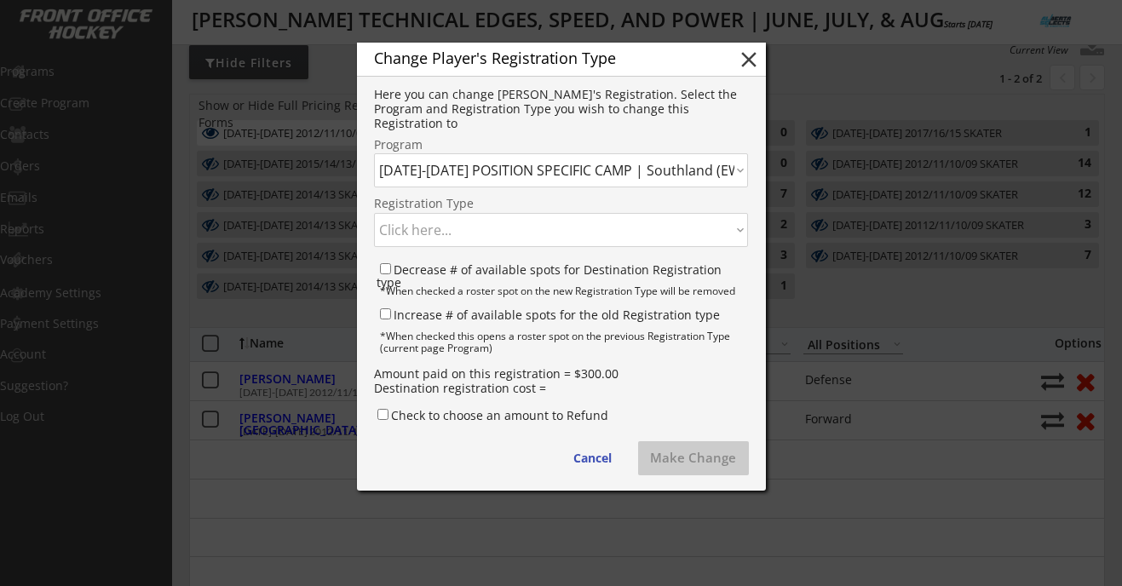
click at [485, 59] on div "Change Player's Registration Type" at bounding box center [542, 57] width 336 height 15
click at [636, 60] on div "Change Player's Registration Type" at bounding box center [542, 57] width 336 height 15
drag, startPoint x: 636, startPoint y: 60, endPoint x: 729, endPoint y: 61, distance: 92.9
click at [729, 61] on div "Change Player's Registration Type close" at bounding box center [561, 60] width 409 height 34
click at [741, 61] on button "close" at bounding box center [749, 60] width 26 height 26
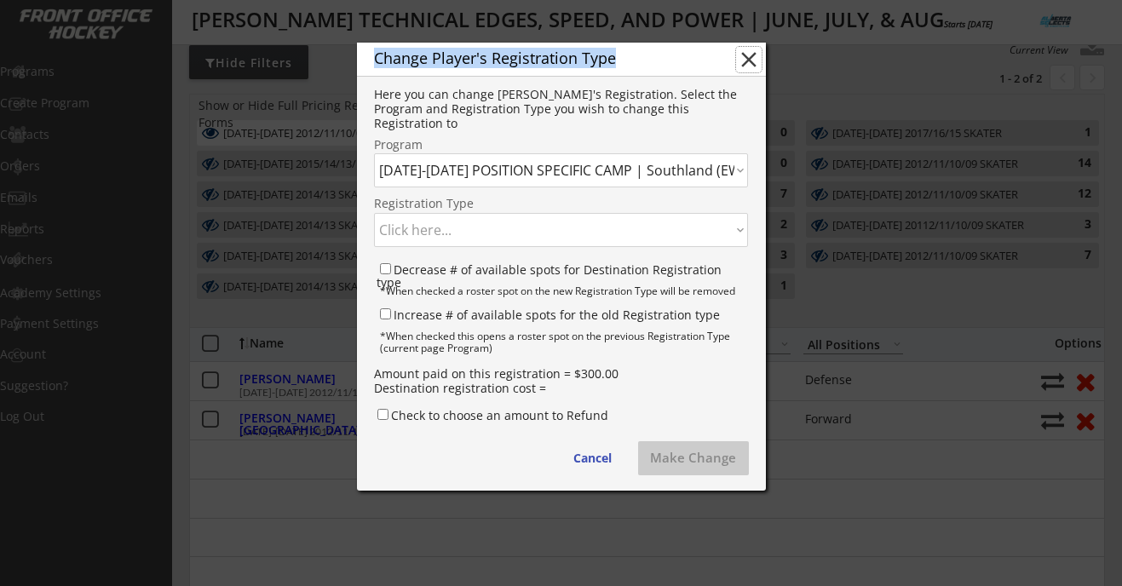
select select ""1348695171700984260__LOOKUP__1737012078324x452997644335185900""
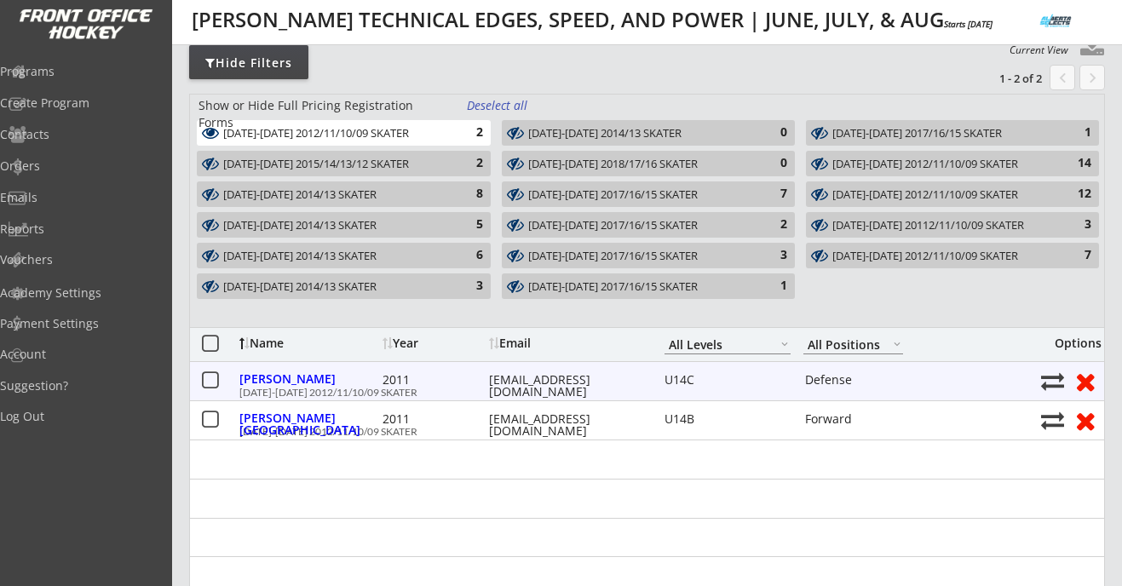
click at [1054, 377] on button at bounding box center [1052, 381] width 23 height 23
select select ""1348695171700984260__LOOKUP__1746391284195x113248522441064450""
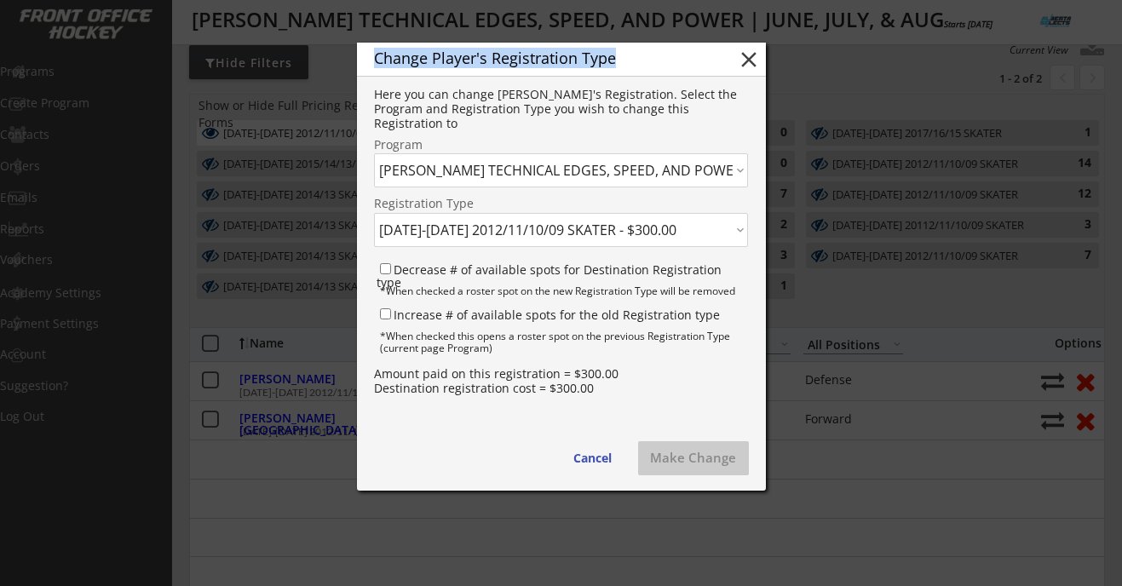
click at [623, 184] on select "Click here... DALLAS ROBBINS TECHNICAL EDGES, SPEED, AND POWER | JUNE, JULY, & …" at bounding box center [561, 170] width 374 height 34
select select ""1348695171700984260__LOOKUP__1736482936954x135652981478522880""
select select ""PLACEHOLDER_1427118222253""
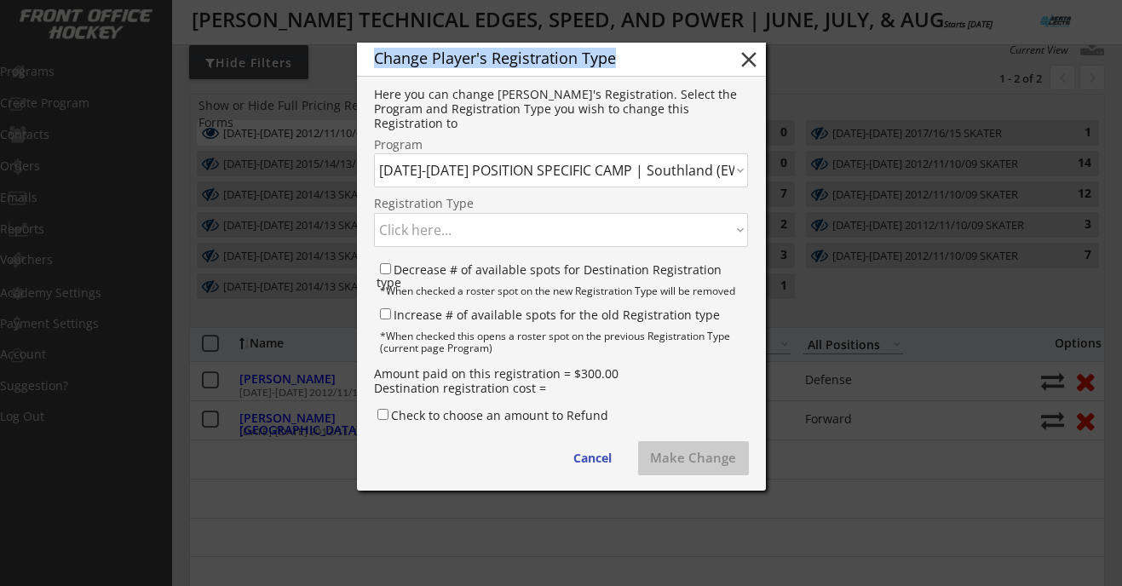
click at [601, 222] on select "Click here... U12A (2014/15) FWD - $325.00 U12A (2014/15) DEF - $325.00 U12A (2…" at bounding box center [561, 230] width 374 height 34
click at [750, 61] on button "close" at bounding box center [749, 60] width 26 height 26
select select ""1348695171700984260__LOOKUP__1737012078324x452997644335185900""
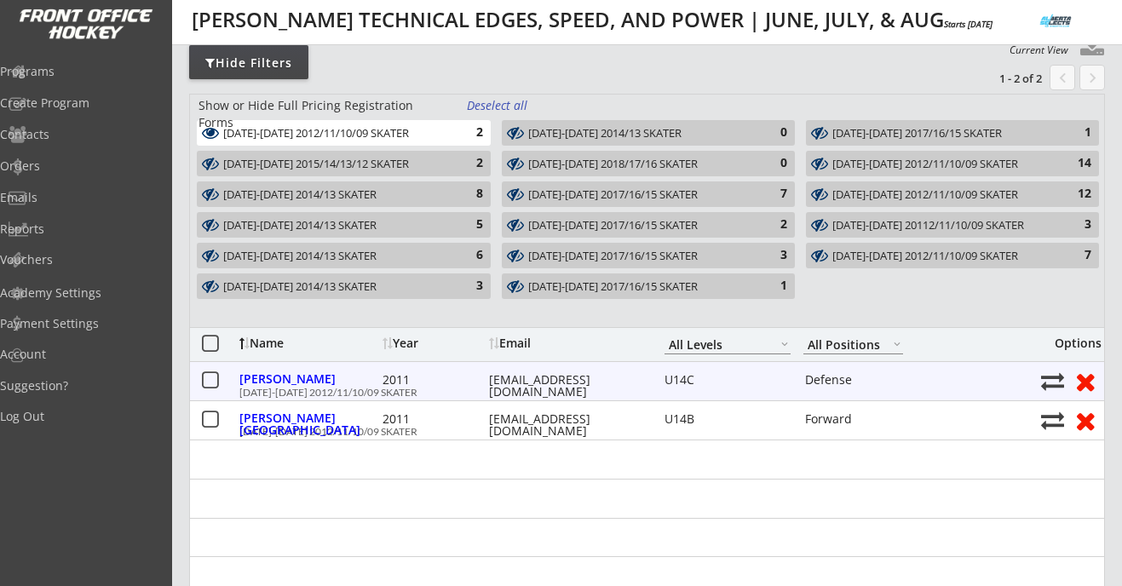
click at [1039, 374] on div "Banks, Jenna 2011 corrie_banks@yahoo.ca U14C Defense AUG 11-14 2012/11/10/09 SK…" at bounding box center [647, 381] width 914 height 38
click at [1045, 377] on button at bounding box center [1052, 381] width 23 height 23
select select ""1348695171700984260__LOOKUP__1746391284195x113248522441064450""
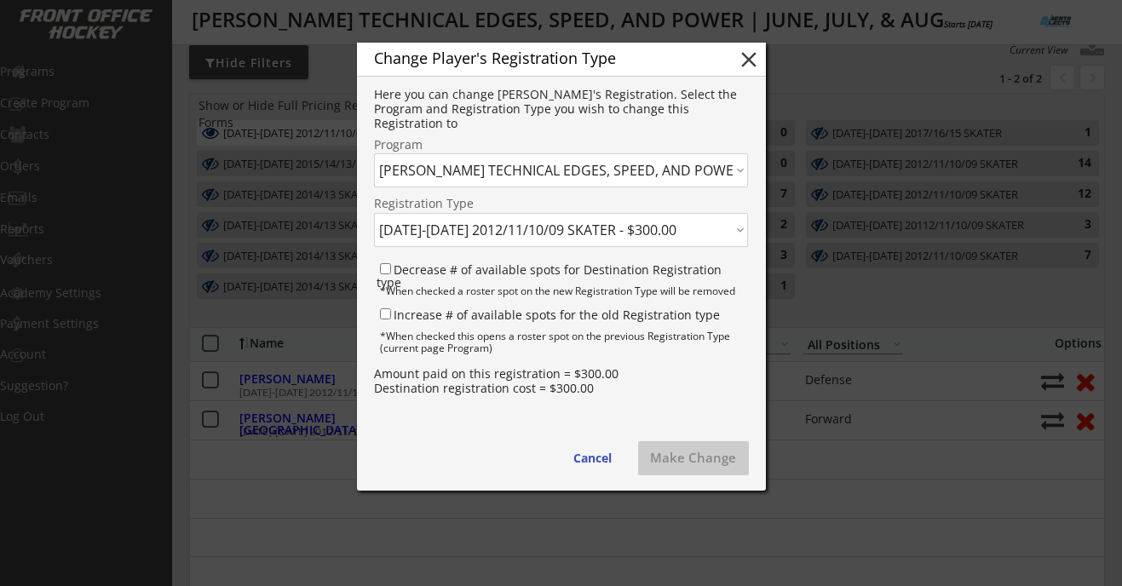
click at [572, 170] on select "Click here... DALLAS ROBBINS TECHNICAL EDGES, SPEED, AND POWER | JUNE, JULY, & …" at bounding box center [561, 170] width 374 height 34
select select ""1348695171700984260__LOOKUP__1736482936954x135652981478522880""
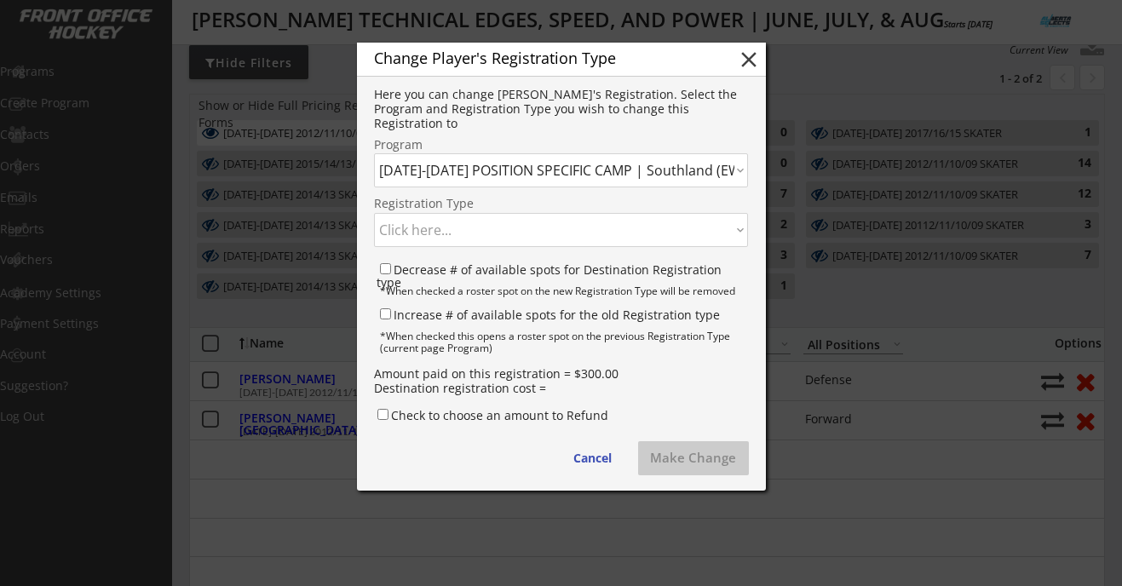
click at [590, 240] on select "Click here... U12A (2014/15) FWD - $325.00 U12A (2014/15) DEF - $325.00 U12A (2…" at bounding box center [561, 230] width 374 height 34
select select ""1348695171700984260__LOOKUP__1736482936954x206221774916419600""
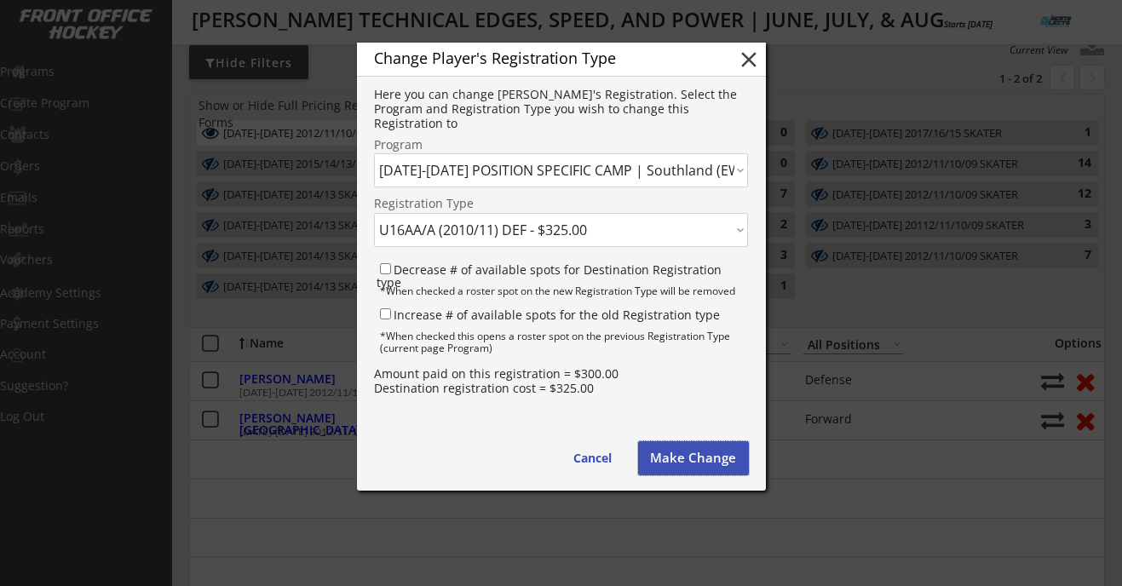
click at [688, 463] on button "Make Change" at bounding box center [693, 458] width 111 height 34
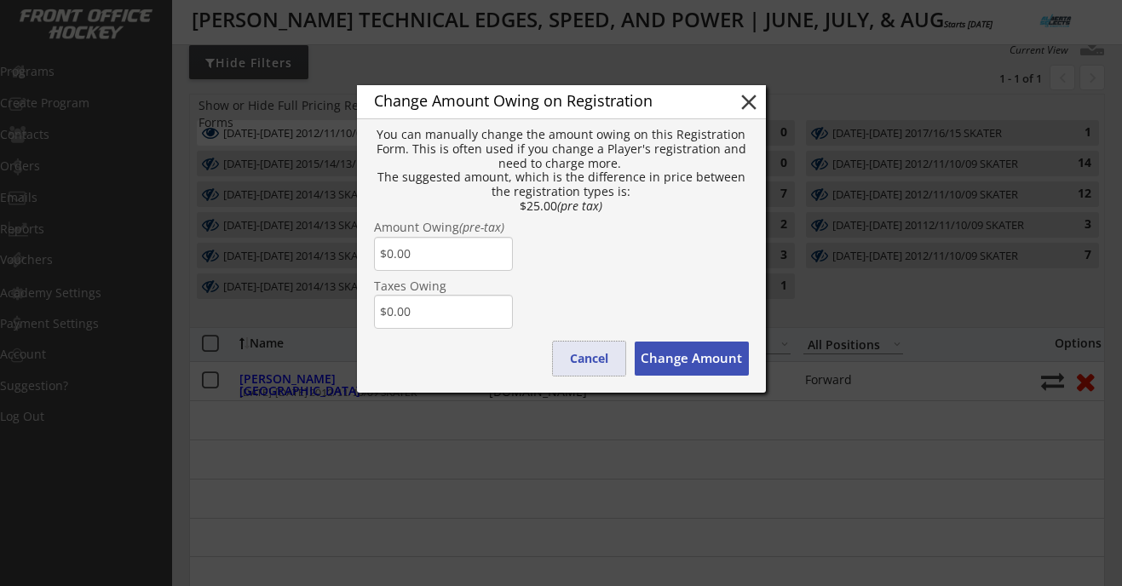
click at [597, 353] on button "Cancel" at bounding box center [589, 359] width 72 height 34
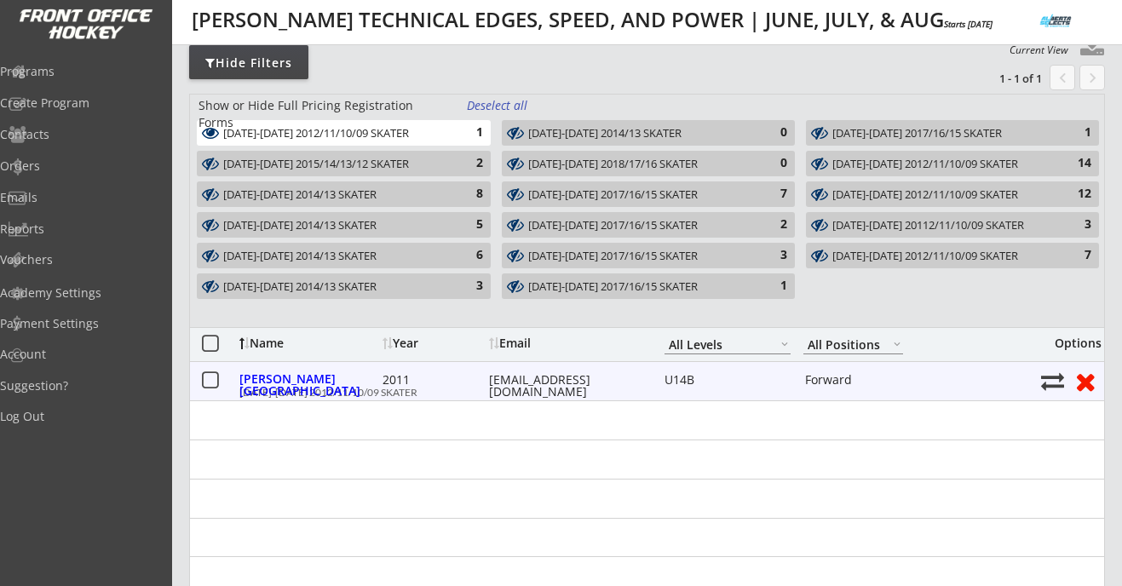
click at [1054, 380] on button at bounding box center [1052, 381] width 23 height 23
select select ""1348695171700984260__LOOKUP__1737012078324x452997644335185900""
select select ""1348695171700984260__LOOKUP__1746391284195x113248522441064450""
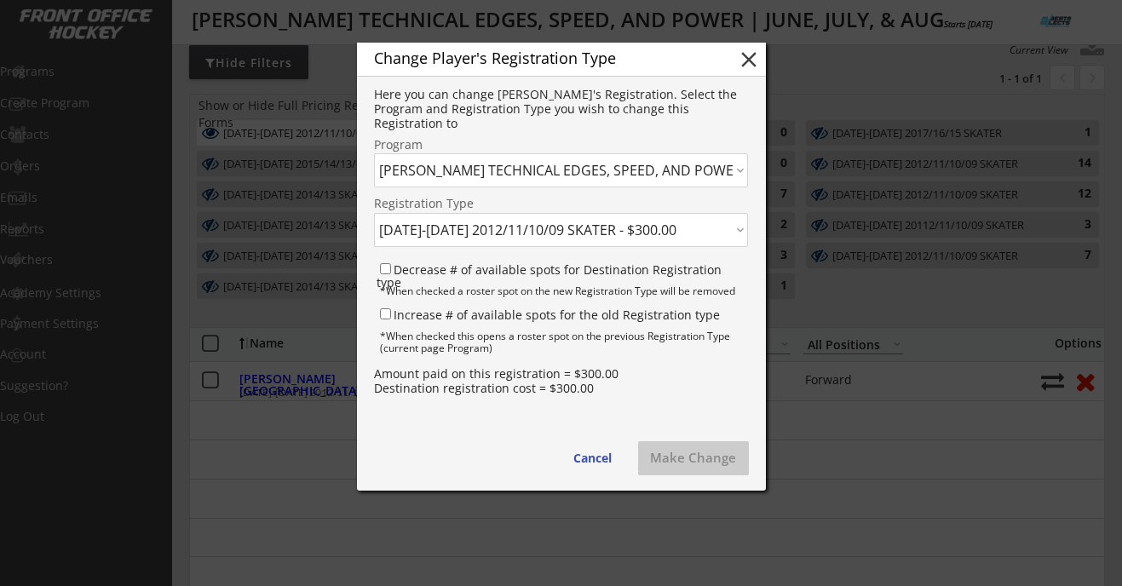
click at [544, 164] on select "Click here... DALLAS ROBBINS TECHNICAL EDGES, SPEED, AND POWER | JUNE, JULY, & …" at bounding box center [561, 170] width 374 height 34
select select ""1348695171700984260__LOOKUP__1736482936954x135652981478522880""
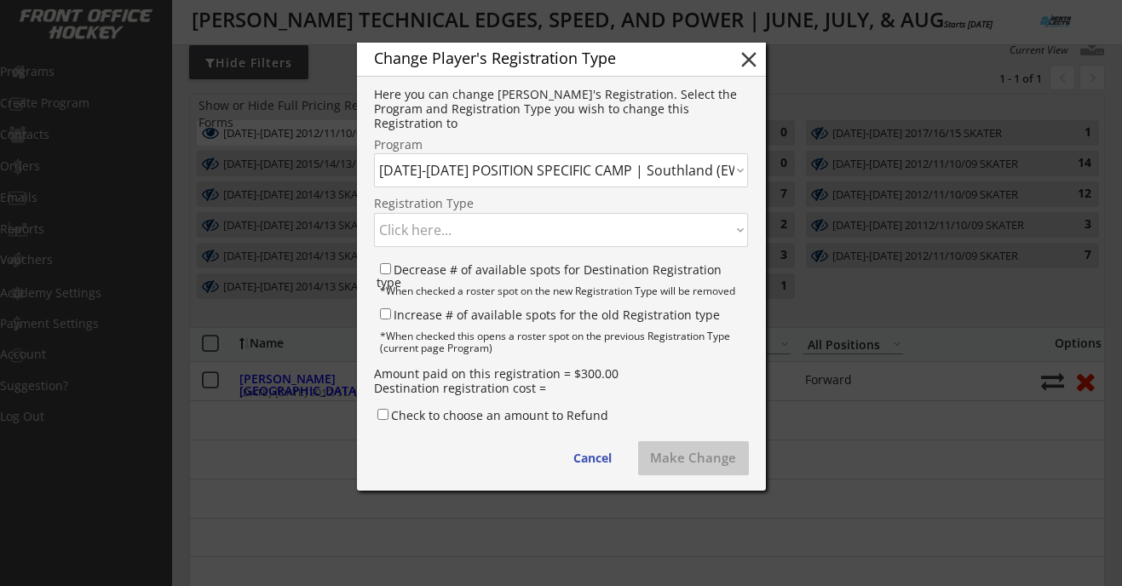
click at [553, 232] on select "Click here... U12A (2014/15) FWD - $325.00 U12A (2014/15) DEF - $325.00 U12A (2…" at bounding box center [561, 230] width 374 height 34
select select ""1348695171700984260__LOOKUP__1736482936954x618935856308420600""
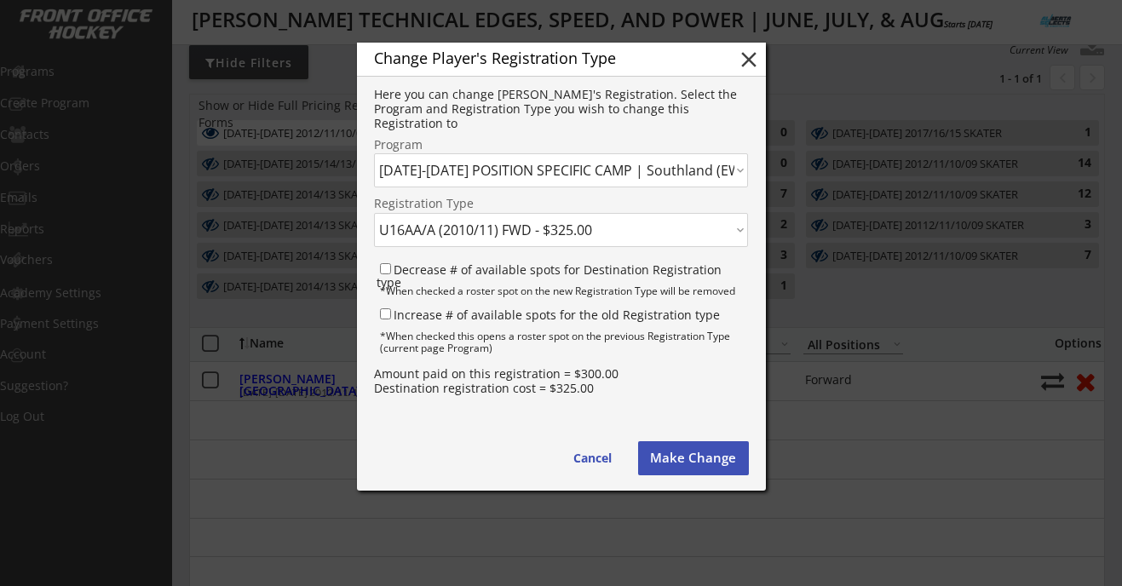
click at [699, 456] on button "Make Change" at bounding box center [693, 458] width 111 height 34
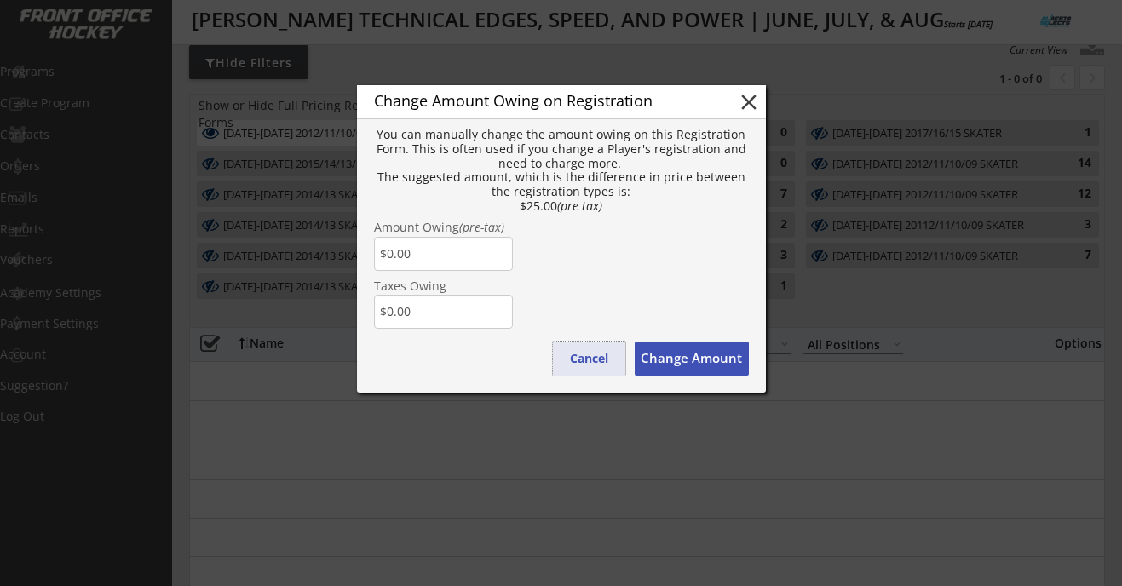
click at [587, 347] on button "Cancel" at bounding box center [589, 359] width 72 height 34
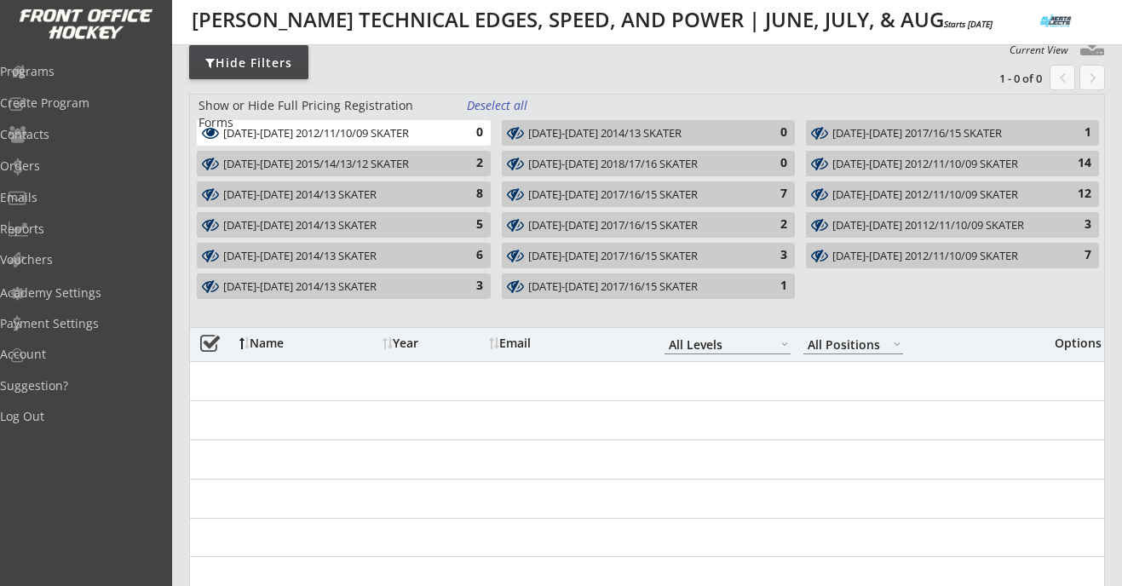
click at [901, 124] on div "AUG 11-14 2017/16/15 SKATER 1" at bounding box center [952, 133] width 293 height 26
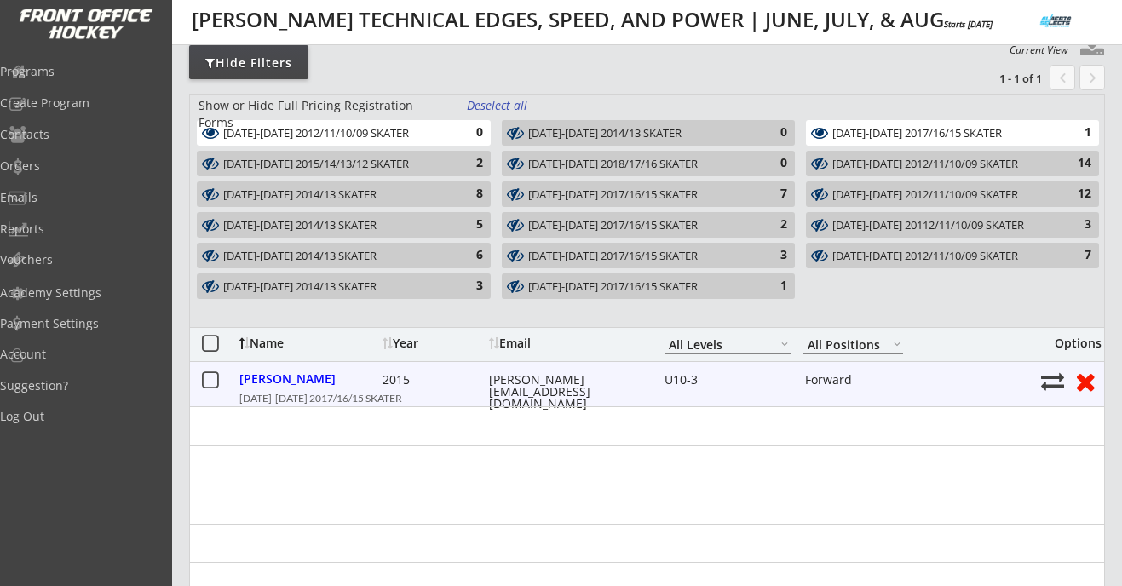
click at [1087, 392] on button at bounding box center [1085, 381] width 32 height 26
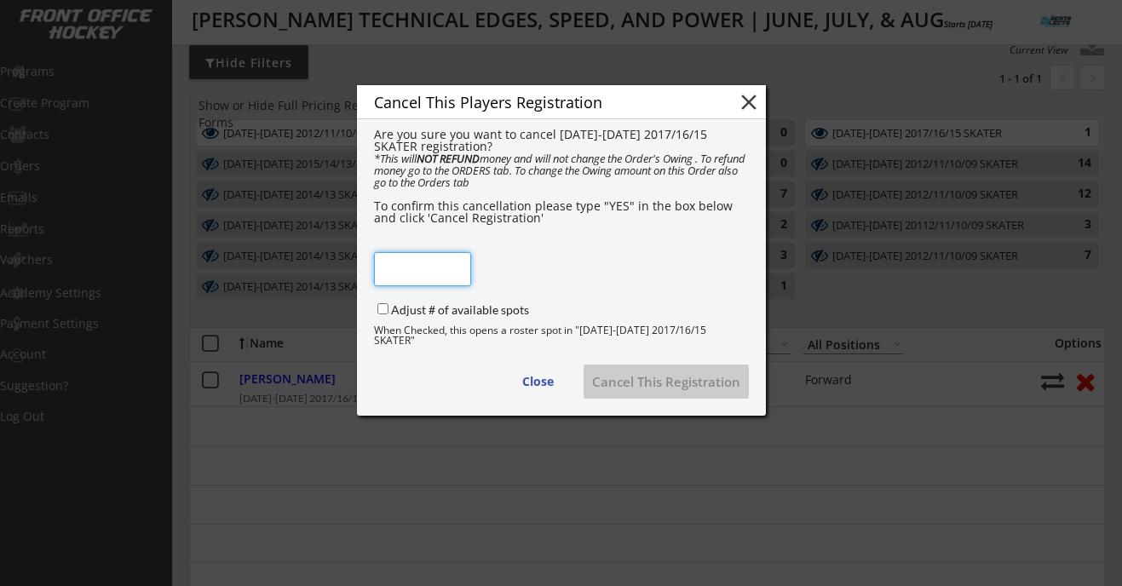
click at [452, 270] on input "input" at bounding box center [422, 269] width 97 height 34
type input "YES"
click at [562, 268] on div "Cancel This Players Registration close Are you sure you want to cancel AUG 11-1…" at bounding box center [561, 250] width 409 height 331
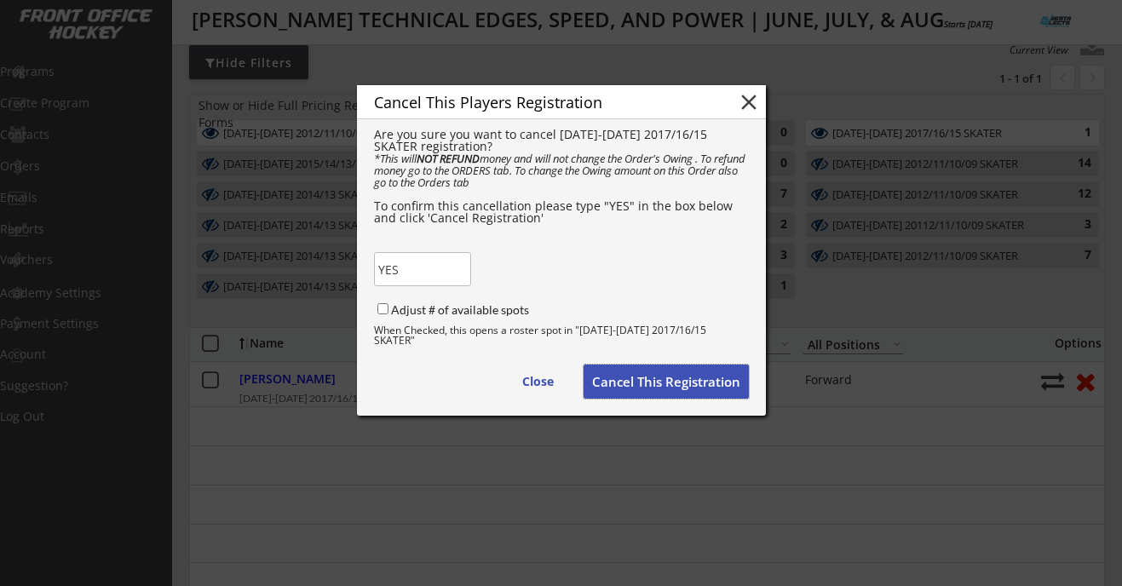
click at [626, 371] on button "Cancel This Registration" at bounding box center [666, 382] width 165 height 34
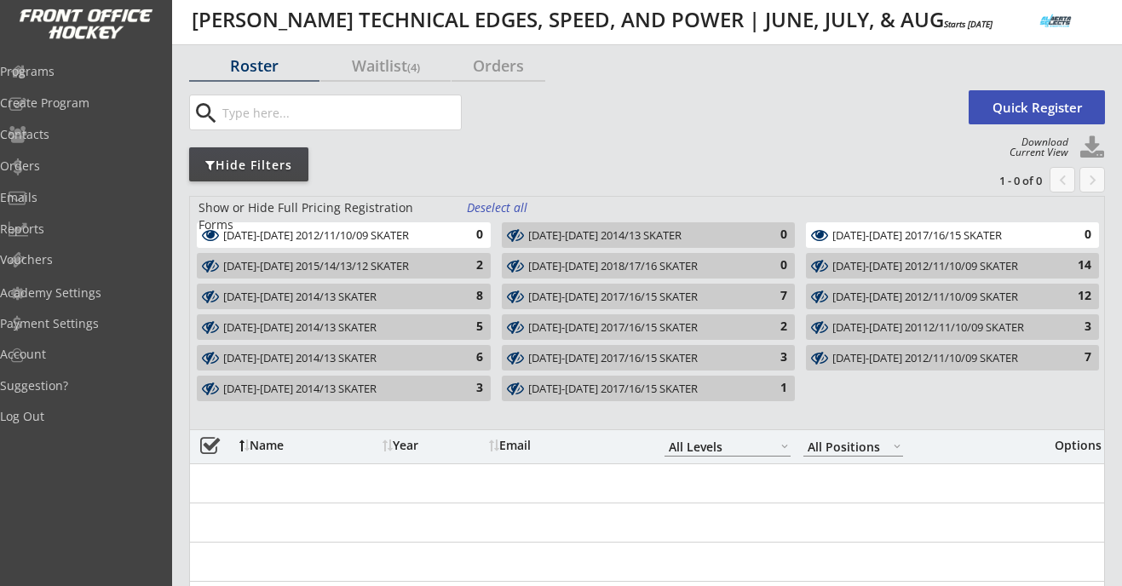
scroll to position [0, 0]
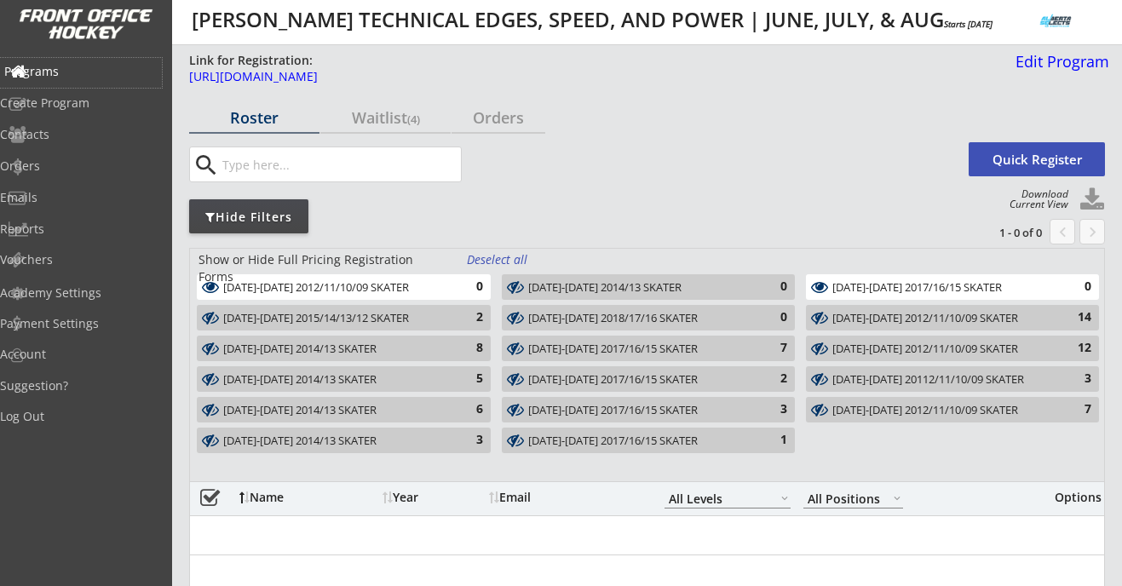
click at [76, 67] on div "Programs" at bounding box center [80, 72] width 153 height 12
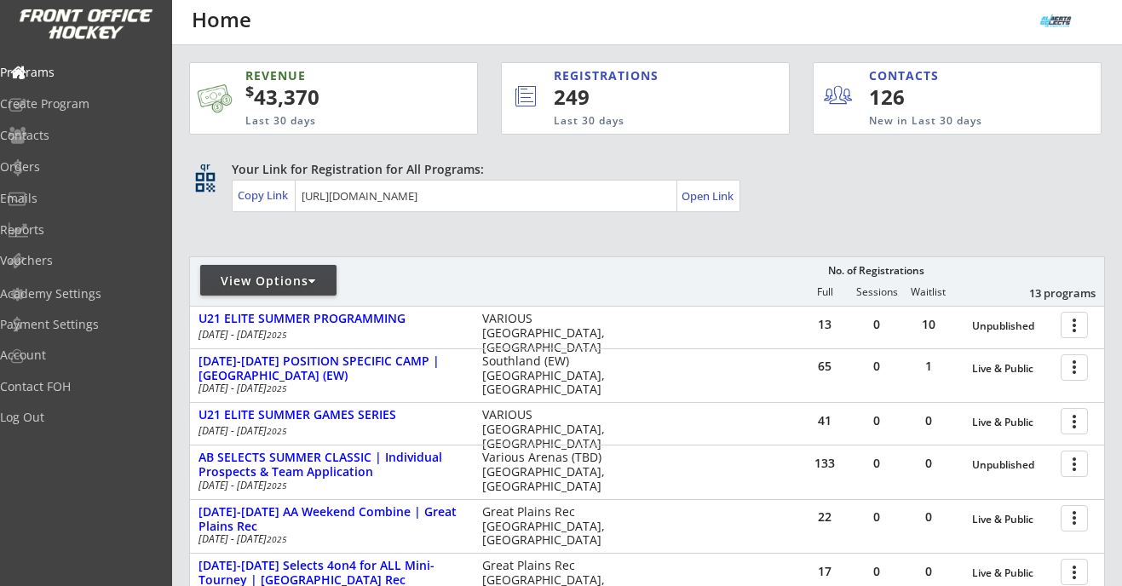
scroll to position [20, 0]
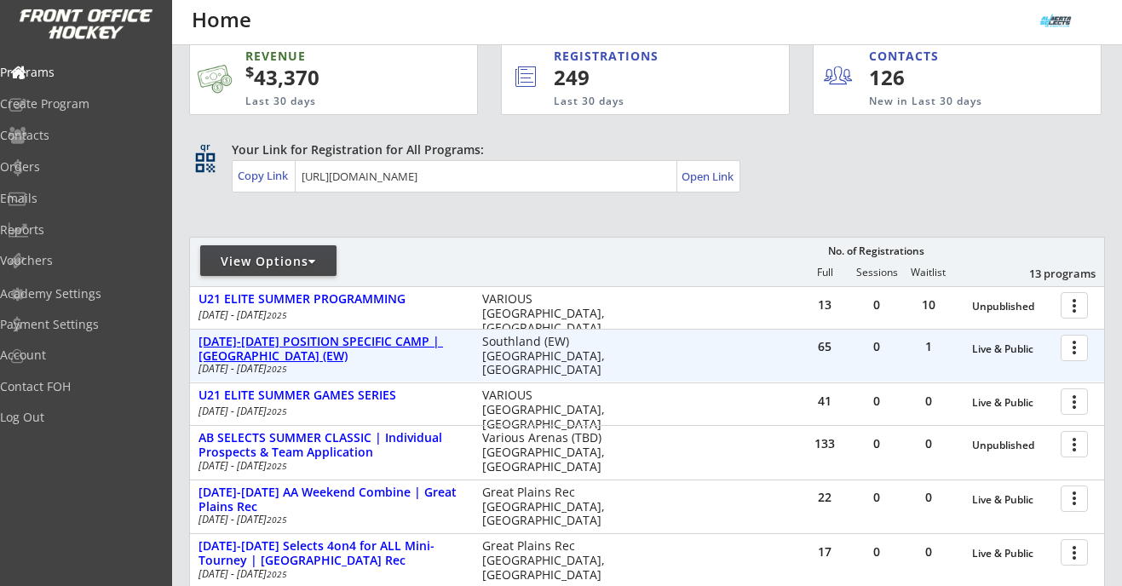
click at [382, 343] on div "[DATE]-[DATE] POSITION SPECIFIC CAMP | [GEOGRAPHIC_DATA] (EW)" at bounding box center [331, 349] width 266 height 29
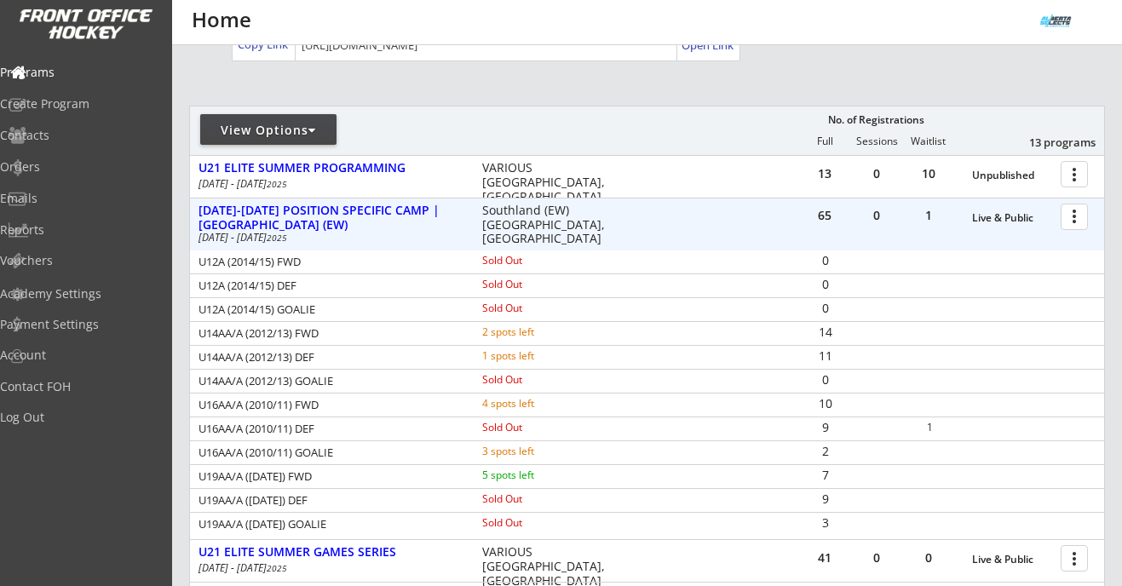
scroll to position [152, 0]
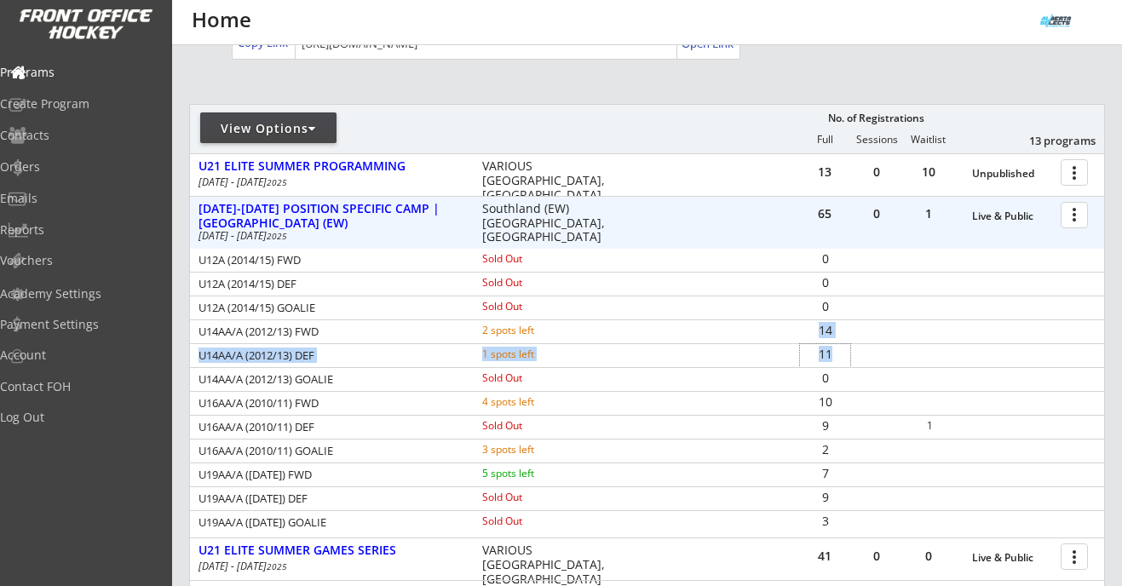
drag, startPoint x: 832, startPoint y: 351, endPoint x: 818, endPoint y: 335, distance: 21.7
click at [817, 335] on div "U12A (2014/15) FWD Sold Out 0 U12A (2014/15) DEF Sold Out 0 U12A (2014/15) GOAL…" at bounding box center [647, 391] width 914 height 285
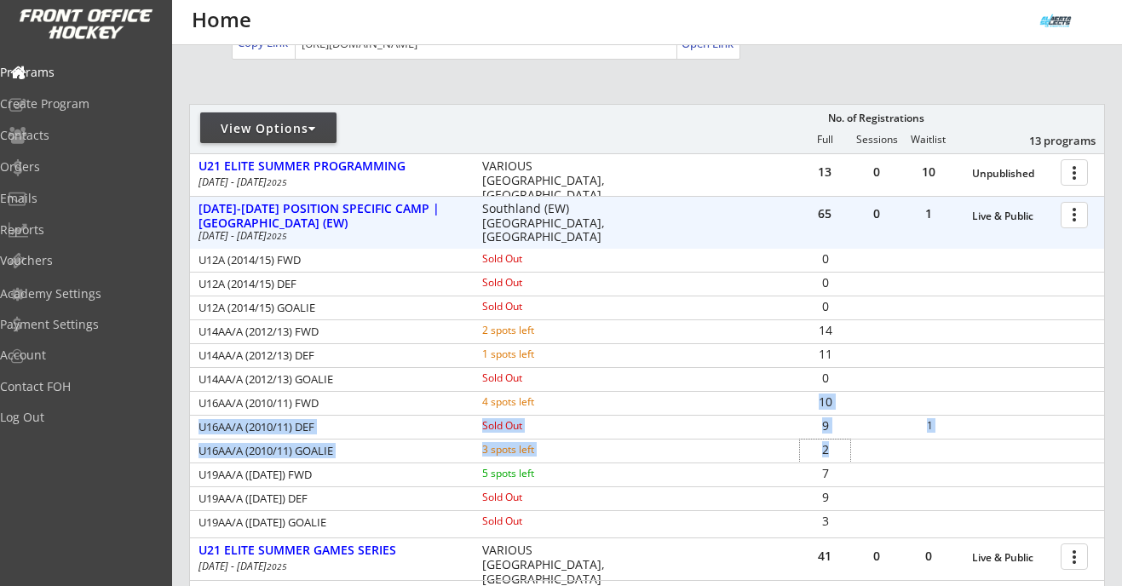
drag, startPoint x: 832, startPoint y: 451, endPoint x: 814, endPoint y: 401, distance: 52.8
click at [814, 403] on div "U12A (2014/15) FWD Sold Out 0 U12A (2014/15) DEF Sold Out 0 U12A (2014/15) GOAL…" at bounding box center [647, 391] width 914 height 285
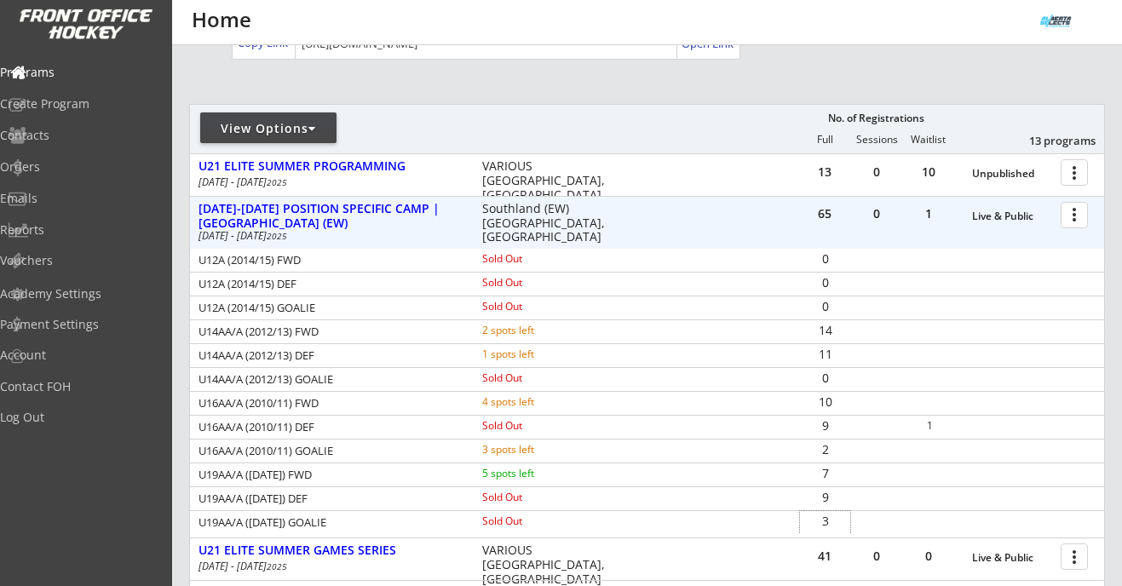
click at [836, 519] on div "3" at bounding box center [825, 521] width 50 height 12
click at [319, 206] on div "AUG 11-14 POSITION SPECIFIC CAMP | Southland (EW)" at bounding box center [331, 216] width 266 height 29
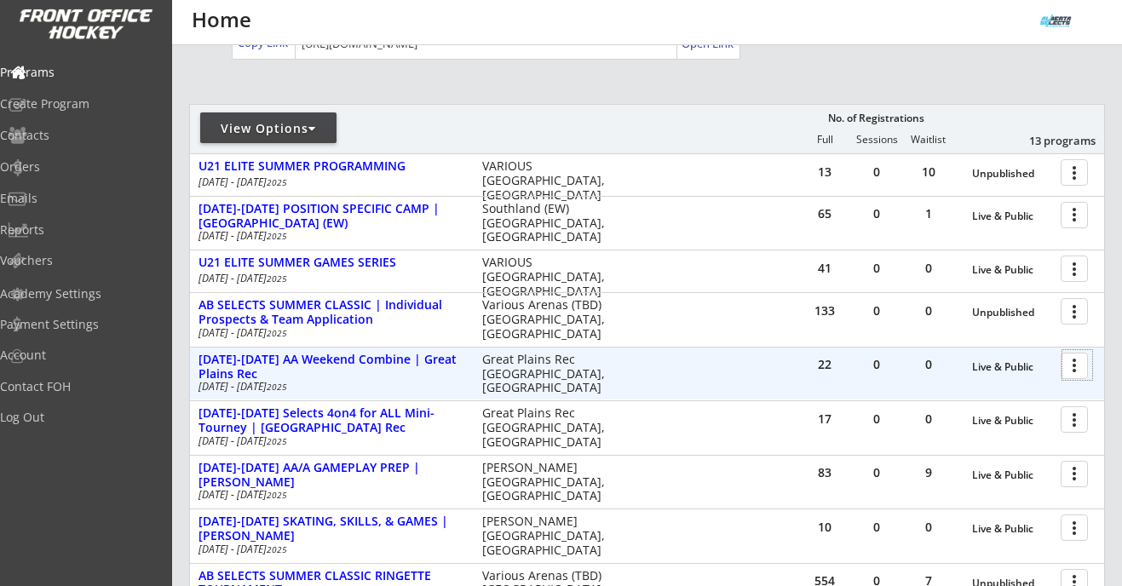
click at [1071, 371] on div at bounding box center [1077, 365] width 30 height 30
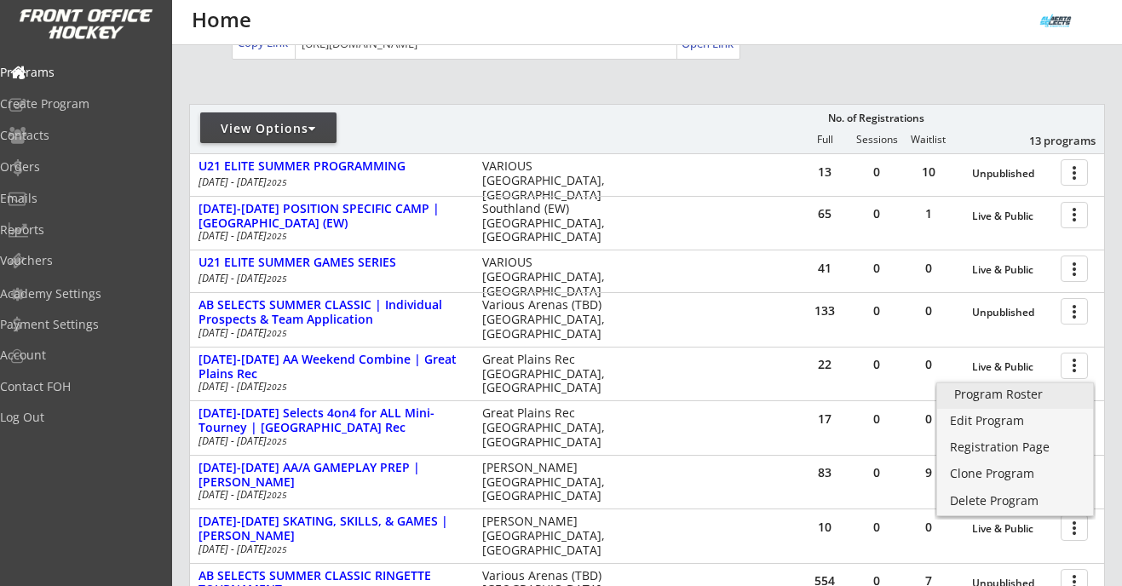
click at [1028, 393] on div "Program Roster" at bounding box center [1015, 394] width 122 height 12
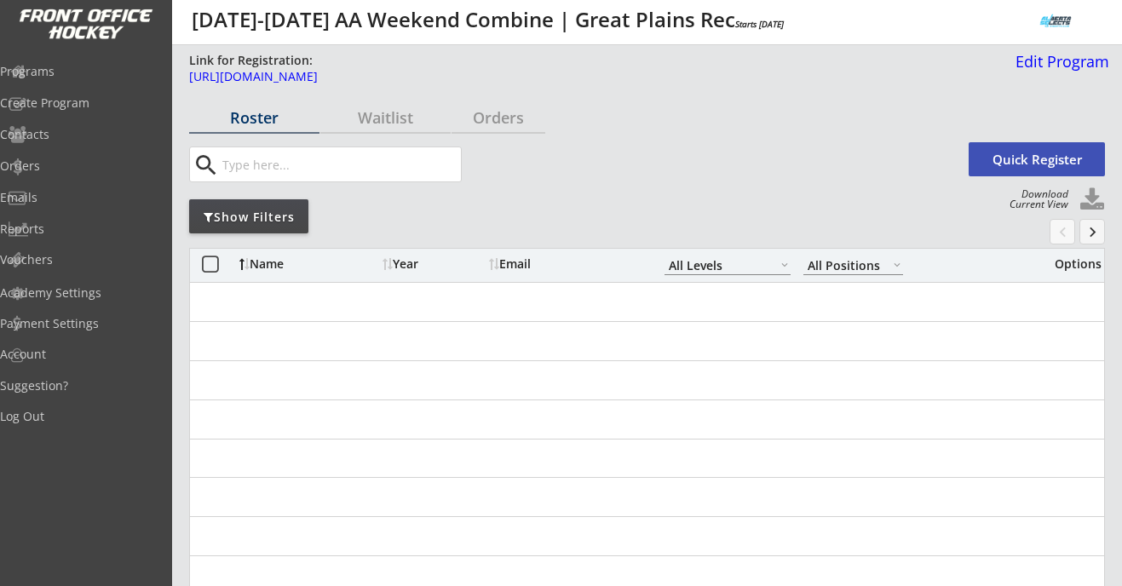
select select ""All Levels""
select select ""All Positions""
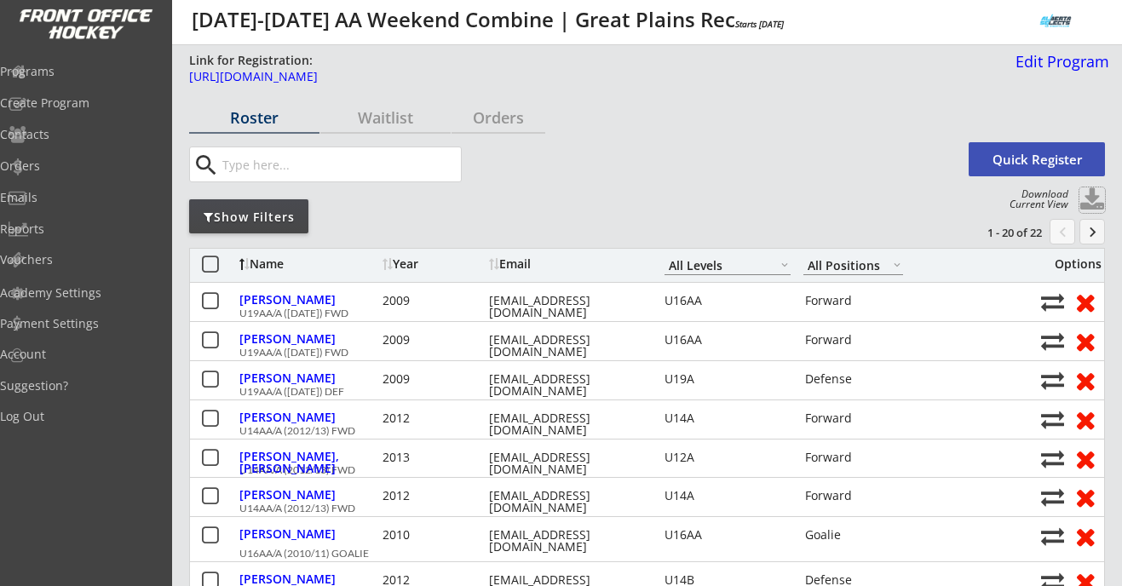
click at [1092, 198] on button at bounding box center [1092, 200] width 26 height 26
select select ""Player Info""
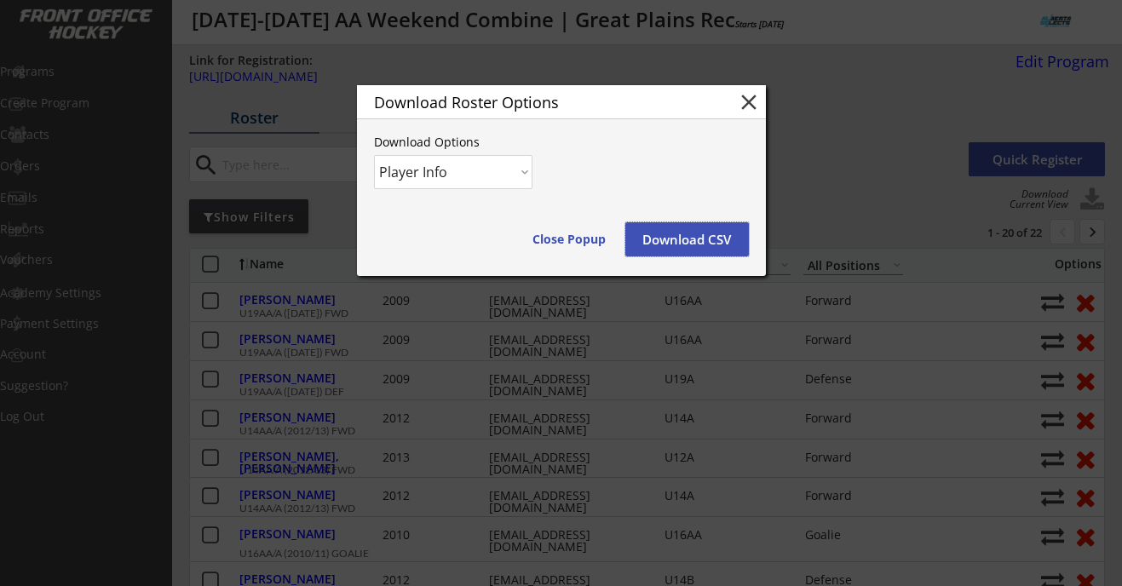
click at [682, 233] on button "Download CSV" at bounding box center [687, 239] width 124 height 34
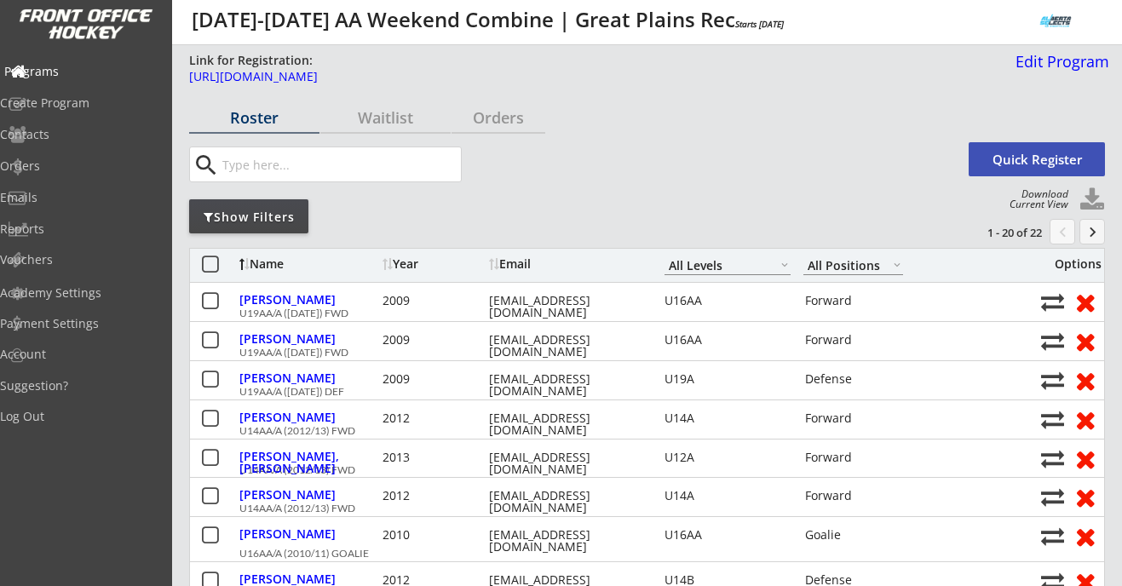
click at [73, 74] on div "Programs" at bounding box center [80, 72] width 153 height 12
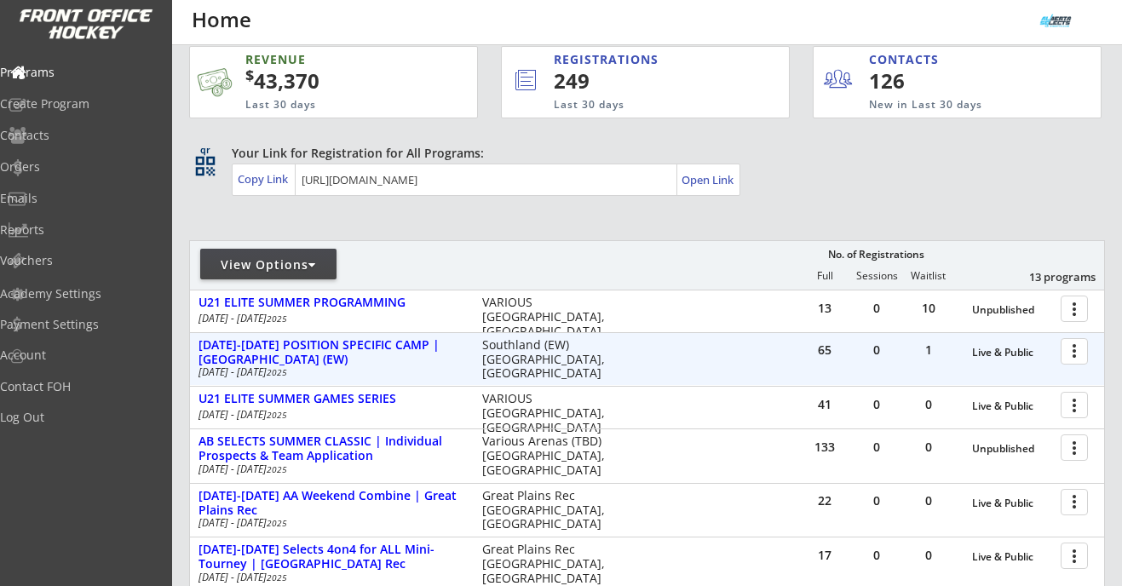
scroll to position [20, 0]
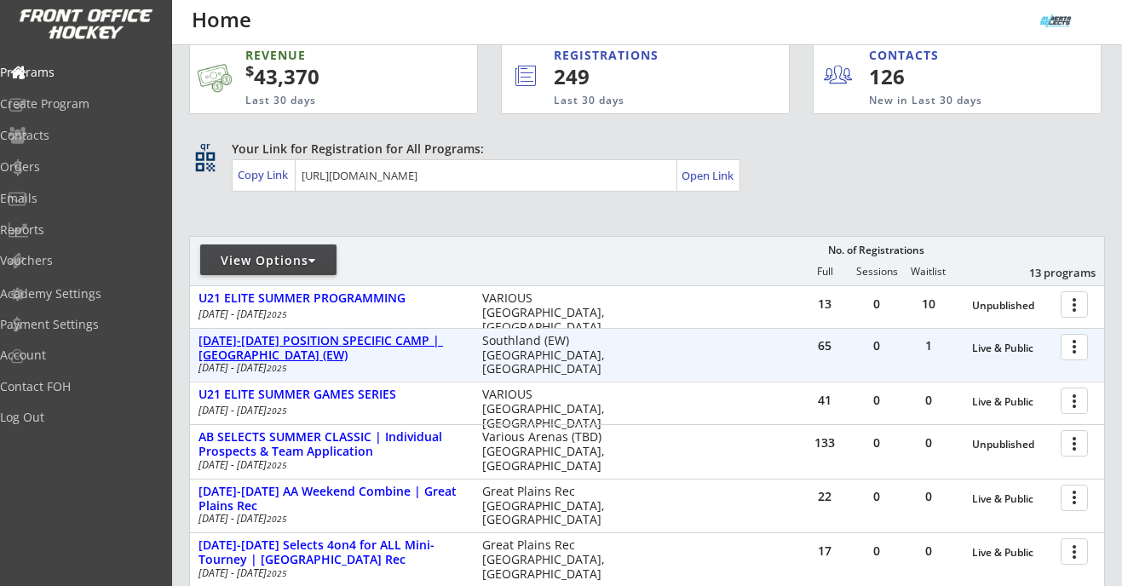
click at [396, 348] on div "[DATE]-[DATE] POSITION SPECIFIC CAMP | [GEOGRAPHIC_DATA] (EW)" at bounding box center [331, 348] width 266 height 29
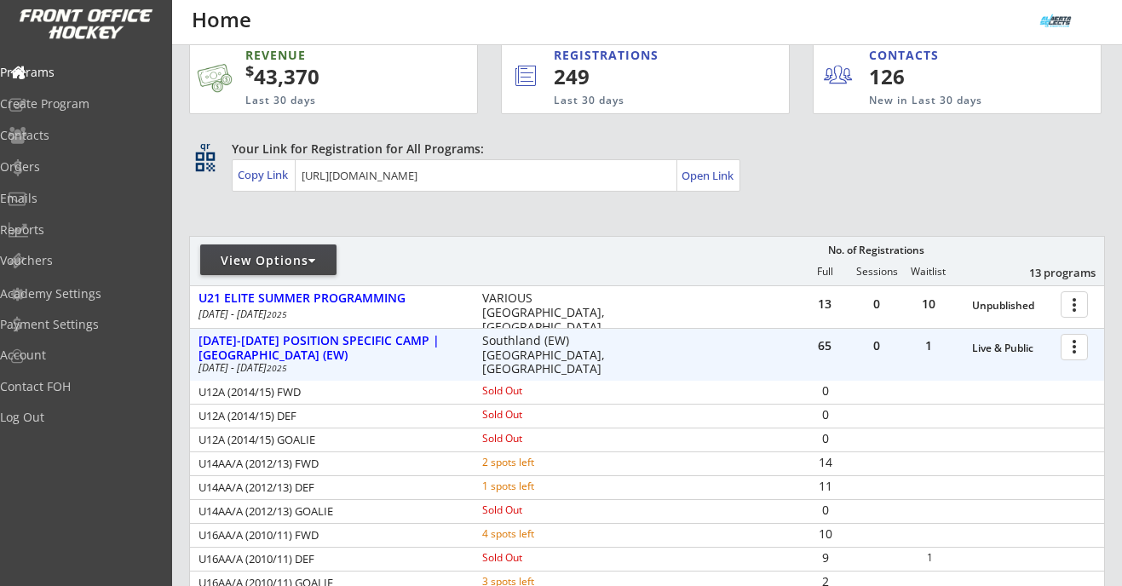
scroll to position [30, 0]
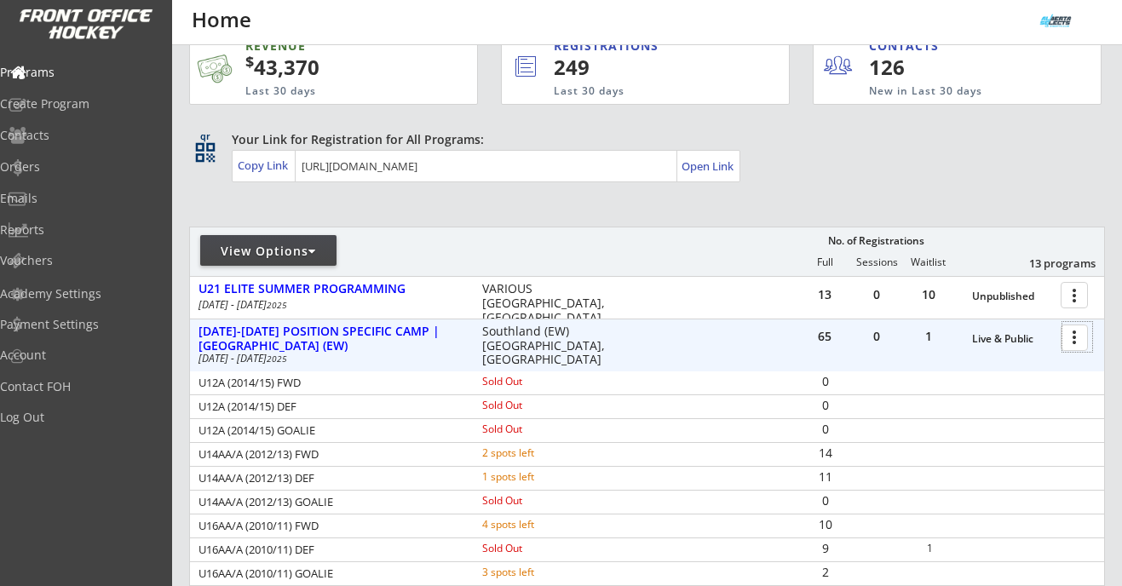
click at [1069, 337] on div at bounding box center [1077, 337] width 30 height 30
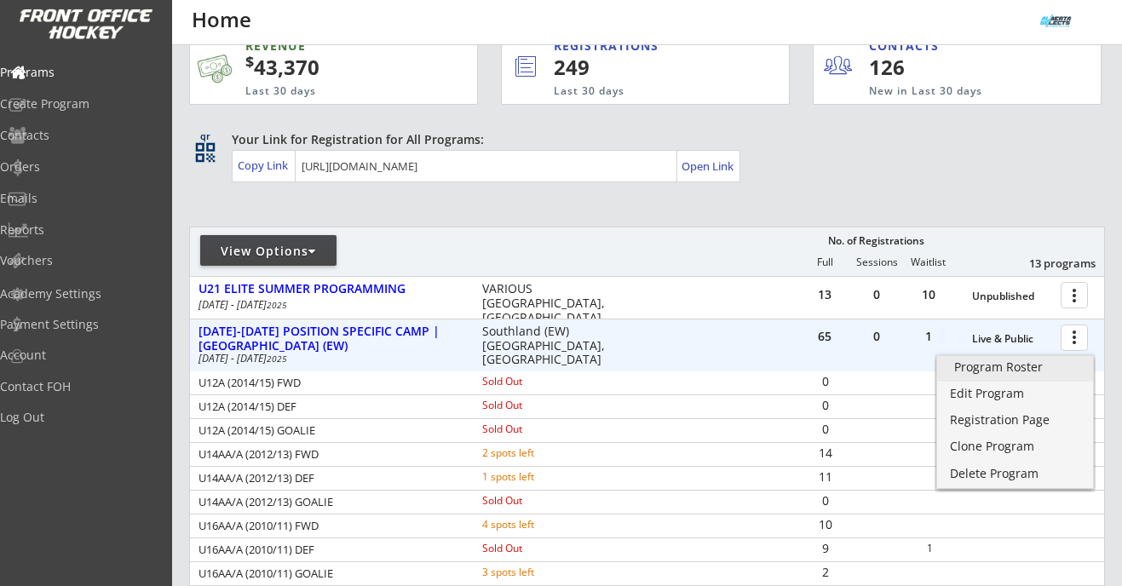
click at [1029, 368] on div "Program Roster" at bounding box center [1015, 367] width 122 height 12
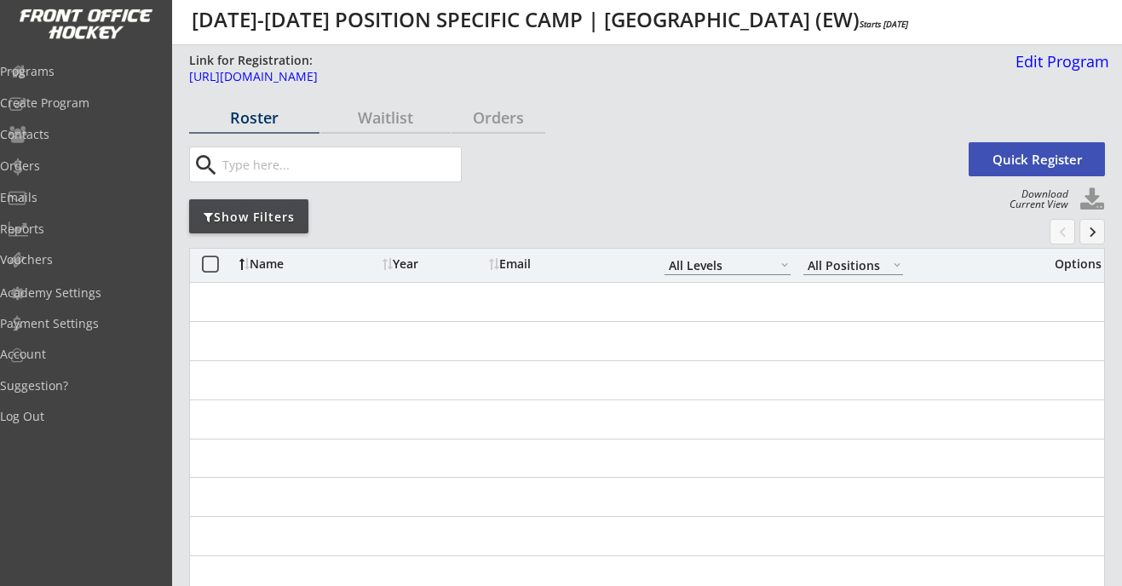
select select ""All Levels""
select select ""All Positions""
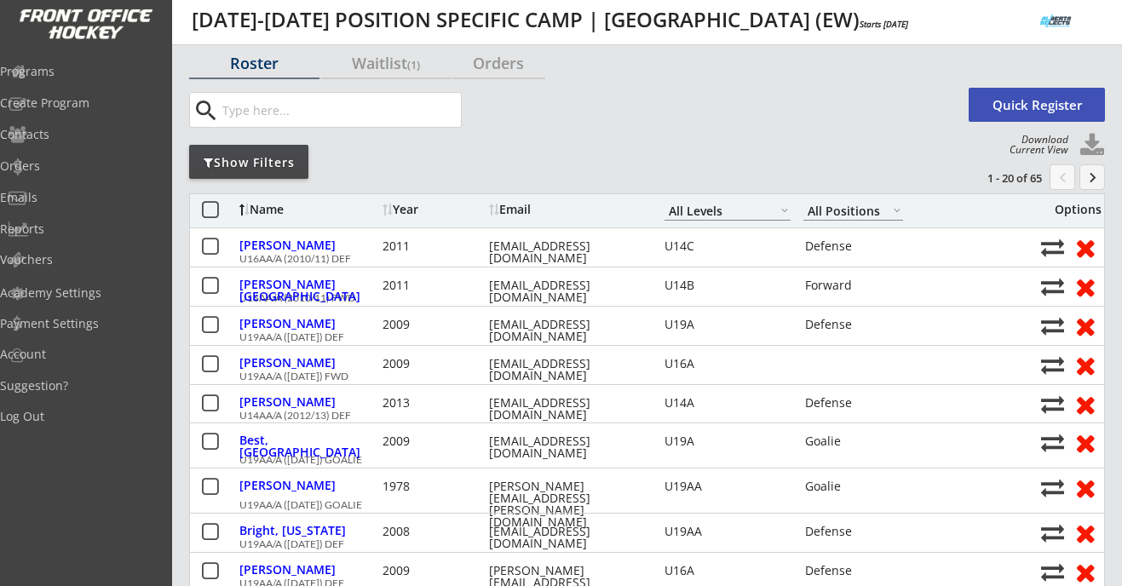
scroll to position [63, 0]
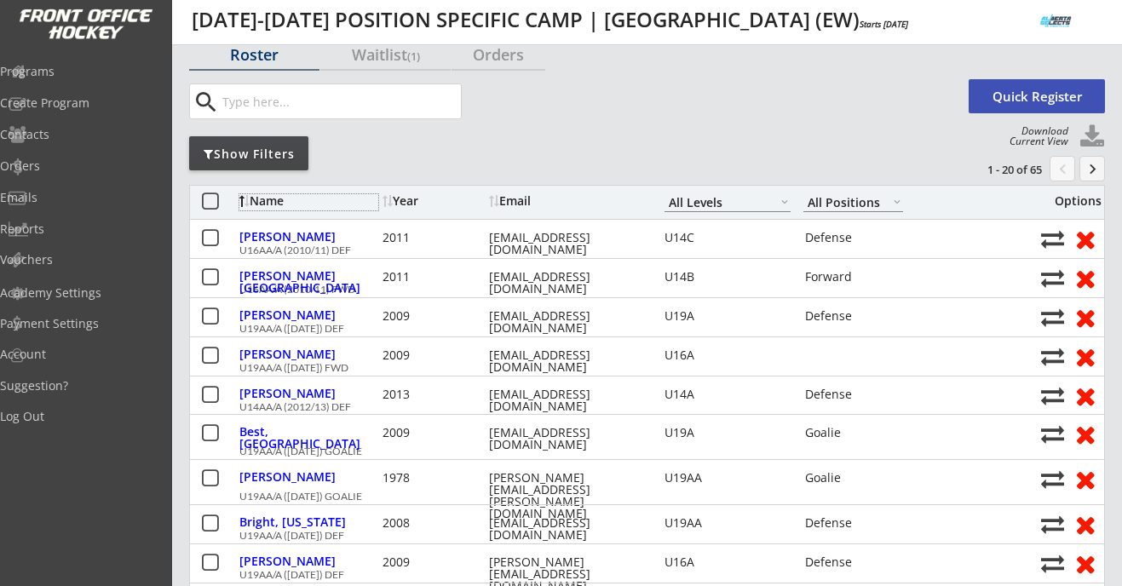
click at [253, 198] on div "Name" at bounding box center [308, 201] width 139 height 12
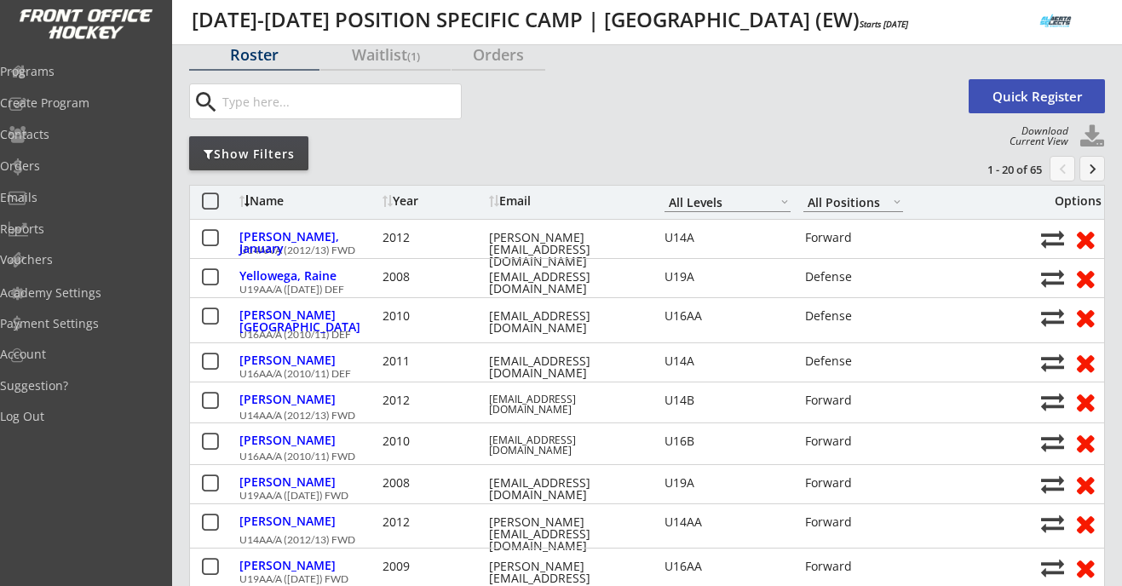
click at [253, 198] on div "Name" at bounding box center [308, 201] width 139 height 12
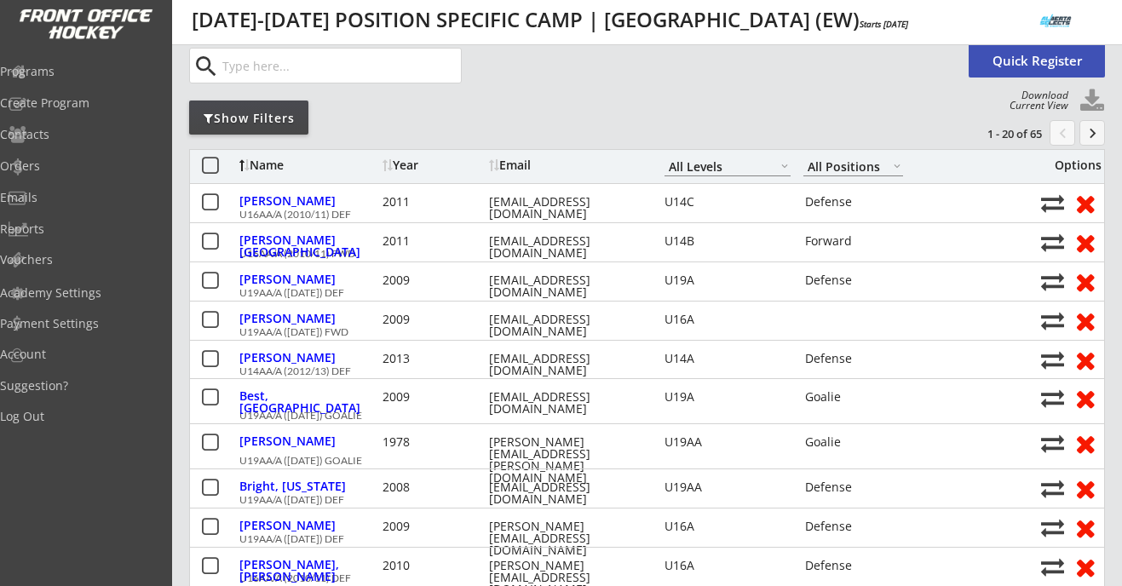
scroll to position [106, 0]
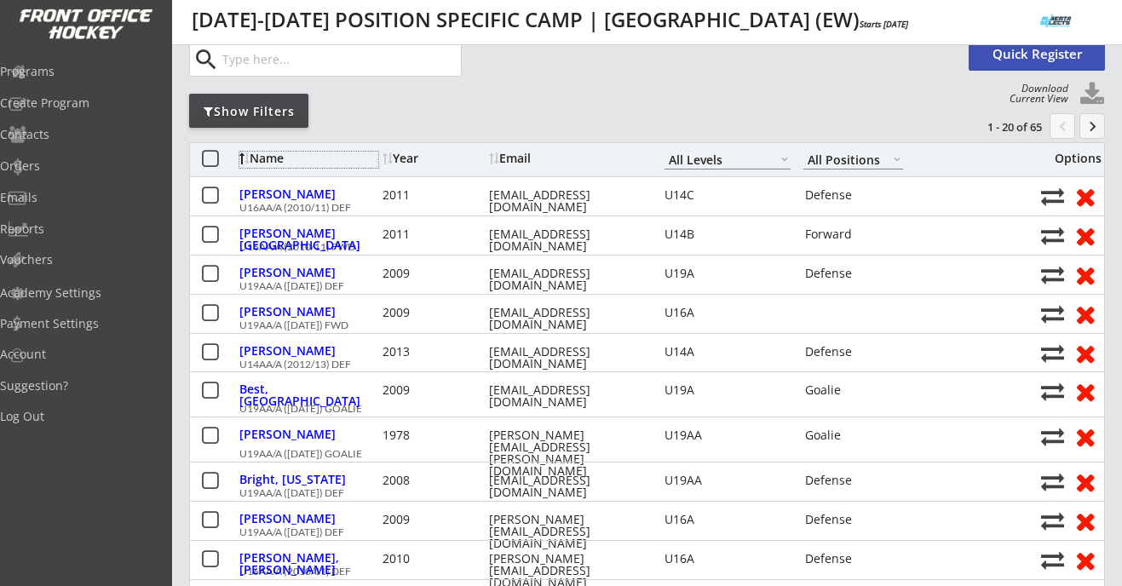
click at [211, 273] on button at bounding box center [209, 274] width 21 height 21
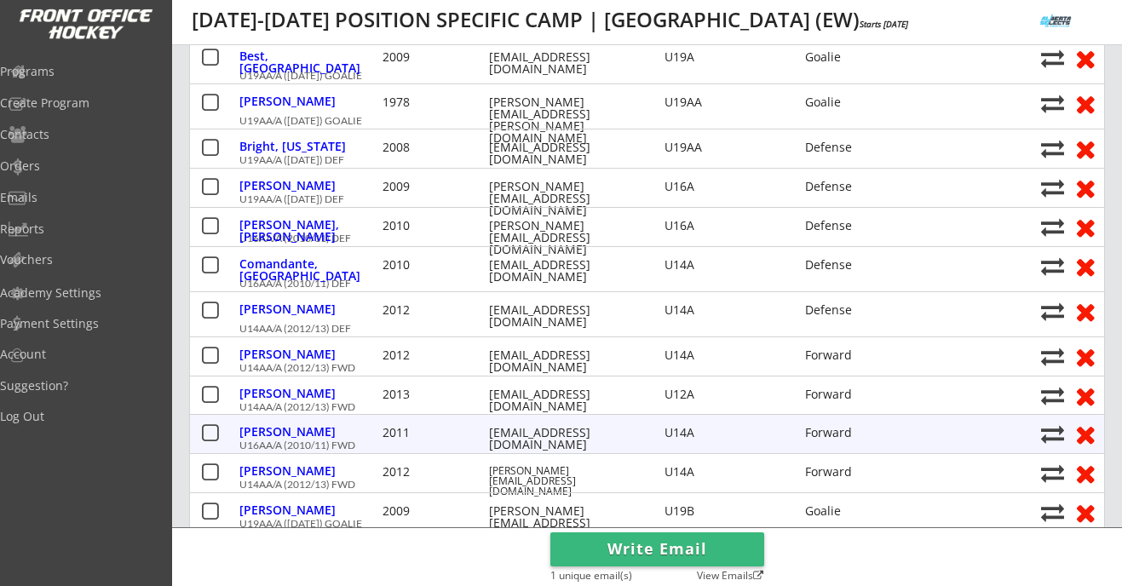
scroll to position [0, 0]
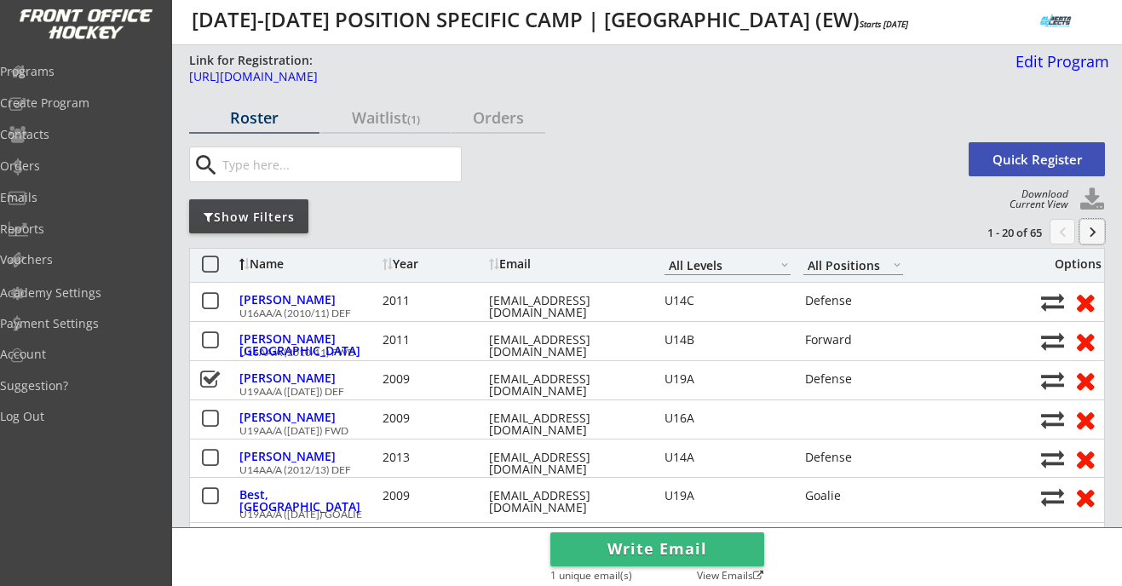
click at [1092, 233] on button "keyboard_arrow_right" at bounding box center [1092, 232] width 26 height 26
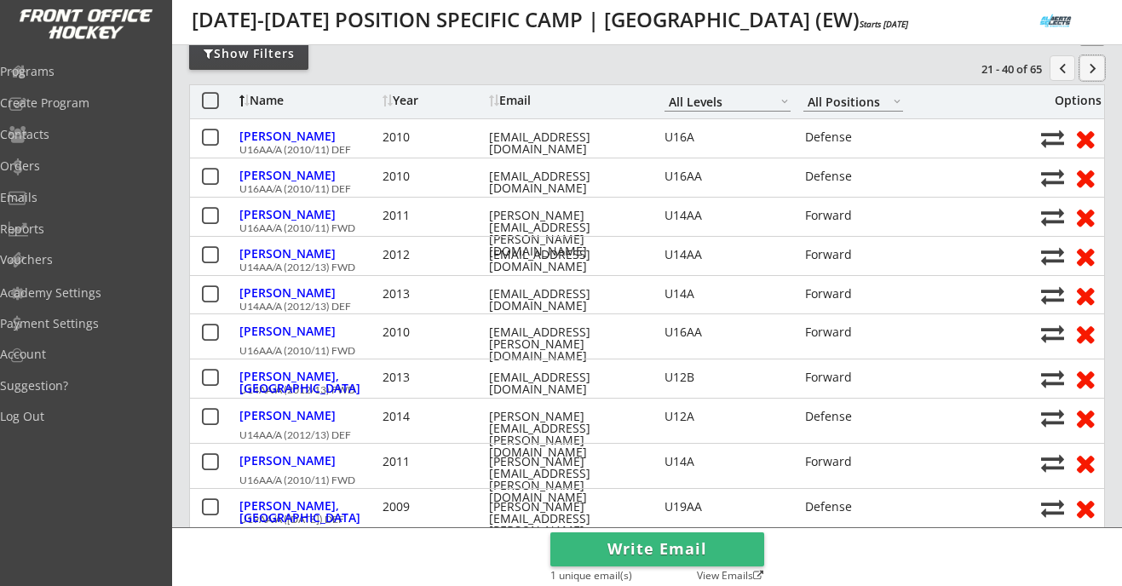
scroll to position [71, 0]
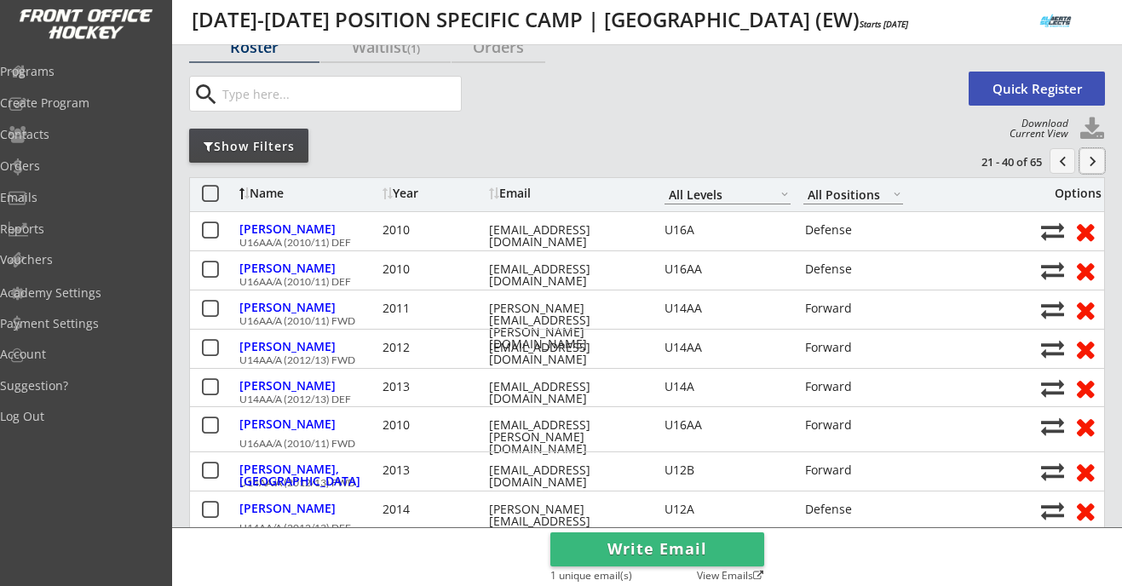
click at [1095, 163] on button "keyboard_arrow_right" at bounding box center [1092, 161] width 26 height 26
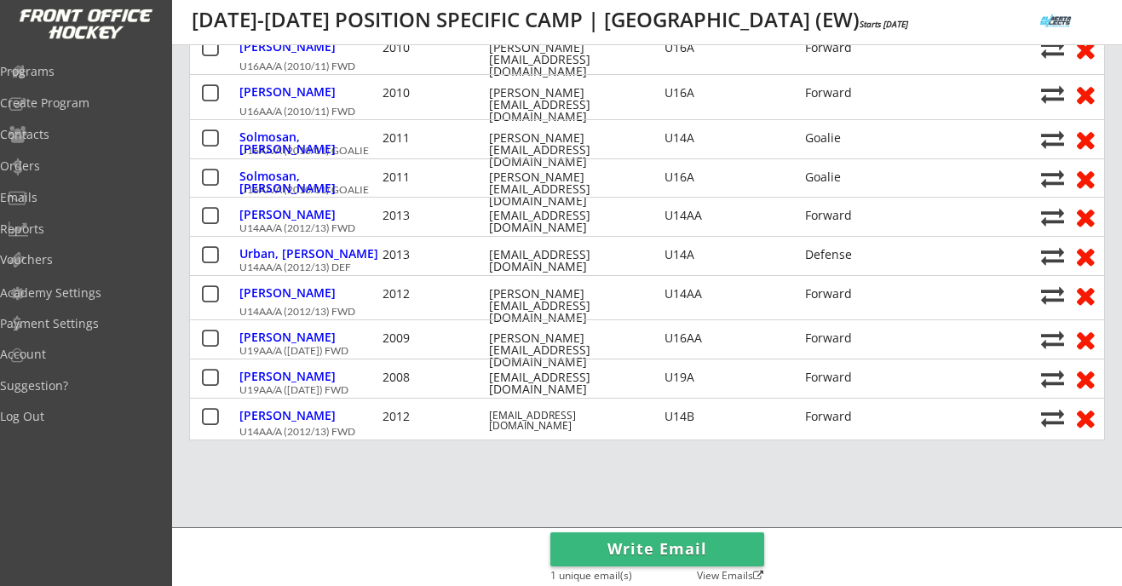
scroll to position [650, 0]
